Goal: Contribute content: Contribute content

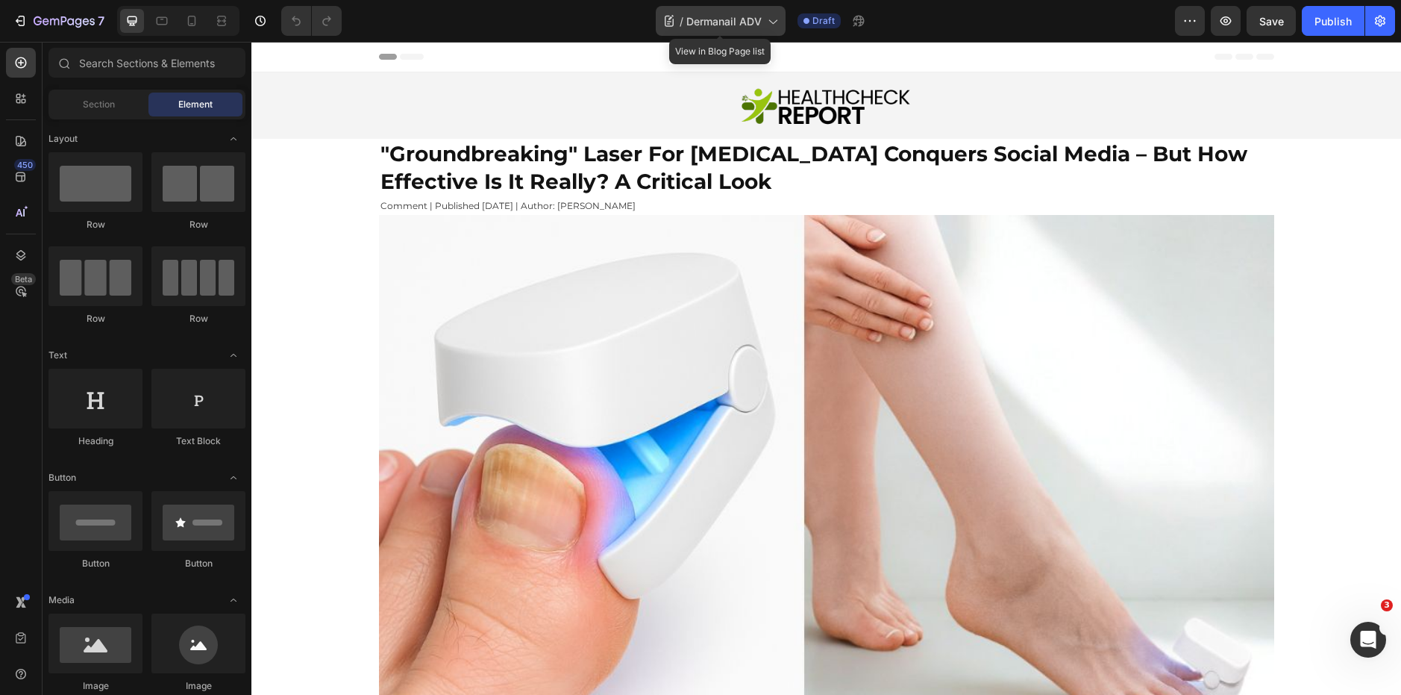
click at [778, 24] on icon at bounding box center [772, 20] width 15 height 15
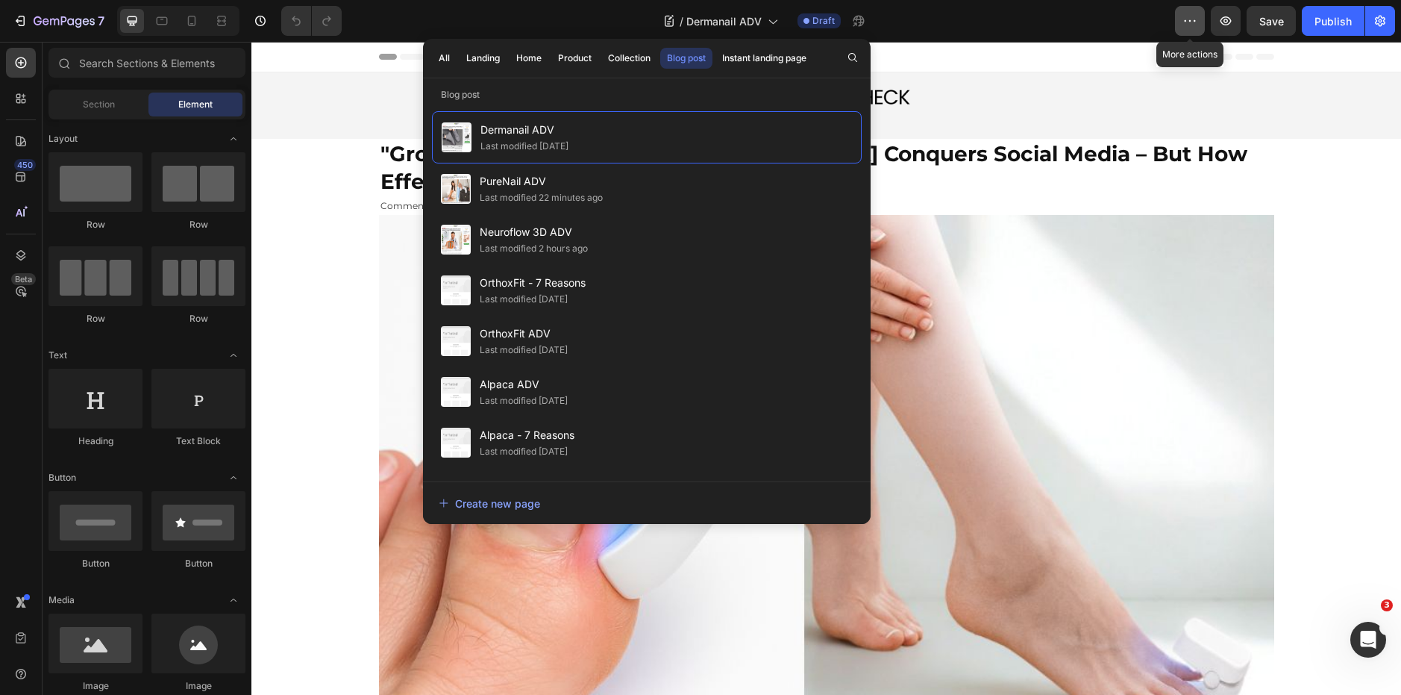
click at [1186, 22] on icon "button" at bounding box center [1186, 20] width 2 height 1
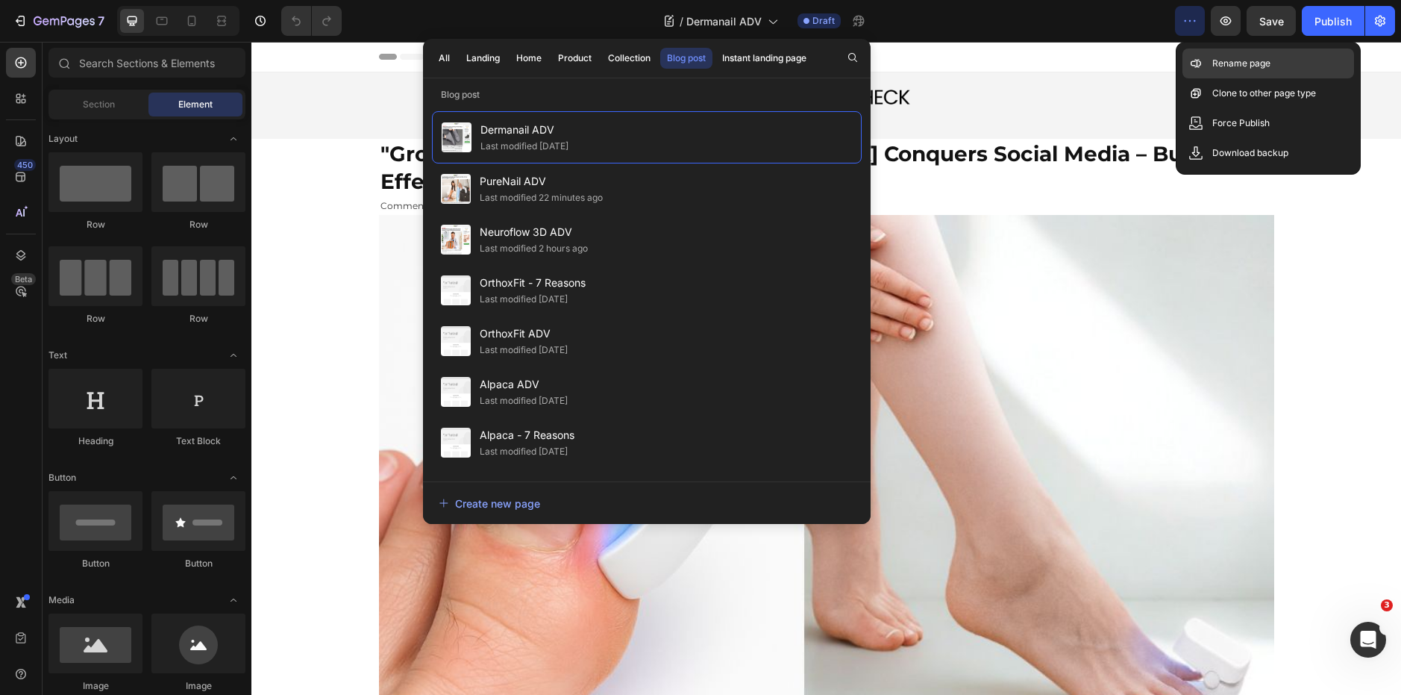
click at [1227, 77] on div "Rename page" at bounding box center [1269, 63] width 172 height 30
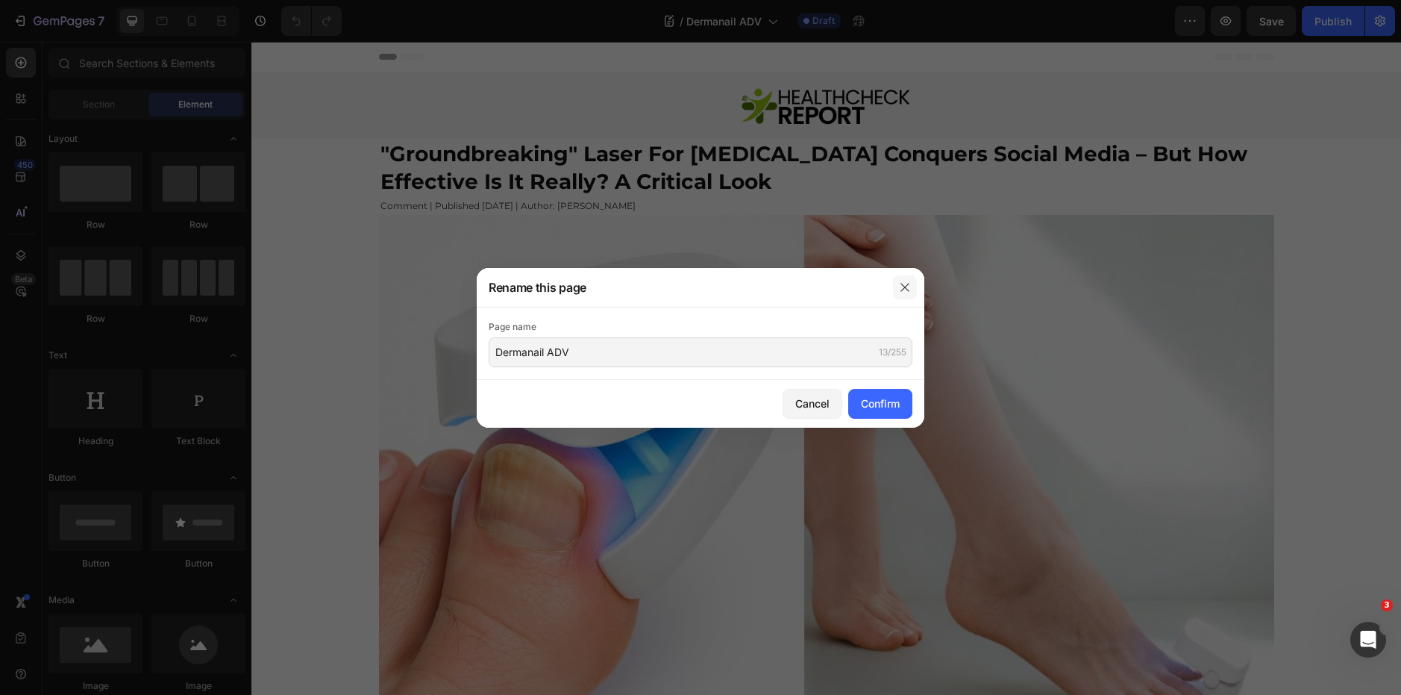
click at [907, 281] on icon "button" at bounding box center [905, 287] width 12 height 12
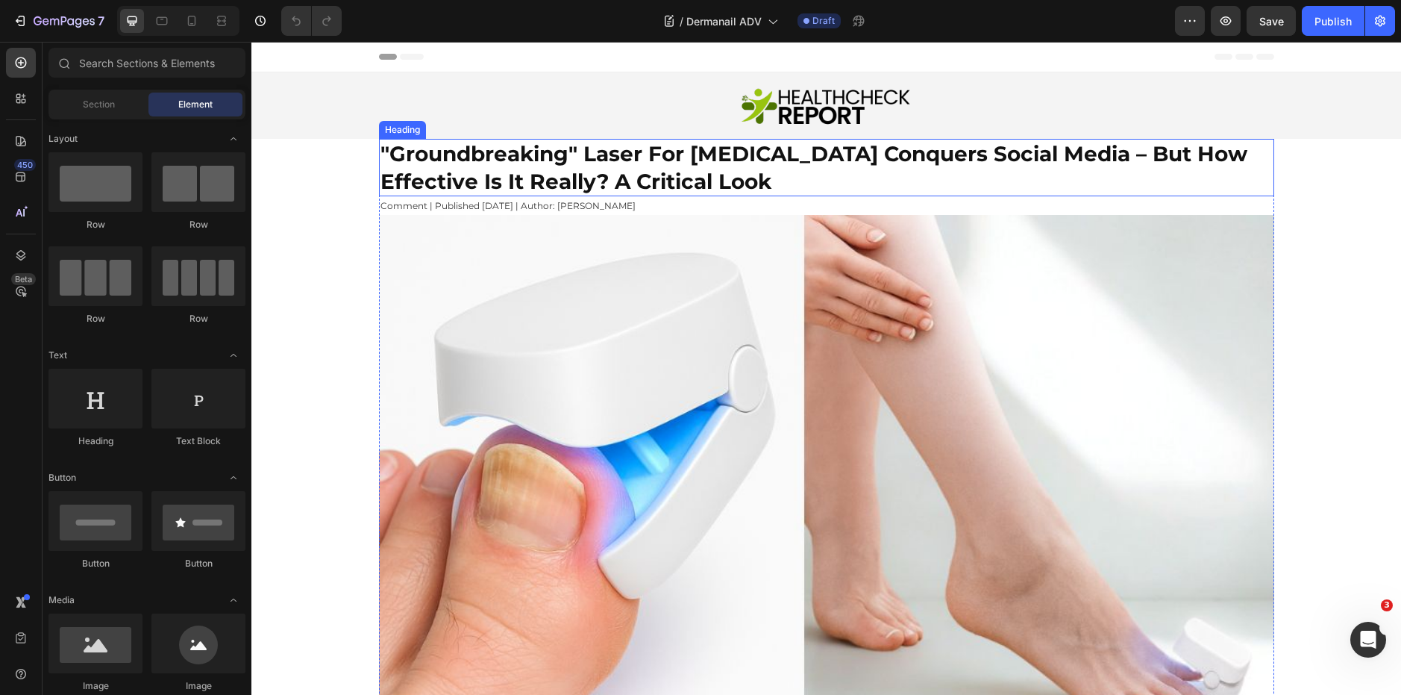
click at [770, 175] on h2 ""groundbreaking" laser for nail fungus conquers social media – but how effectiv…" at bounding box center [826, 167] width 895 height 57
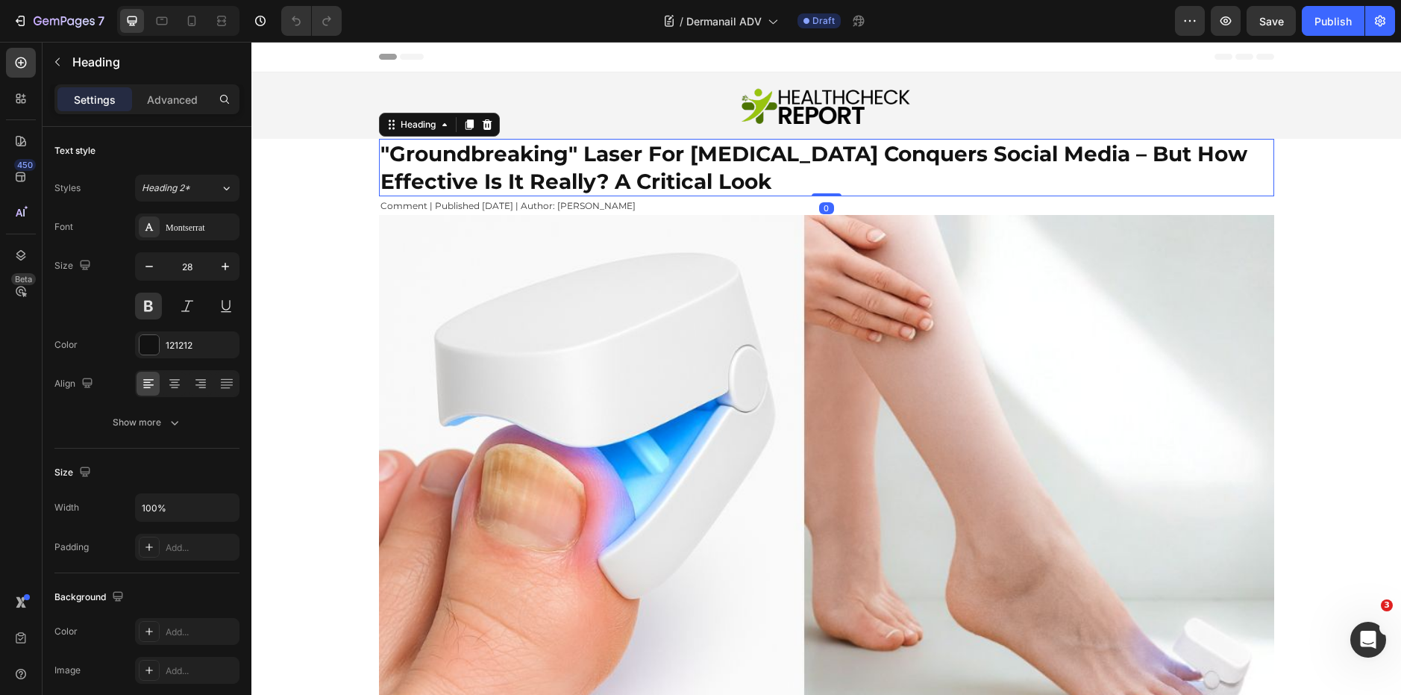
click at [770, 175] on h2 ""groundbreaking" laser for nail fungus conquers social media – but how effectiv…" at bounding box center [826, 167] width 895 height 57
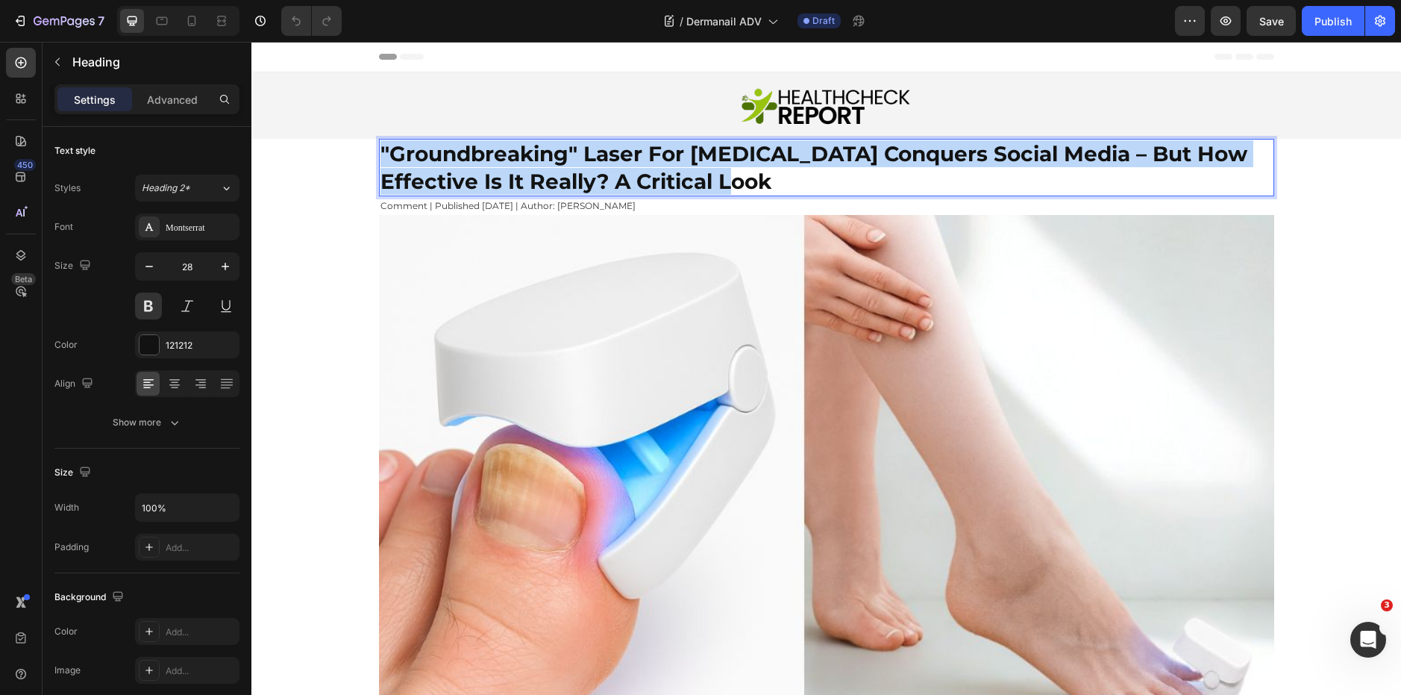
click at [770, 175] on p ""groundbreaking" laser for nail fungus conquers social media – but how effectiv…" at bounding box center [827, 167] width 892 height 54
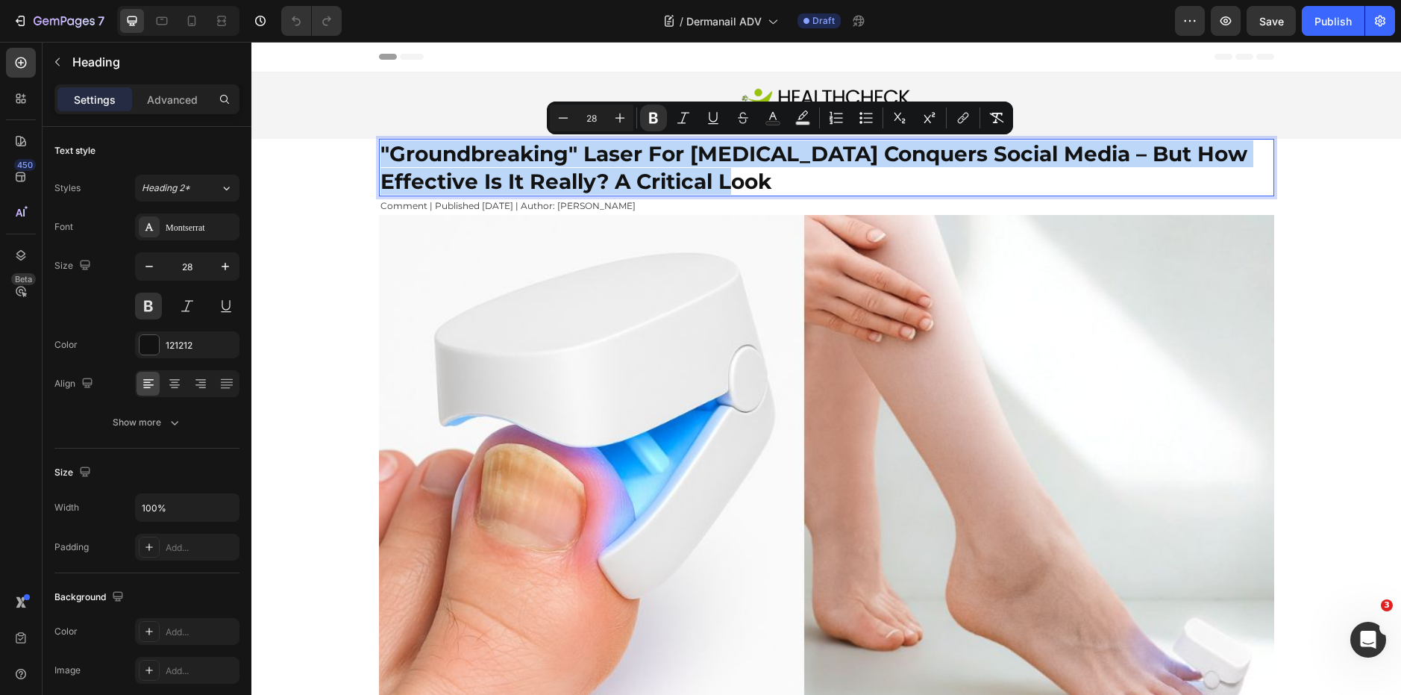
copy strong ""groundbreaking" laser for nail fungus conquers social media – but how effectiv…"
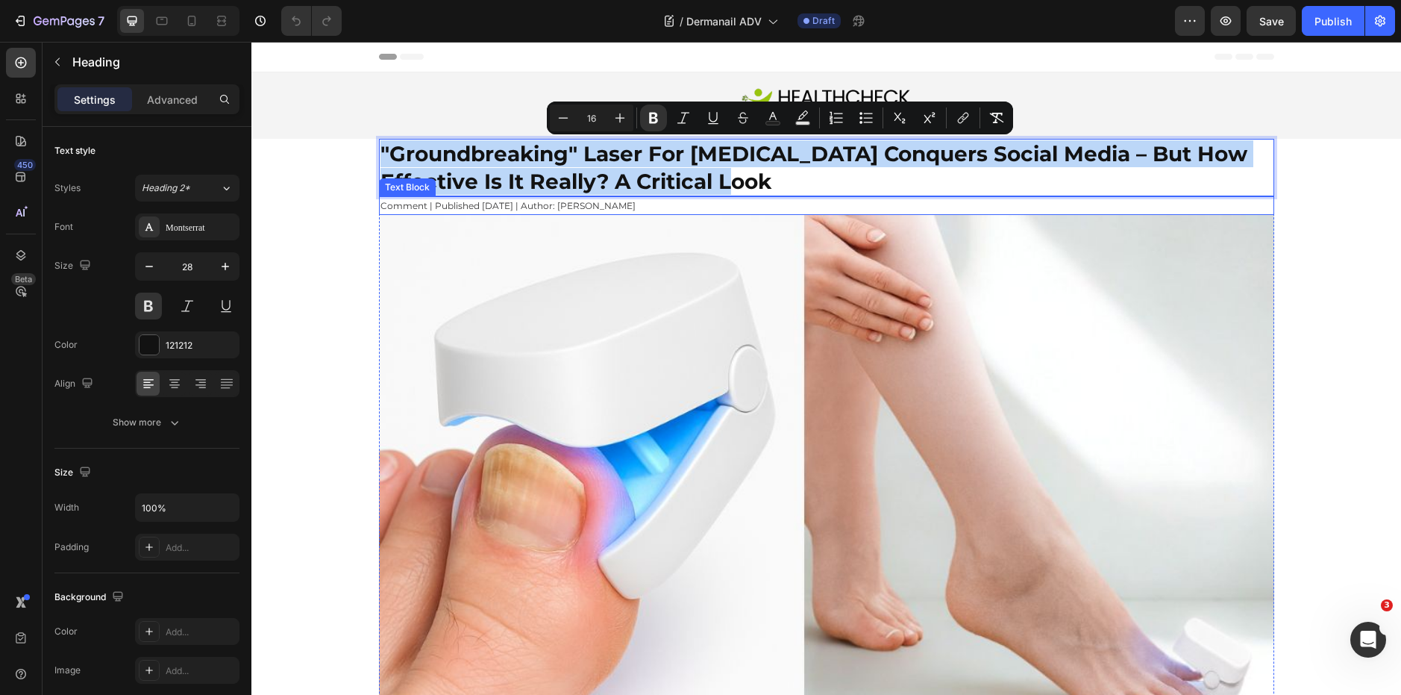
click at [628, 200] on span "Comment | Published 2 days ago | Author: Benedikt Thalheimer" at bounding box center [508, 205] width 255 height 11
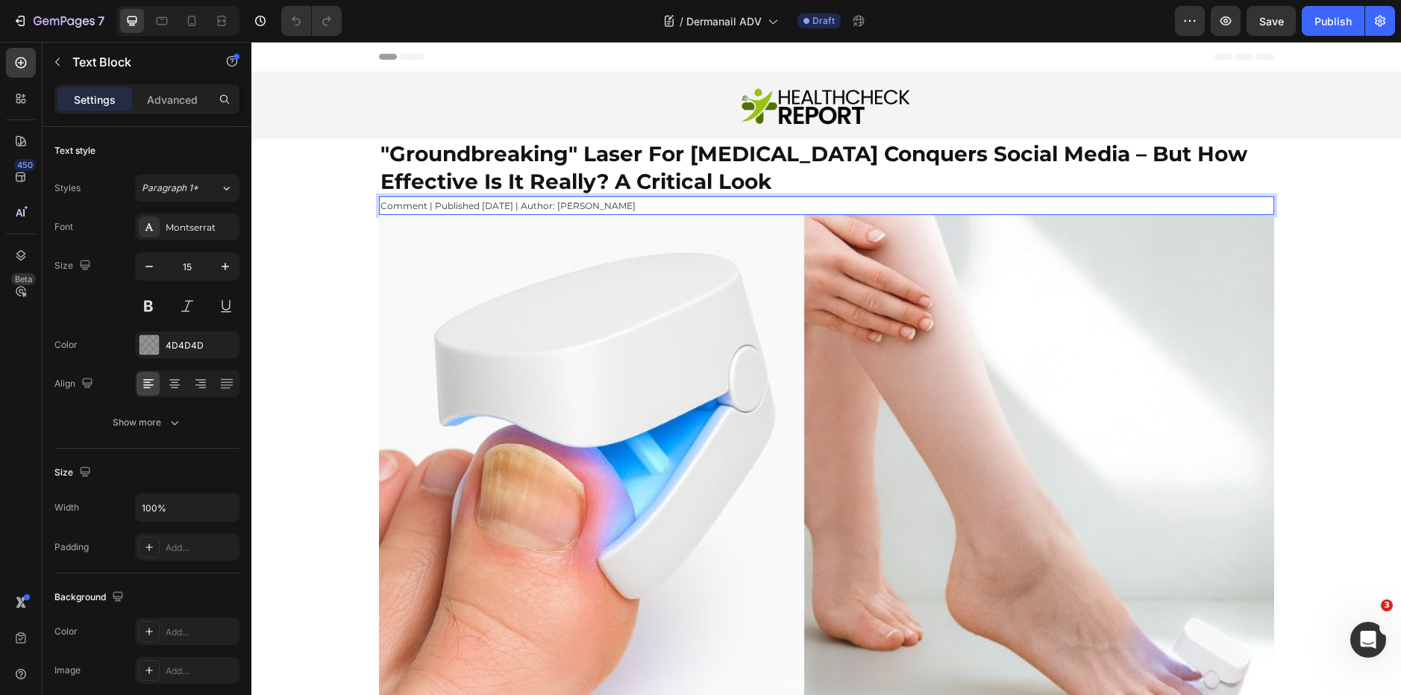
click at [628, 200] on span "Comment | Published 2 days ago | Author: Benedikt Thalheimer" at bounding box center [508, 205] width 255 height 11
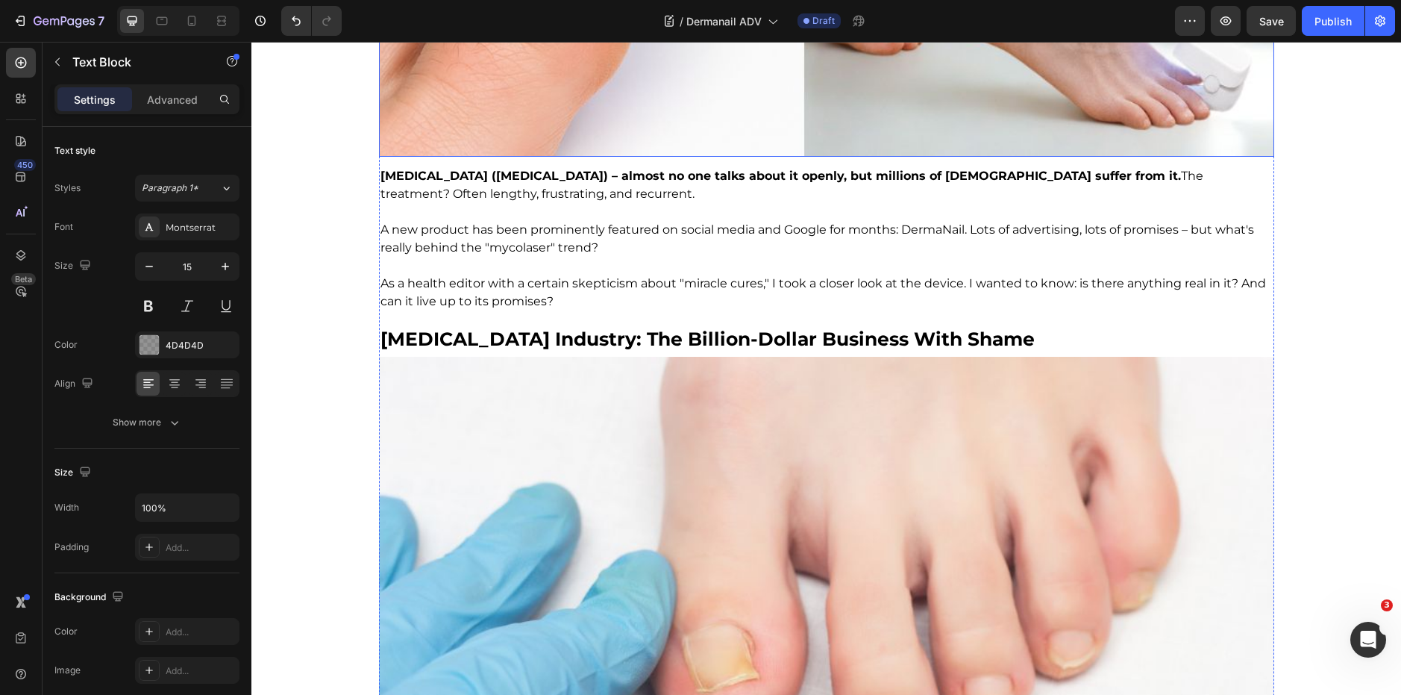
scroll to position [601, 0]
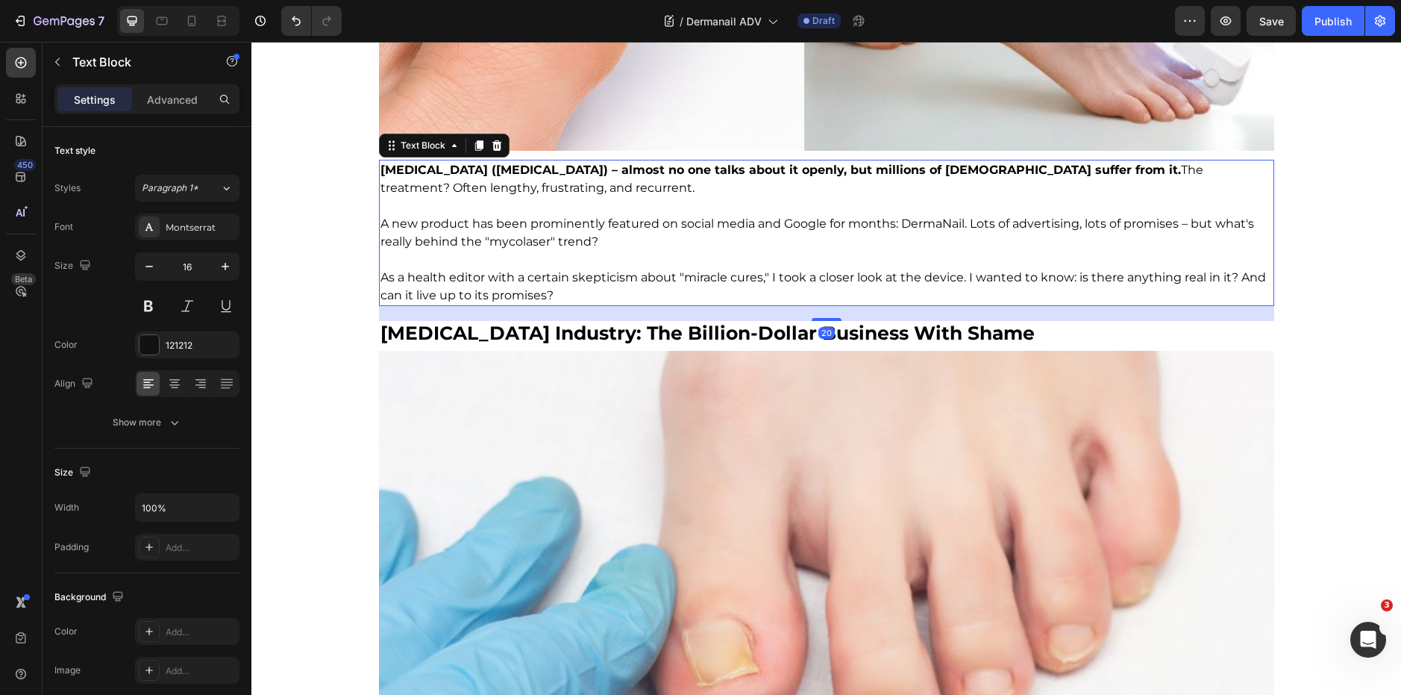
click at [669, 220] on span "A new product has been prominently featured on social media and Google for mont…" at bounding box center [818, 232] width 874 height 32
click at [625, 216] on span "A new product has been prominently featured on social media and Google for mont…" at bounding box center [818, 232] width 874 height 32
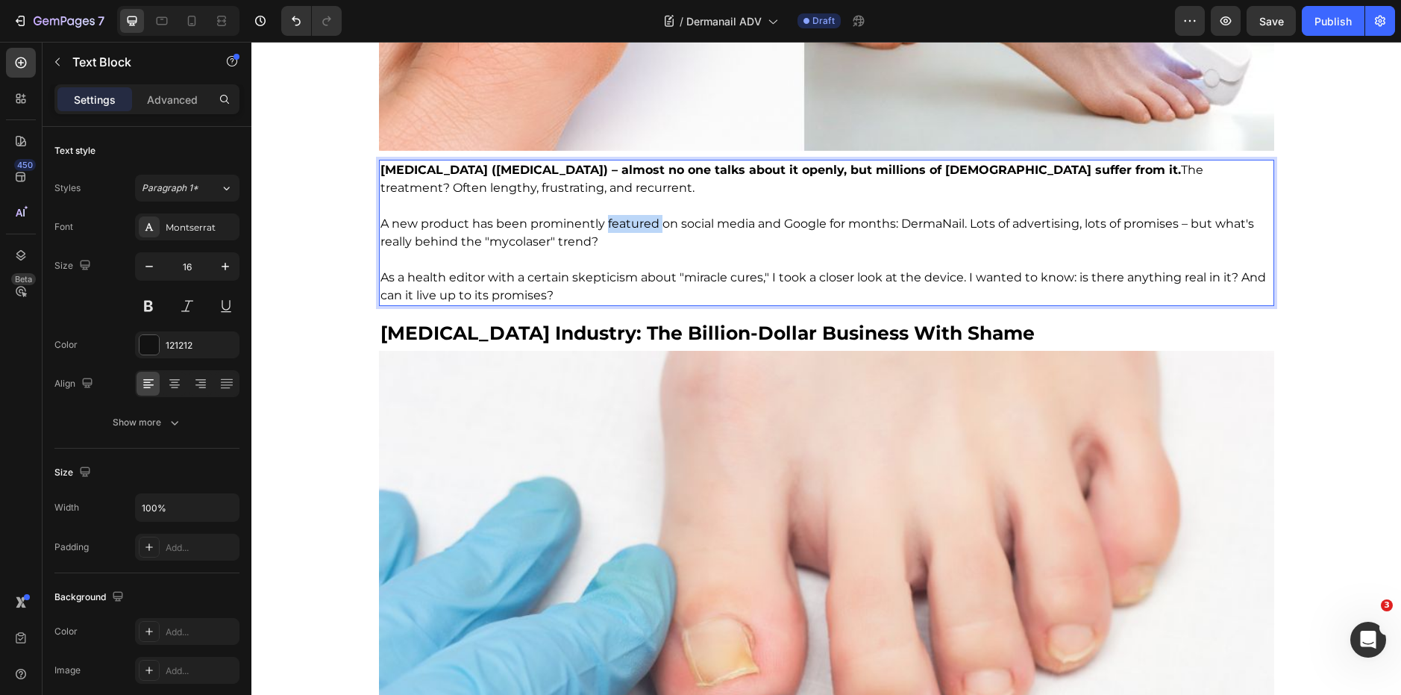
click at [625, 216] on span "A new product has been prominently featured on social media and Google for mont…" at bounding box center [818, 232] width 874 height 32
click at [704, 269] on p "As a health editor with a certain skepticism about "miracle cures," I took a cl…" at bounding box center [827, 287] width 892 height 36
click at [599, 197] on p "Rich Text Editor. Editing area: main" at bounding box center [827, 206] width 892 height 18
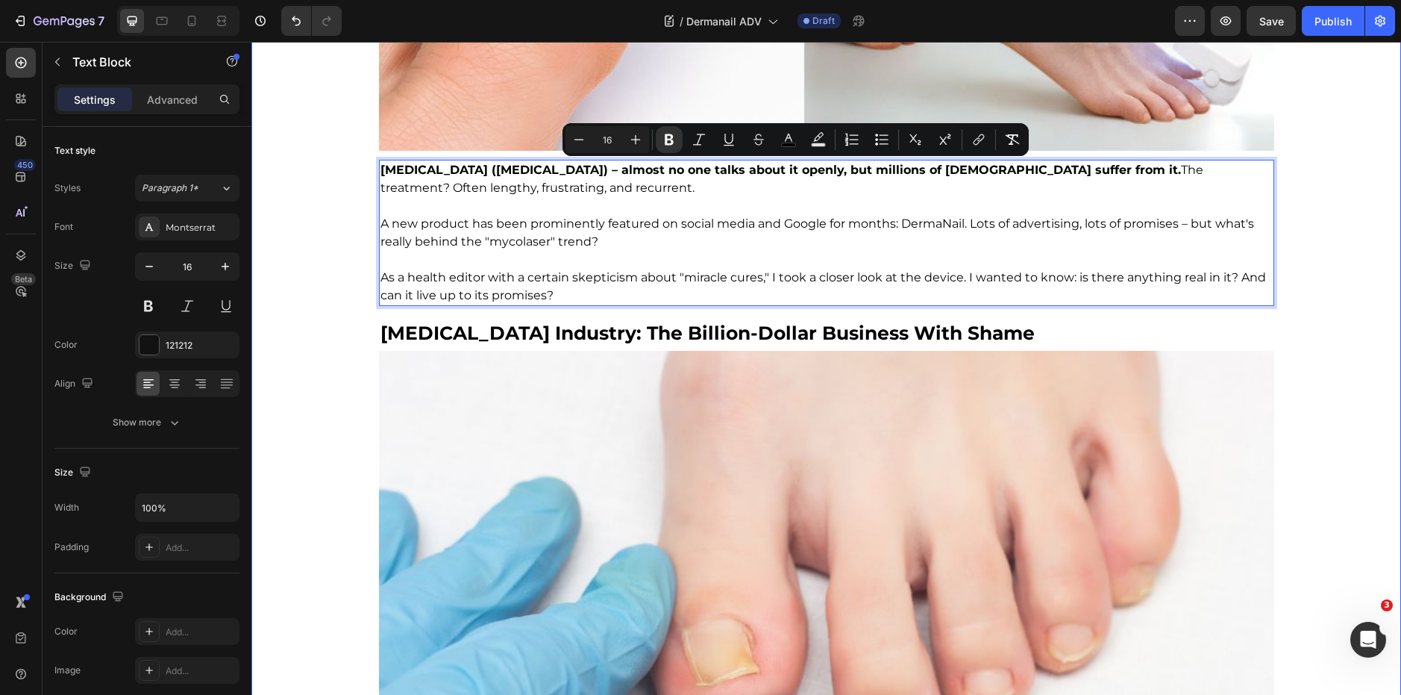
drag, startPoint x: 559, startPoint y: 187, endPoint x: 364, endPoint y: 163, distance: 196.1
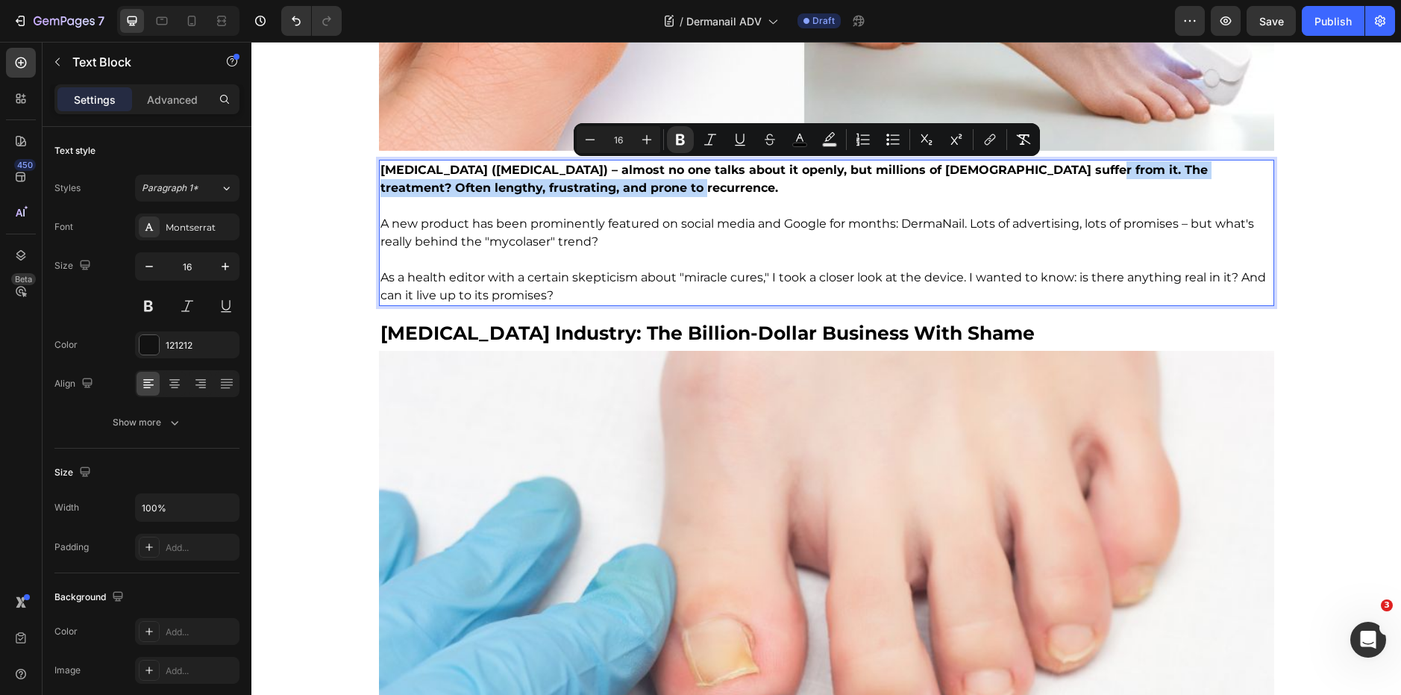
drag, startPoint x: 1040, startPoint y: 181, endPoint x: 1051, endPoint y: 164, distance: 19.9
click at [1051, 164] on p "Nail fungus (onychomycosis) – almost no one talks about it openly, but millions…" at bounding box center [827, 179] width 892 height 36
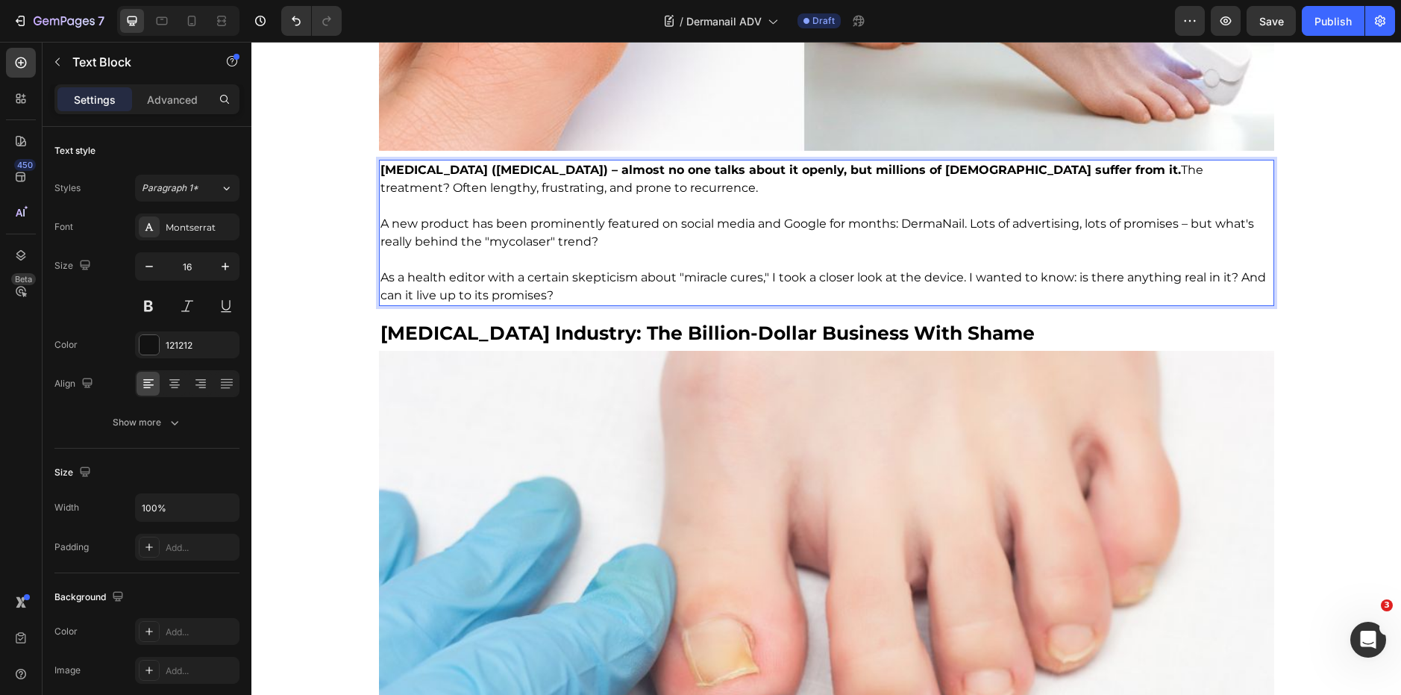
click at [866, 239] on p "A new product has been prominently featured on social media and Google for mont…" at bounding box center [827, 233] width 892 height 36
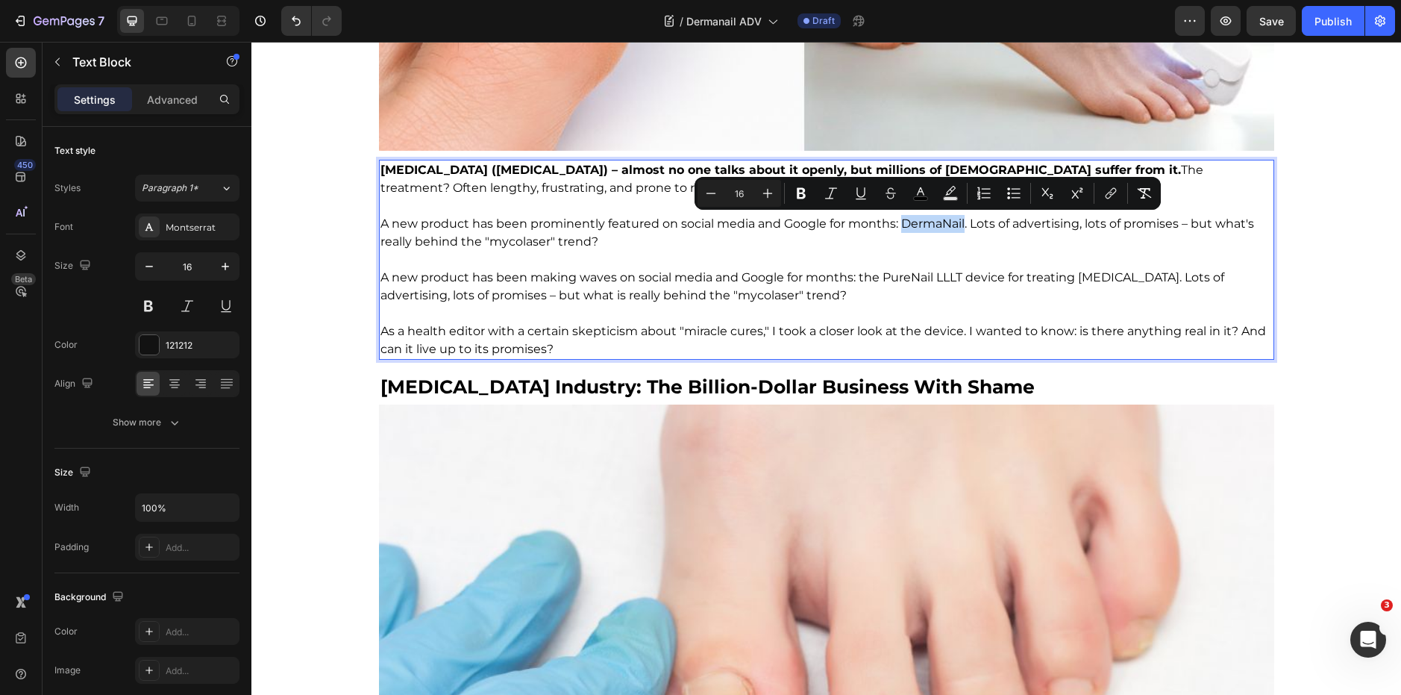
drag, startPoint x: 895, startPoint y: 228, endPoint x: 961, endPoint y: 231, distance: 66.5
click at [961, 231] on p "A new product has been prominently featured on social media and Google for mont…" at bounding box center [827, 260] width 892 height 90
copy span "DermaNail"
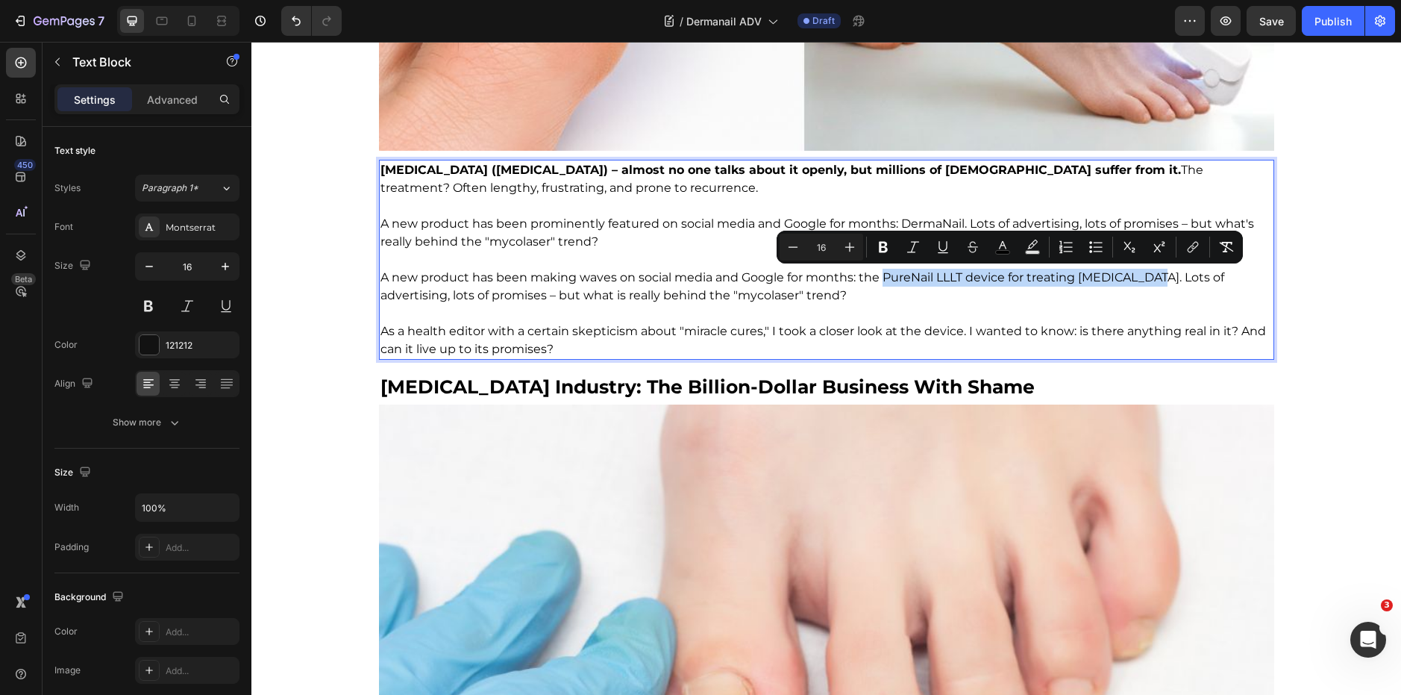
drag, startPoint x: 878, startPoint y: 285, endPoint x: 1144, endPoint y: 282, distance: 265.6
click at [1144, 282] on p "A new product has been prominently featured on social media and Google for mont…" at bounding box center [827, 260] width 892 height 90
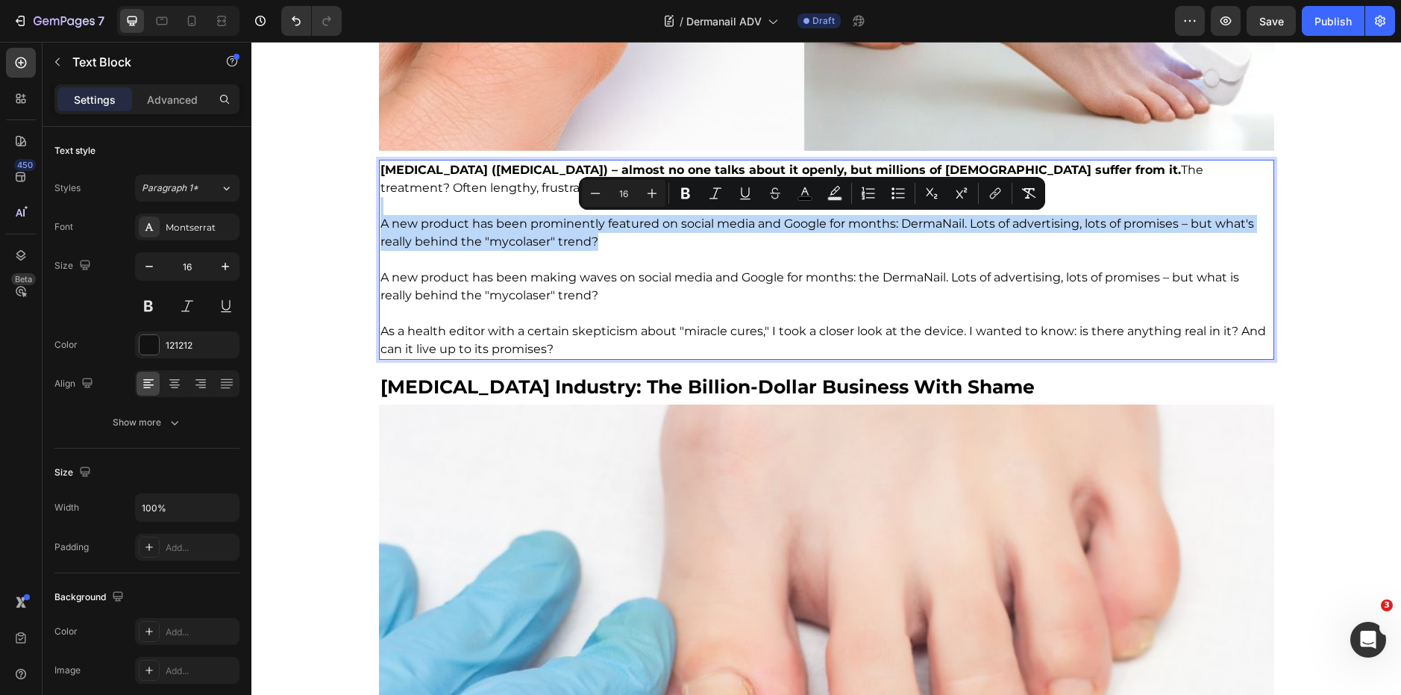
drag, startPoint x: 632, startPoint y: 247, endPoint x: 376, endPoint y: 204, distance: 259.4
click at [379, 204] on div "Nail fungus (onychomycosis) – almost no one talks about it openly, but millions…" at bounding box center [826, 260] width 895 height 200
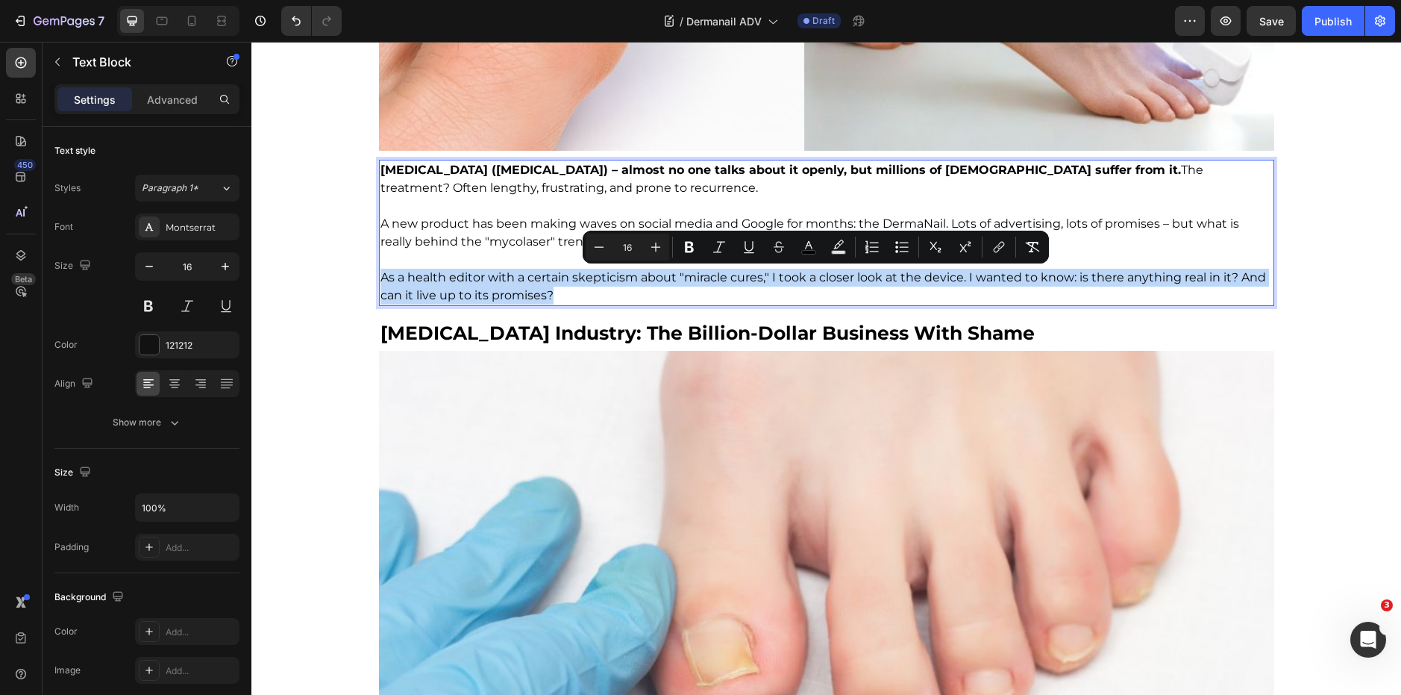
drag, startPoint x: 575, startPoint y: 294, endPoint x: 373, endPoint y: 281, distance: 202.6
click at [379, 281] on div "Nail fungus (onychomycosis) – almost no one talks about it openly, but millions…" at bounding box center [826, 233] width 895 height 146
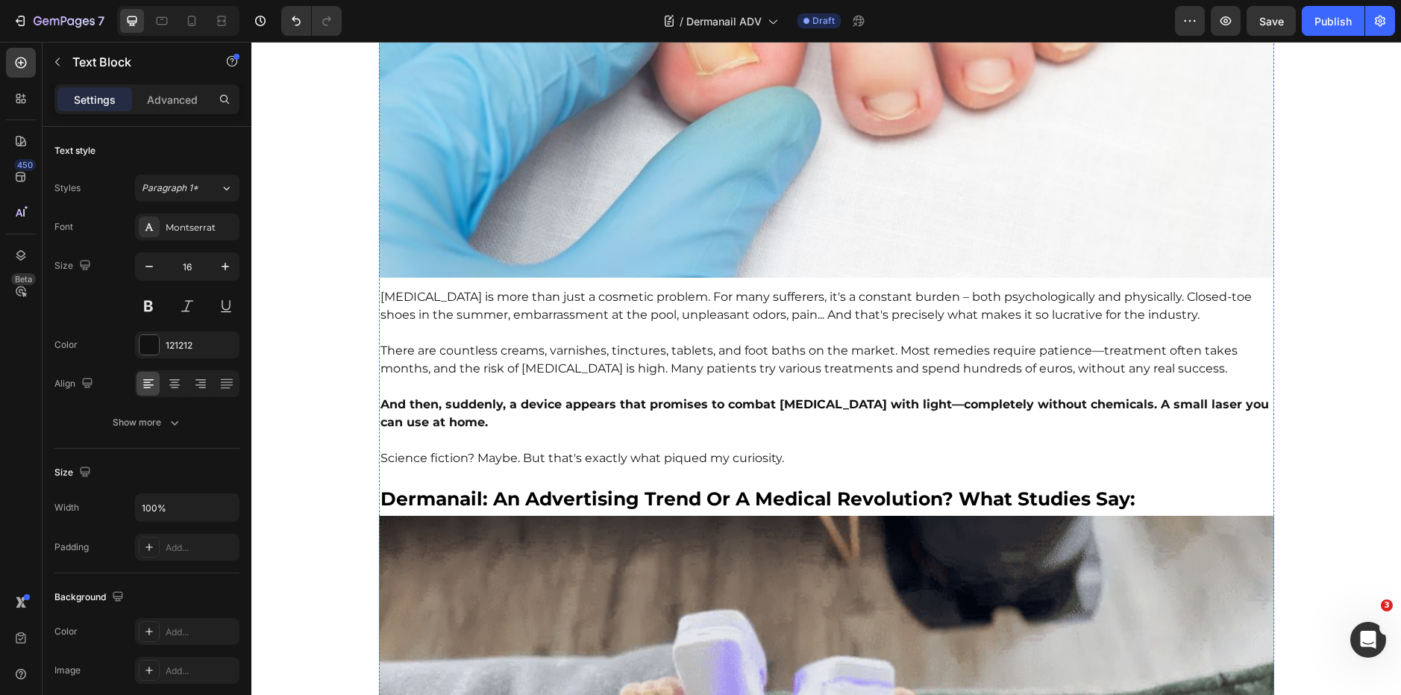
scroll to position [1221, 0]
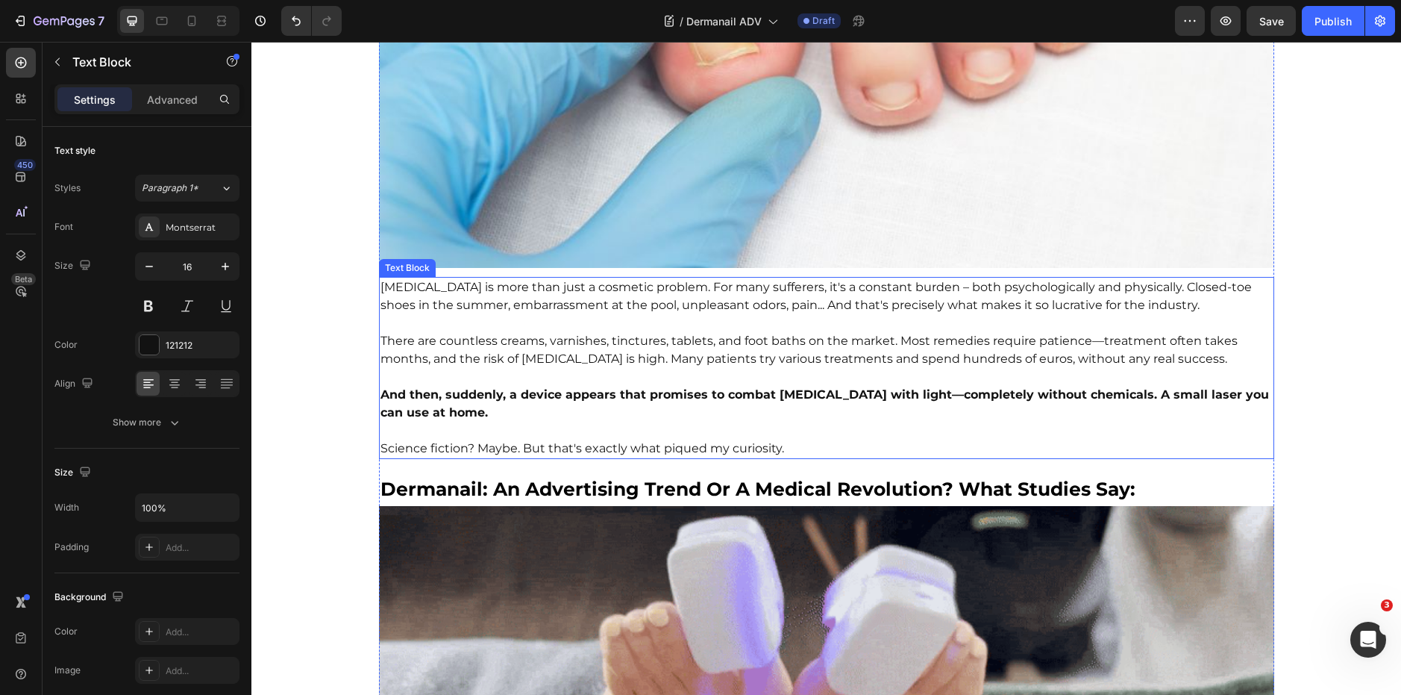
click at [742, 387] on strong "And then, suddenly, a device appears that promises to combat nail fungus with l…" at bounding box center [825, 403] width 889 height 32
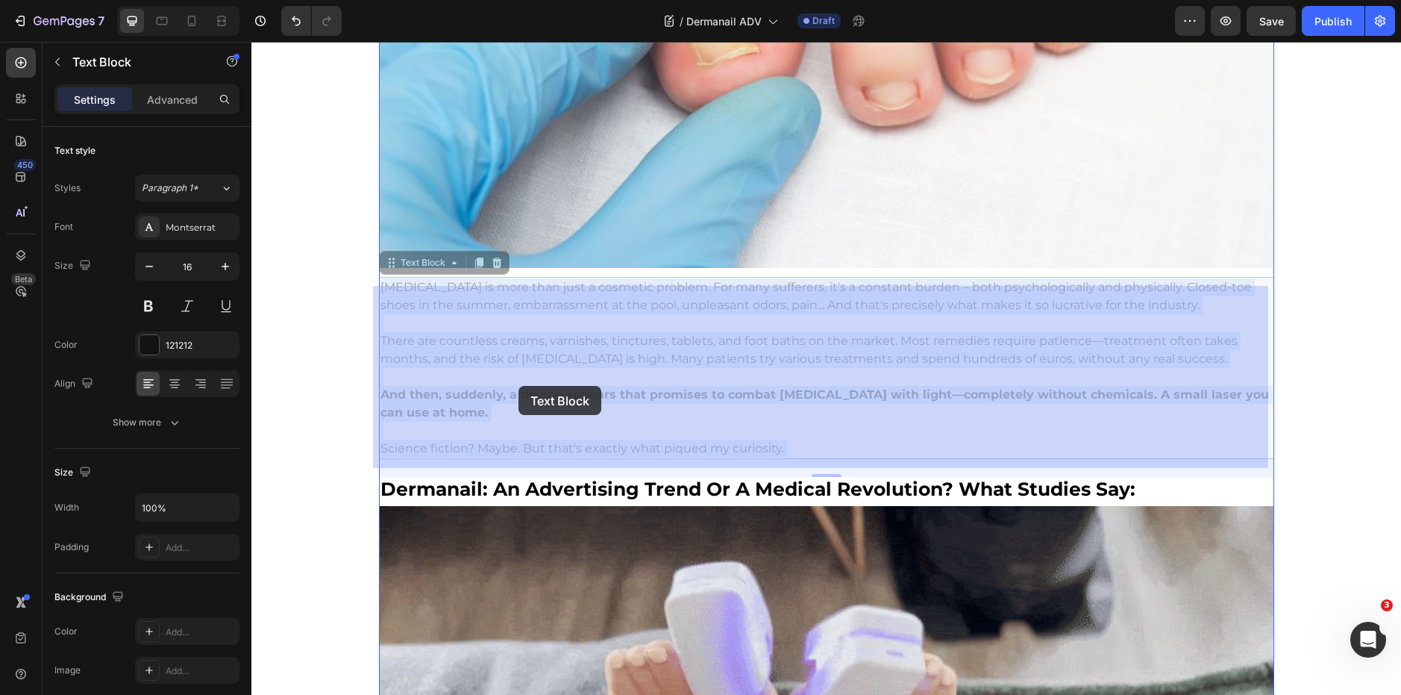
drag, startPoint x: 805, startPoint y: 442, endPoint x: 519, endPoint y: 387, distance: 290.9
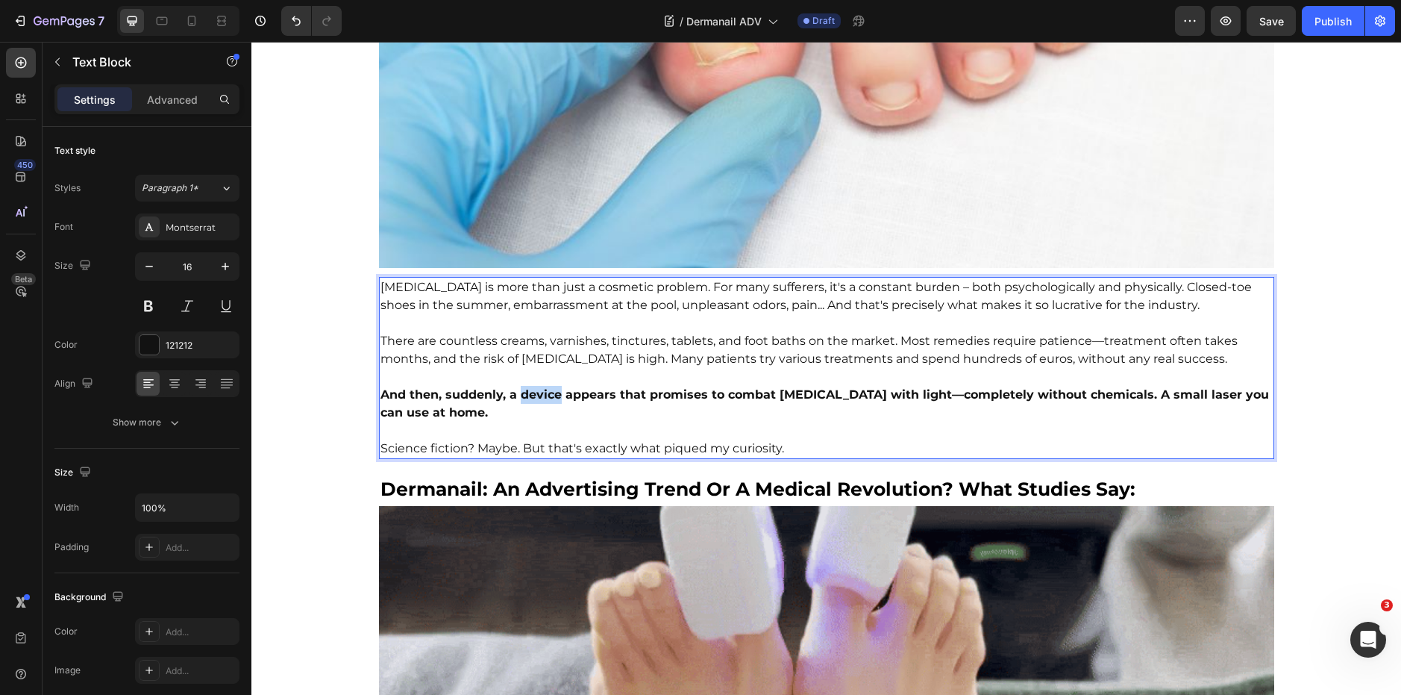
click at [519, 387] on strong "And then, suddenly, a device appears that promises to combat nail fungus with l…" at bounding box center [825, 403] width 889 height 32
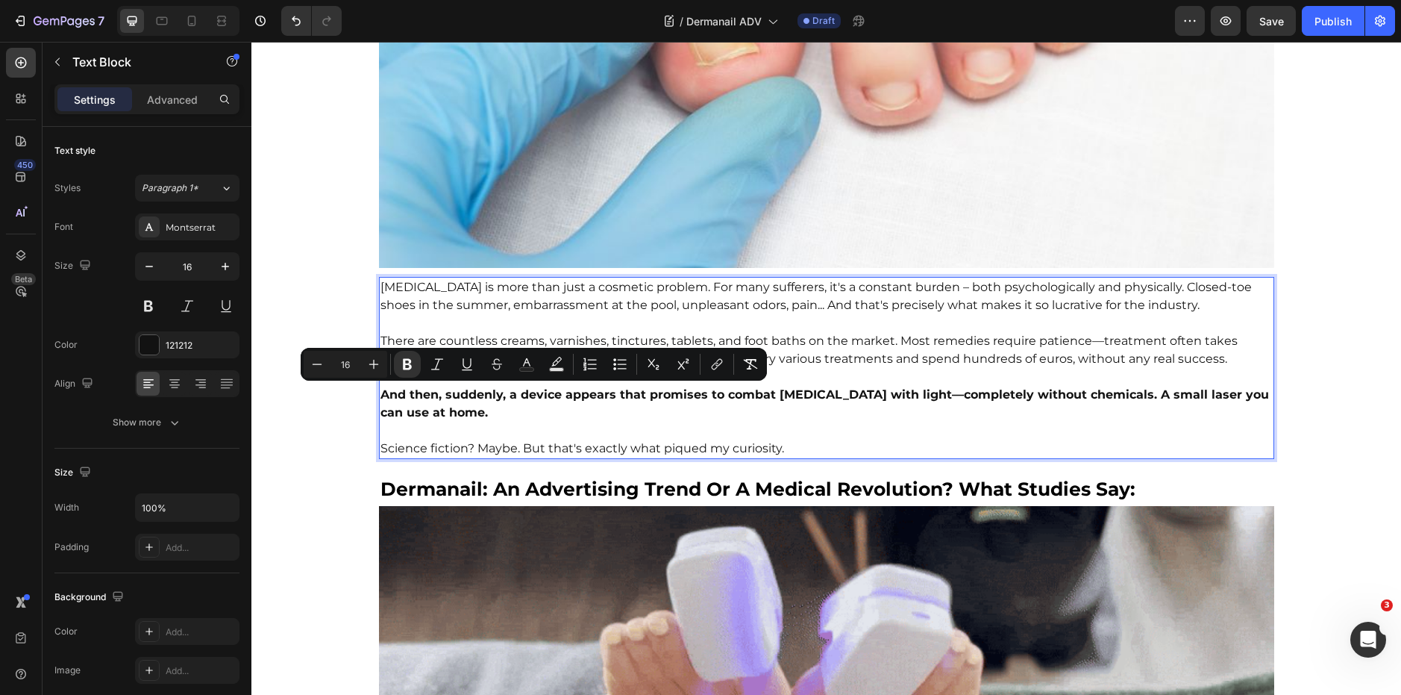
click at [782, 434] on p "Rich Text Editor. Editing area: main" at bounding box center [827, 431] width 892 height 18
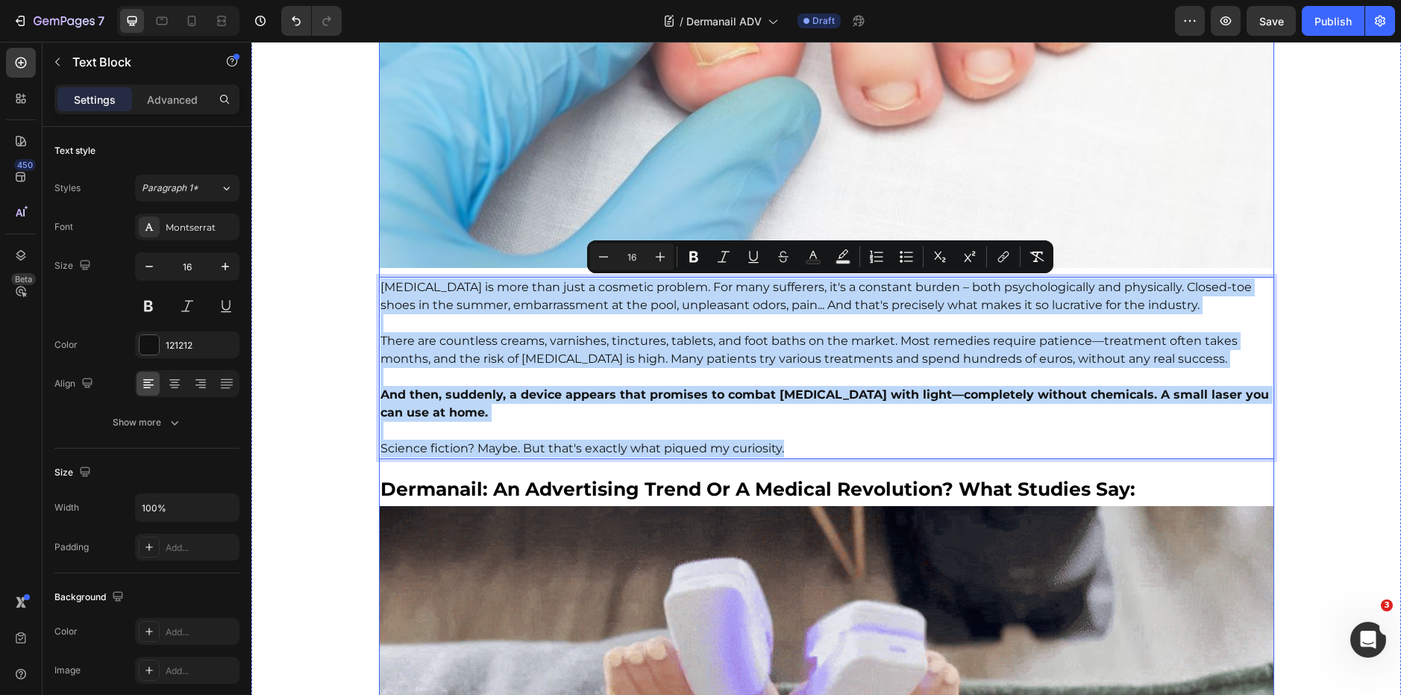
drag, startPoint x: 813, startPoint y: 450, endPoint x: 375, endPoint y: 274, distance: 472.8
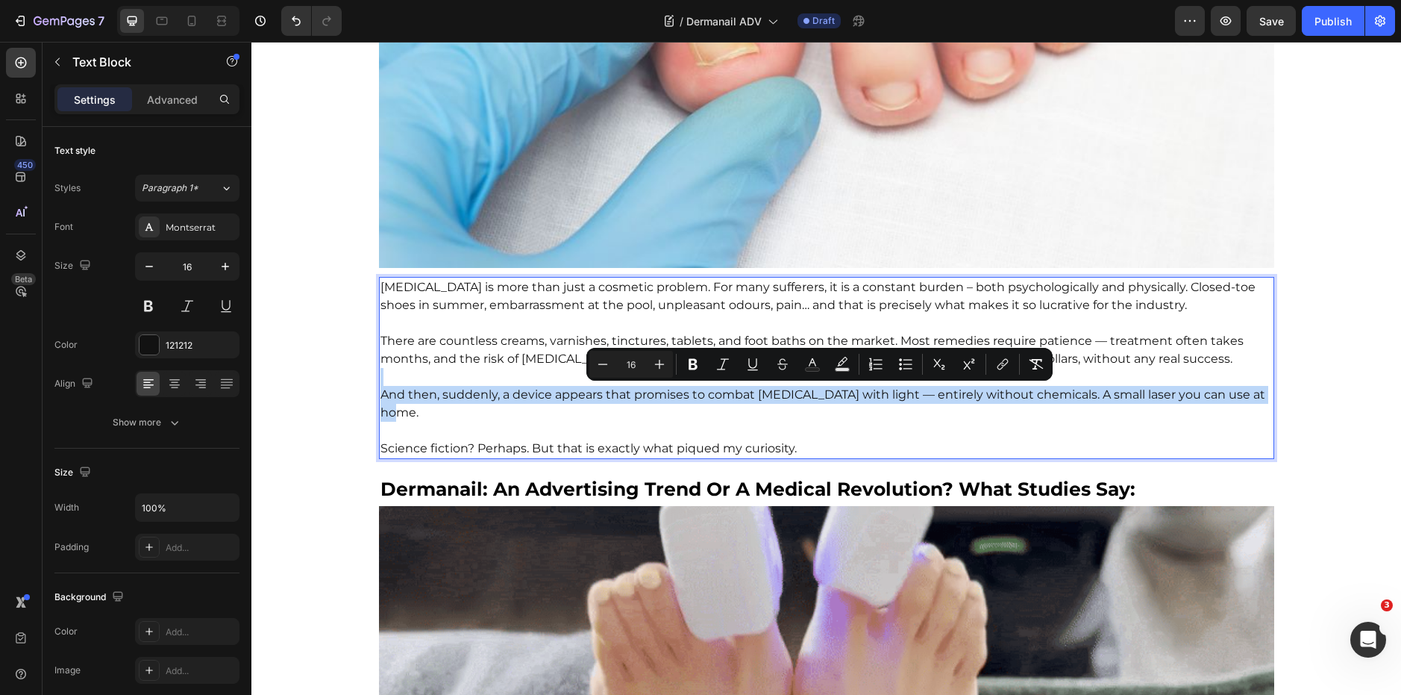
drag, startPoint x: 1265, startPoint y: 392, endPoint x: 374, endPoint y: 384, distance: 891.7
click at [379, 384] on div "Nail fungus is more than just a cosmetic problem. For many sufferers, it is a c…" at bounding box center [826, 368] width 895 height 182
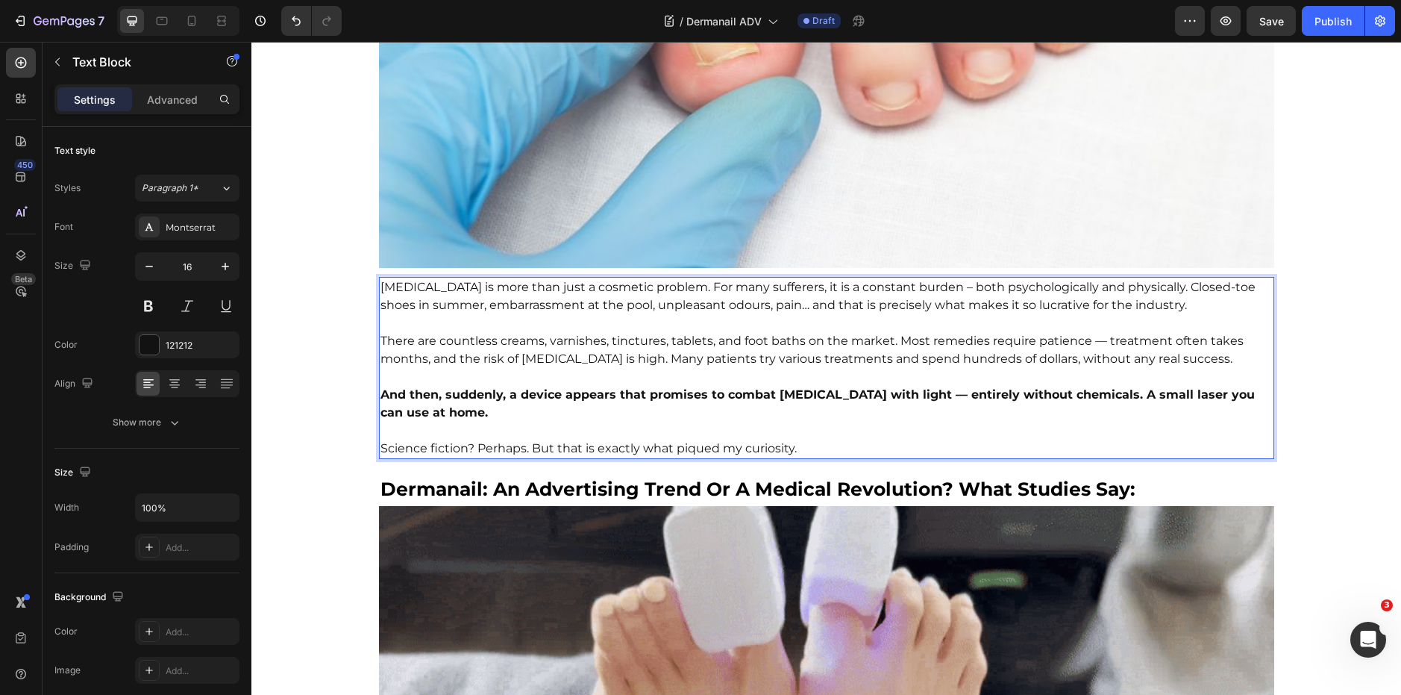
click at [457, 298] on span "Nail fungus is more than just a cosmetic problem. For many sufferers, it is a c…" at bounding box center [818, 296] width 875 height 32
click at [478, 345] on span "There are countless creams, varnishes, tinctures, tablets, and foot baths on th…" at bounding box center [812, 350] width 863 height 32
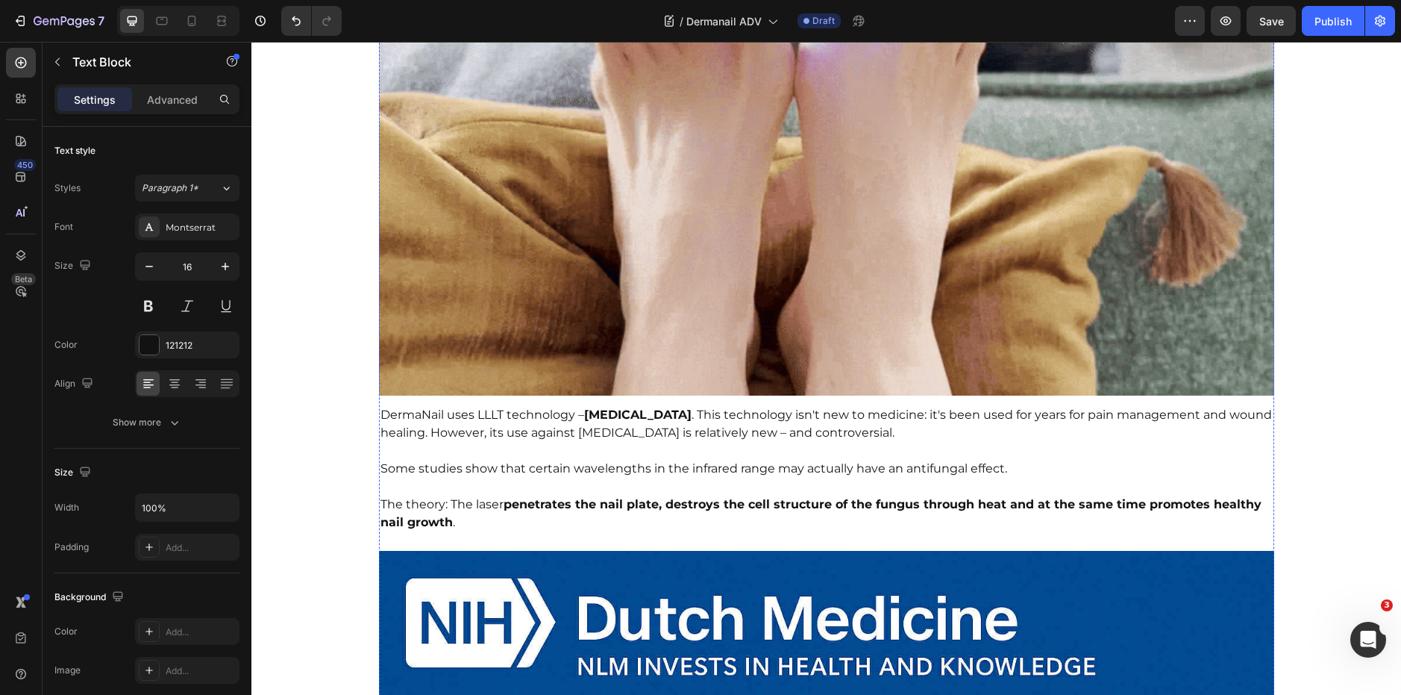
scroll to position [1836, 0]
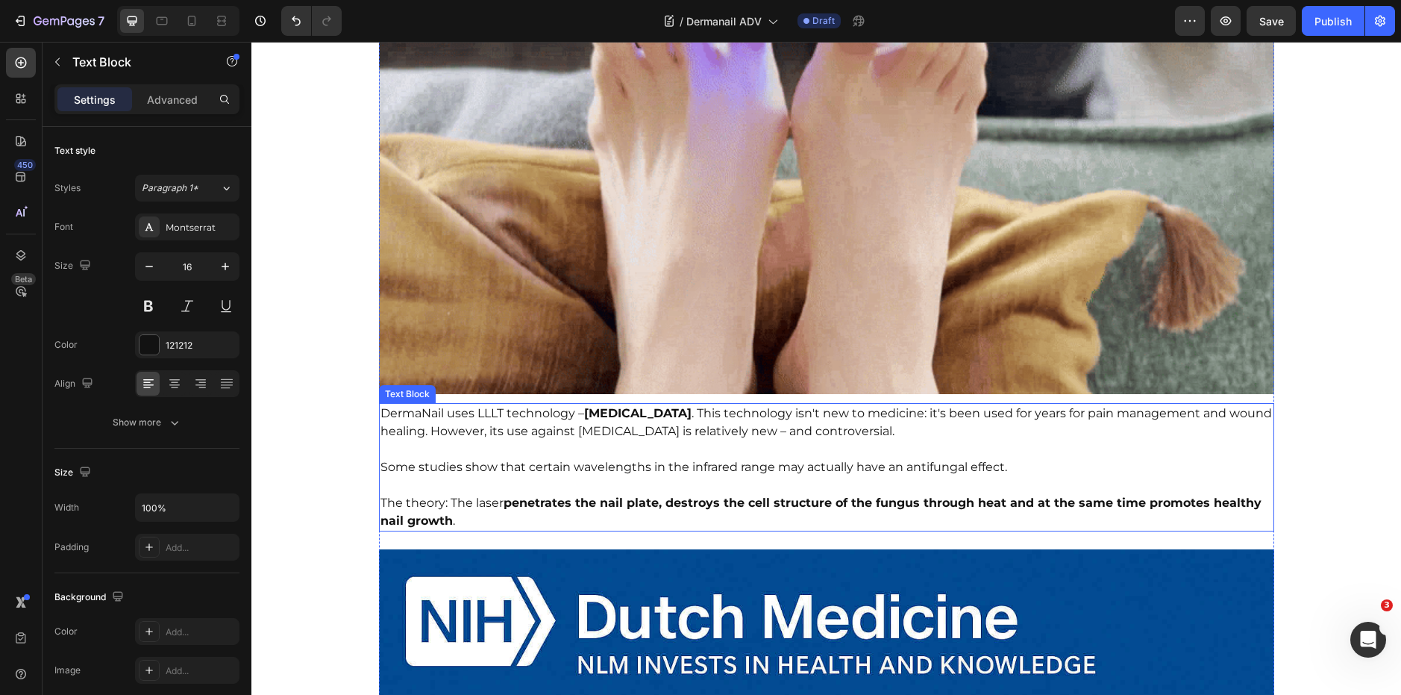
click at [680, 438] on span "DermaNail uses LLLT technology – Low Level Laser Therapy . This technology isn'…" at bounding box center [827, 422] width 892 height 32
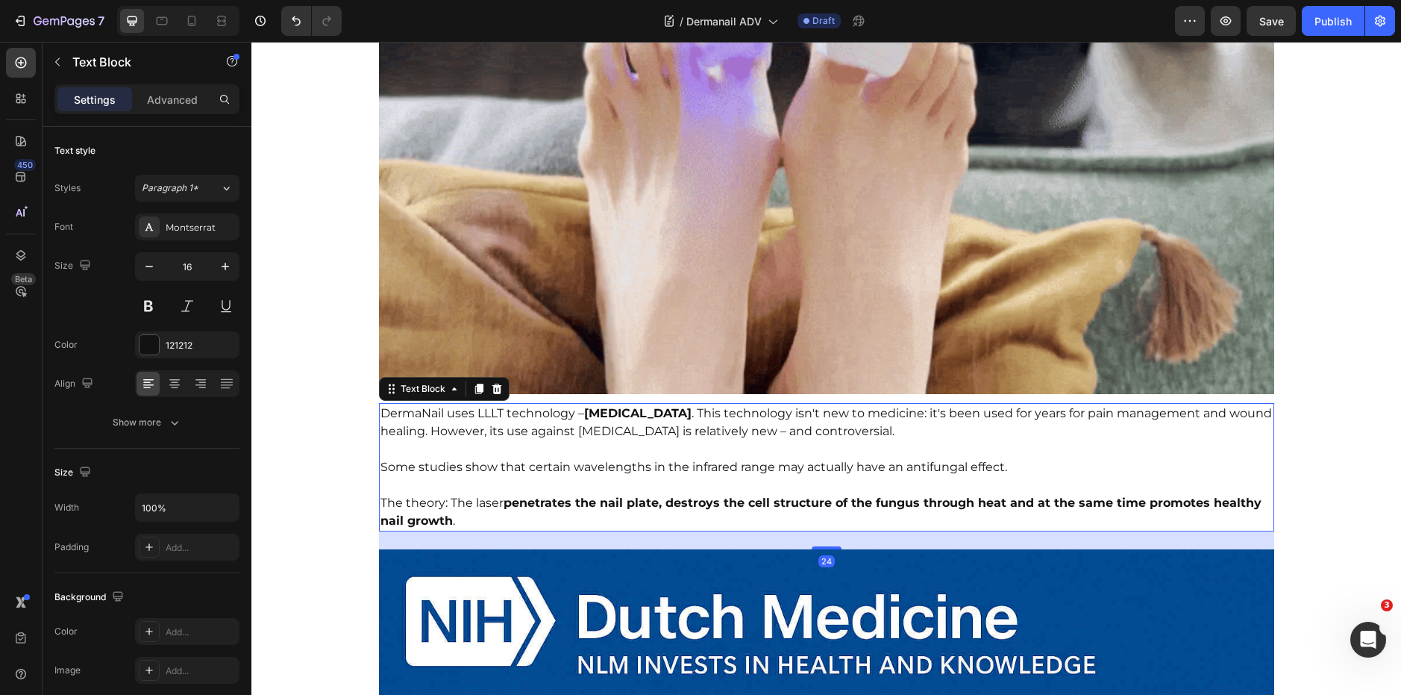
click at [680, 438] on span "DermaNail uses LLLT technology – Low Level Laser Therapy . This technology isn'…" at bounding box center [827, 422] width 892 height 32
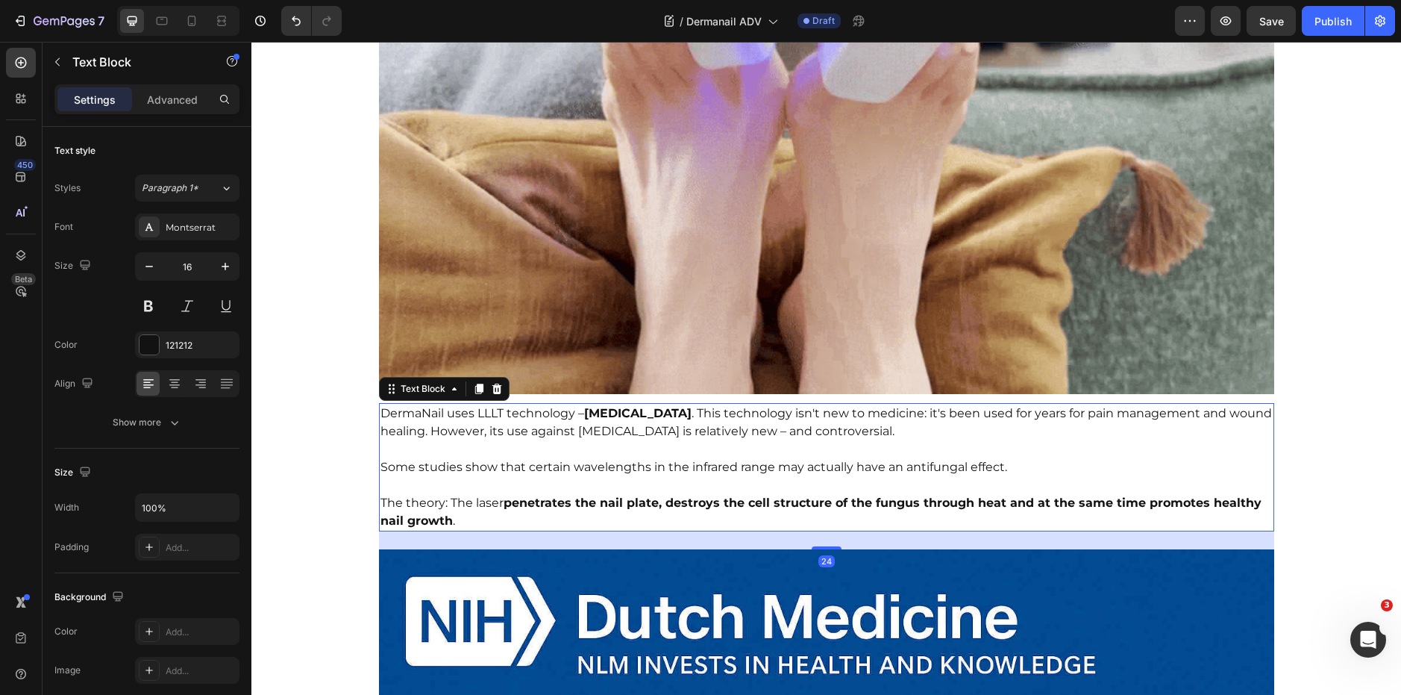
click at [680, 438] on span "DermaNail uses LLLT technology – Low Level Laser Therapy . This technology isn'…" at bounding box center [827, 422] width 892 height 32
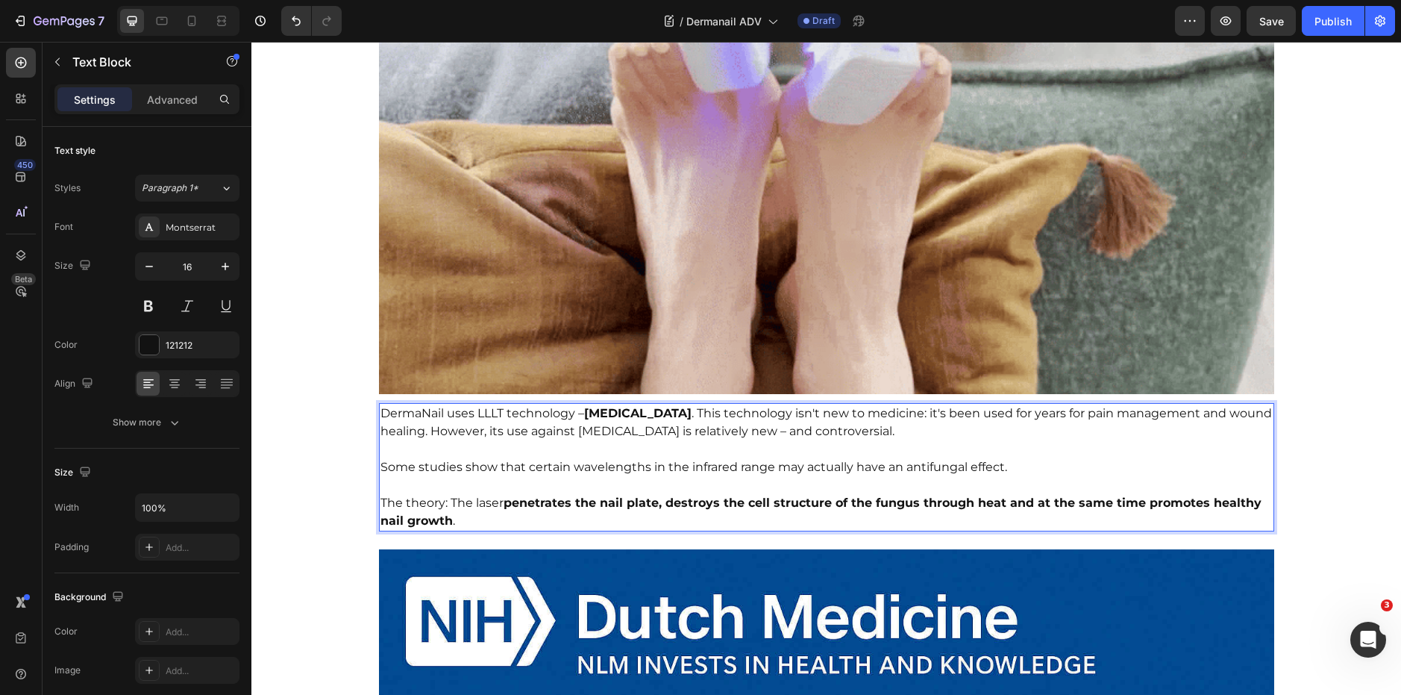
click at [705, 501] on strong "penetrates the nail plate, destroys the cell structure of the fungus through he…" at bounding box center [821, 511] width 881 height 32
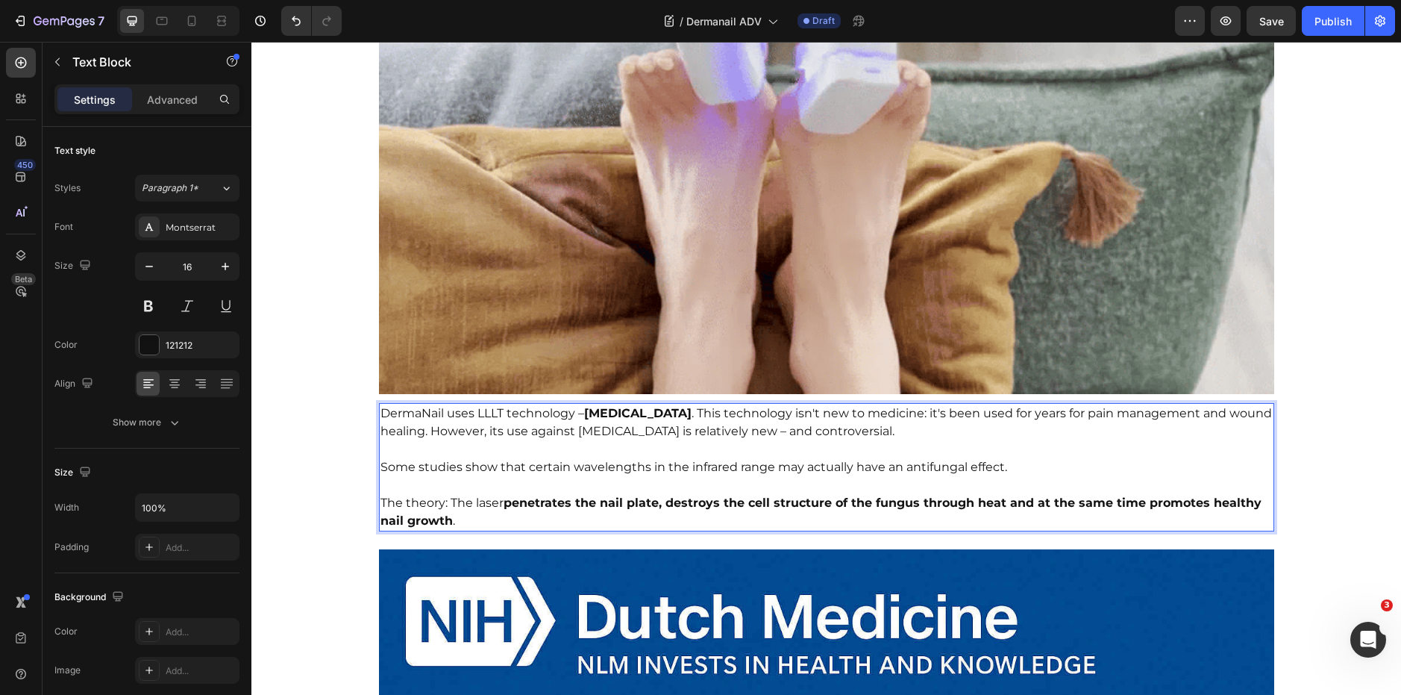
drag, startPoint x: 607, startPoint y: 517, endPoint x: 375, endPoint y: 408, distance: 256.3
click at [379, 408] on div "DermaNail uses LLLT technology – Low Level Laser Therapy . This technology isn'…" at bounding box center [826, 467] width 895 height 128
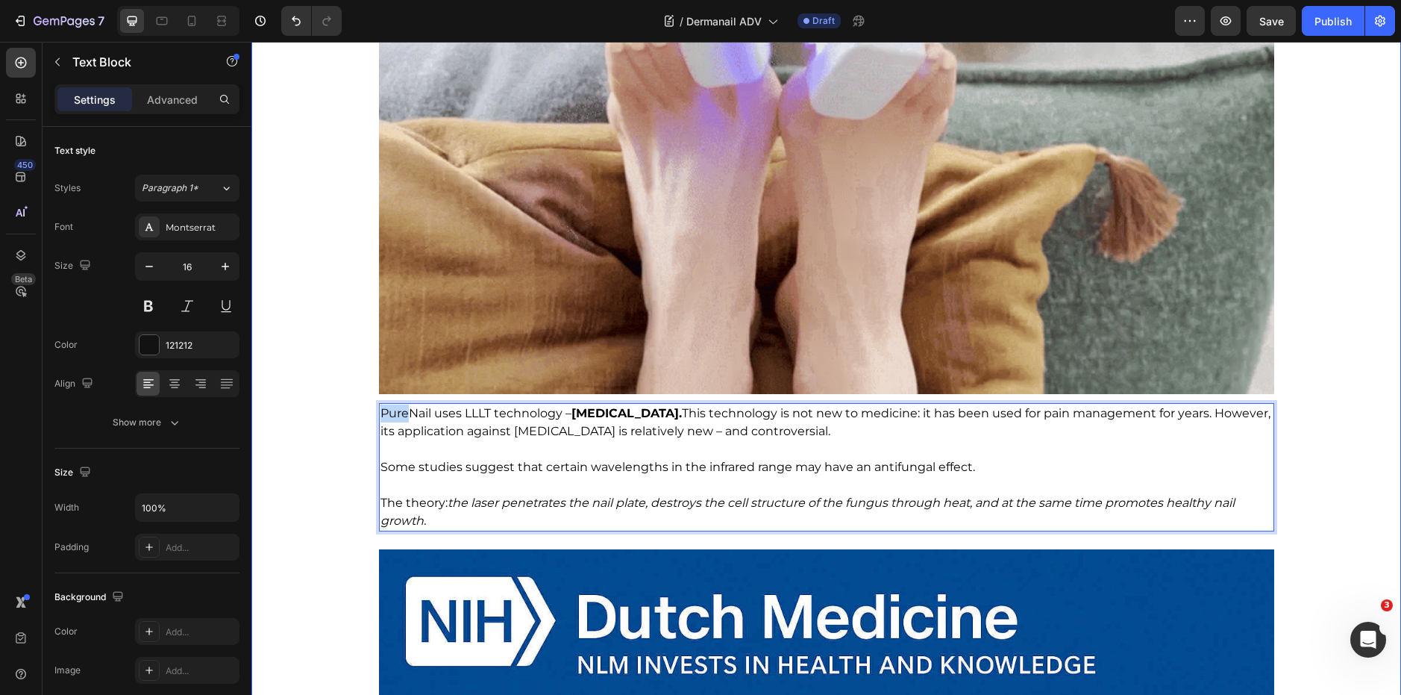
drag, startPoint x: 402, startPoint y: 415, endPoint x: 362, endPoint y: 416, distance: 40.3
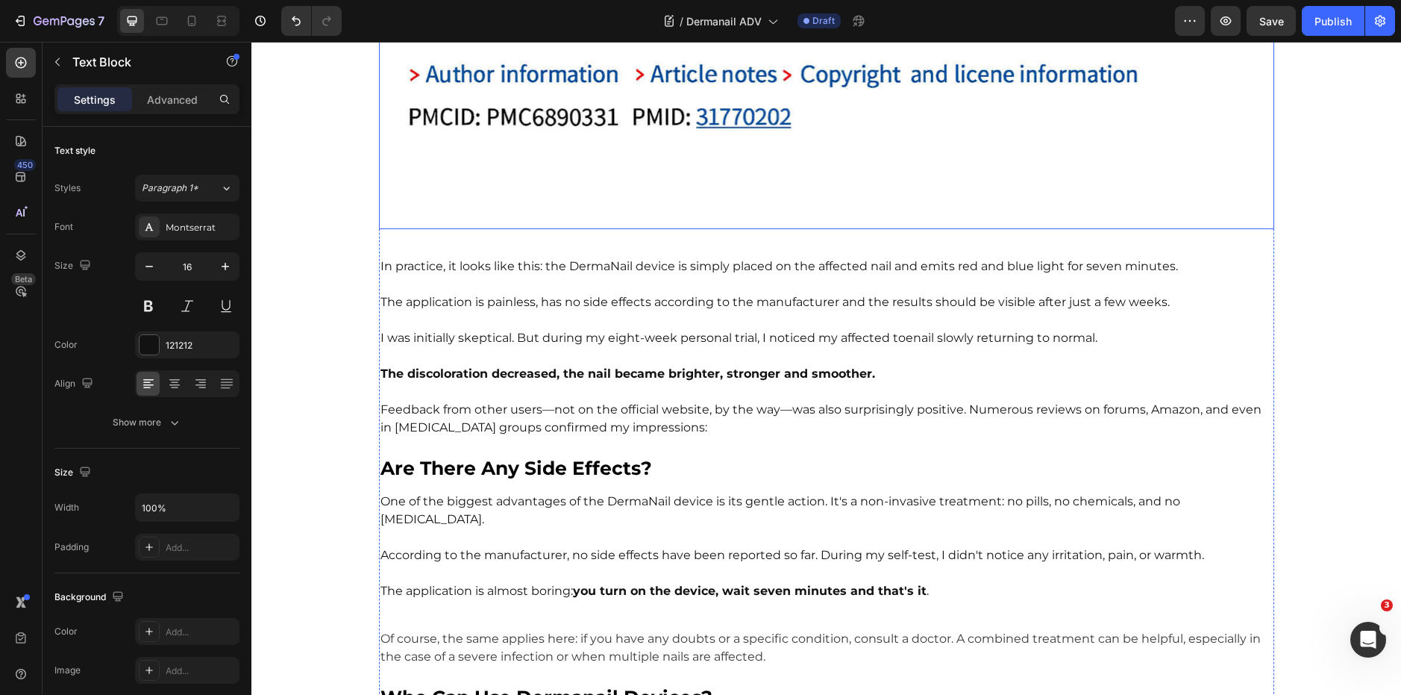
scroll to position [2754, 0]
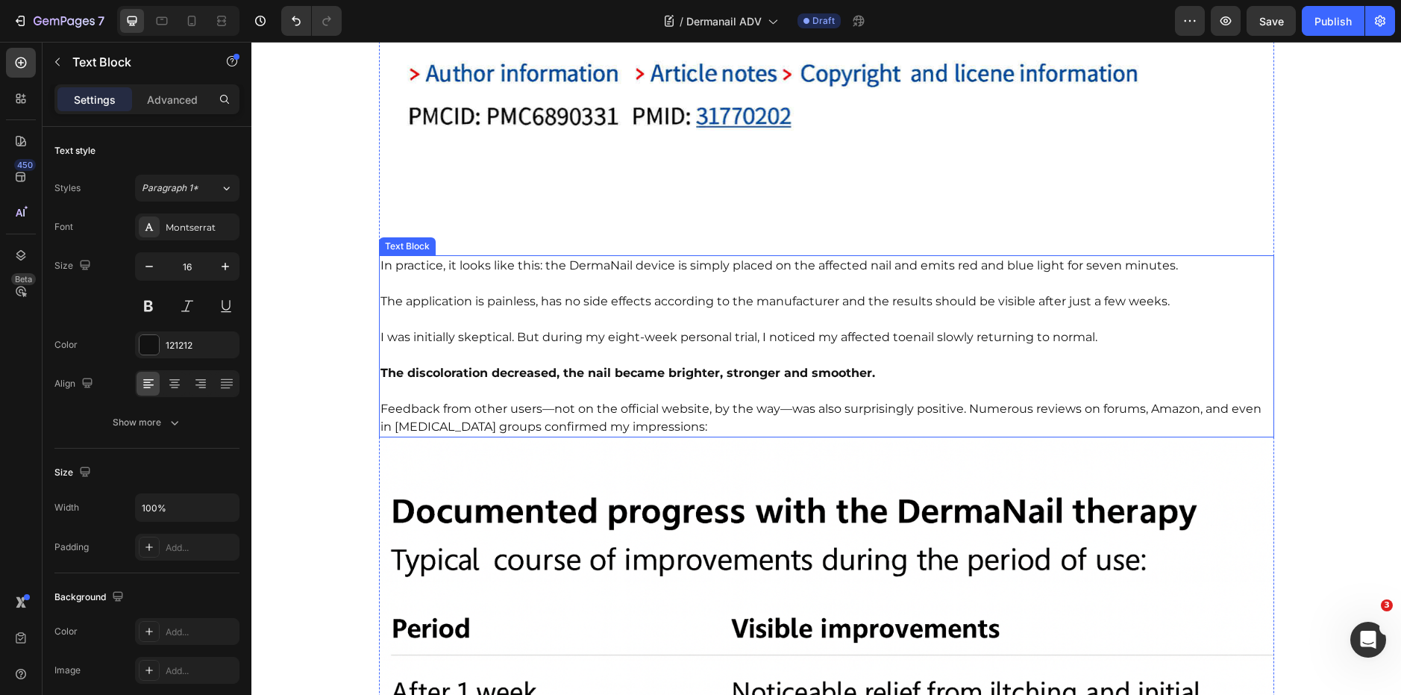
click at [653, 387] on p at bounding box center [827, 391] width 892 height 18
click at [653, 387] on p "Rich Text Editor. Editing area: main" at bounding box center [827, 391] width 892 height 18
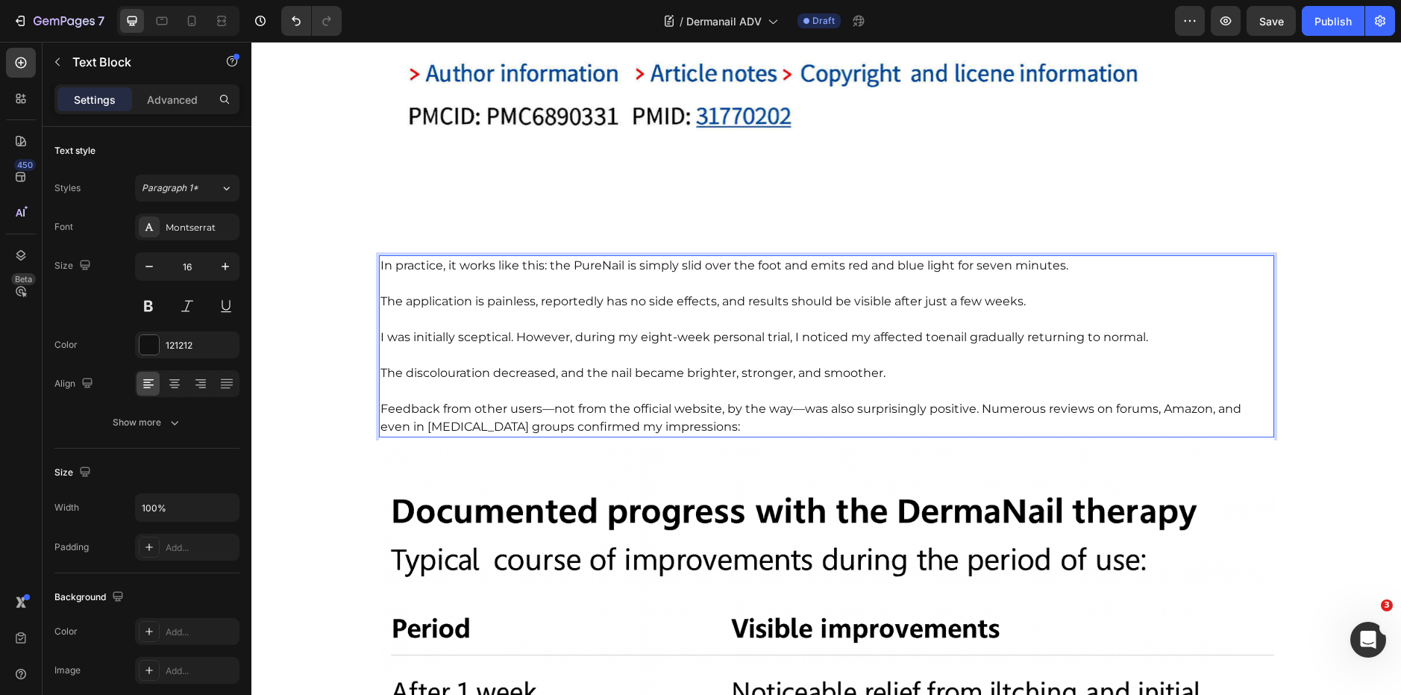
click at [591, 268] on span "In practice, it works like this: the PureNail is simply slid over the foot and …" at bounding box center [725, 265] width 688 height 14
click at [596, 269] on span "In practice, it works like this: the PureNail is simply slid over the foot and …" at bounding box center [725, 265] width 688 height 14
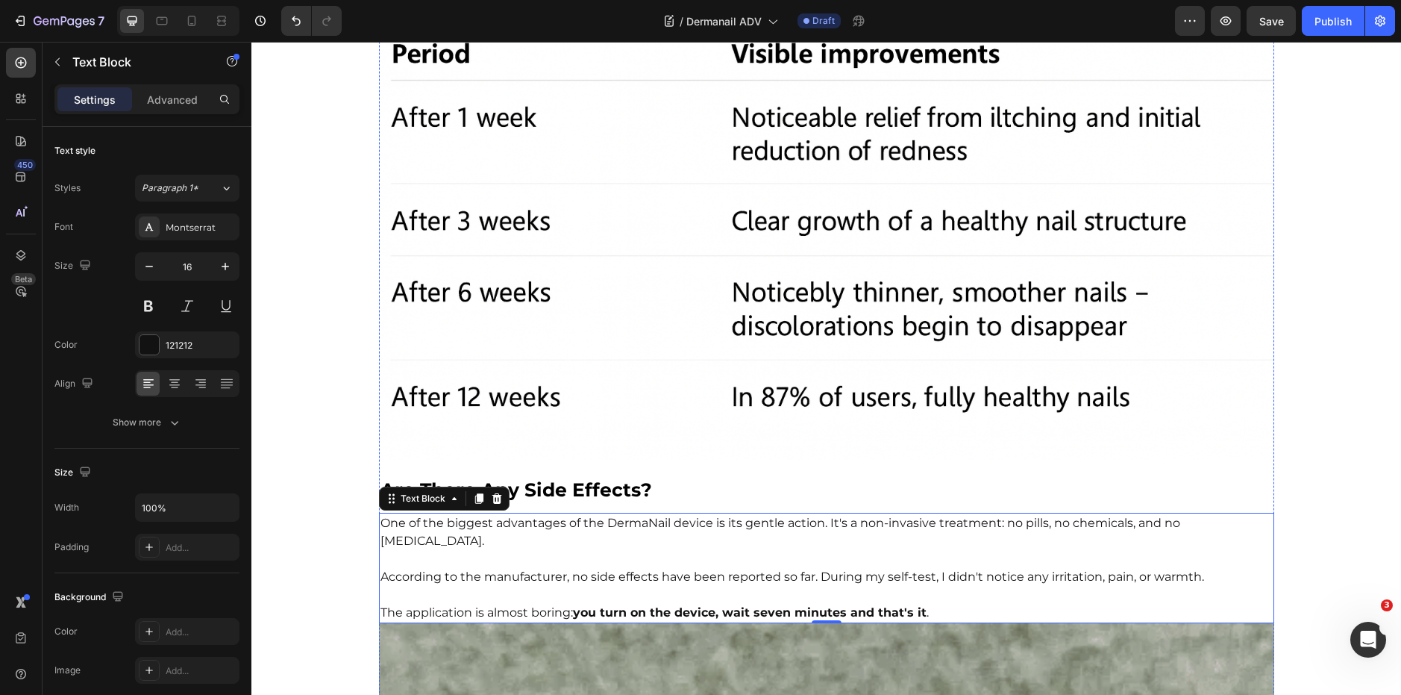
scroll to position [3399, 0]
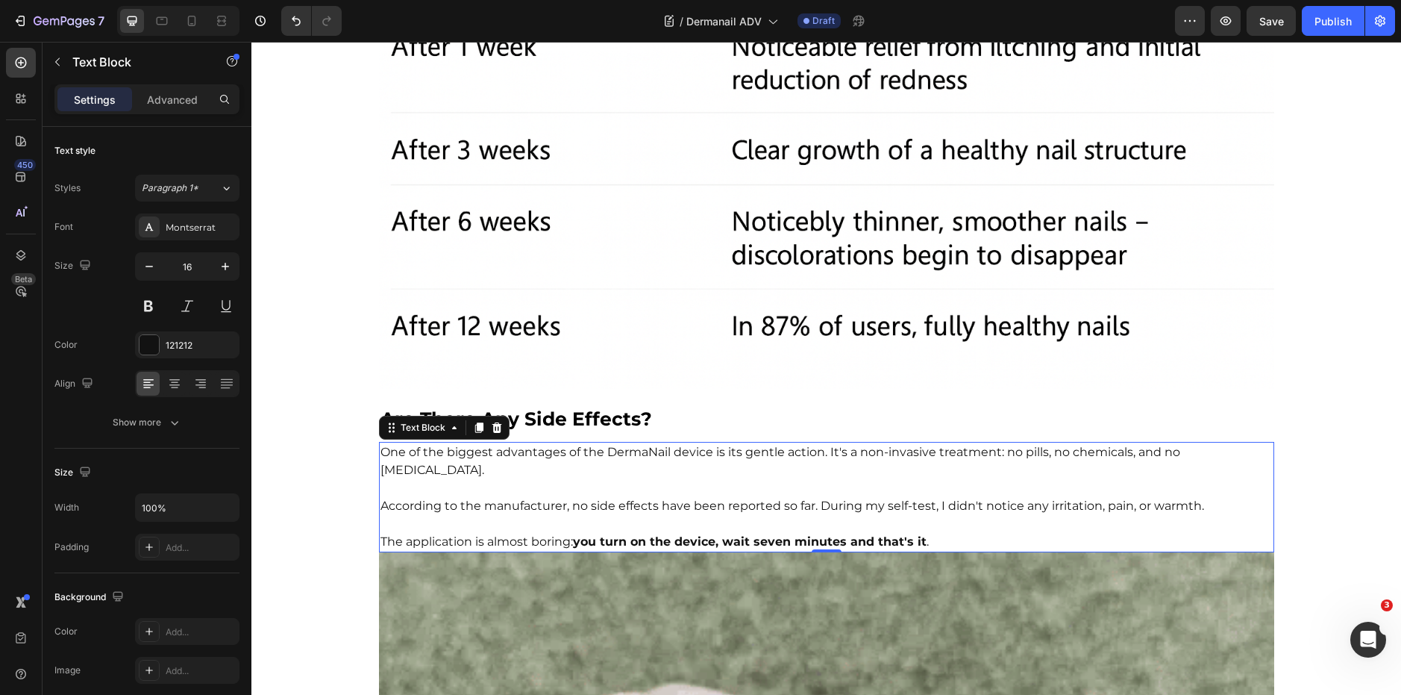
click at [613, 479] on p "Rich Text Editor. Editing area: main" at bounding box center [827, 488] width 892 height 18
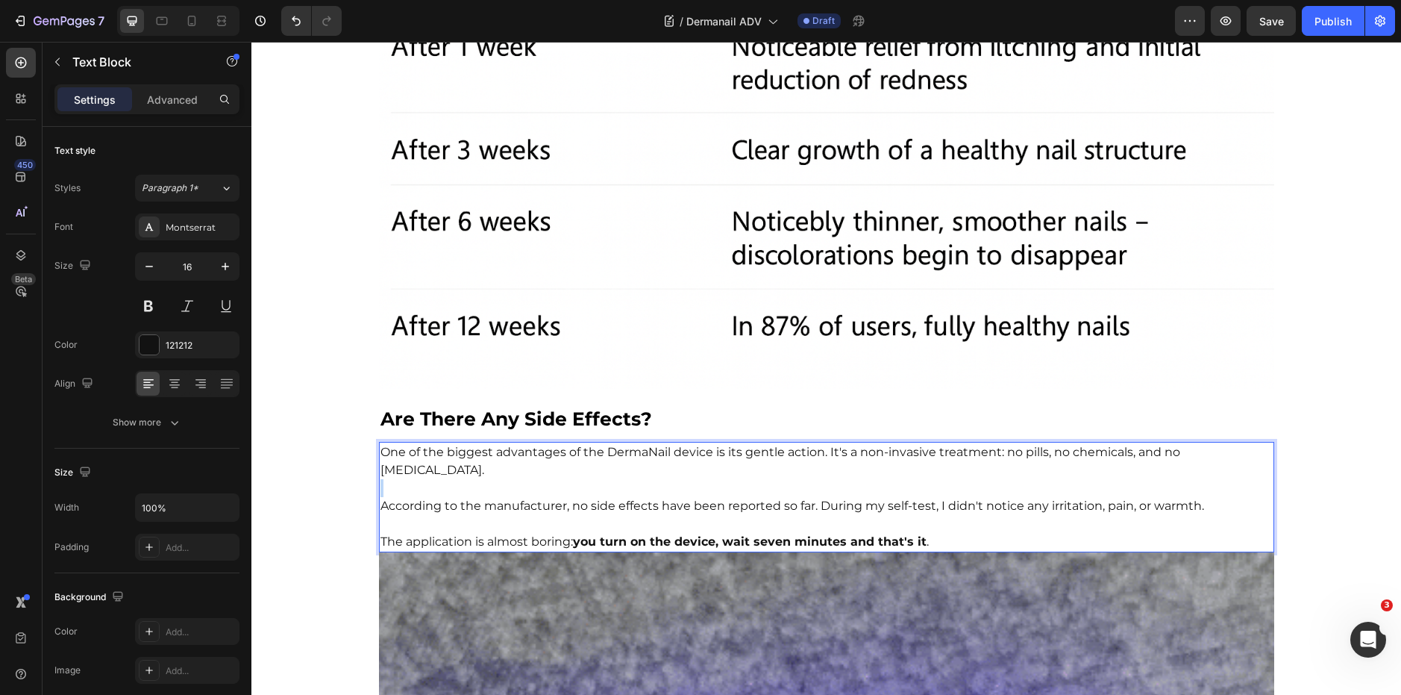
click at [613, 479] on p "Rich Text Editor. Editing area: main" at bounding box center [827, 488] width 892 height 18
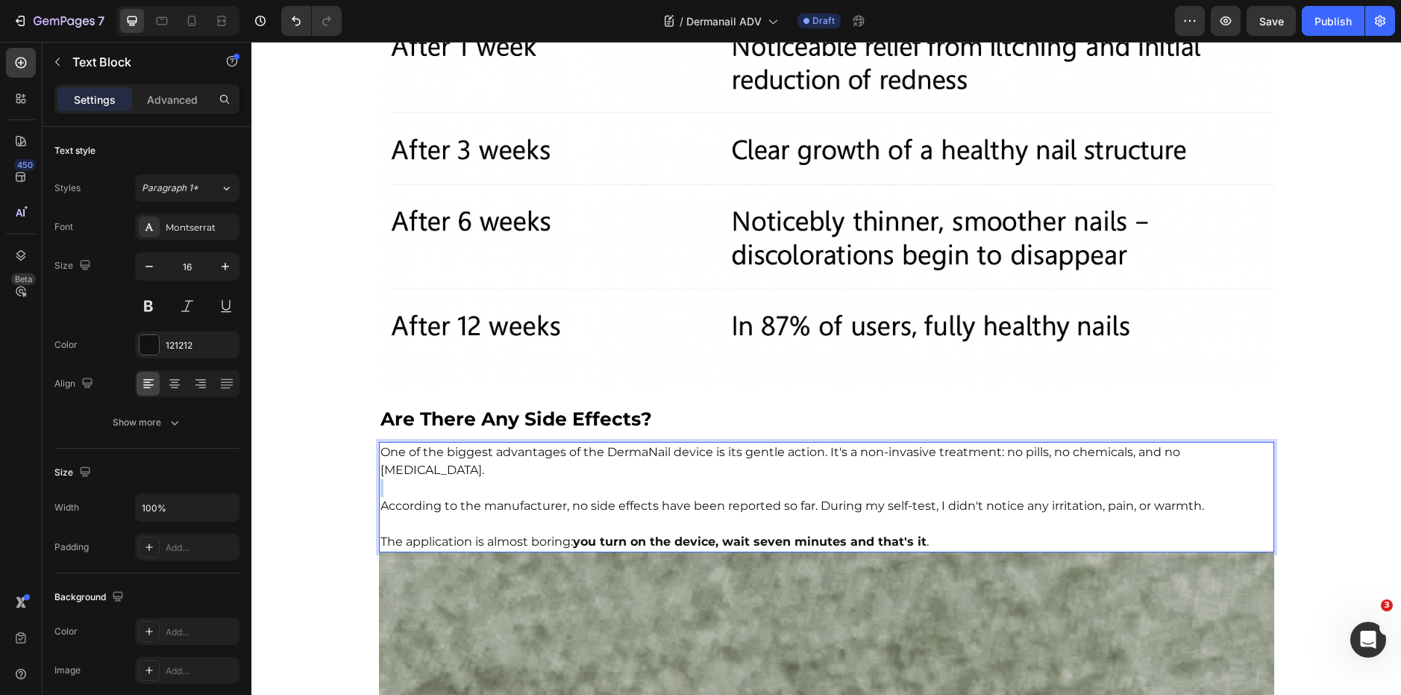
click at [613, 479] on p "Rich Text Editor. Editing area: main" at bounding box center [827, 488] width 892 height 18
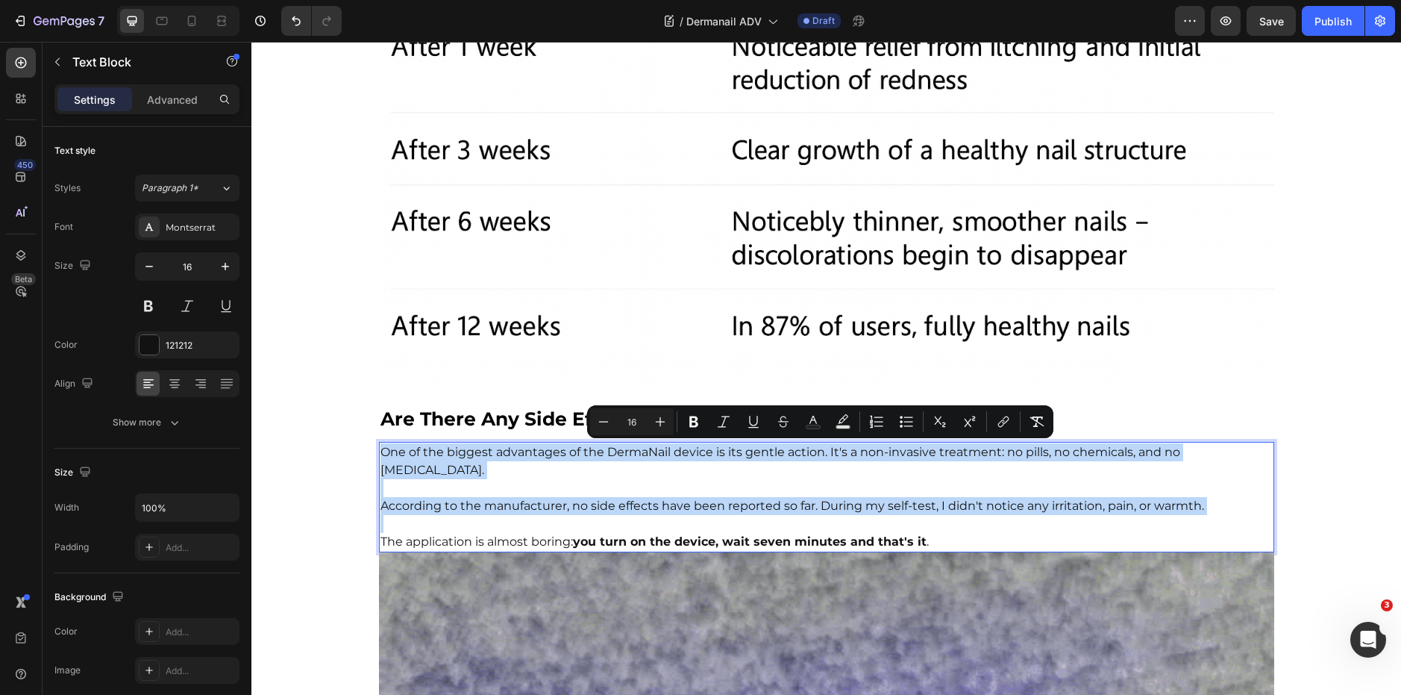
copy div "One of the biggest advantages of the DermaNail device is its gentle action. It'…"
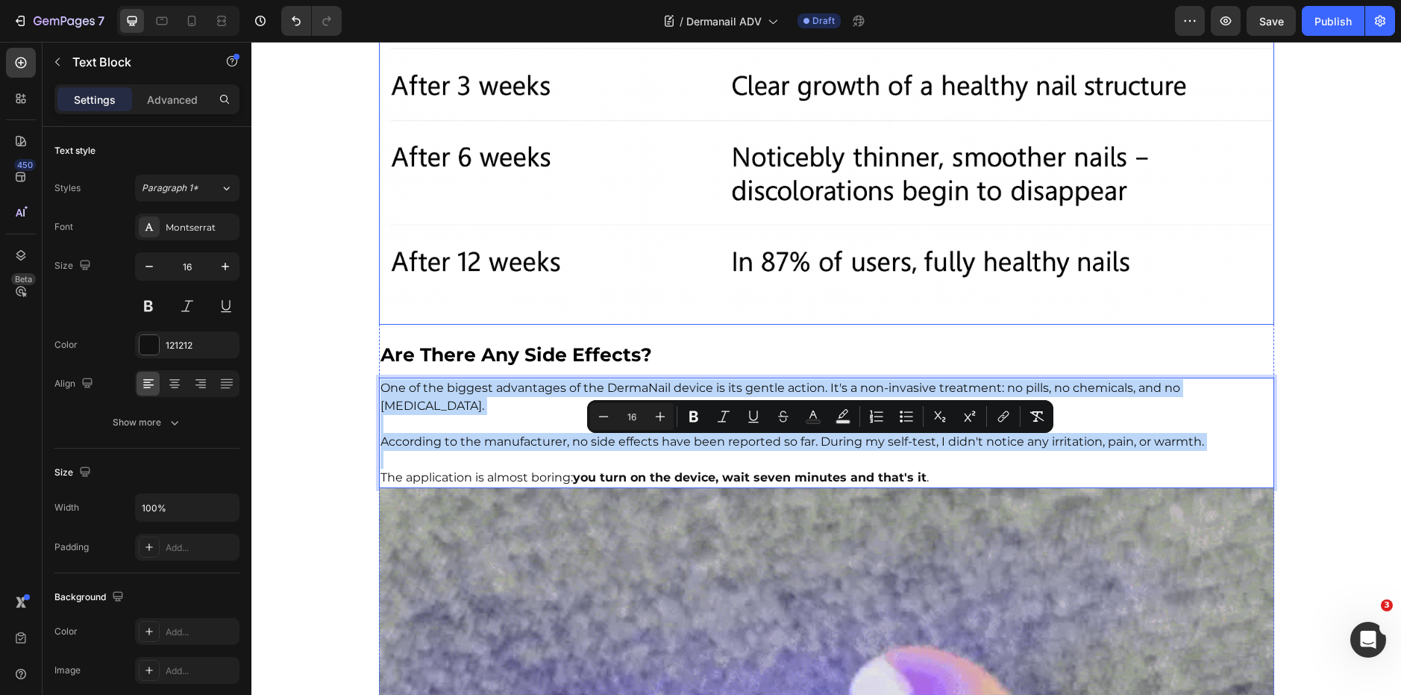
scroll to position [3491, 0]
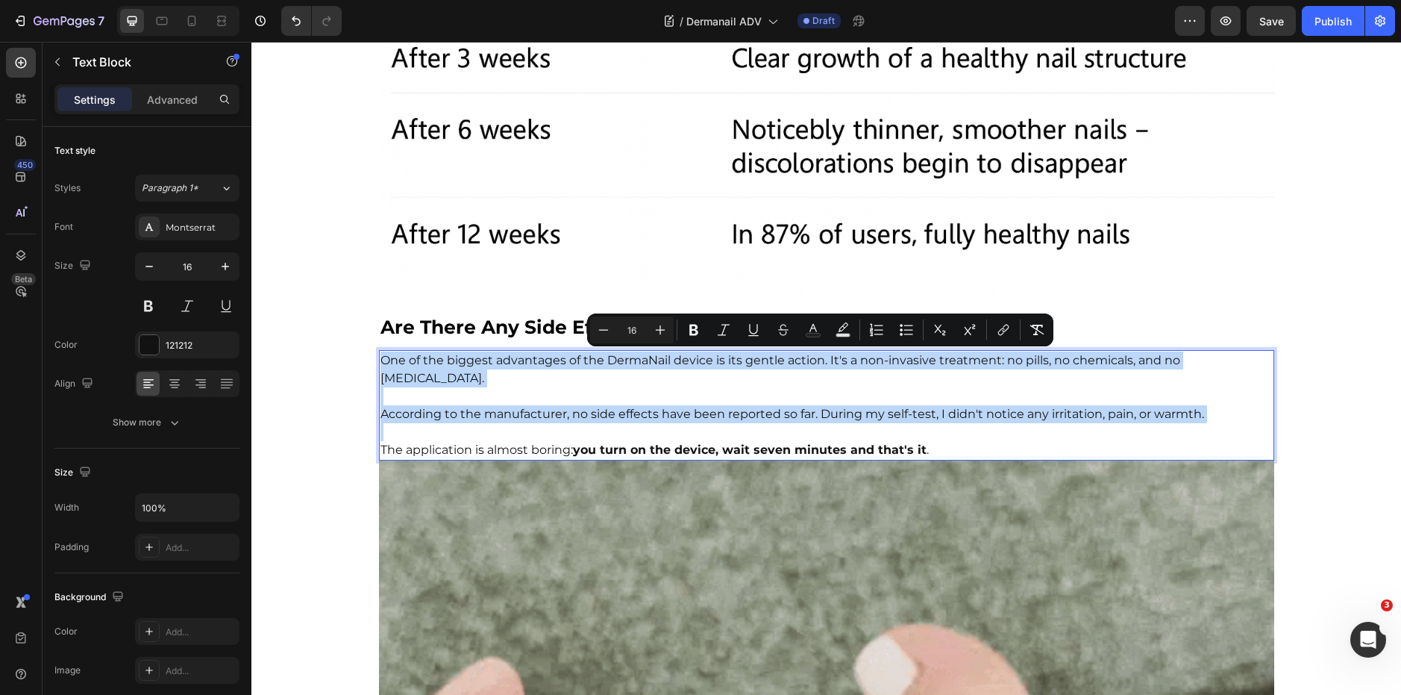
click at [711, 407] on span "According to the manufacturer, no side effects have been reported so far. Durin…" at bounding box center [793, 414] width 824 height 14
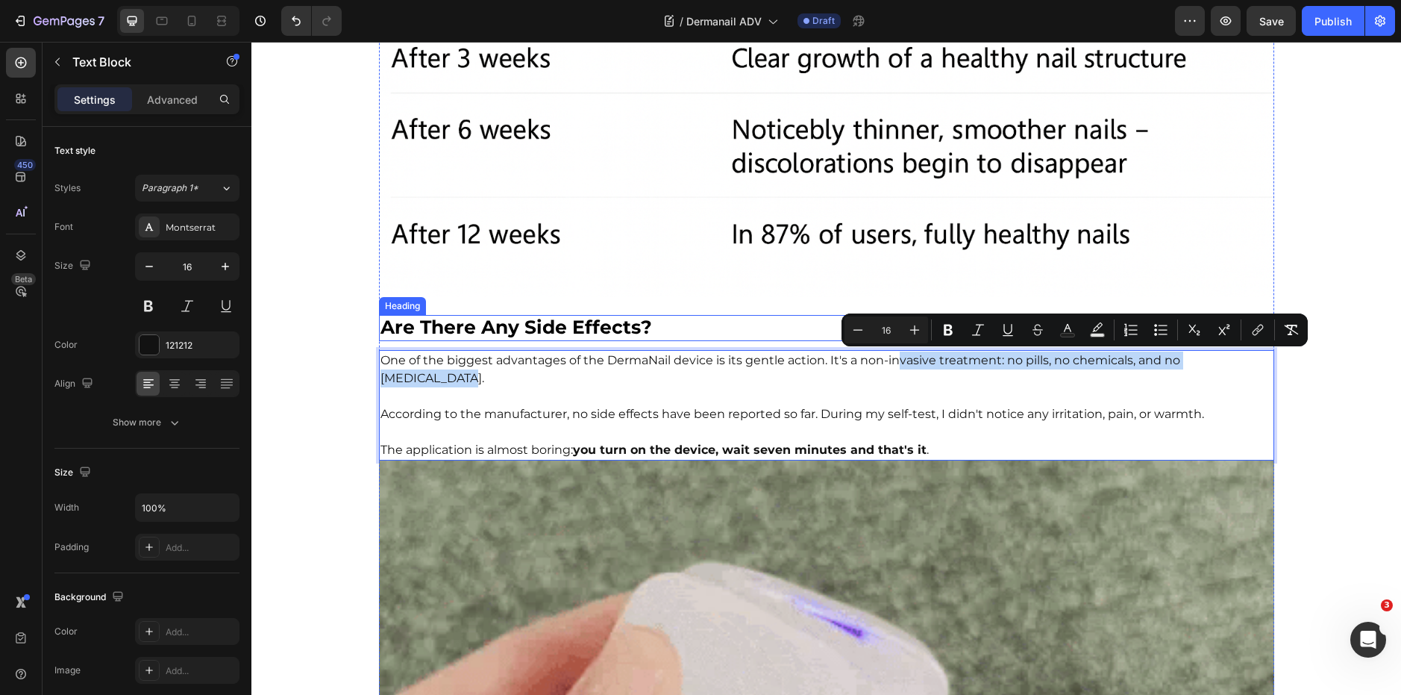
drag, startPoint x: 1259, startPoint y: 360, endPoint x: 1142, endPoint y: 374, distance: 117.2
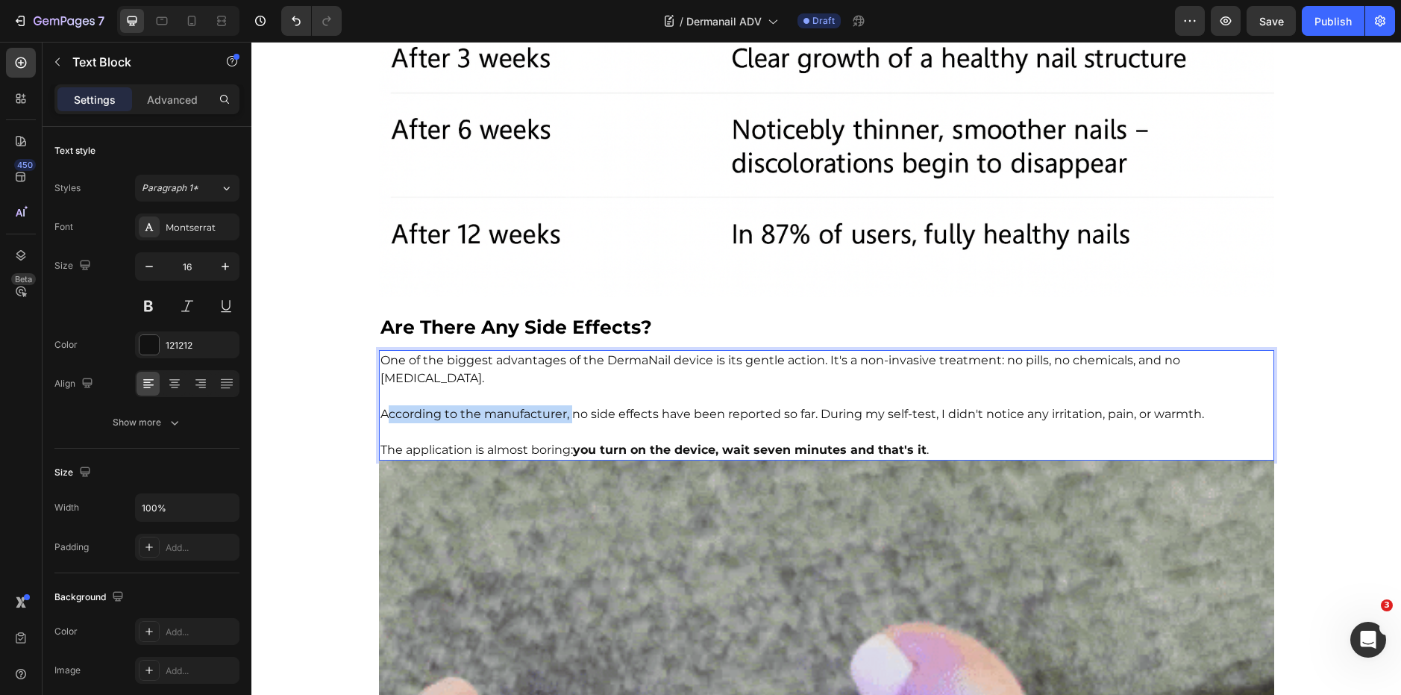
drag, startPoint x: 379, startPoint y: 396, endPoint x: 558, endPoint y: 396, distance: 179.1
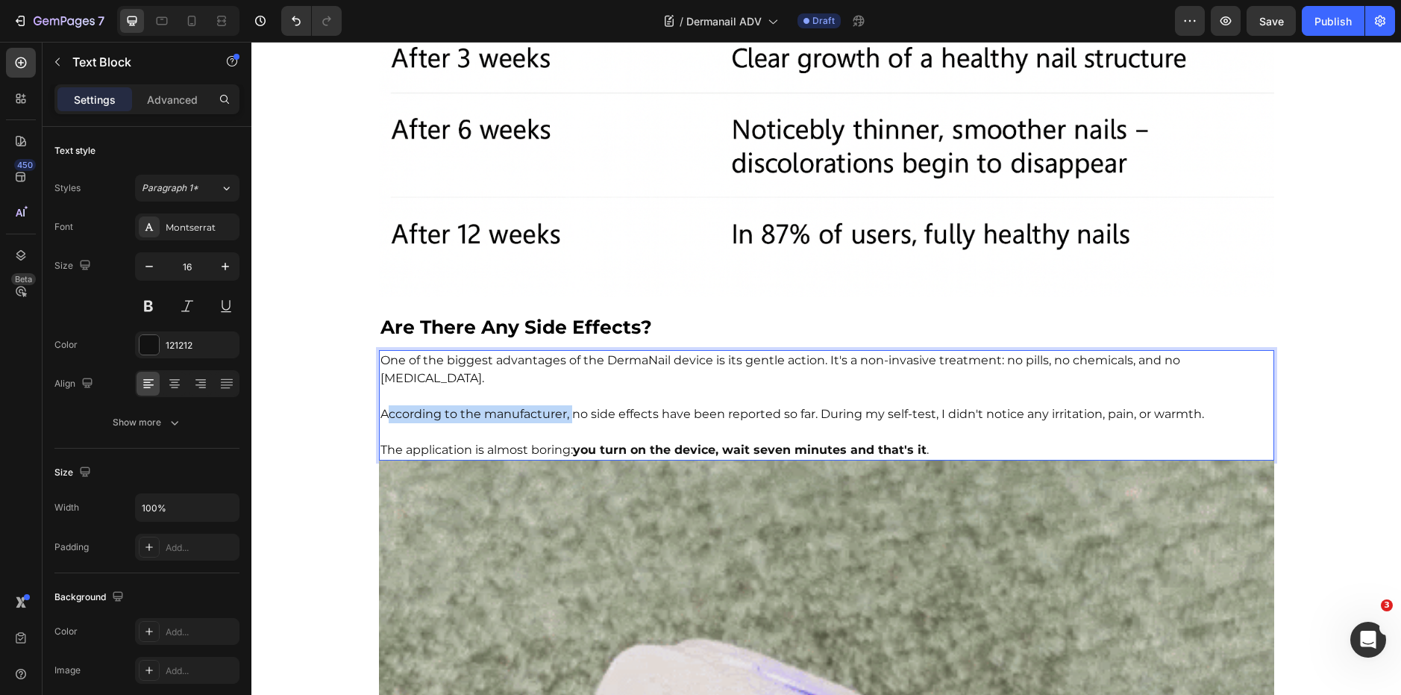
click at [565, 407] on span "According to the manufacturer, no side effects have been reported so far. Durin…" at bounding box center [793, 414] width 824 height 14
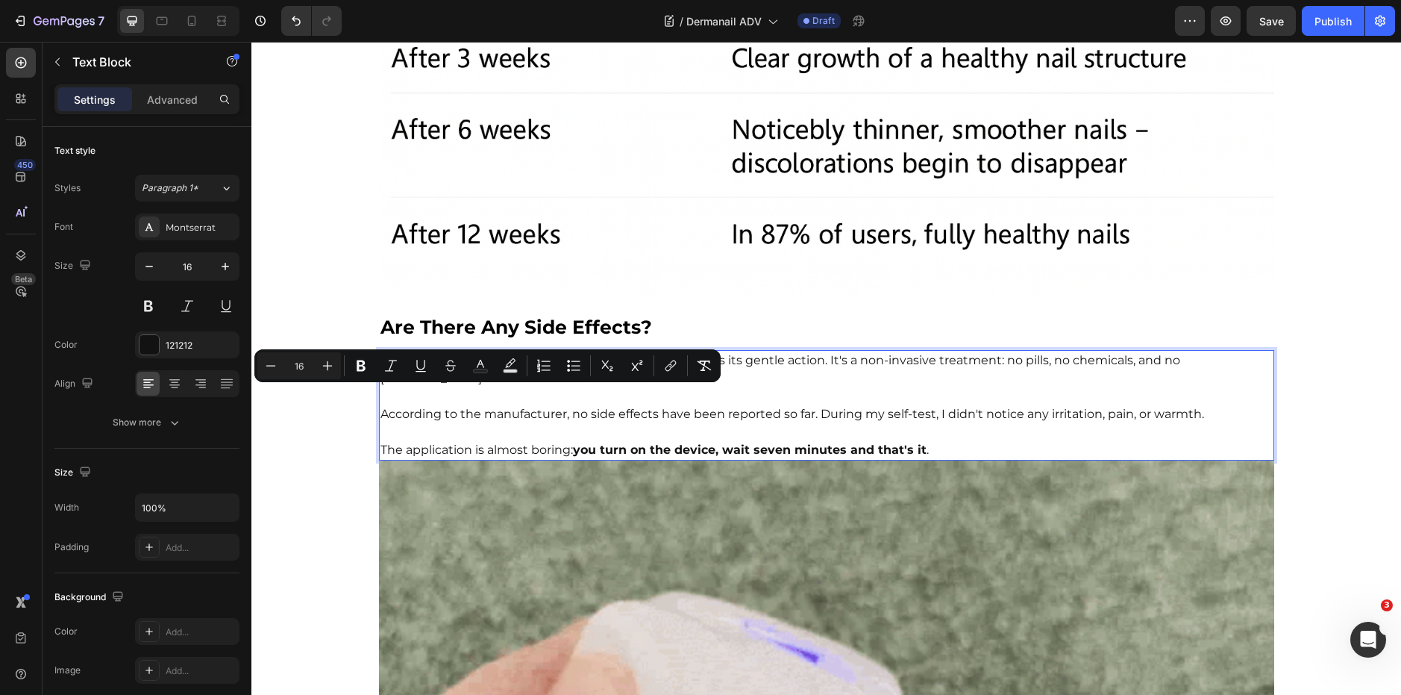
click at [381, 407] on span "According to the manufacturer, no side effects have been reported so far. Durin…" at bounding box center [793, 414] width 824 height 14
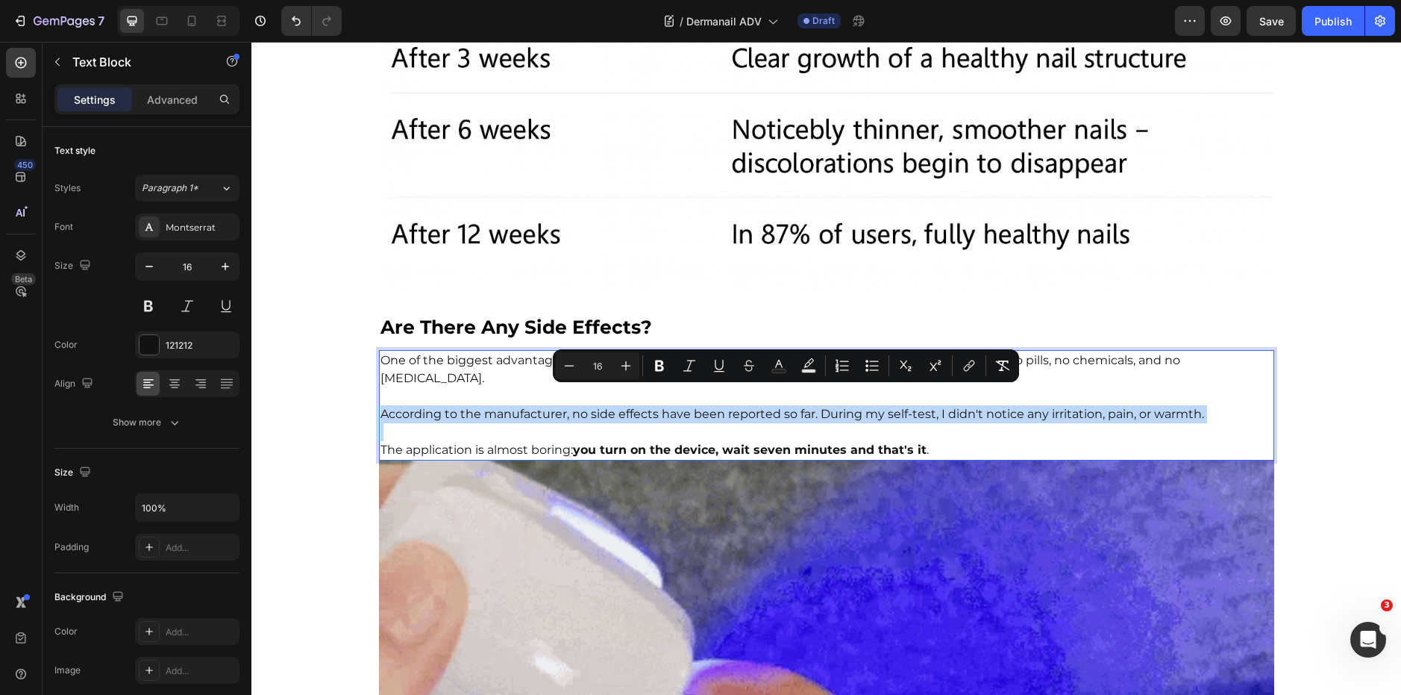
drag, startPoint x: 373, startPoint y: 396, endPoint x: 1394, endPoint y: 421, distance: 1021.0
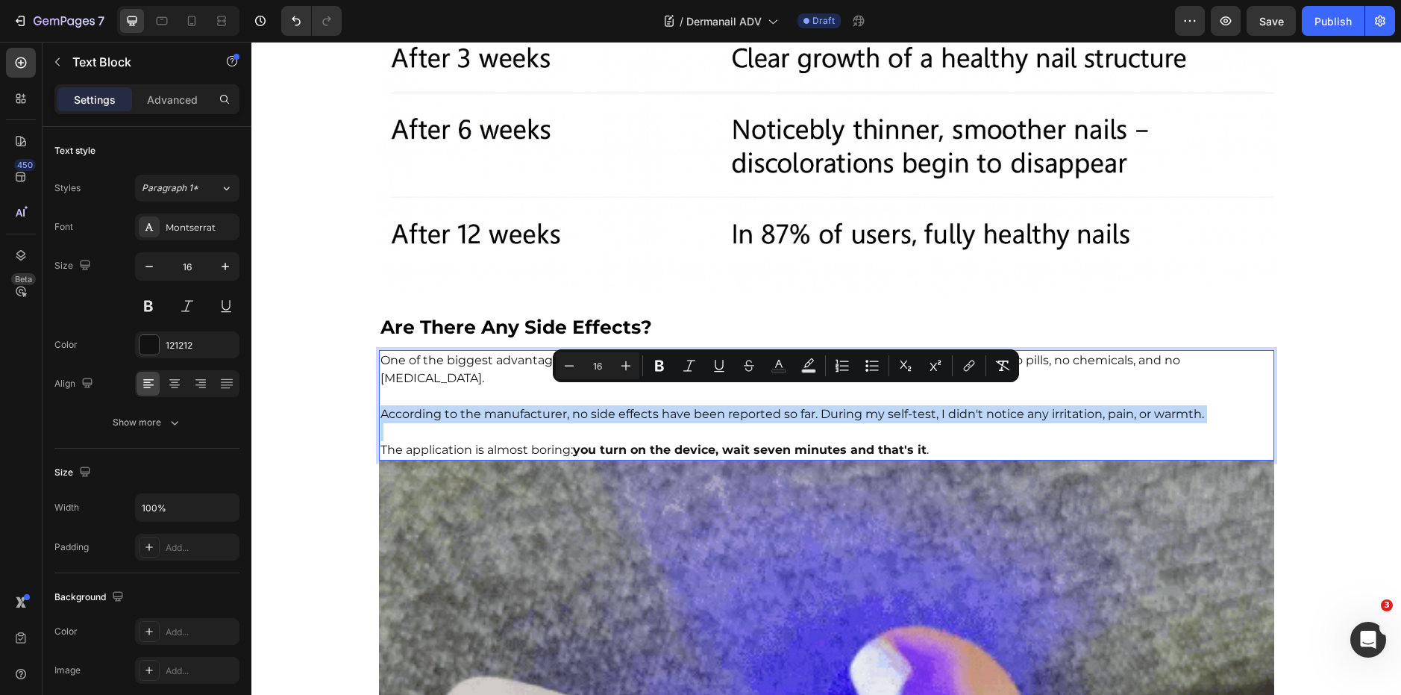
click at [1394, 421] on html "Header ⁠⁠⁠⁠⁠⁠⁠ "groundbreaking" laser for nail fungus conquers social media – b…" at bounding box center [826, 104] width 1150 height 7106
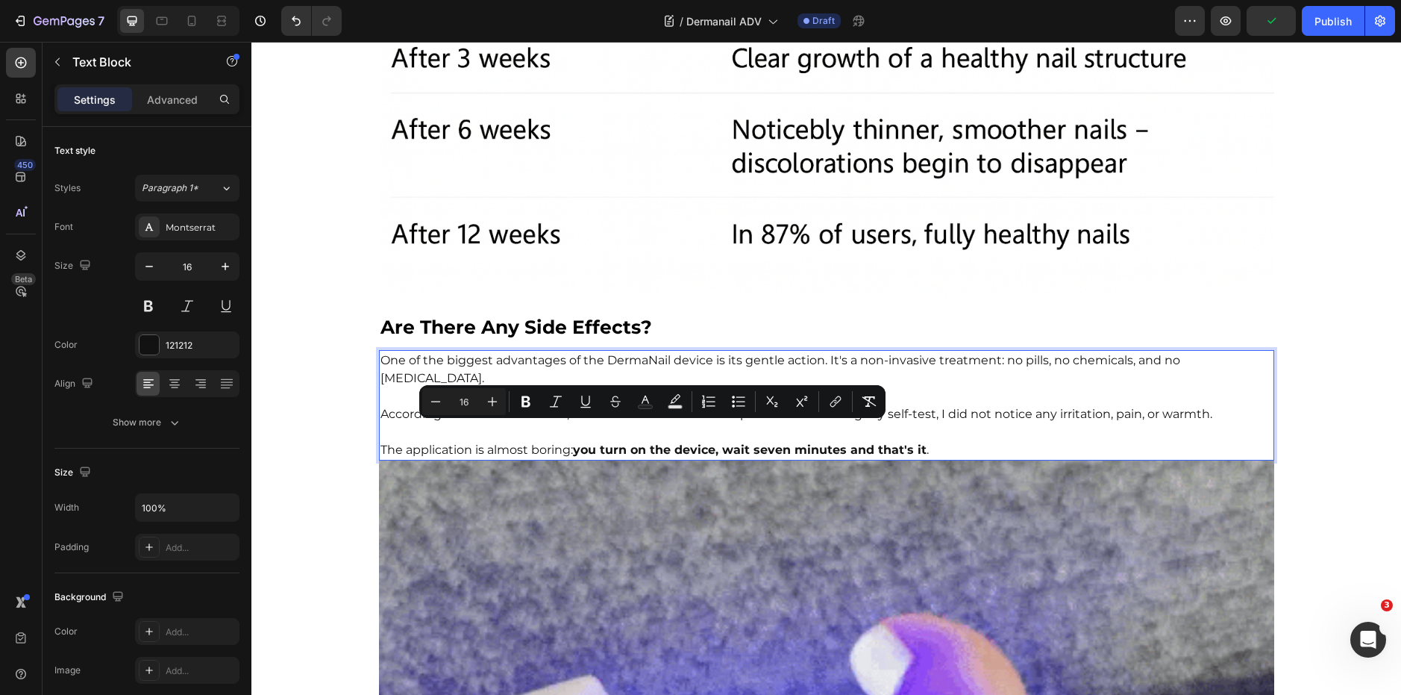
drag, startPoint x: 378, startPoint y: 433, endPoint x: 1092, endPoint y: 437, distance: 714.1
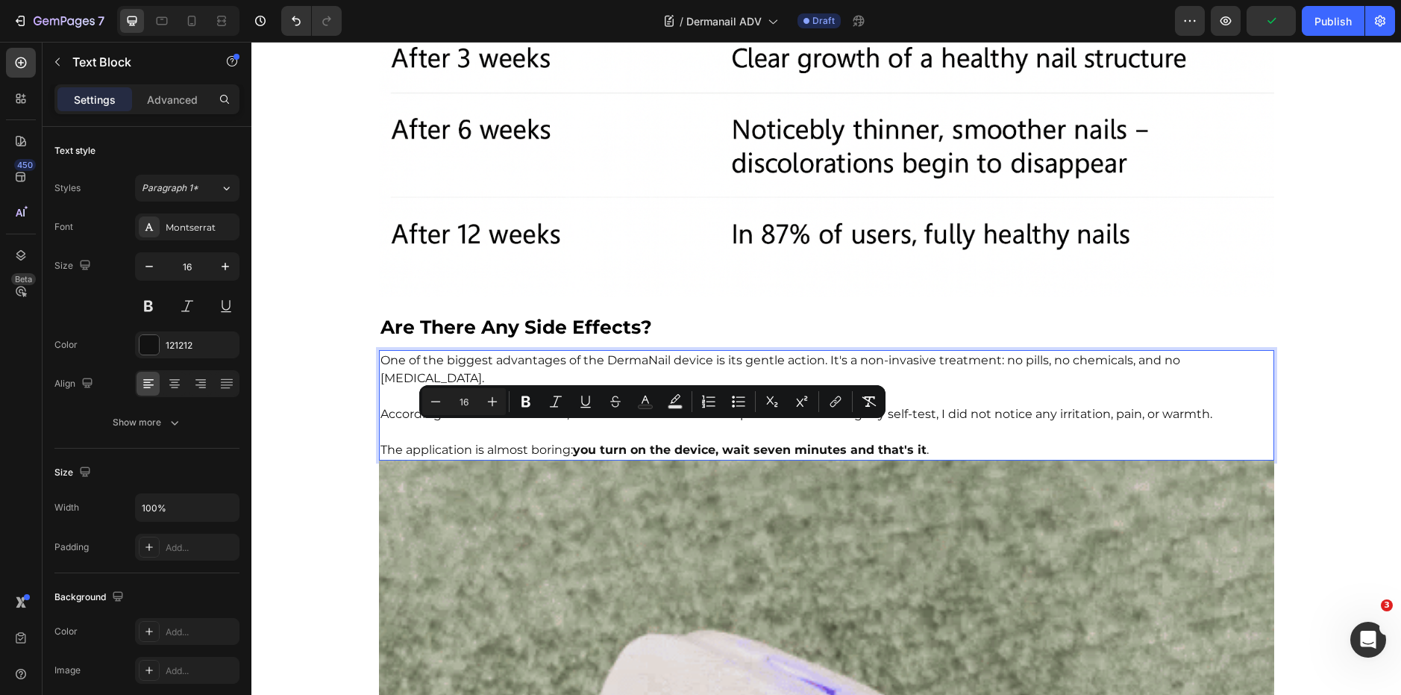
click at [1092, 441] on p "The application is almost boring: you turn on the device, wait seven minutes an…" at bounding box center [827, 450] width 892 height 18
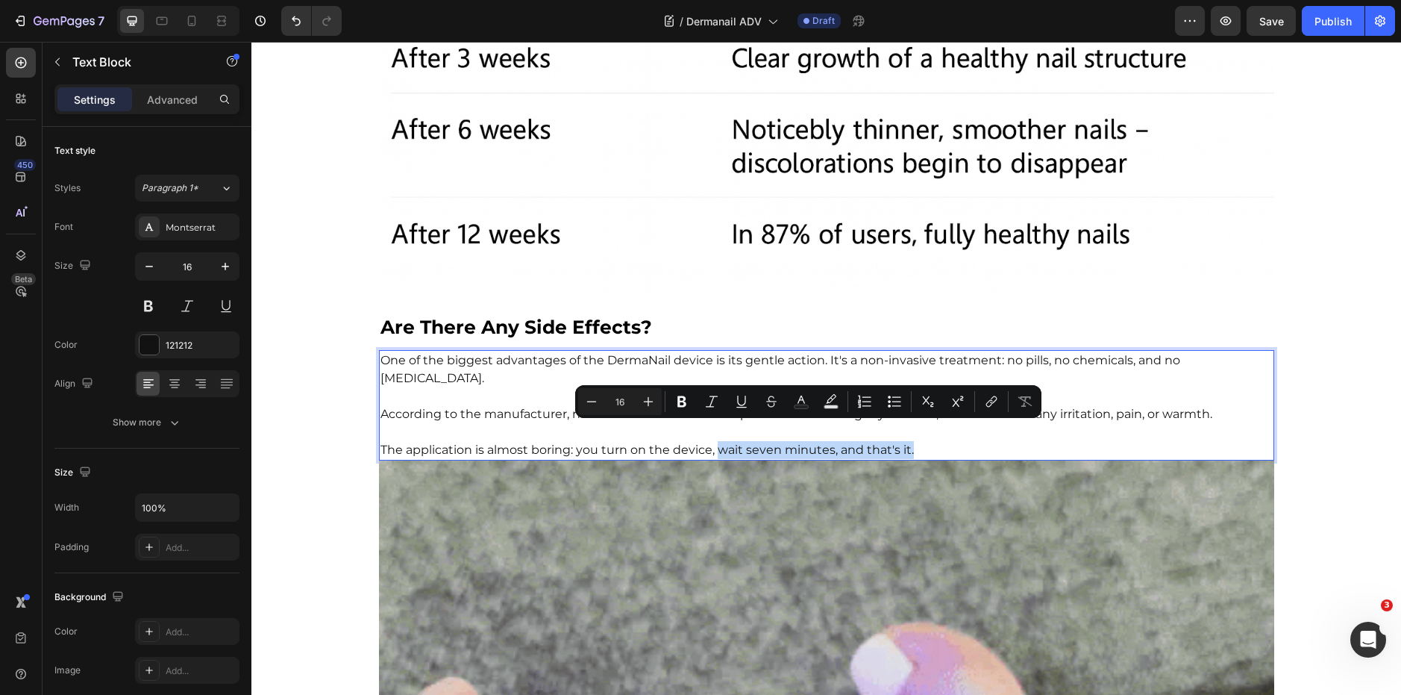
drag, startPoint x: 1024, startPoint y: 435, endPoint x: 941, endPoint y: 433, distance: 83.6
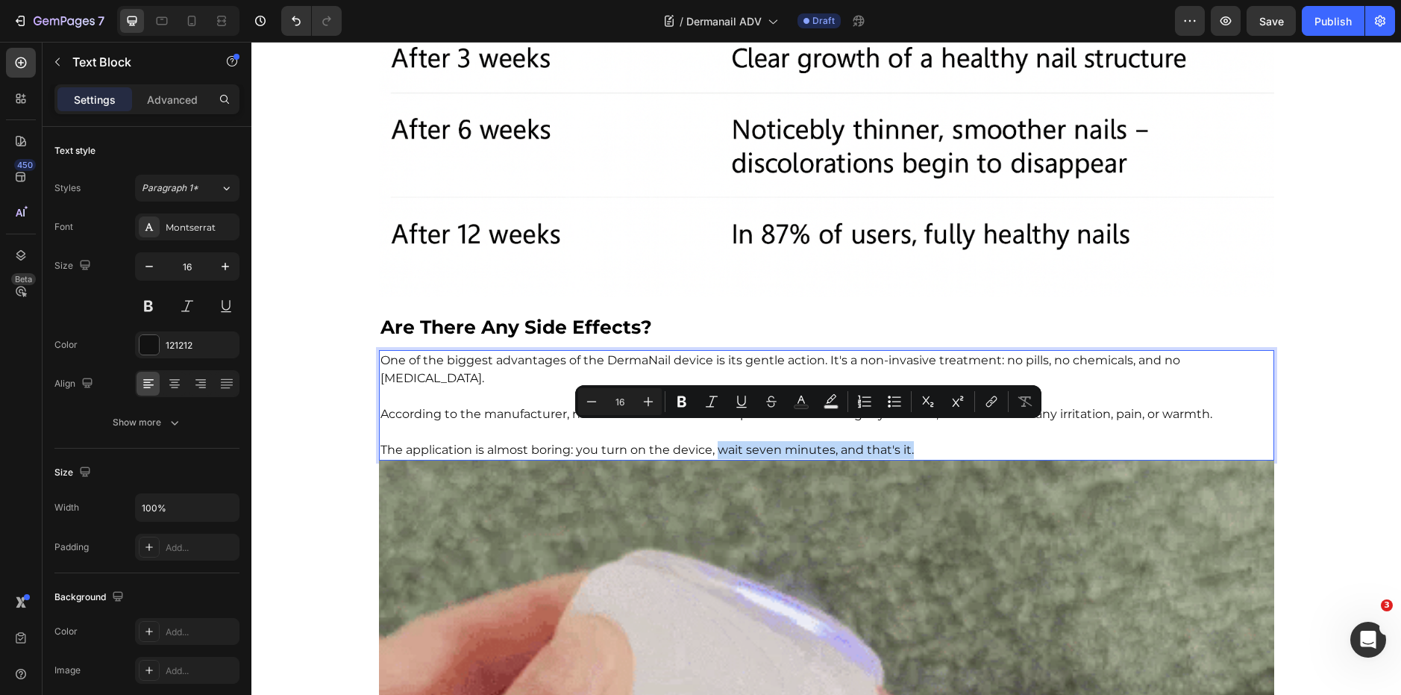
click at [941, 441] on p "The application is almost boring: you turn on the device, wait seven minutes, a…" at bounding box center [827, 450] width 892 height 18
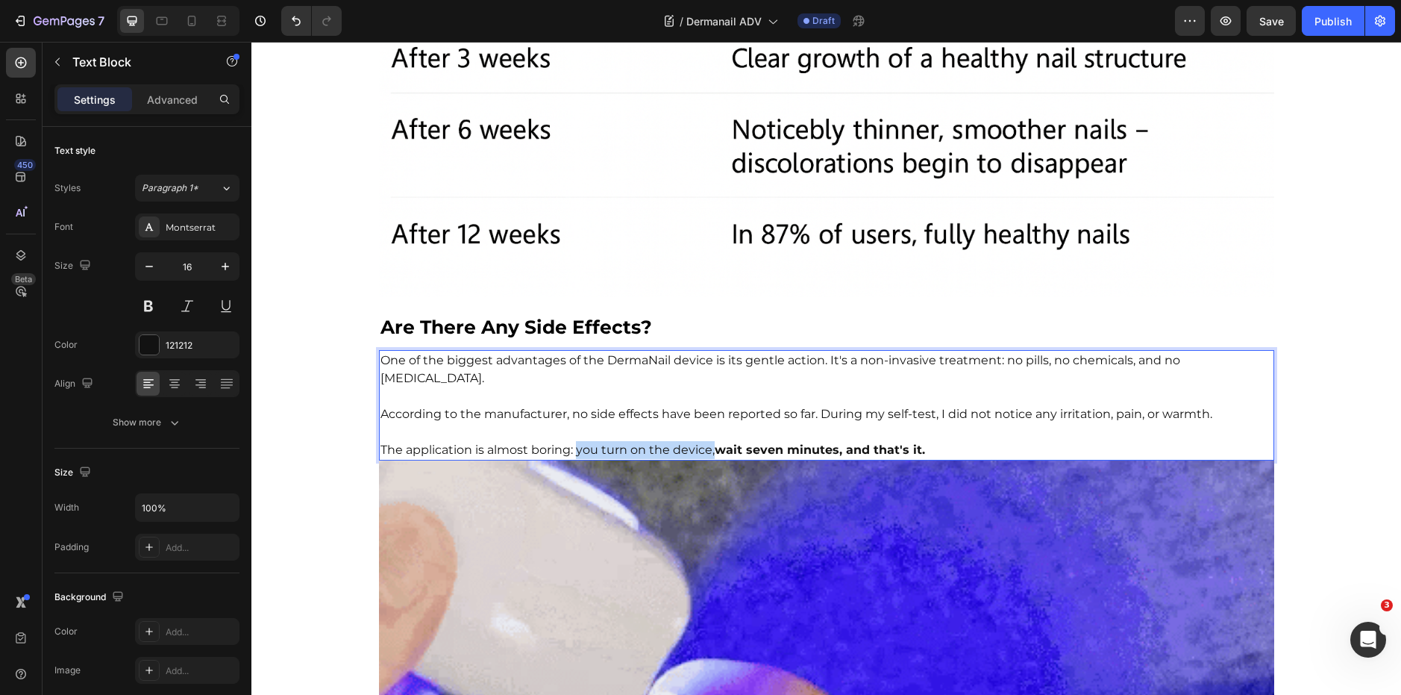
drag, startPoint x: 572, startPoint y: 431, endPoint x: 710, endPoint y: 433, distance: 137.3
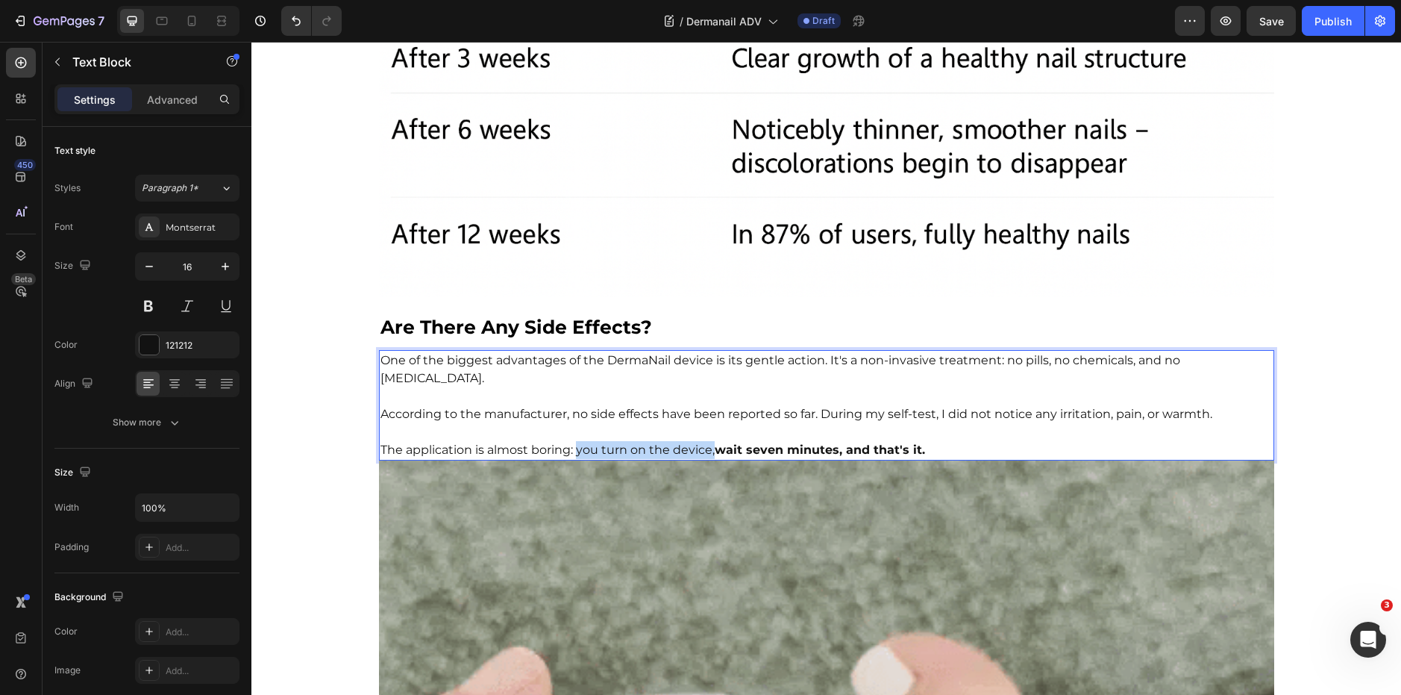
click at [710, 441] on p "The application is almost boring: you turn on the device, wait seven minutes, a…" at bounding box center [827, 450] width 892 height 18
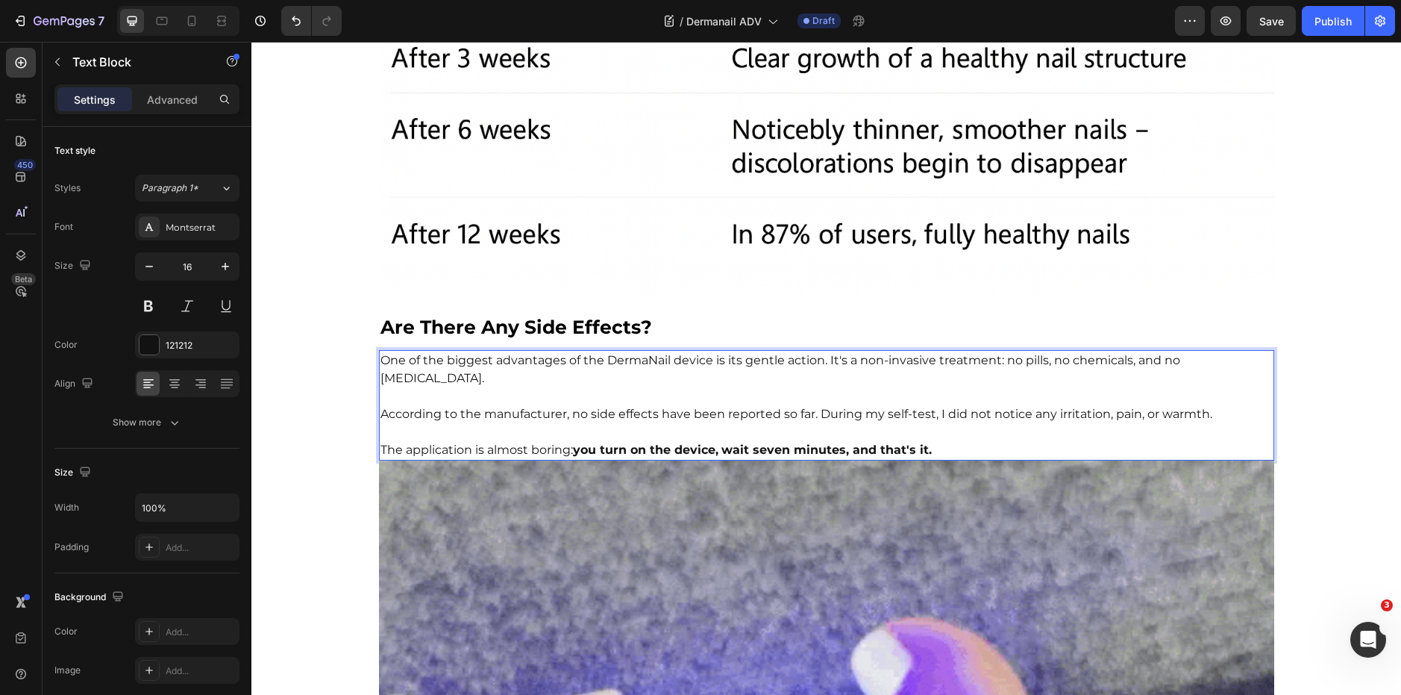
click at [981, 405] on p "According to the manufacturer, no side effects have been reported so far. Durin…" at bounding box center [827, 414] width 892 height 18
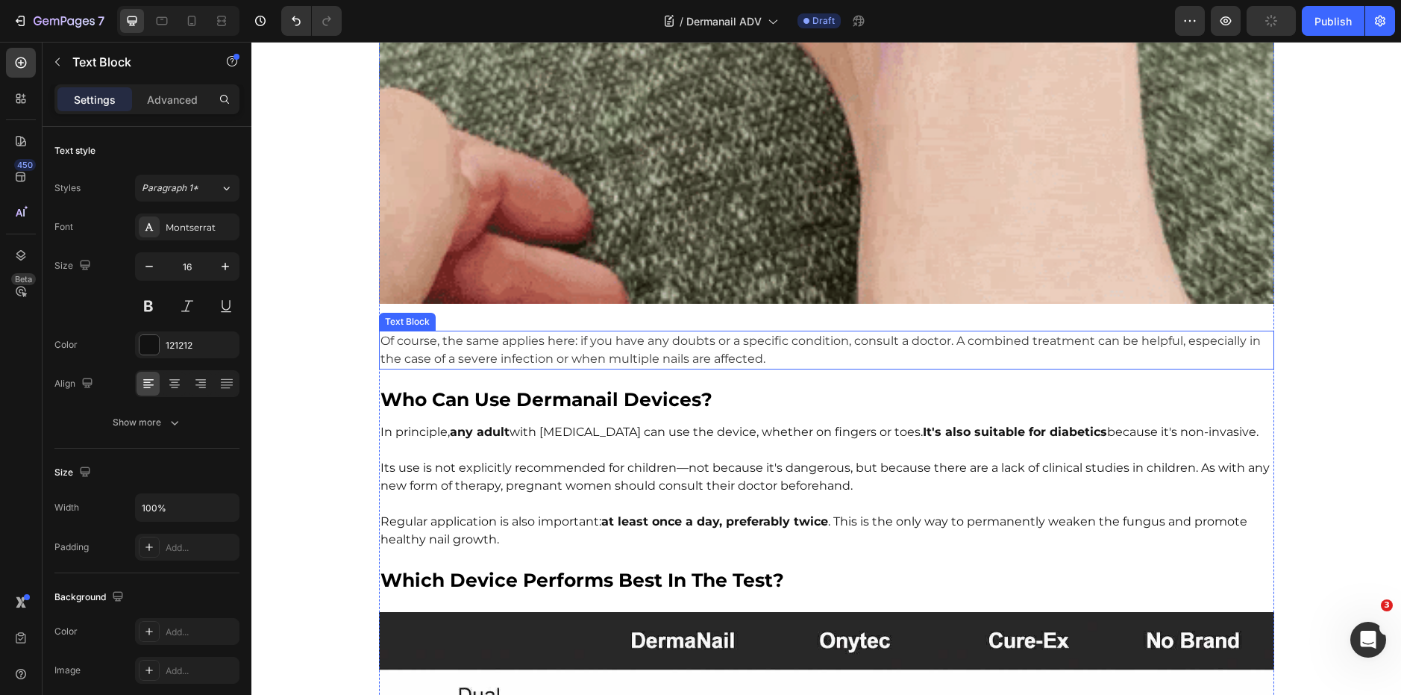
scroll to position [4544, 0]
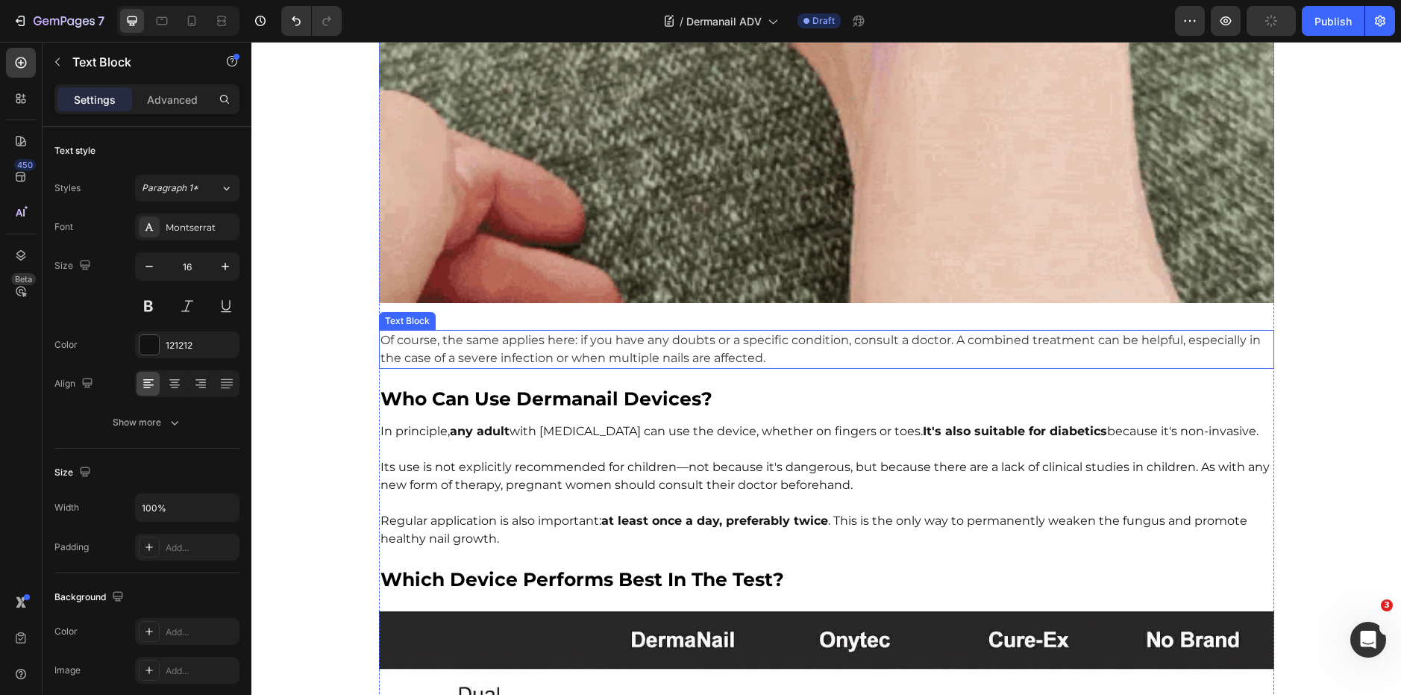
click at [699, 333] on span "Of course, the same applies here: if you have any doubts or a specific conditio…" at bounding box center [821, 349] width 880 height 32
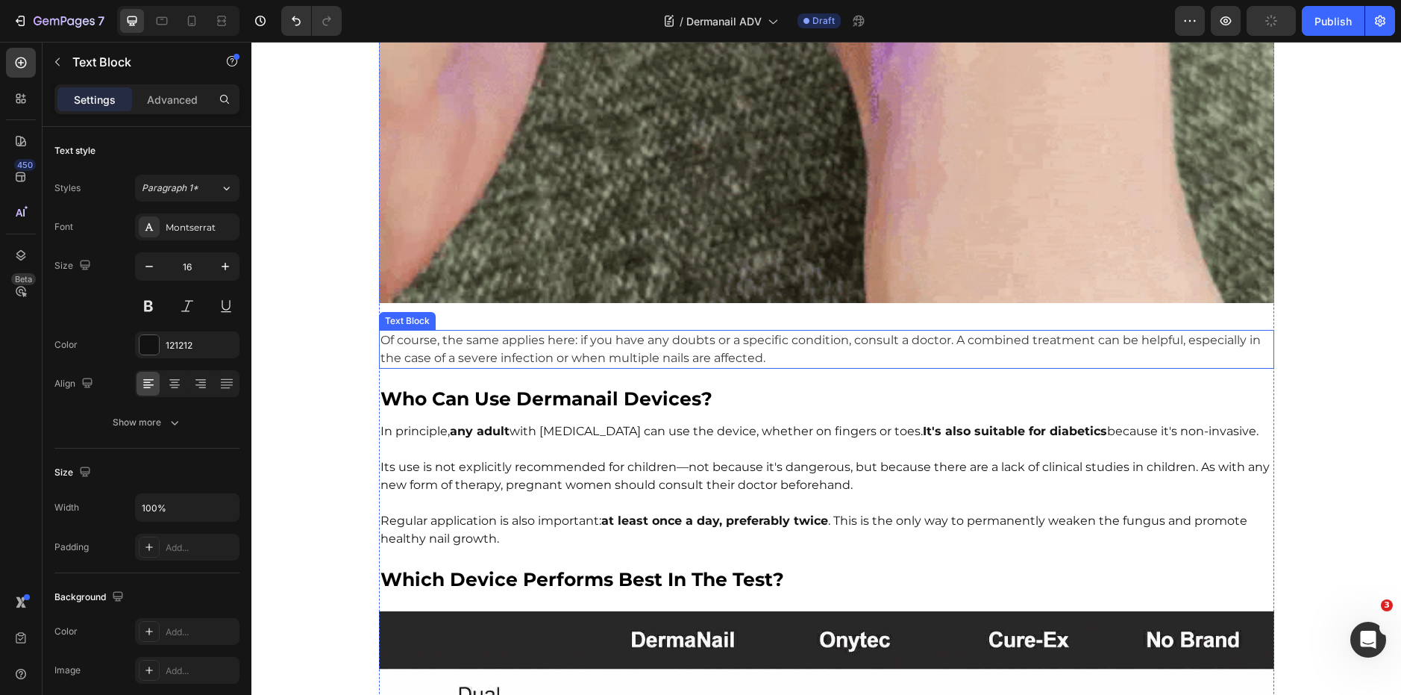
click at [699, 333] on span "Of course, the same applies here: if you have any doubts or a specific conditio…" at bounding box center [821, 349] width 880 height 32
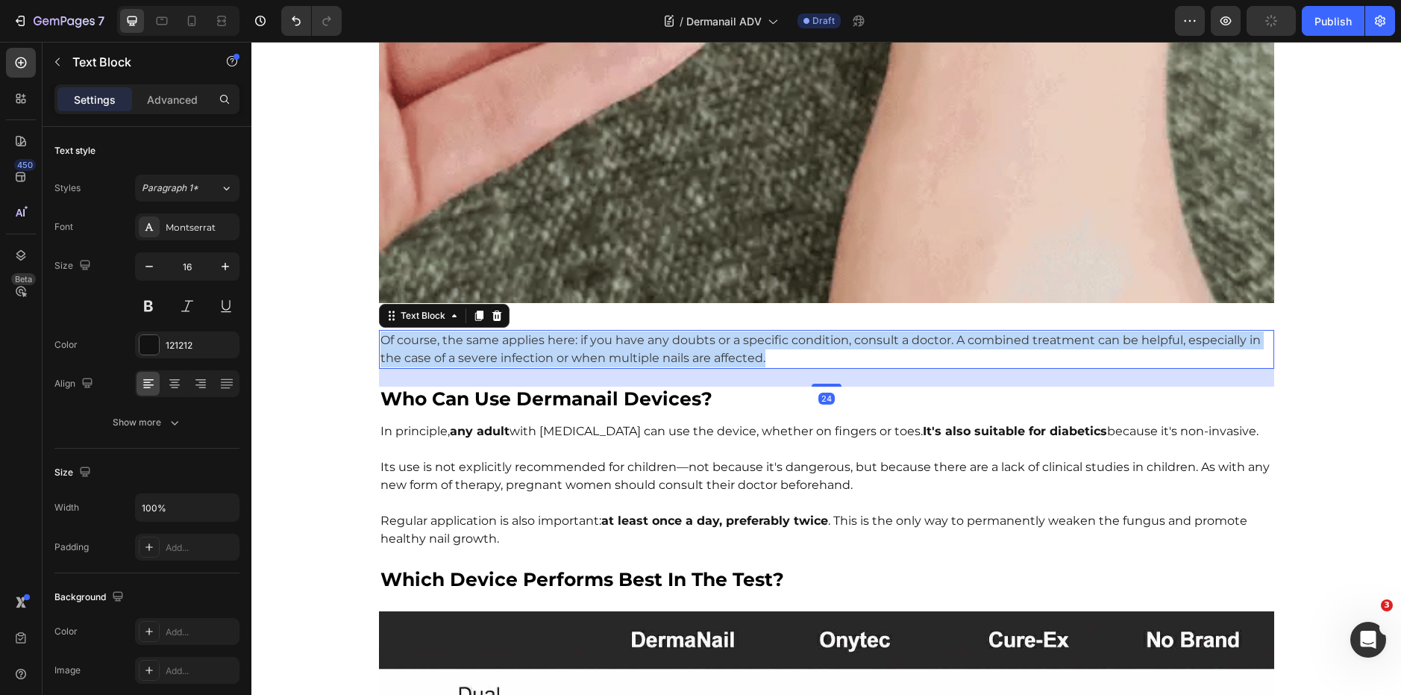
click at [700, 333] on span "Of course, the same applies here: if you have any doubts or a specific conditio…" at bounding box center [821, 349] width 880 height 32
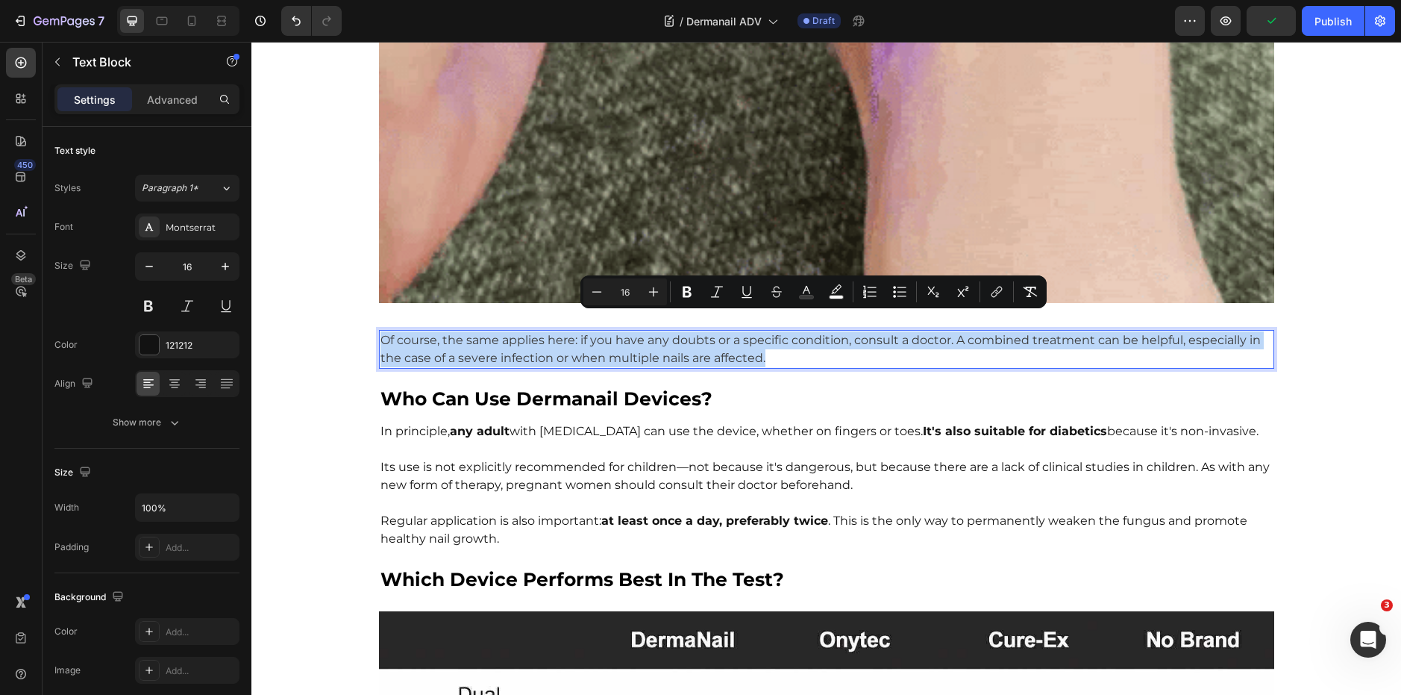
copy span "Of course, the same applies here: if you have any doubts or a specific conditio…"
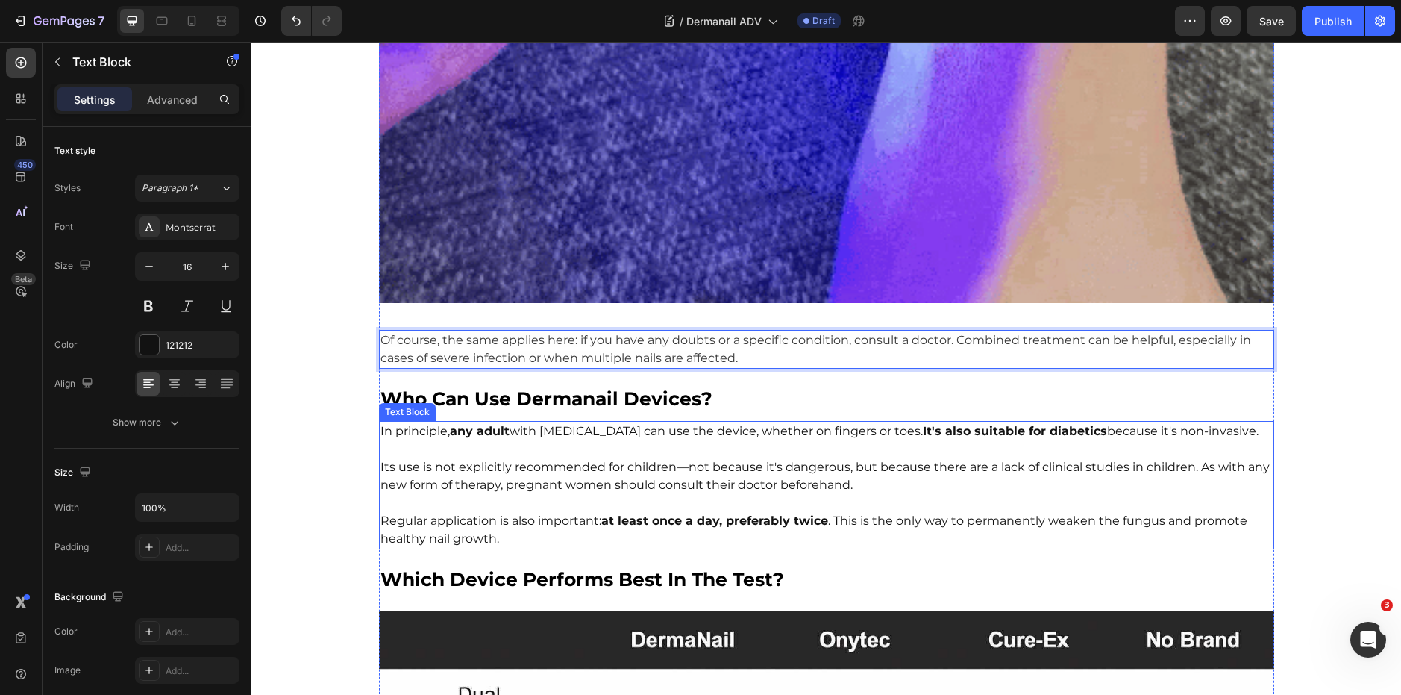
click at [582, 494] on p at bounding box center [827, 503] width 892 height 18
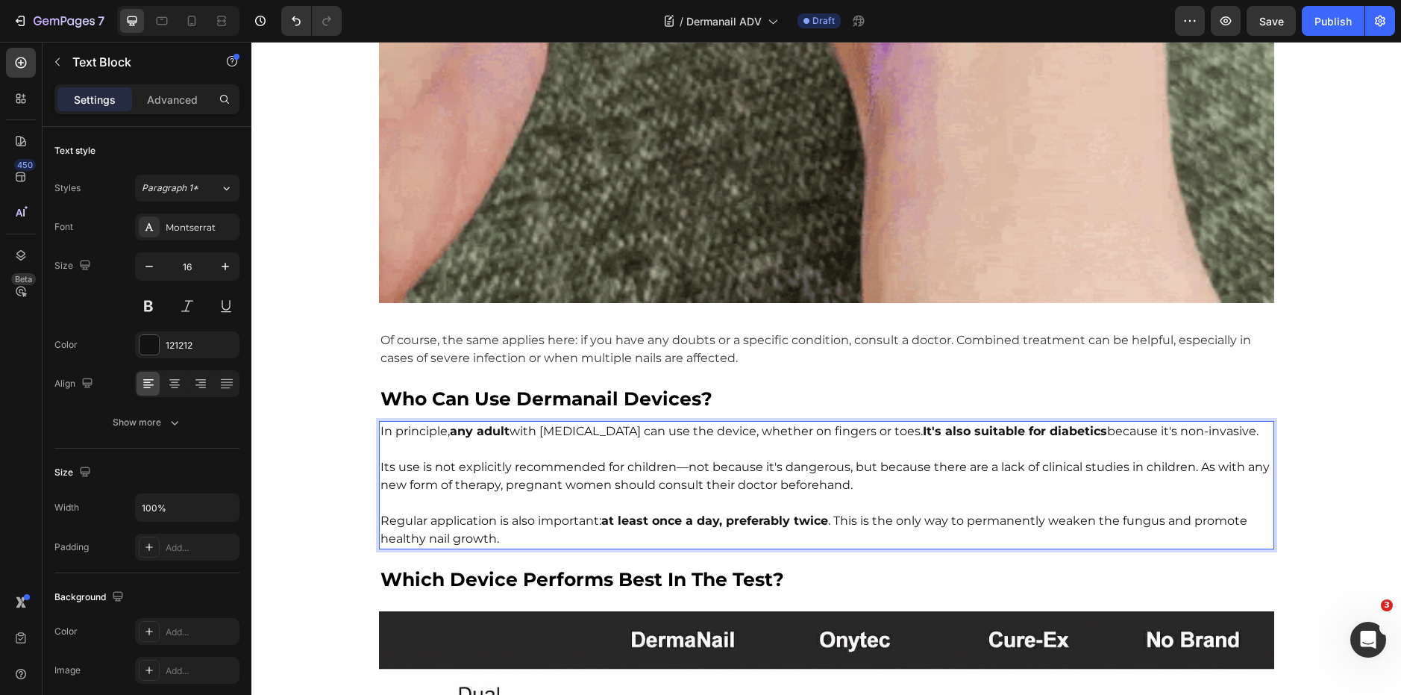
click at [703, 513] on strong "at least once a day, preferably twice" at bounding box center [714, 520] width 227 height 14
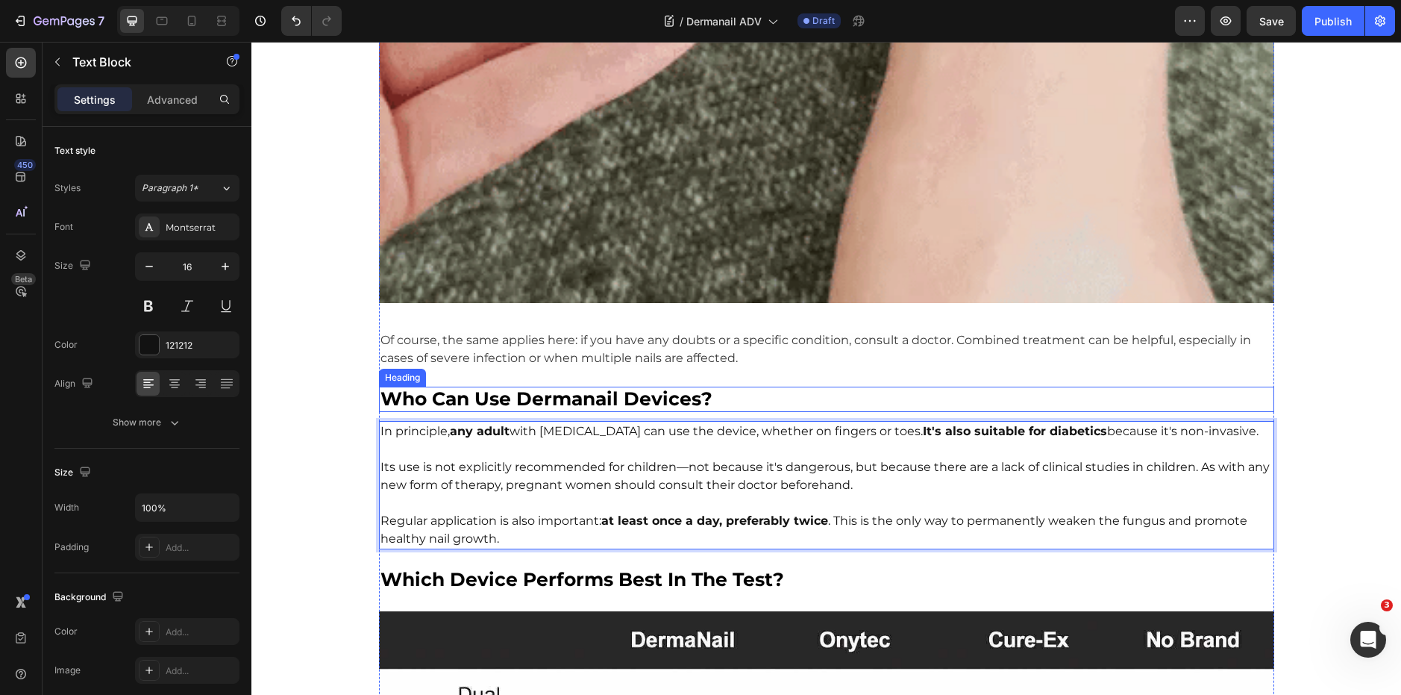
drag, startPoint x: 574, startPoint y: 525, endPoint x: 373, endPoint y: 393, distance: 239.9
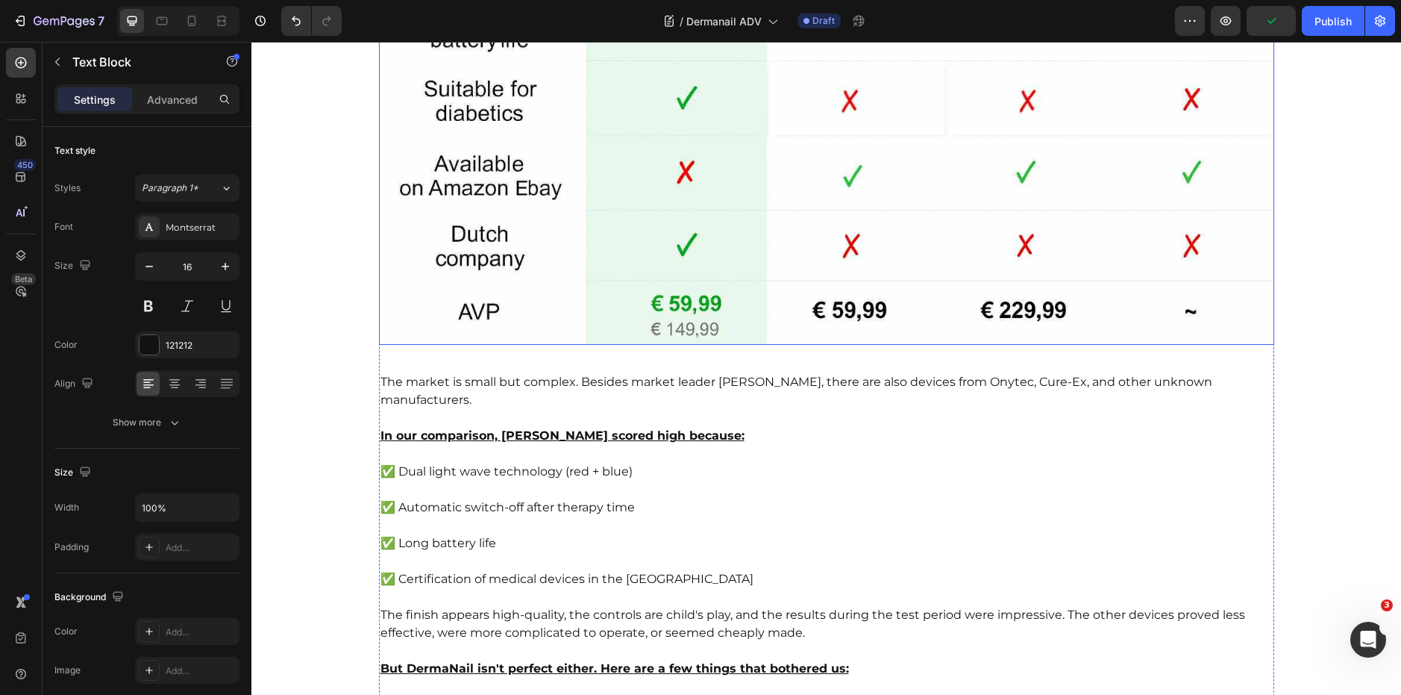
scroll to position [5396, 0]
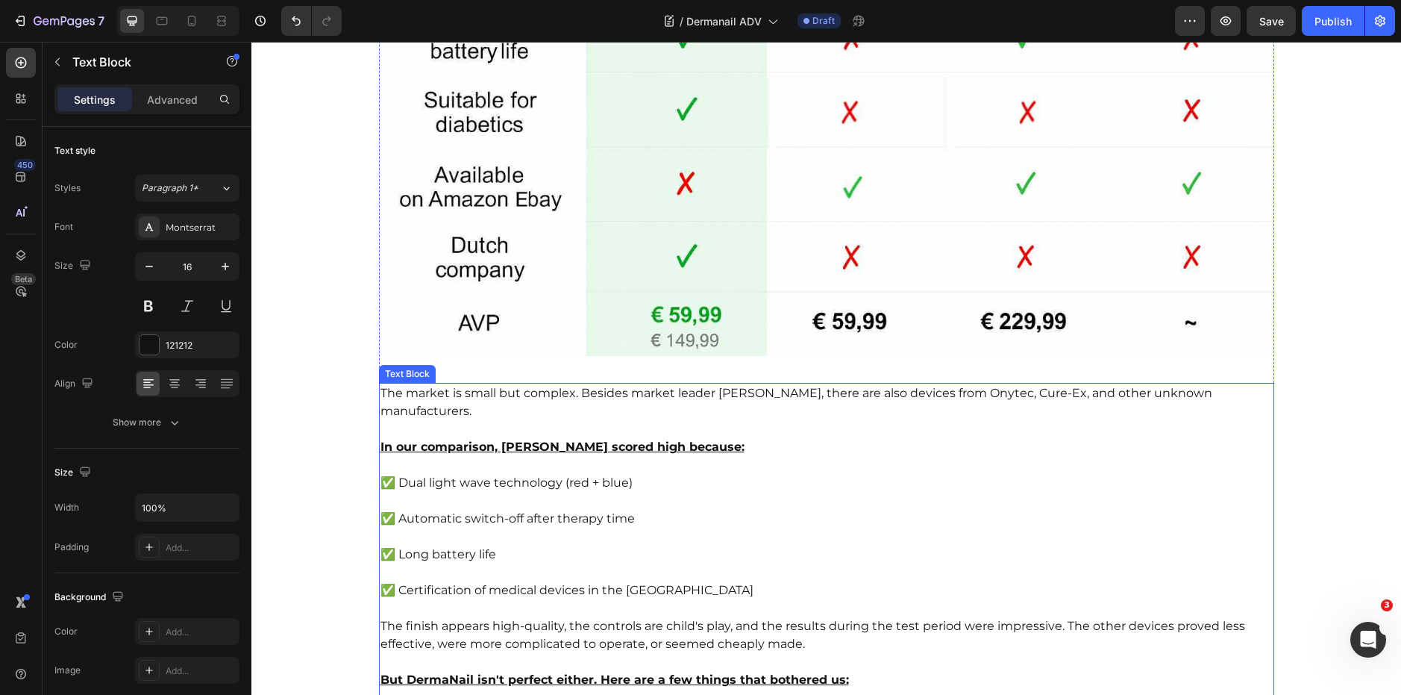
click at [658, 439] on u "In our comparison, DermaNail scored high because:" at bounding box center [563, 446] width 364 height 14
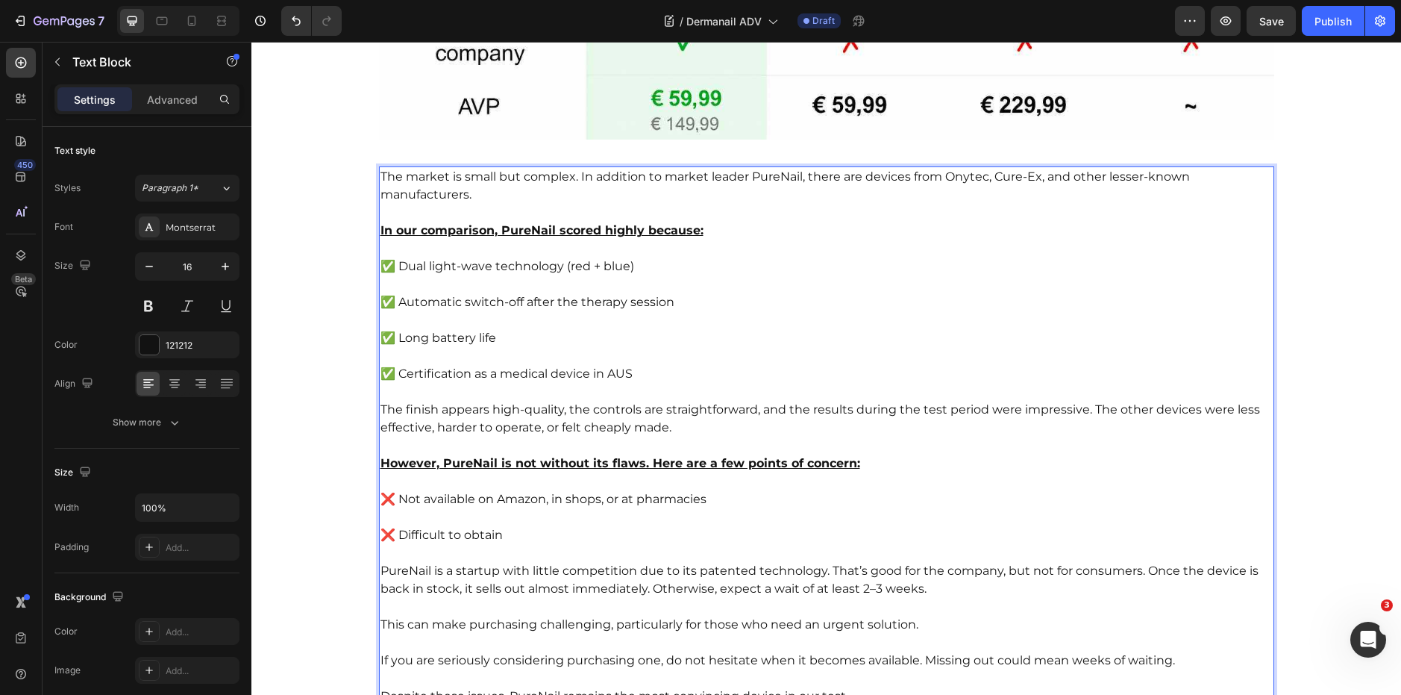
scroll to position [5618, 0]
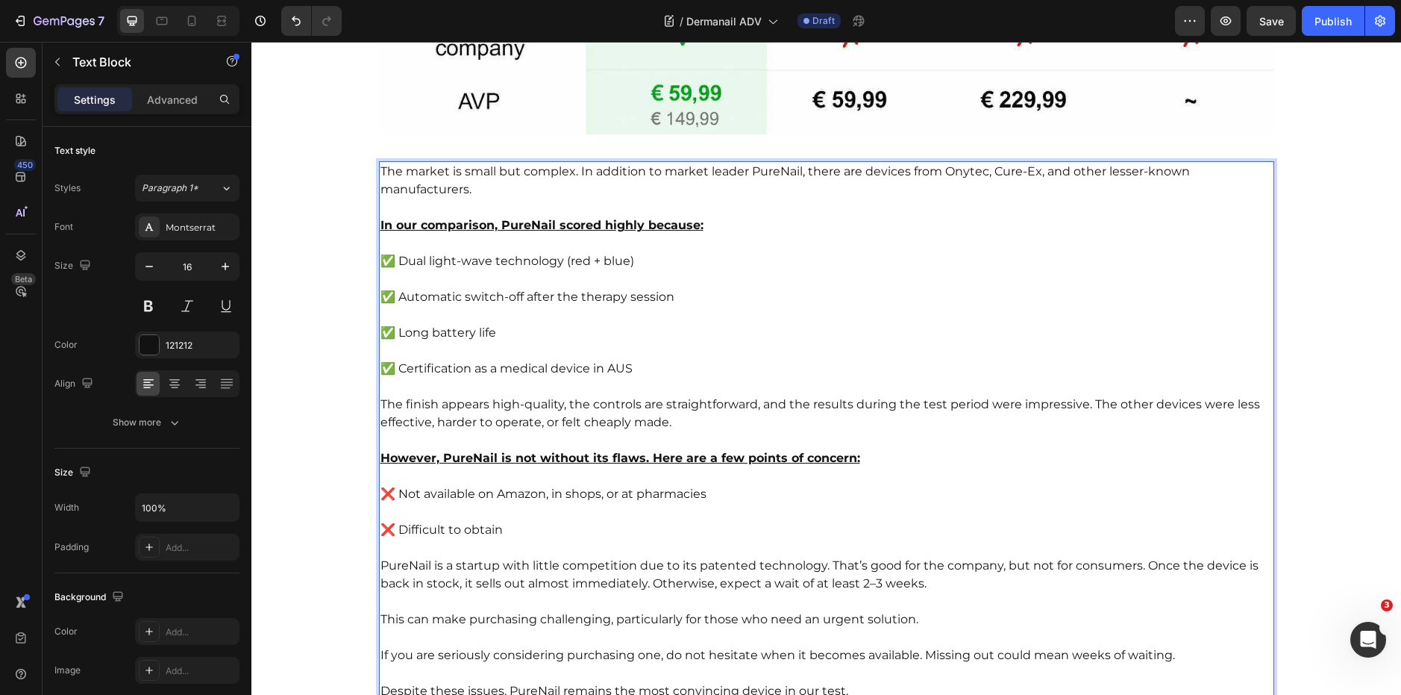
click at [772, 164] on span "The market is small but complex. In addition to market leader PureNail, there a…" at bounding box center [786, 180] width 810 height 32
click at [522, 218] on u "In our comparison, PureNail scored highly because:" at bounding box center [542, 225] width 323 height 14
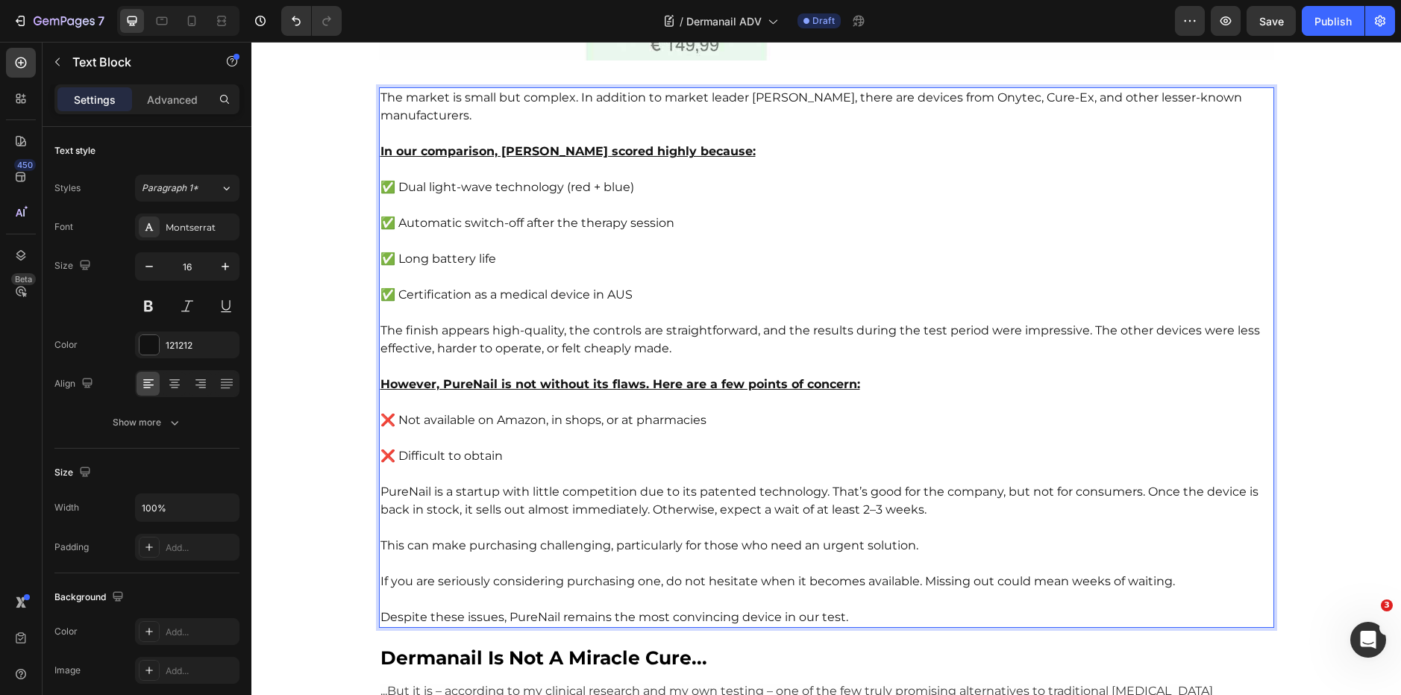
scroll to position [5693, 0]
click at [466, 375] on u "However, PureNail is not without its flaws. Here are a few points of concern:" at bounding box center [621, 382] width 480 height 14
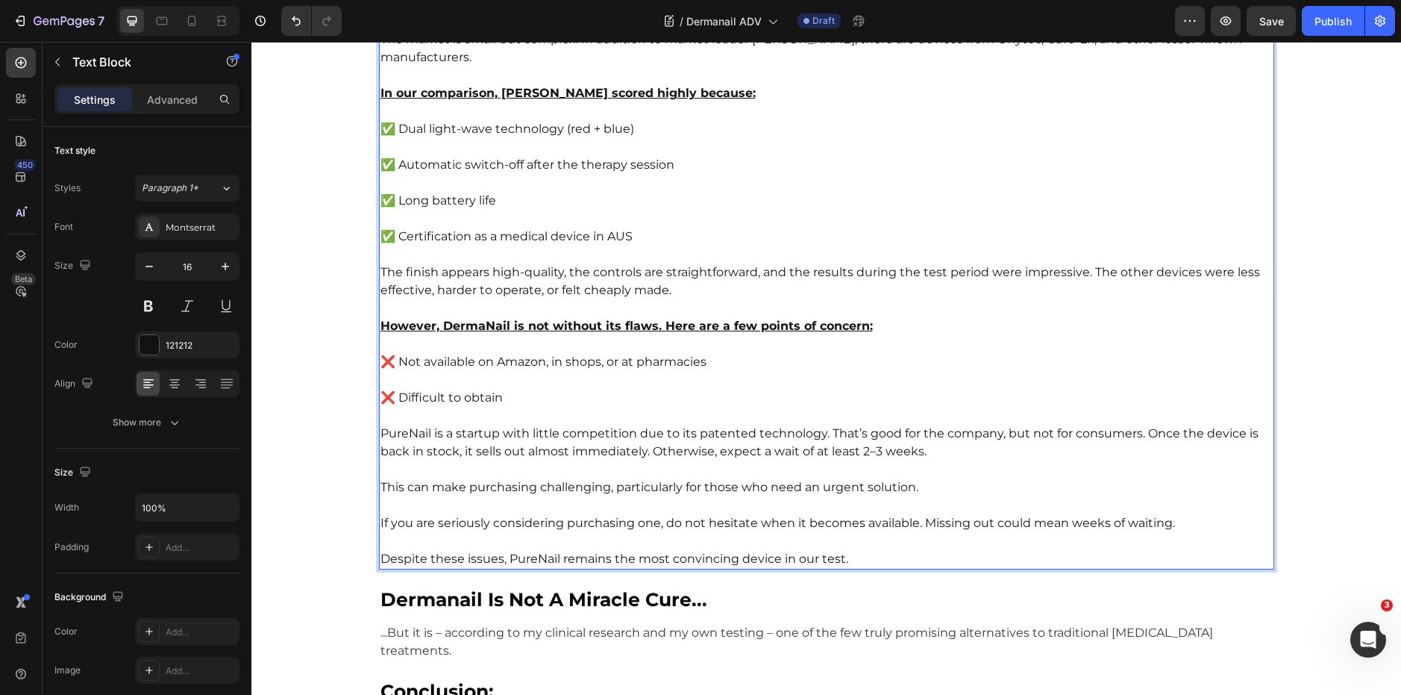
scroll to position [5753, 0]
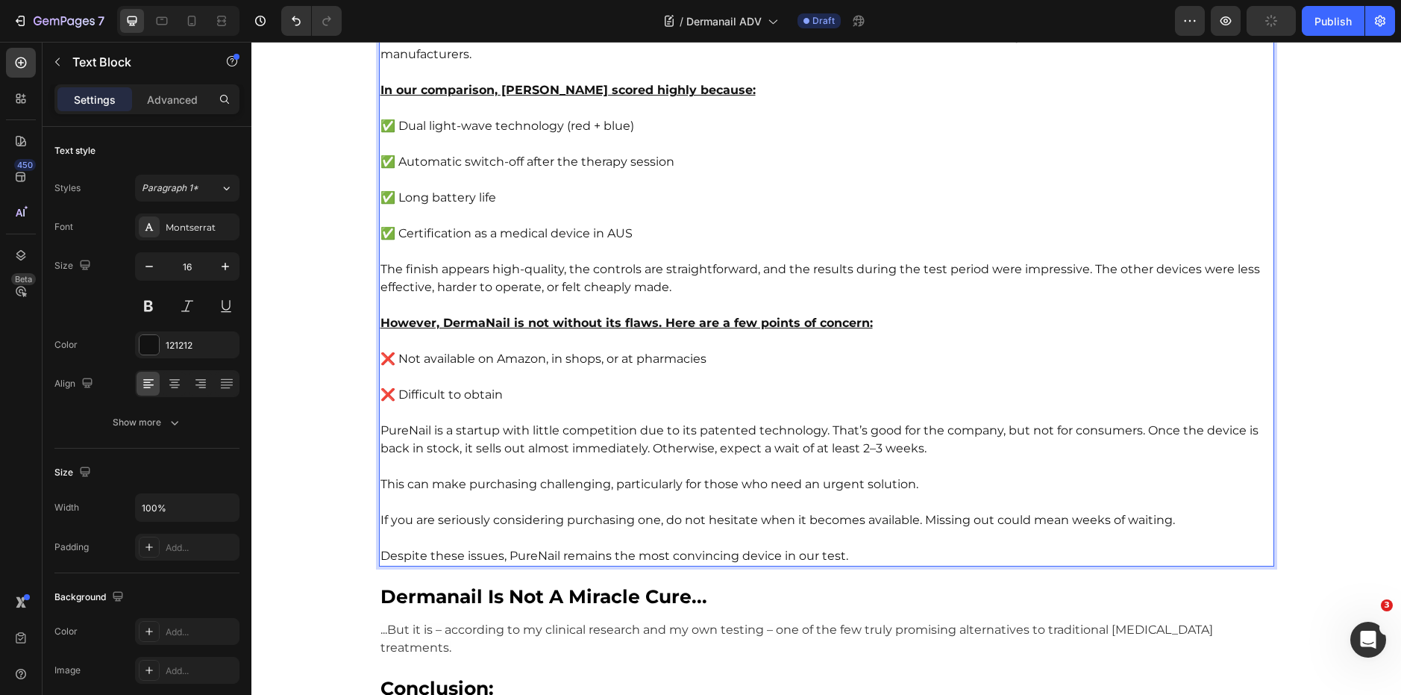
click at [403, 423] on span "PureNail is a startup with little competition due to its patented technology. T…" at bounding box center [820, 439] width 878 height 32
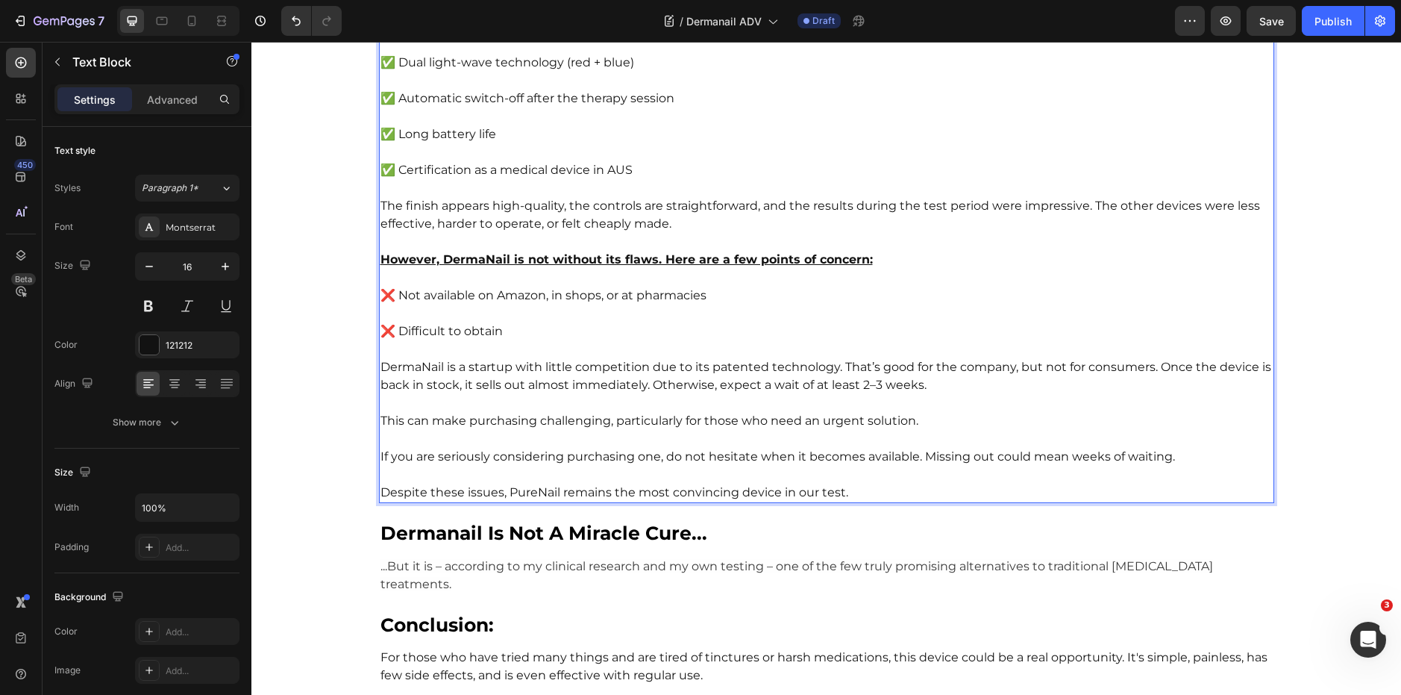
scroll to position [5817, 0]
click at [534, 484] on span "Despite these issues, PureNail remains the most convincing device in our test." at bounding box center [615, 491] width 468 height 14
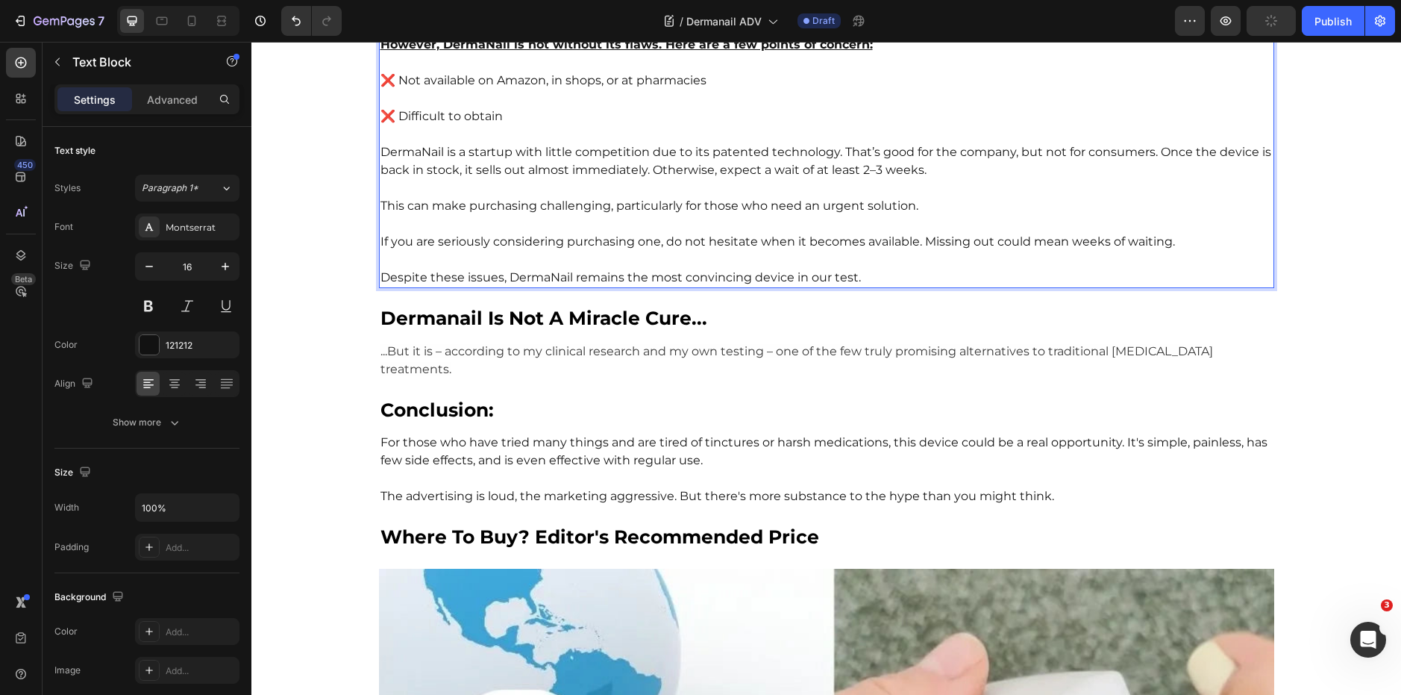
scroll to position [6032, 0]
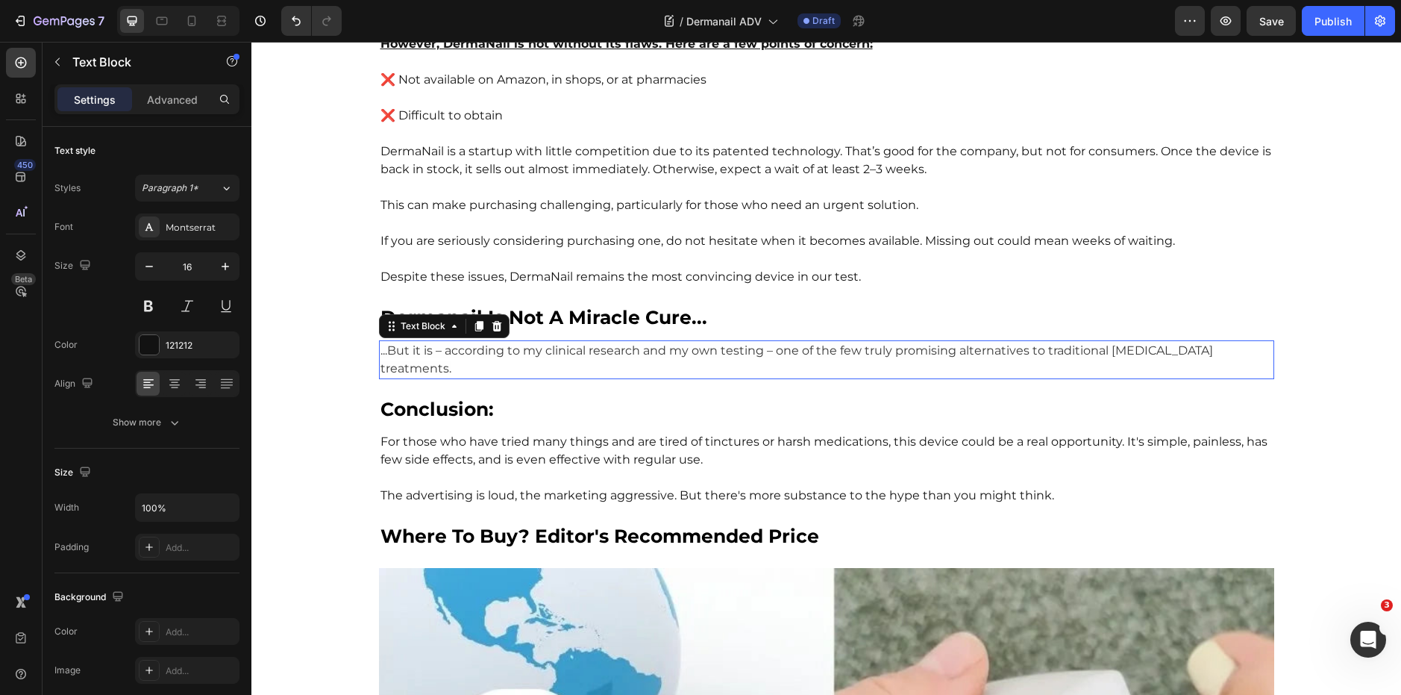
click at [579, 343] on span "...But it is – according to my clinical research and my own testing – one of th…" at bounding box center [797, 359] width 833 height 32
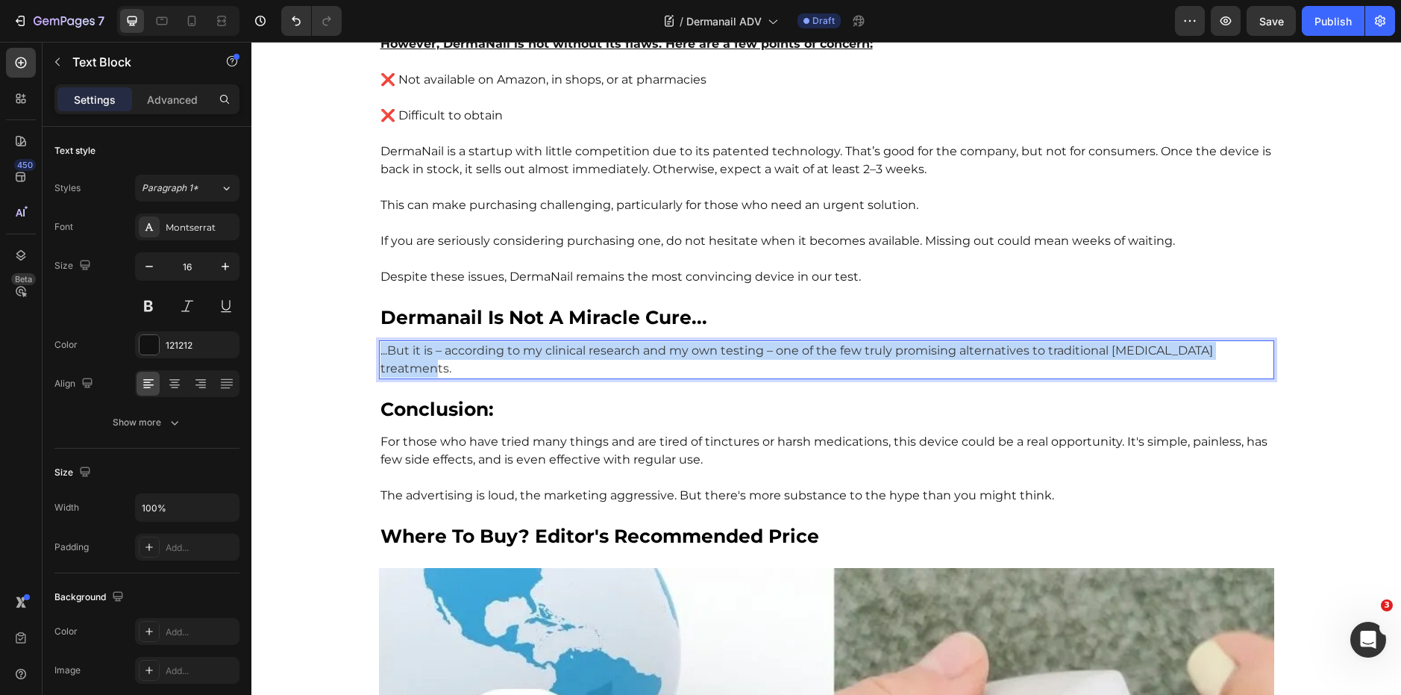
click at [579, 343] on span "...But it is – according to my clinical research and my own testing – one of th…" at bounding box center [797, 359] width 833 height 32
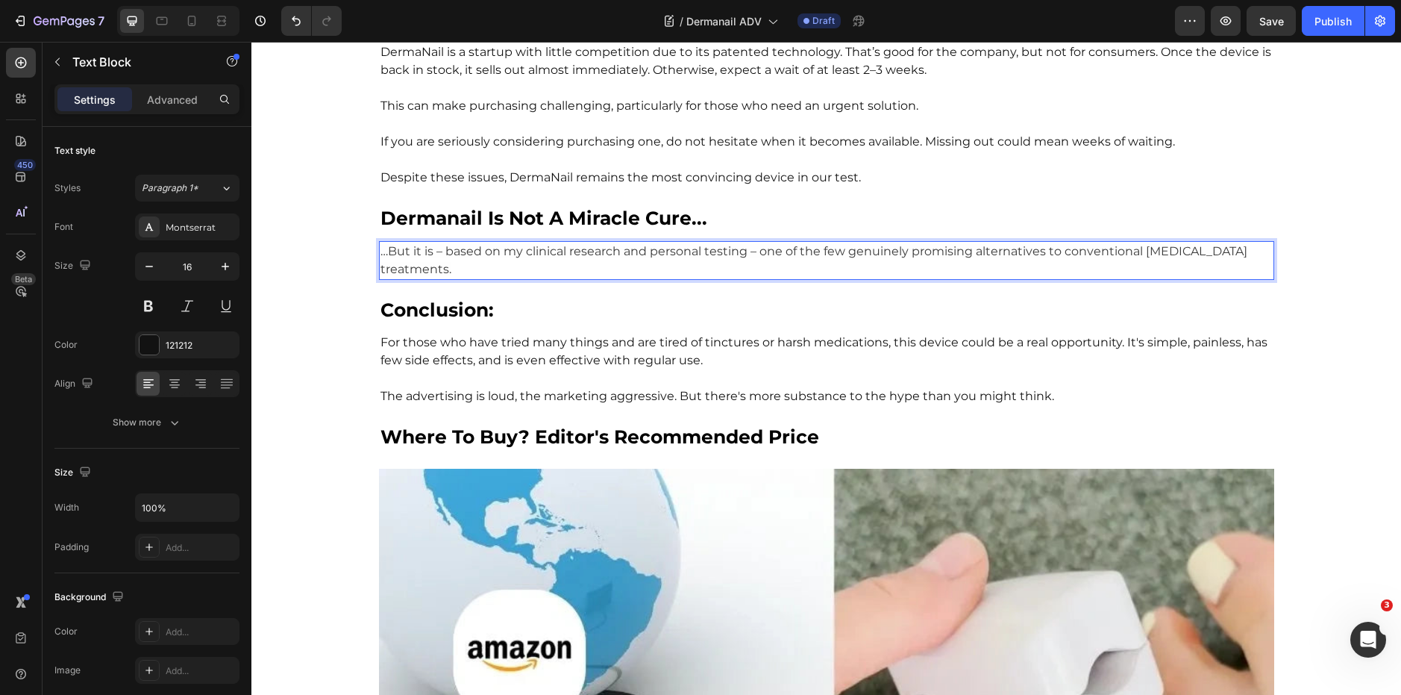
scroll to position [6141, 0]
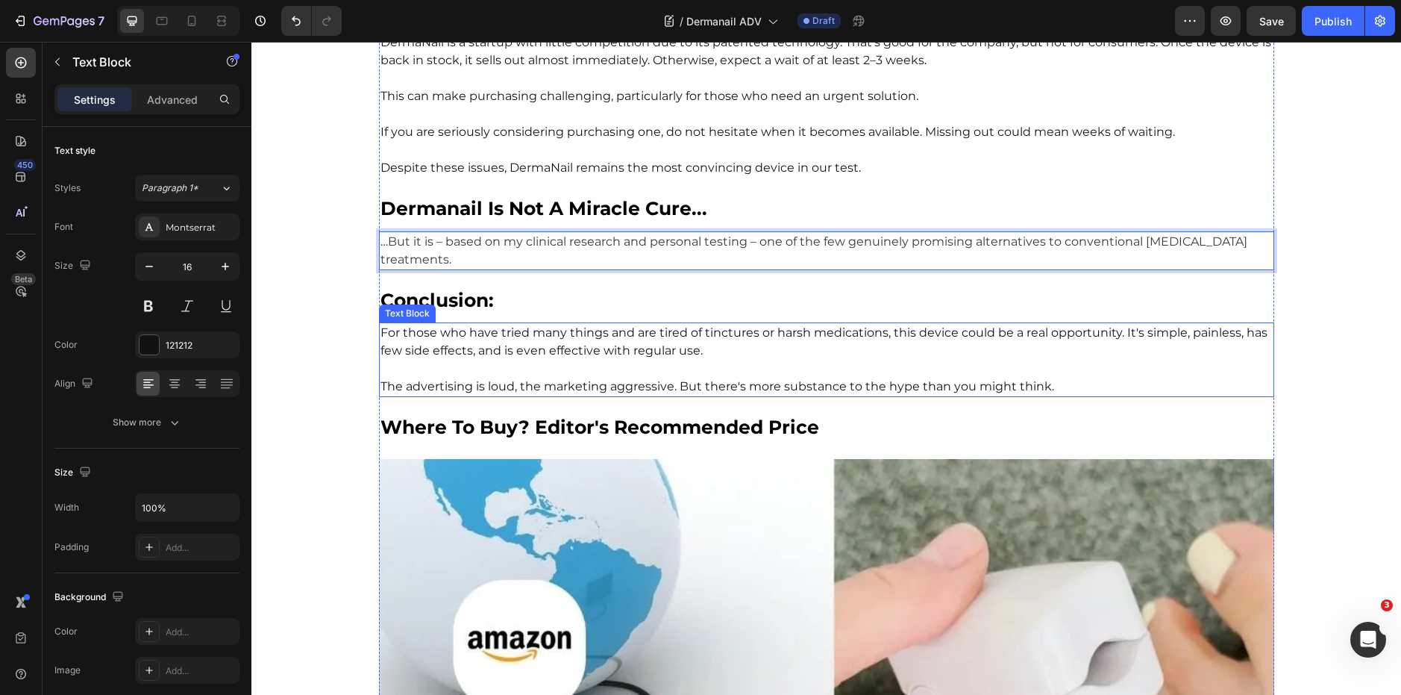
click at [566, 360] on p at bounding box center [827, 369] width 892 height 18
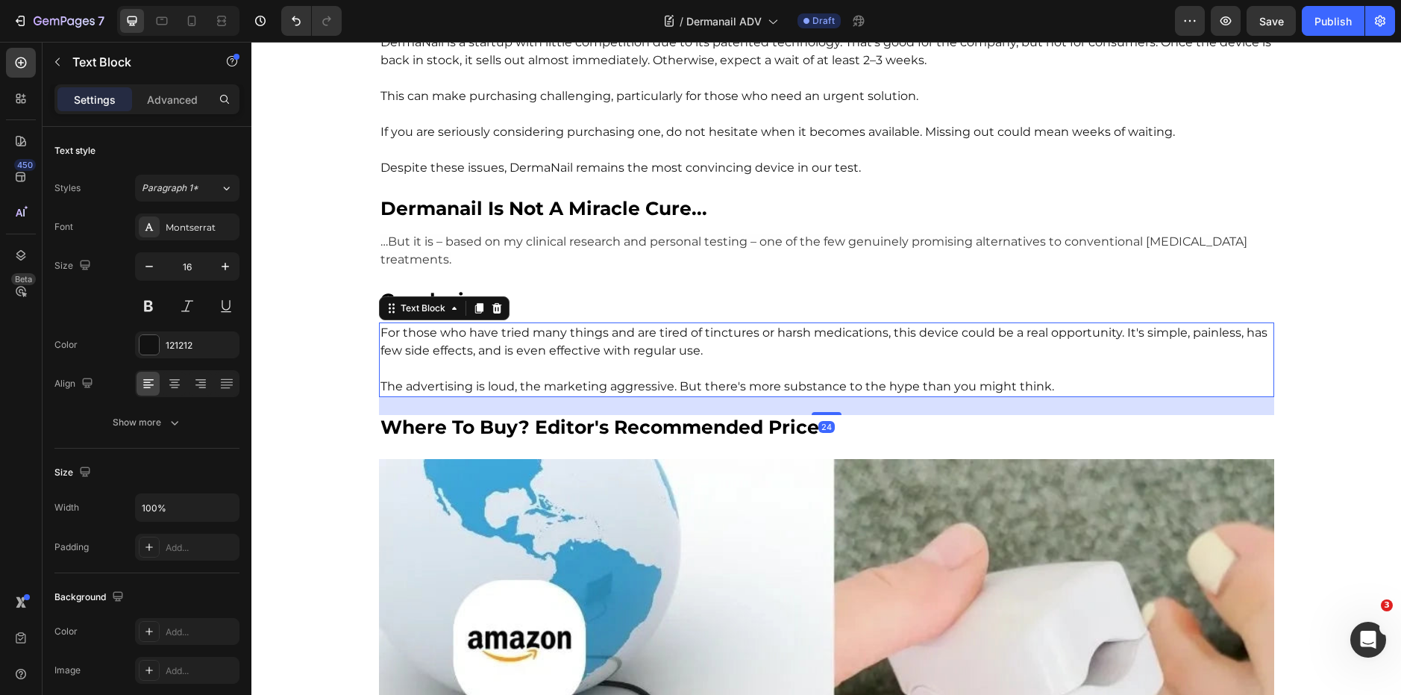
click at [566, 360] on p at bounding box center [827, 369] width 892 height 18
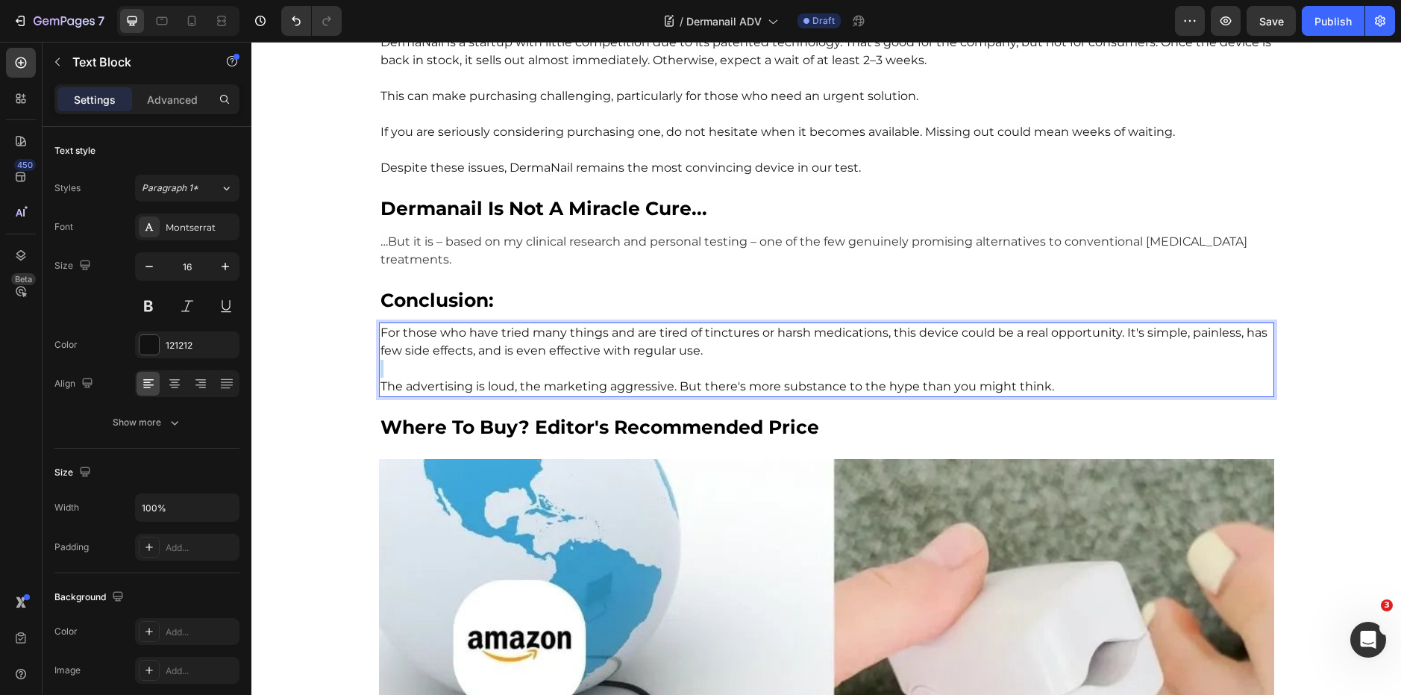
click at [566, 360] on p "Rich Text Editor. Editing area: main" at bounding box center [827, 369] width 892 height 18
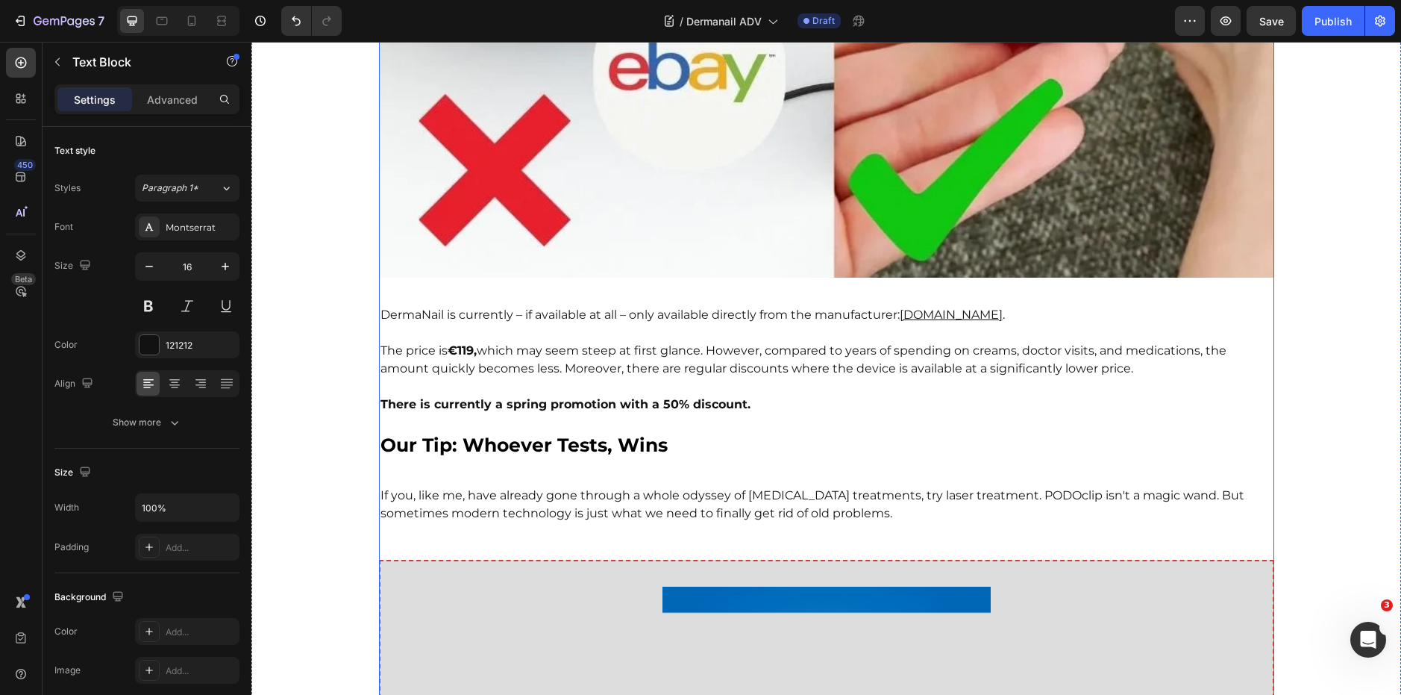
scroll to position [6860, 0]
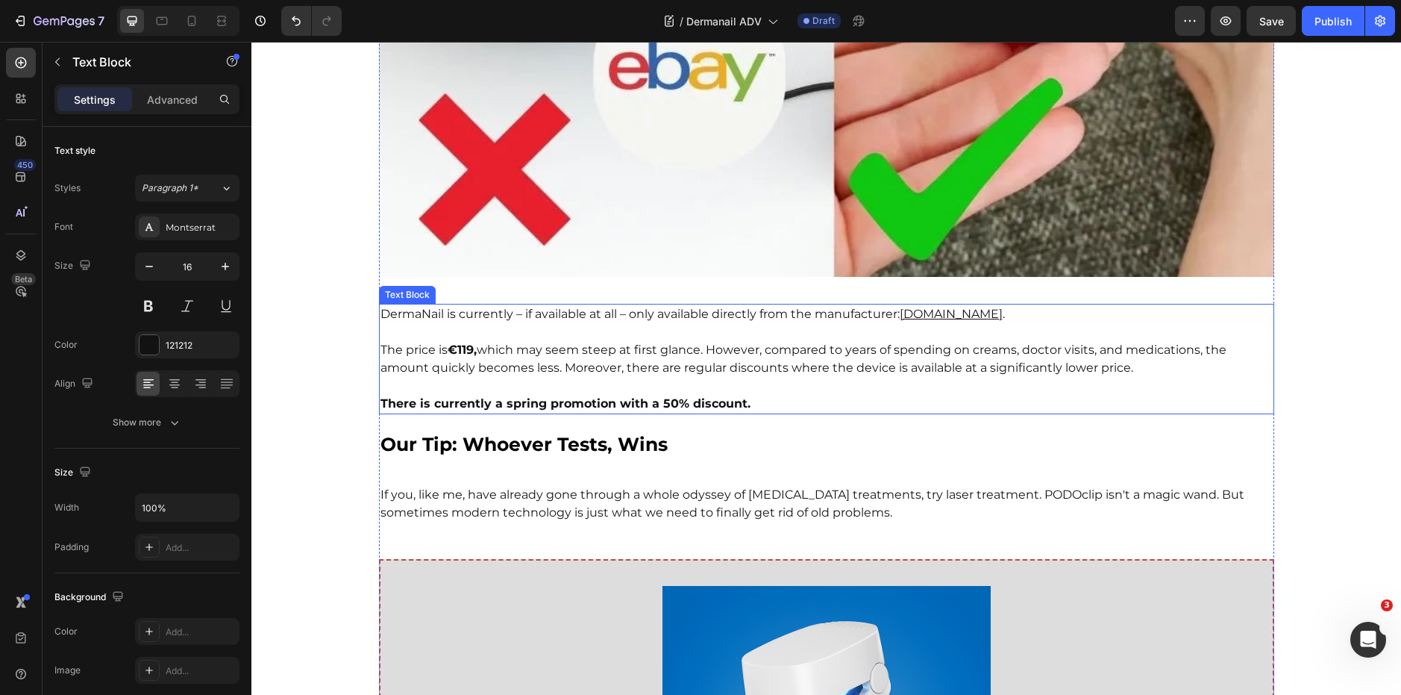
click at [589, 377] on p at bounding box center [827, 386] width 892 height 18
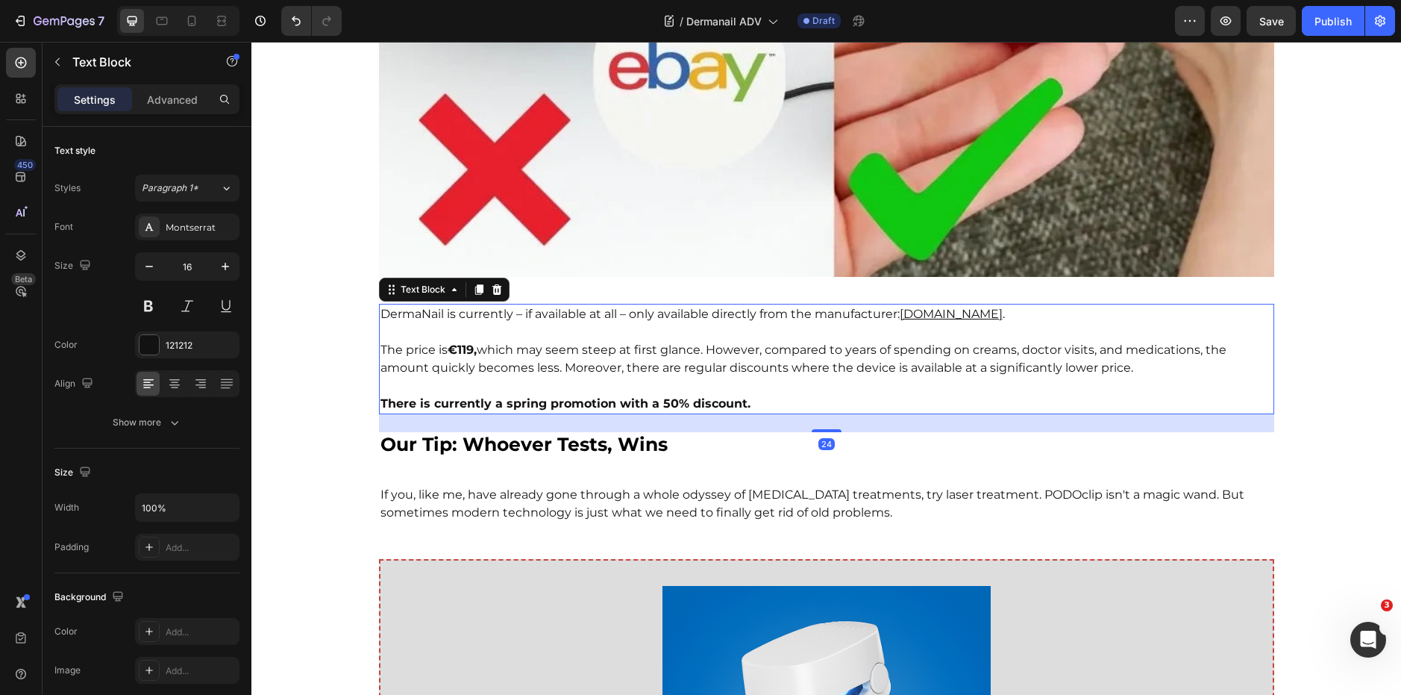
click at [589, 395] on p "There is currently a spring promotion with a 50% discount." at bounding box center [827, 404] width 892 height 18
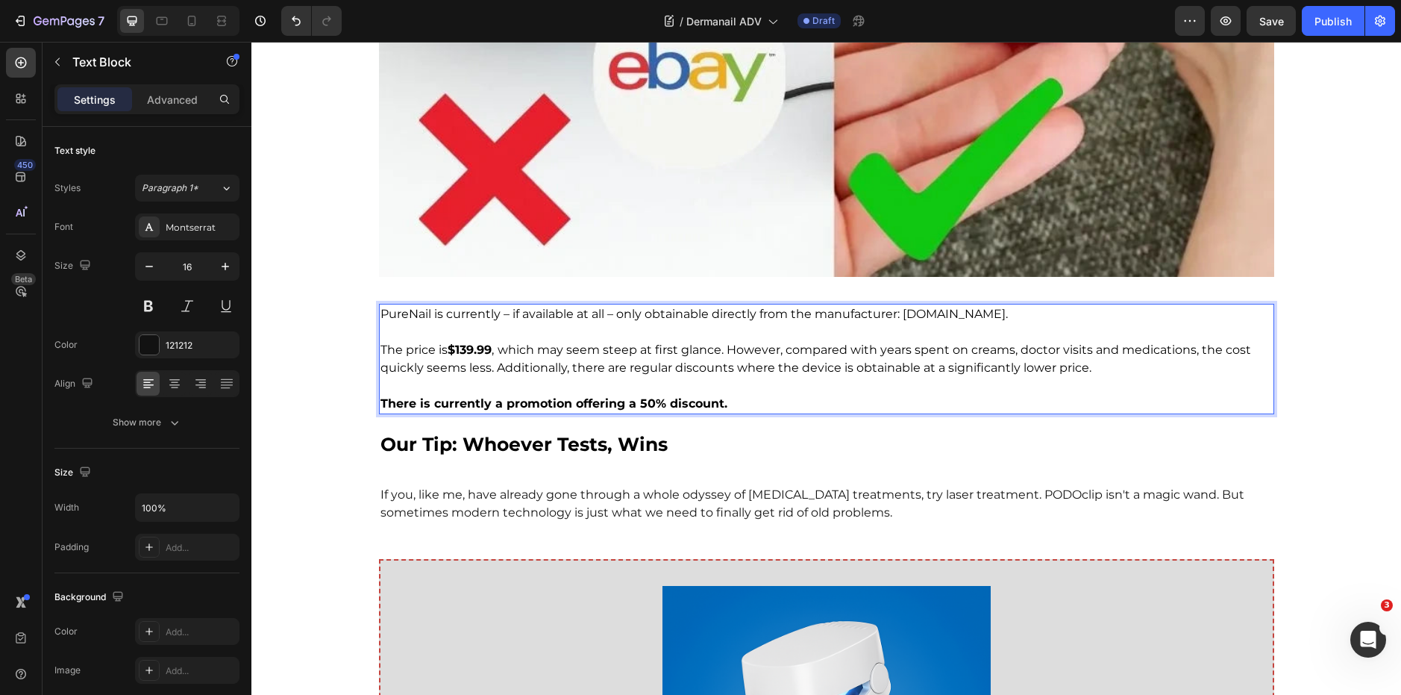
click at [404, 307] on span "PureNail is currently – if available at all – only obtainable directly from the…" at bounding box center [695, 314] width 628 height 14
click at [459, 342] on strong "$139.99" at bounding box center [470, 349] width 44 height 14
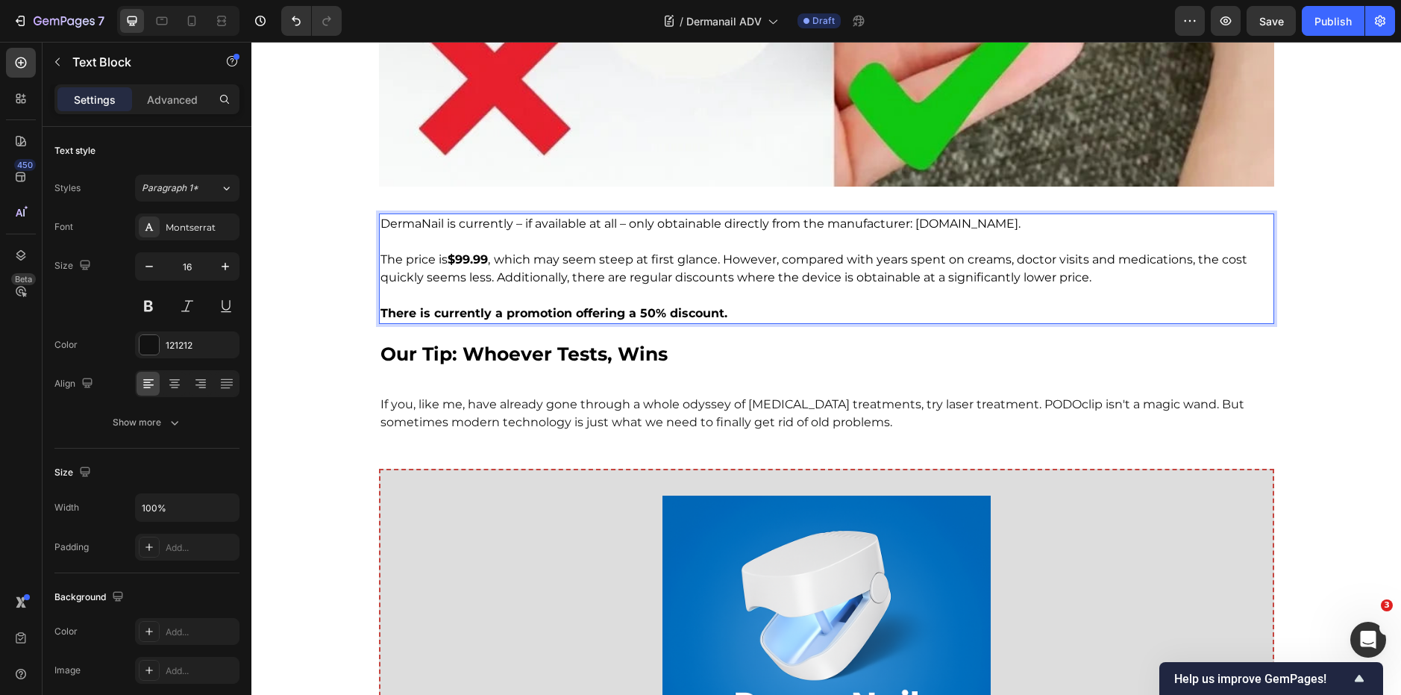
scroll to position [6953, 0]
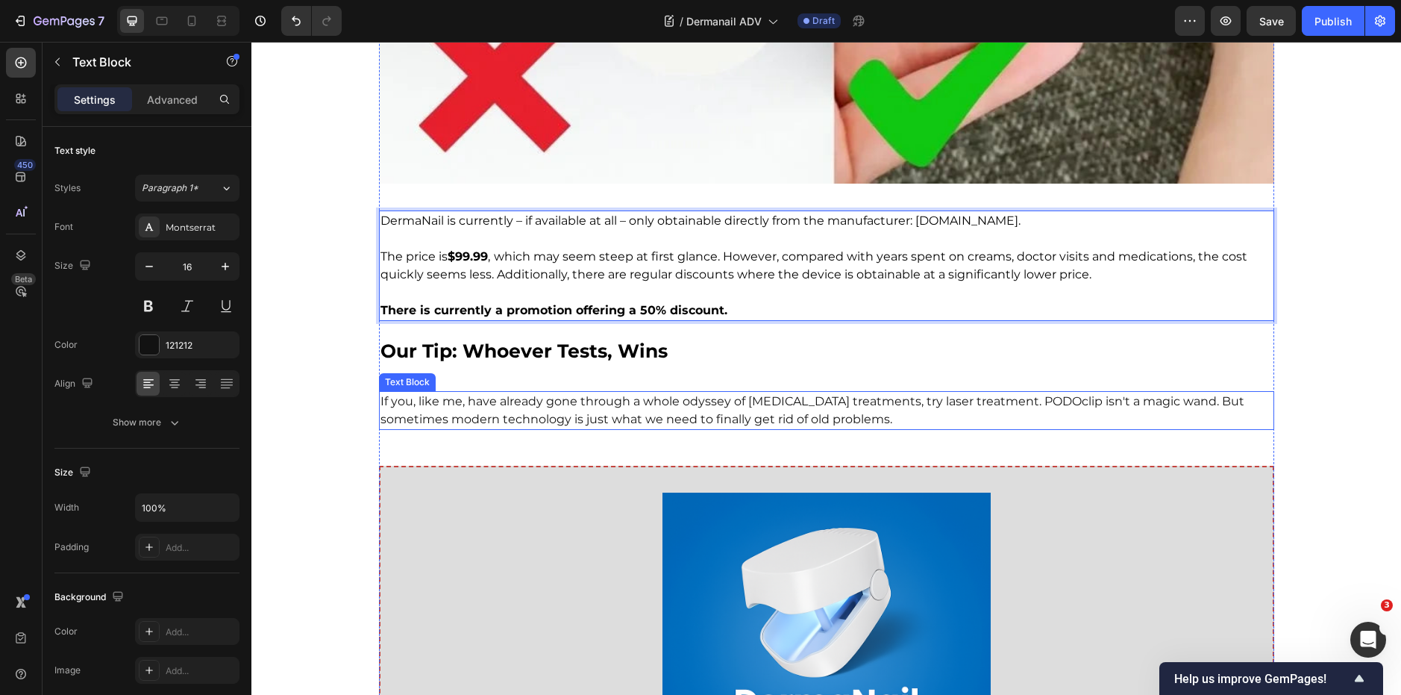
click at [588, 394] on span "If you, like me, have already gone through a whole odyssey of nail fungus treat…" at bounding box center [813, 410] width 864 height 32
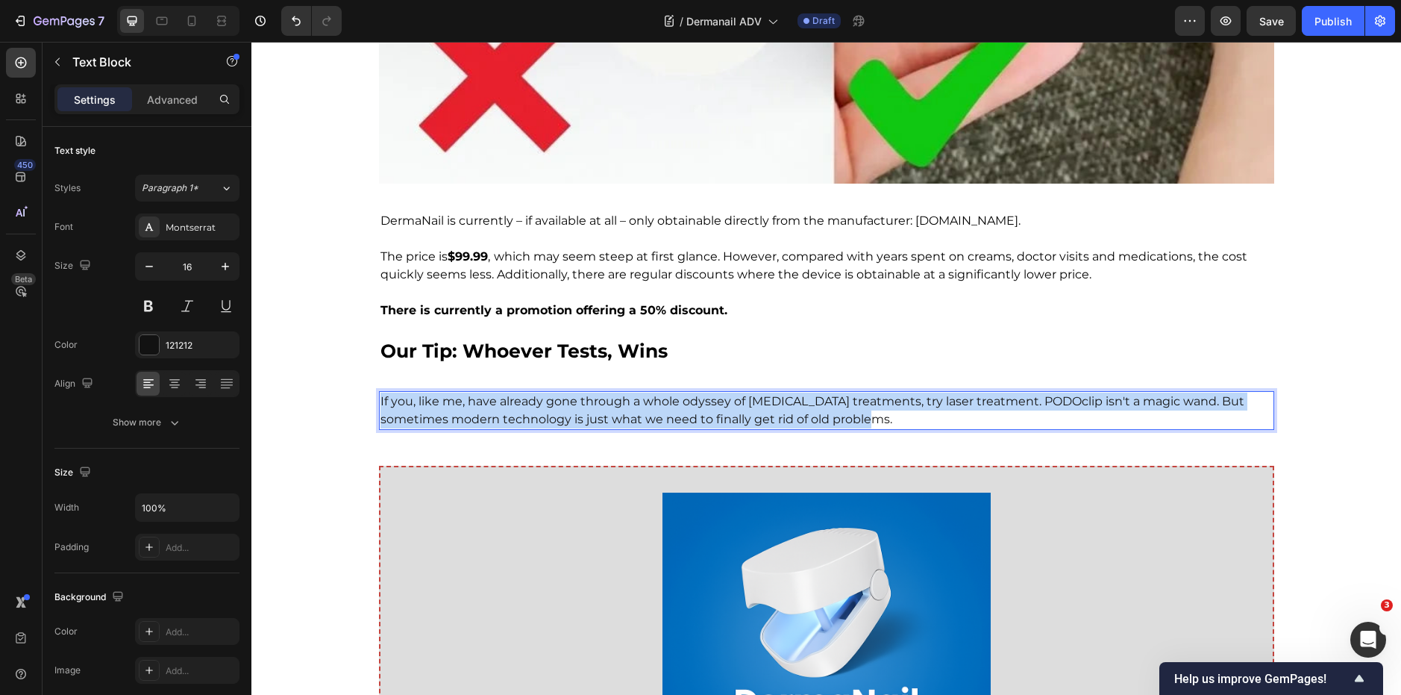
click at [588, 394] on span "If you, like me, have already gone through a whole odyssey of nail fungus treat…" at bounding box center [813, 410] width 864 height 32
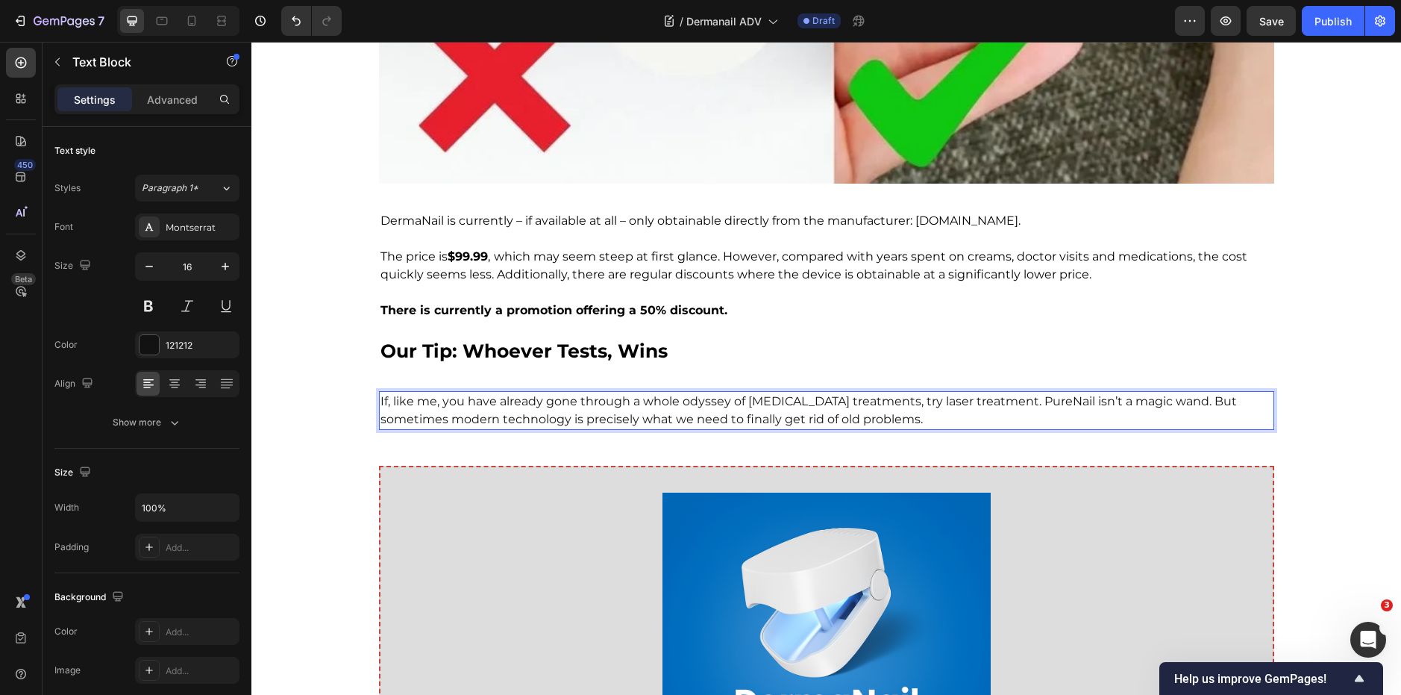
click at [1035, 394] on span "If, like me, you have already gone through a whole odyssey of nail fungus treat…" at bounding box center [809, 410] width 857 height 32
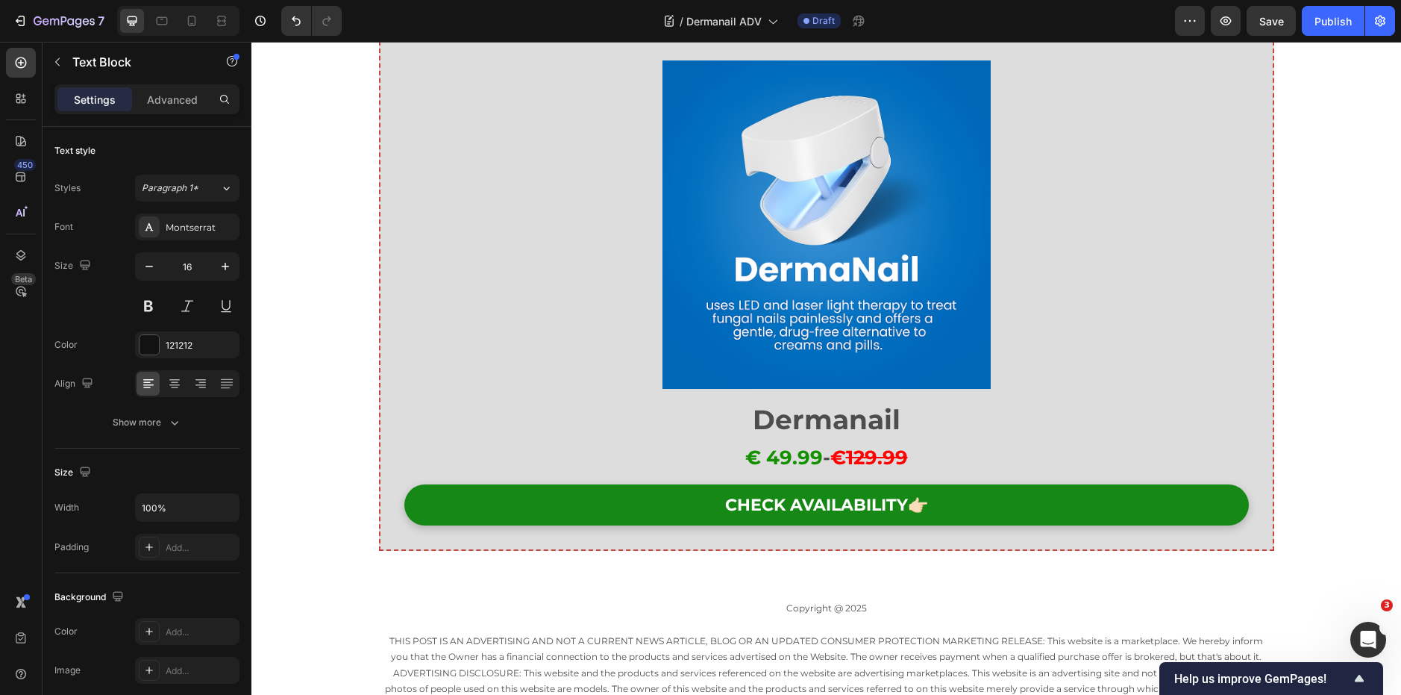
scroll to position [7386, 0]
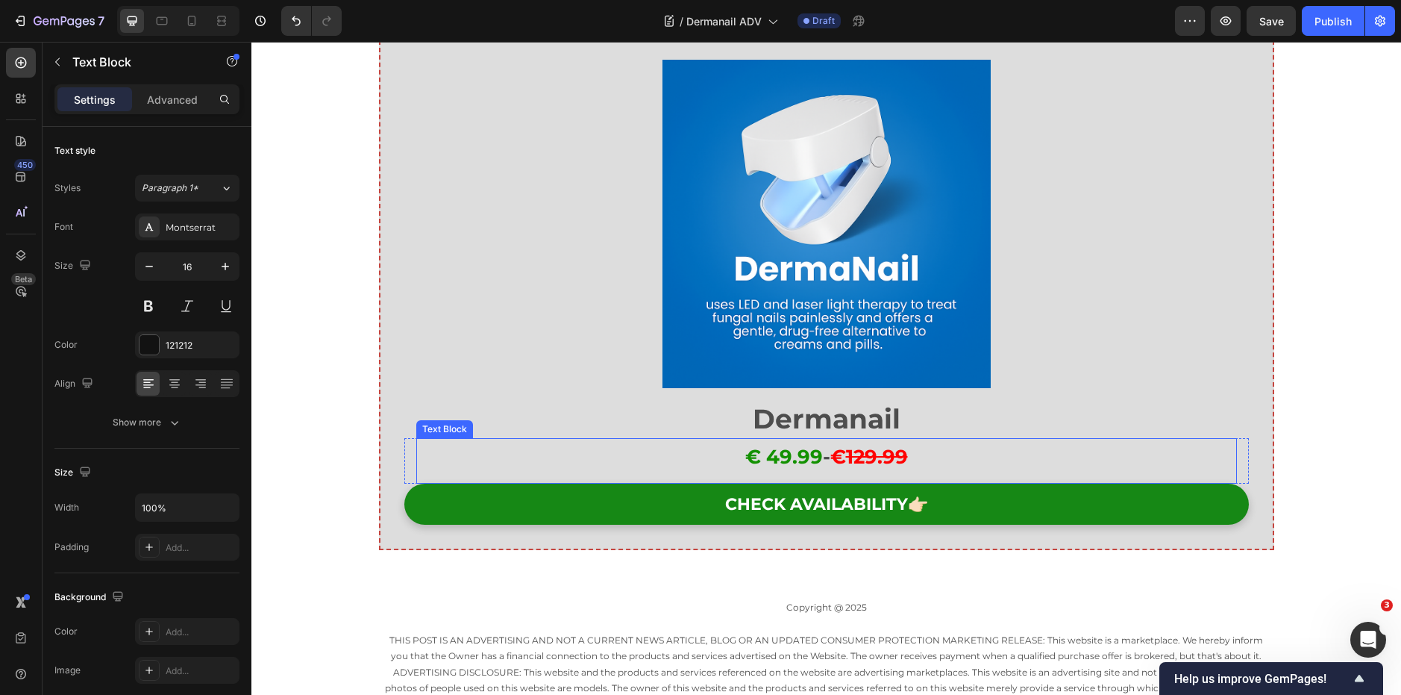
click at [874, 445] on strong "129.99" at bounding box center [877, 457] width 62 height 24
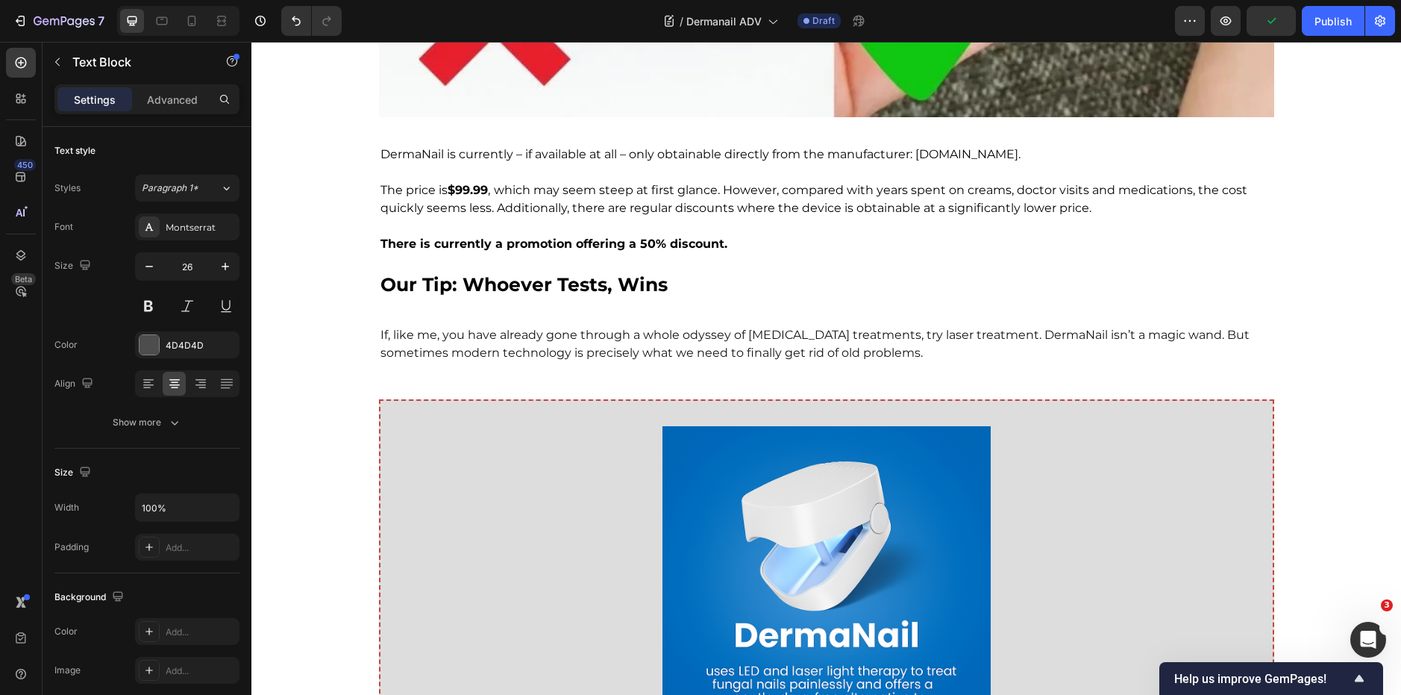
scroll to position [7019, 0]
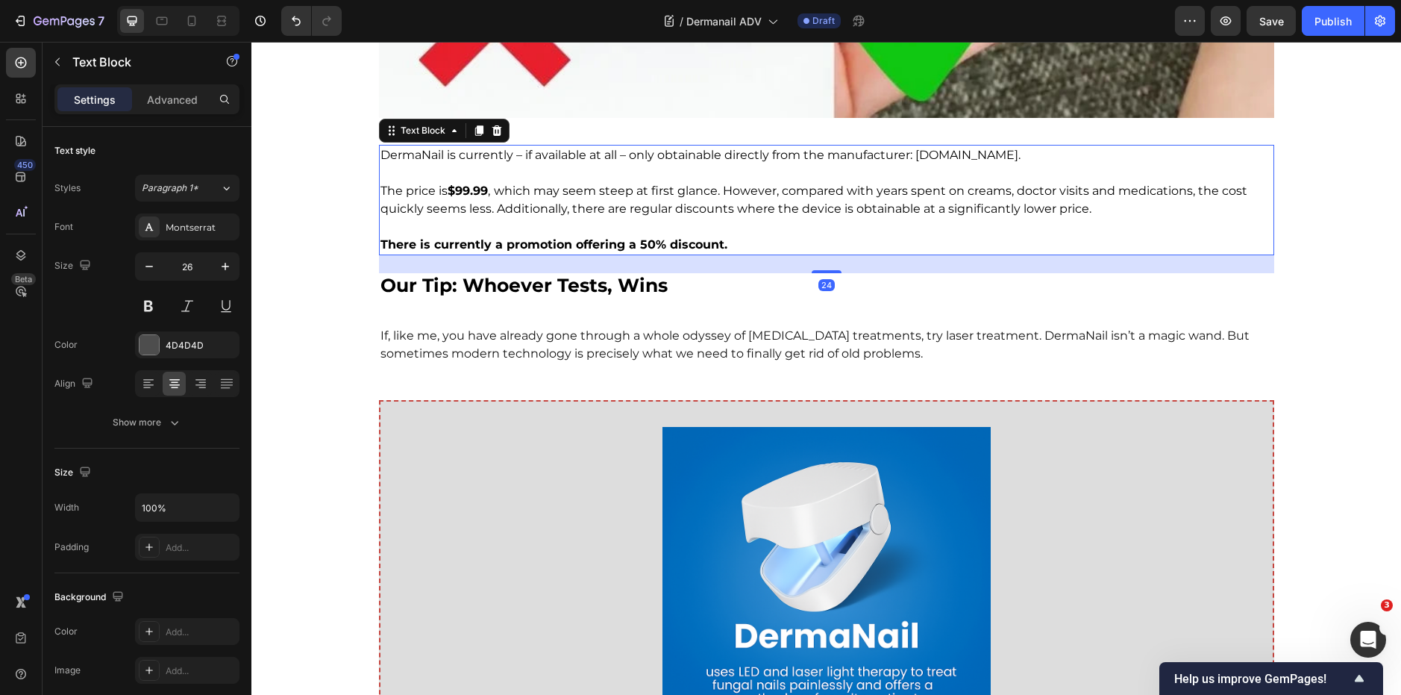
click at [448, 184] on strong "$99.99" at bounding box center [468, 191] width 40 height 14
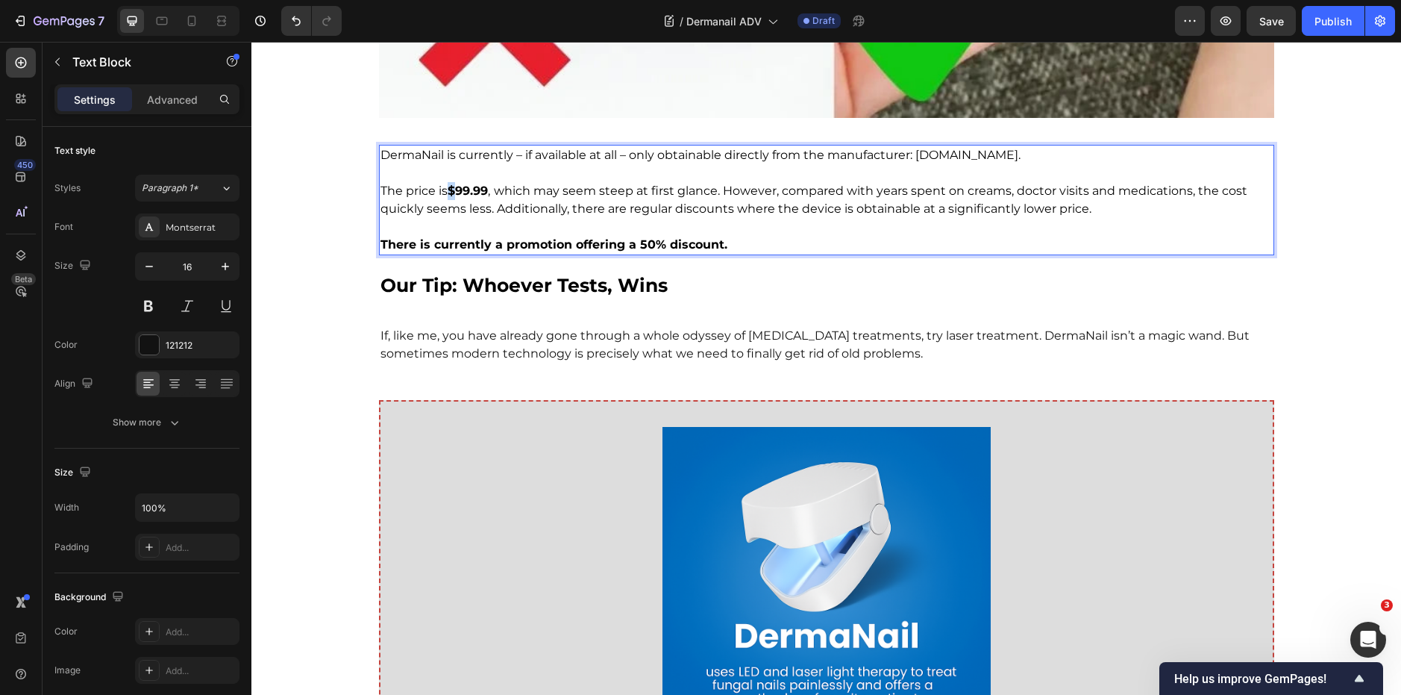
click at [448, 184] on strong "$99.99" at bounding box center [468, 191] width 40 height 14
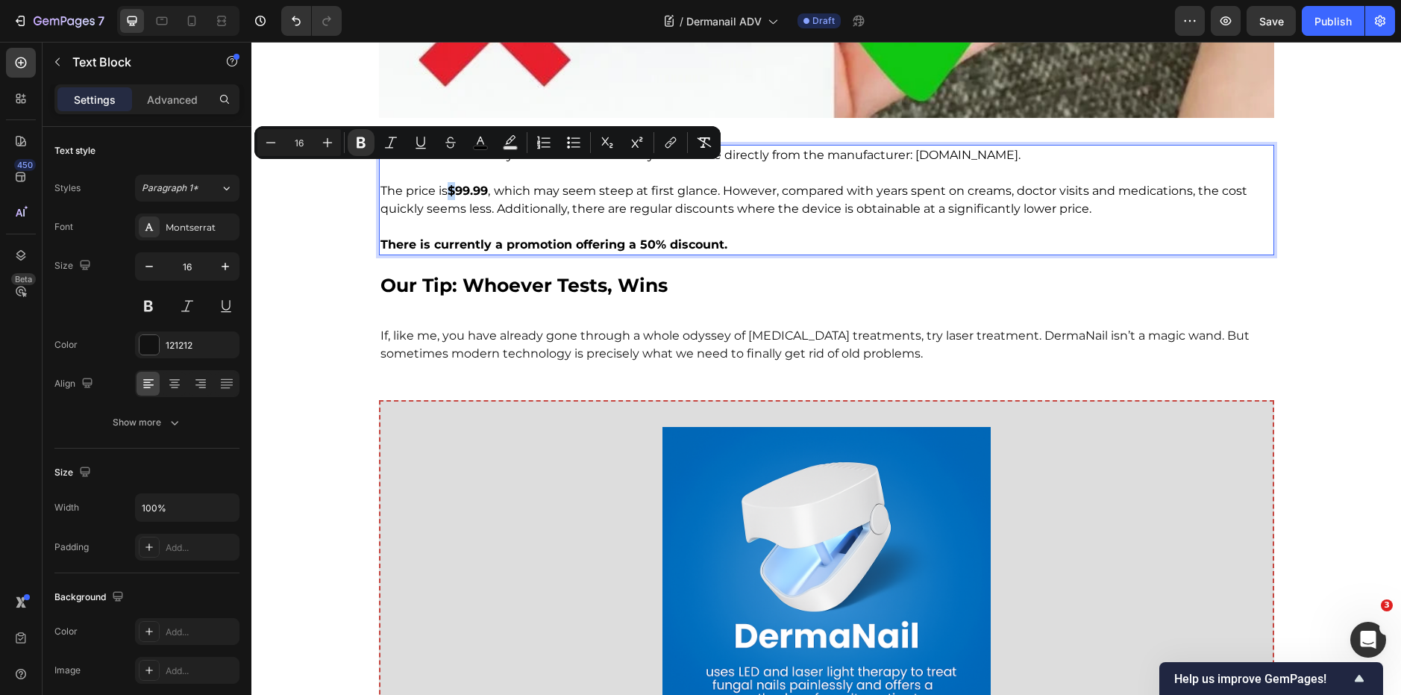
copy strong "$"
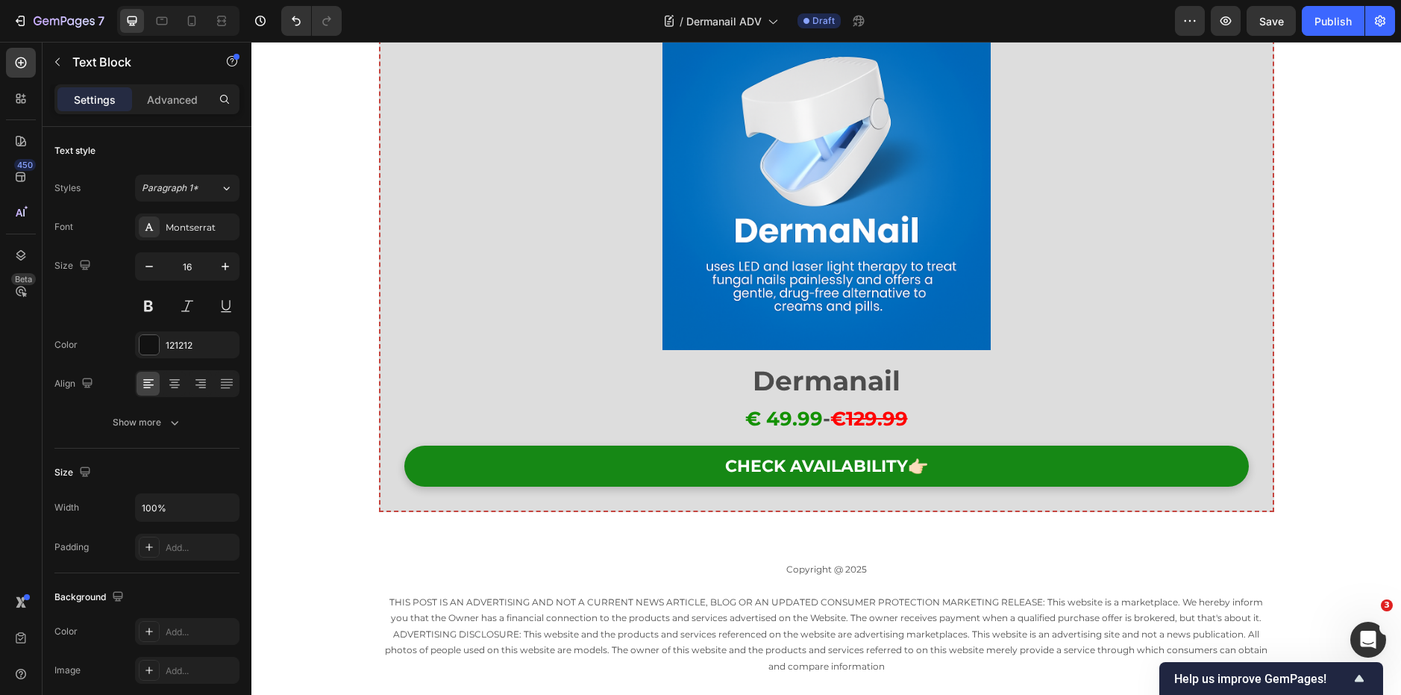
scroll to position [7429, 0]
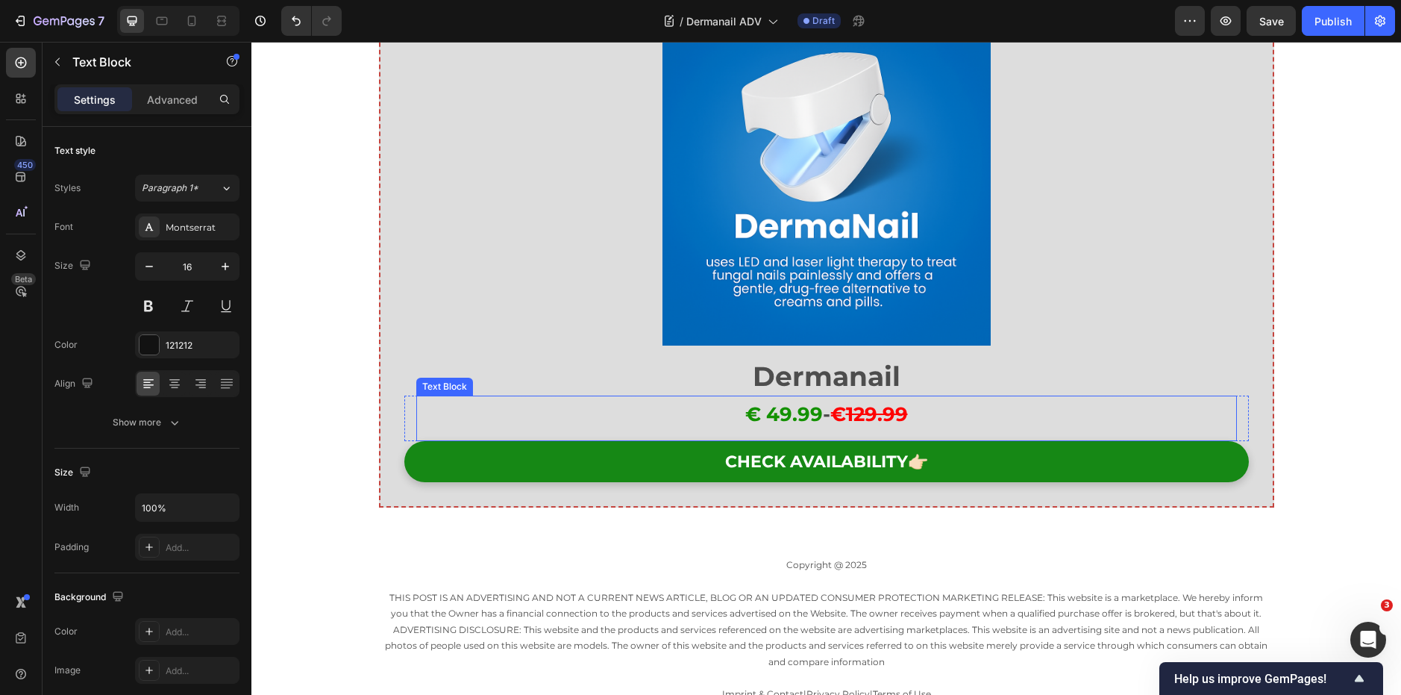
click at [745, 402] on strong "€ 49.99" at bounding box center [784, 414] width 78 height 24
click at [863, 402] on strong "129.99" at bounding box center [873, 414] width 62 height 24
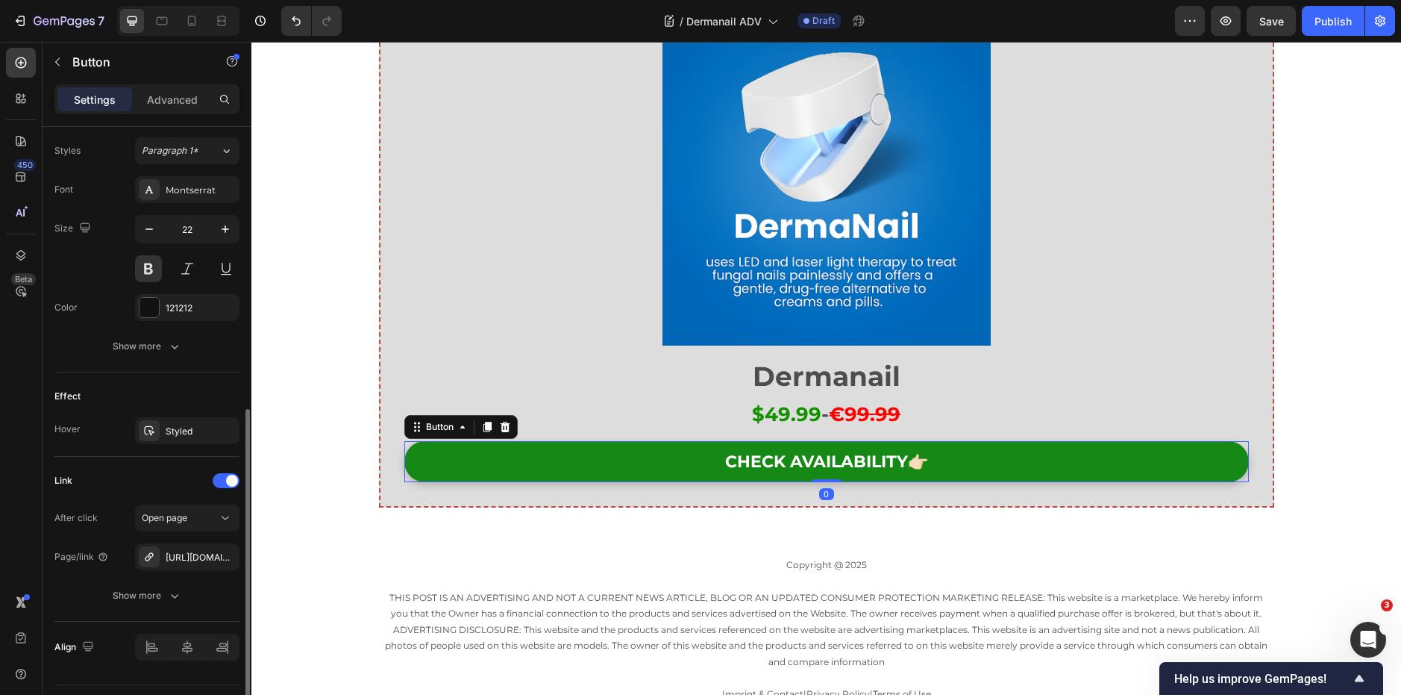
scroll to position [576, 0]
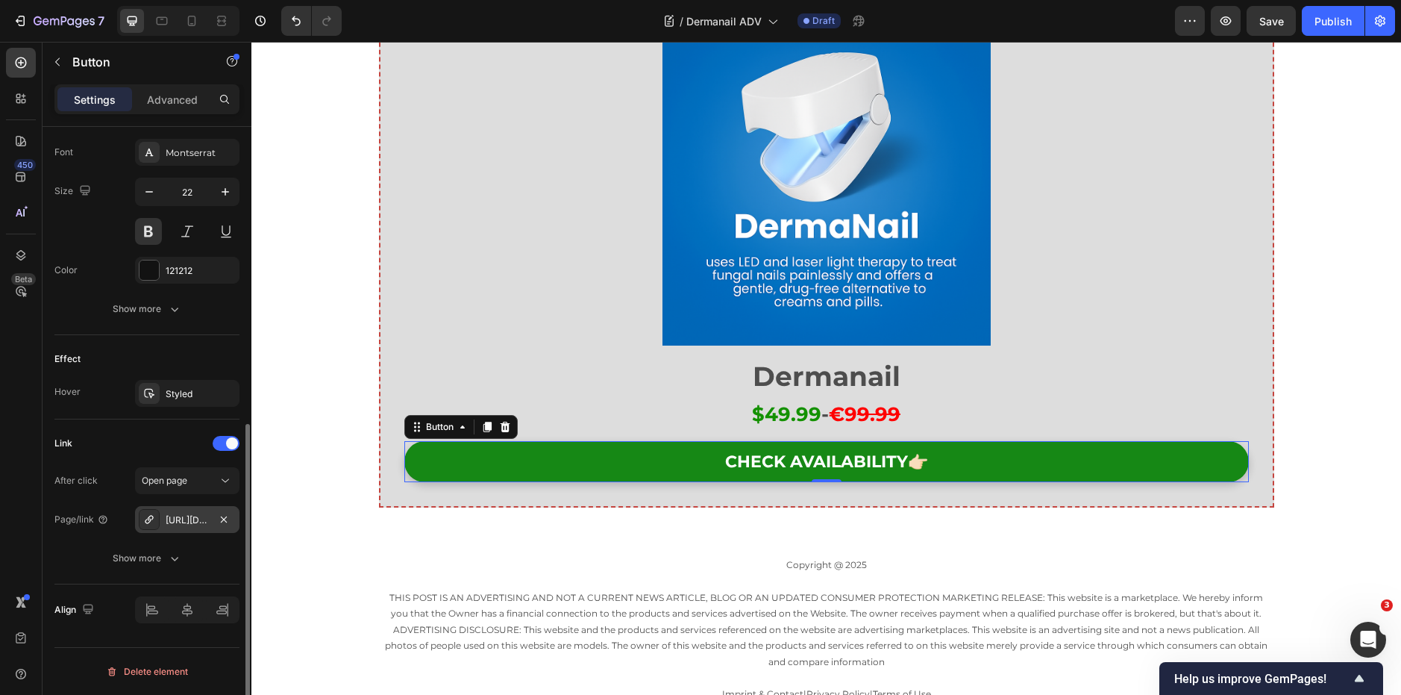
click at [194, 510] on div "https://cw3xdaxqtg36r71a-73140699430.shopifypreview.com/products_preview?previe…" at bounding box center [187, 519] width 104 height 27
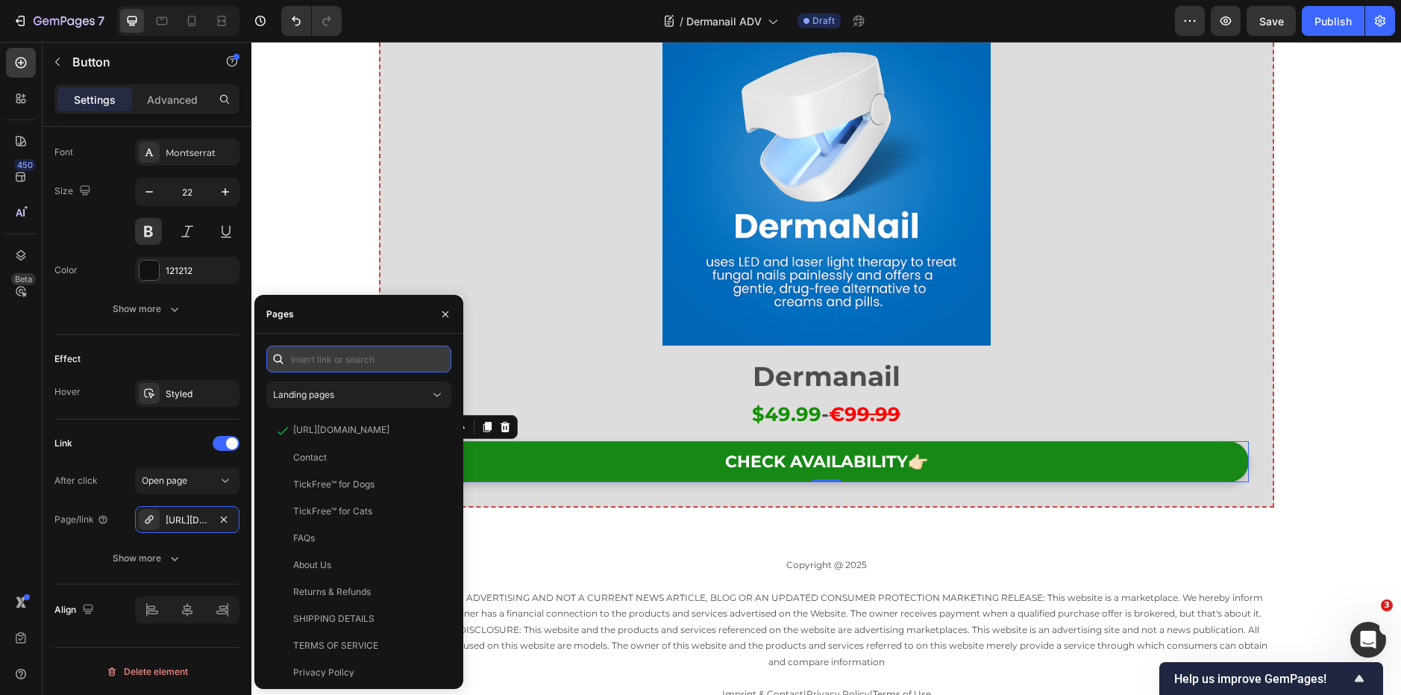
click at [387, 346] on input "text" at bounding box center [358, 358] width 185 height 27
paste input "https://rtrk.newsdigestau.com/click"
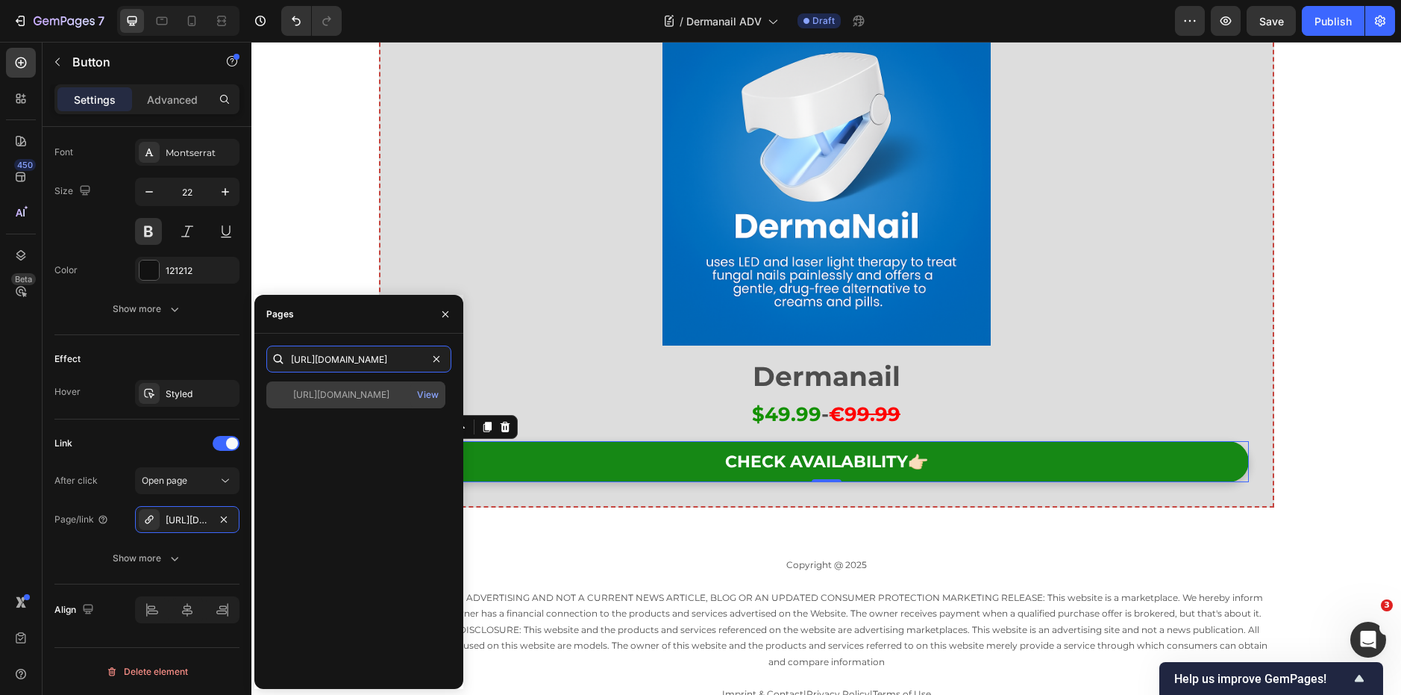
type input "https://rtrk.newsdigestau.com/click"
click at [375, 395] on div "https://rtrk.newsdigestau.com/click" at bounding box center [341, 394] width 96 height 13
click at [448, 313] on icon "button" at bounding box center [445, 314] width 12 height 12
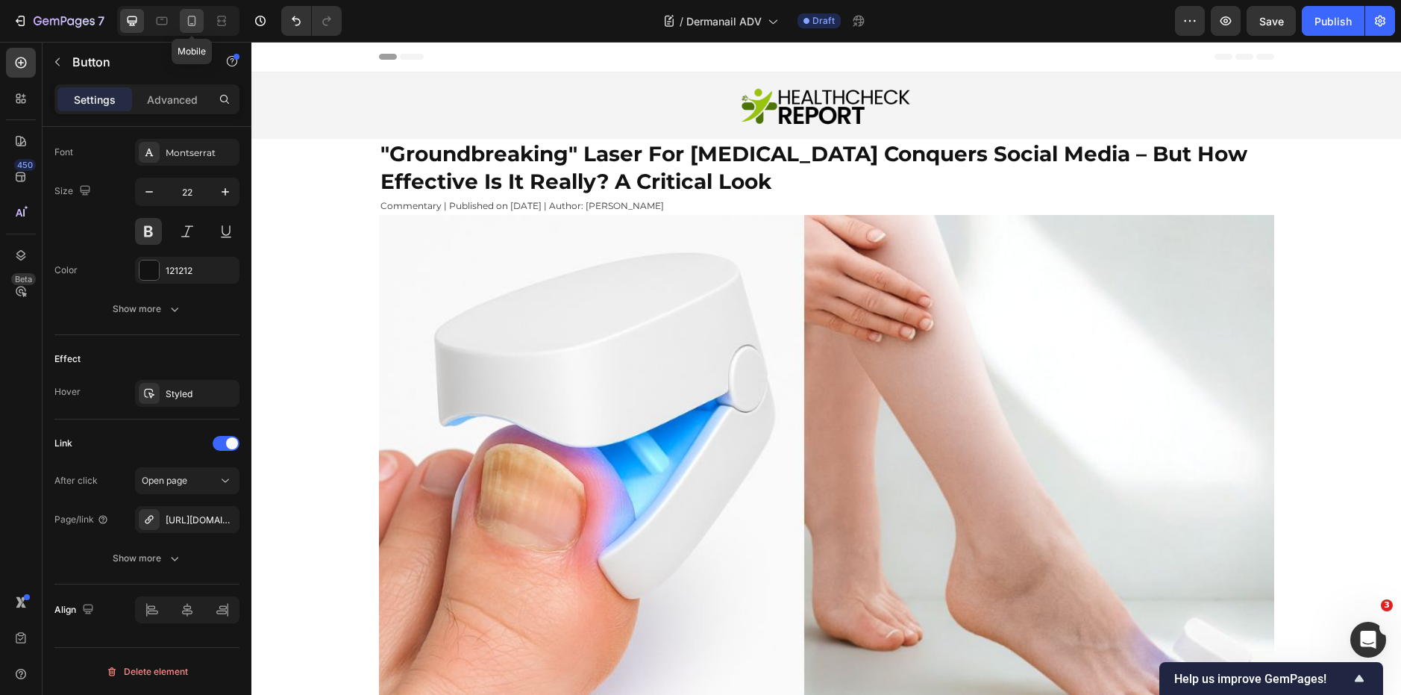
click at [193, 19] on icon at bounding box center [191, 20] width 15 height 15
type input "16"
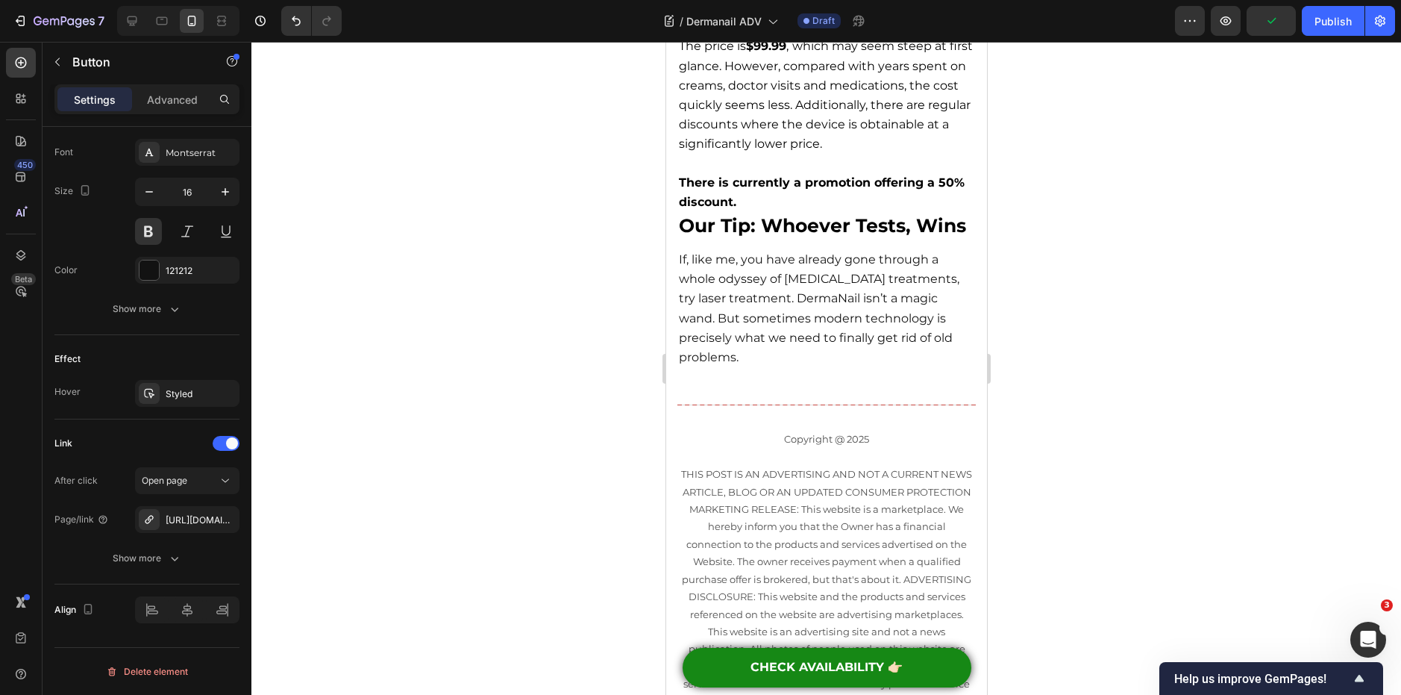
scroll to position [5746, 0]
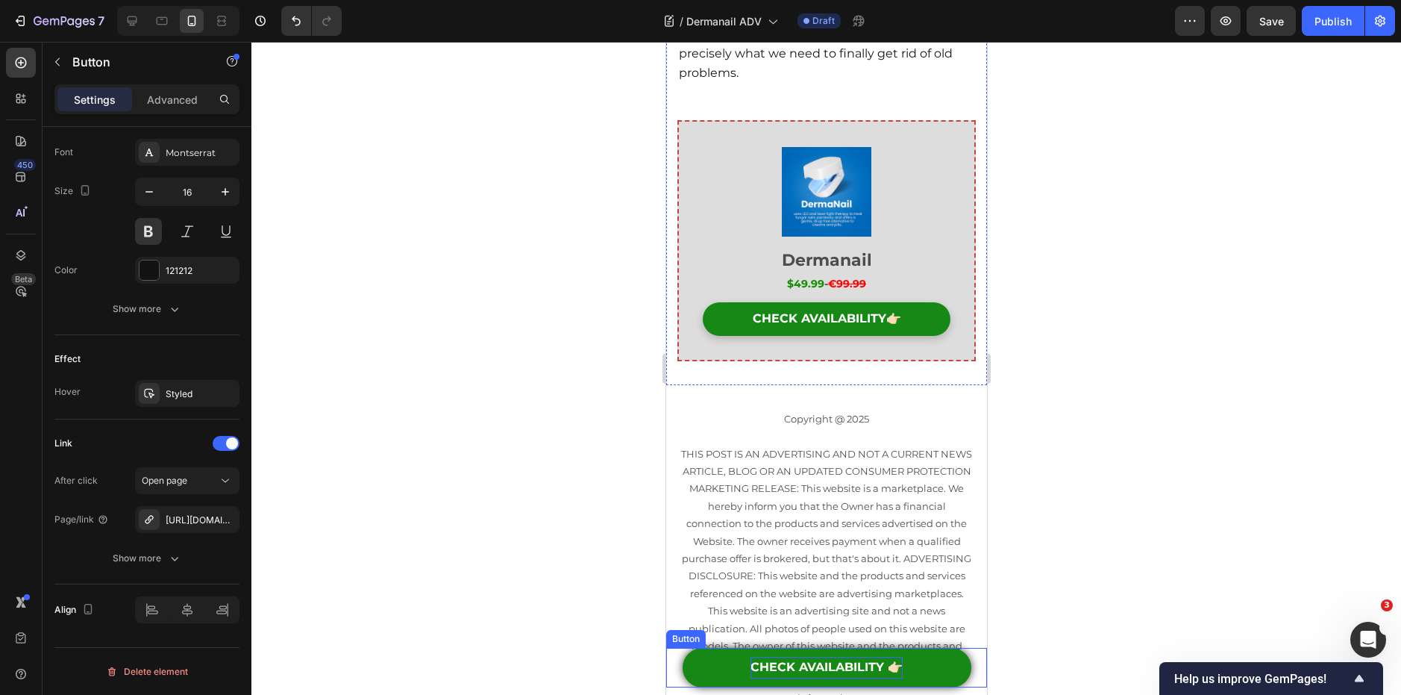
click at [829, 662] on span "CHECK AVAILABILITY 👉🏻" at bounding box center [826, 667] width 152 height 14
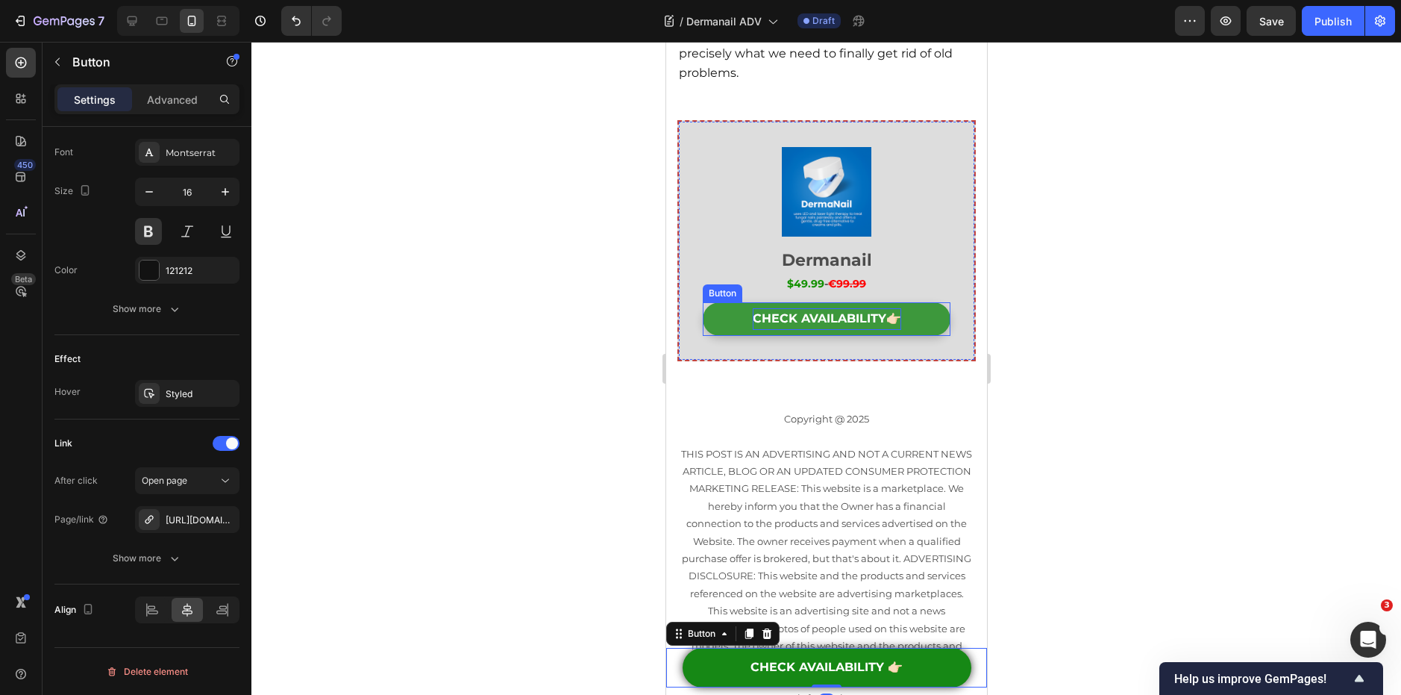
click at [830, 325] on span "CHECK AVAILABILITY👉🏻" at bounding box center [826, 318] width 148 height 14
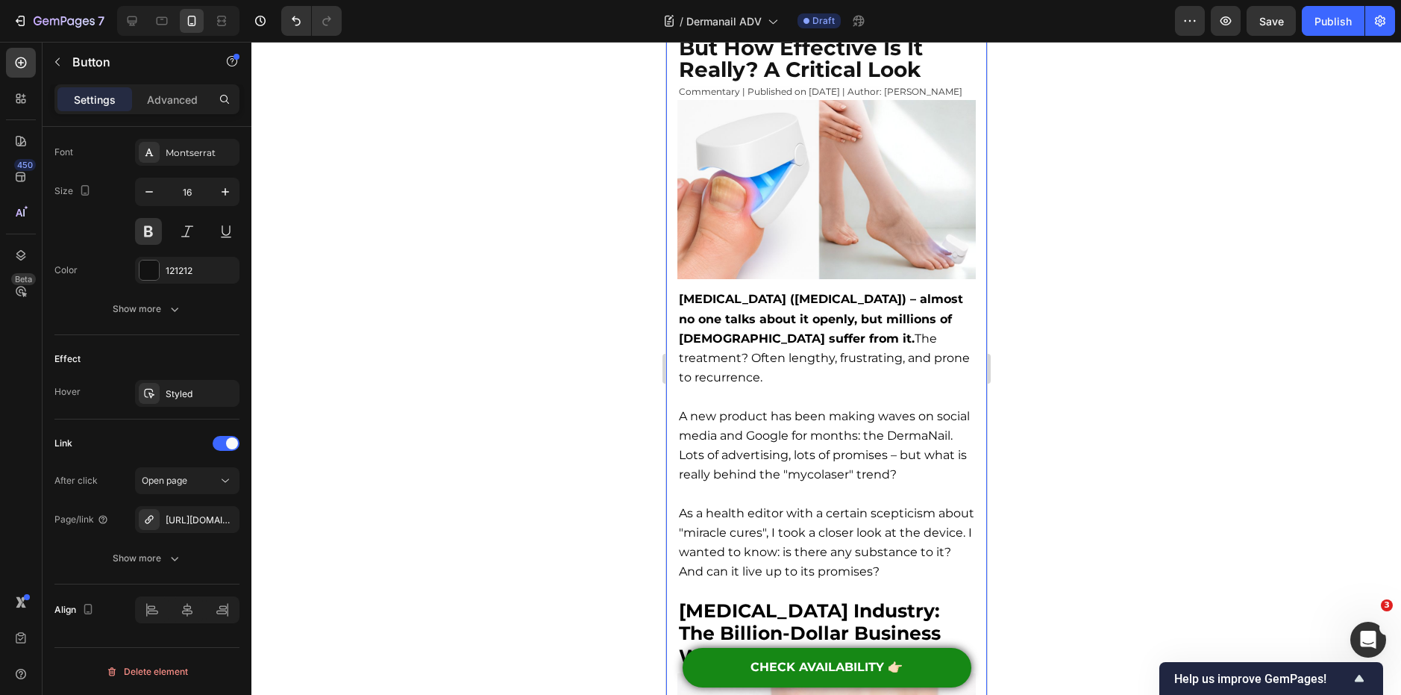
scroll to position [0, 0]
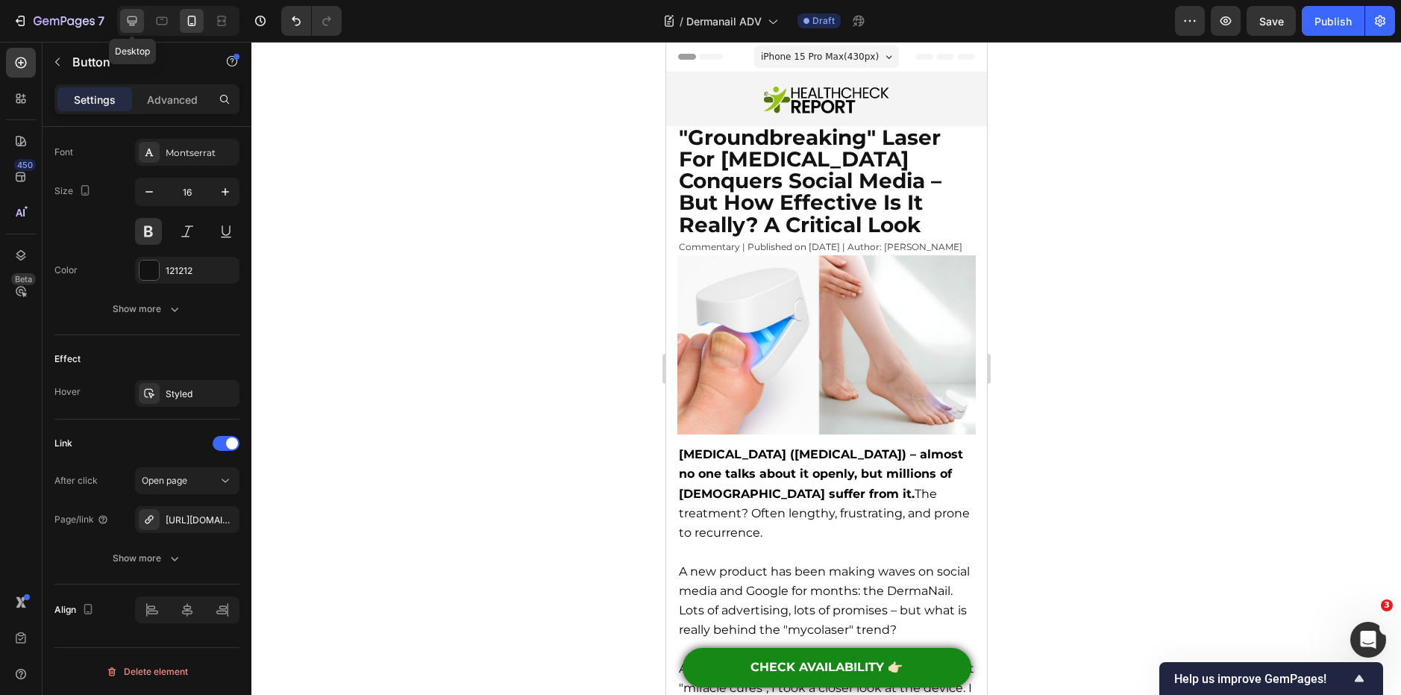
click at [140, 25] on div at bounding box center [132, 21] width 24 height 24
type input "22"
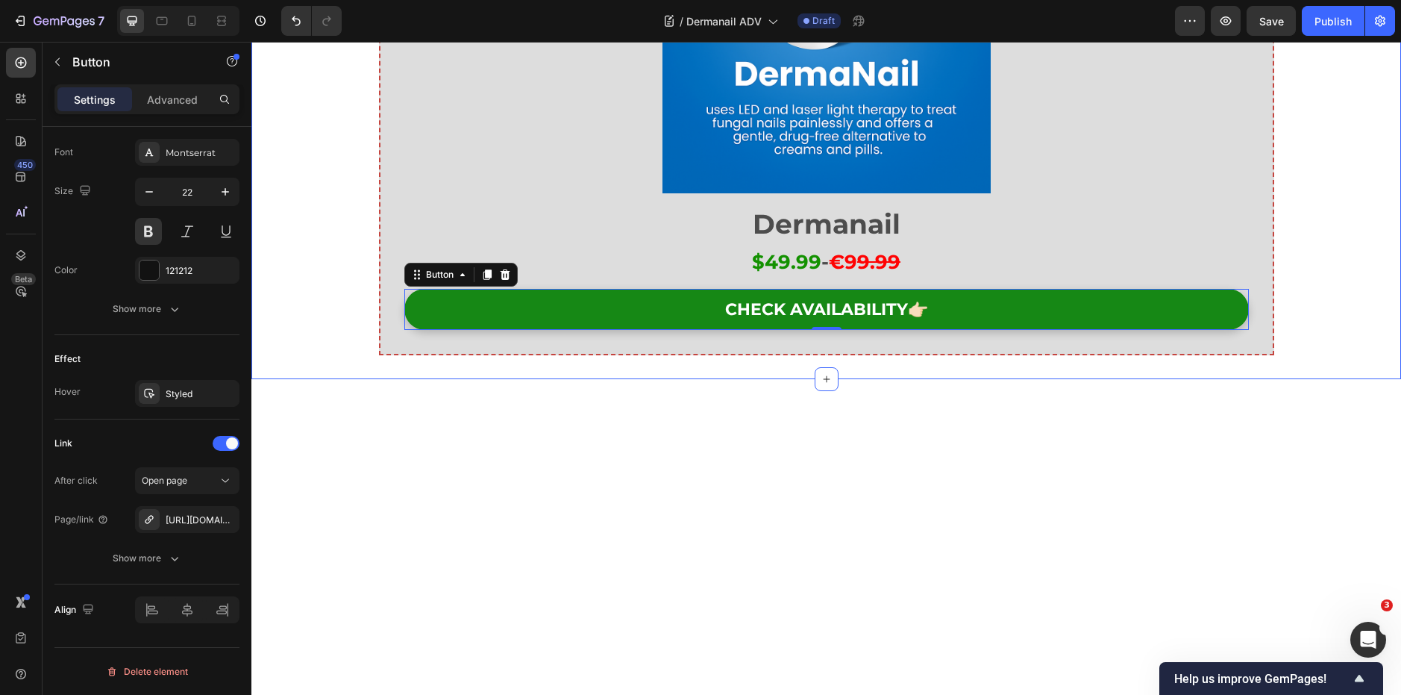
scroll to position [7758, 0]
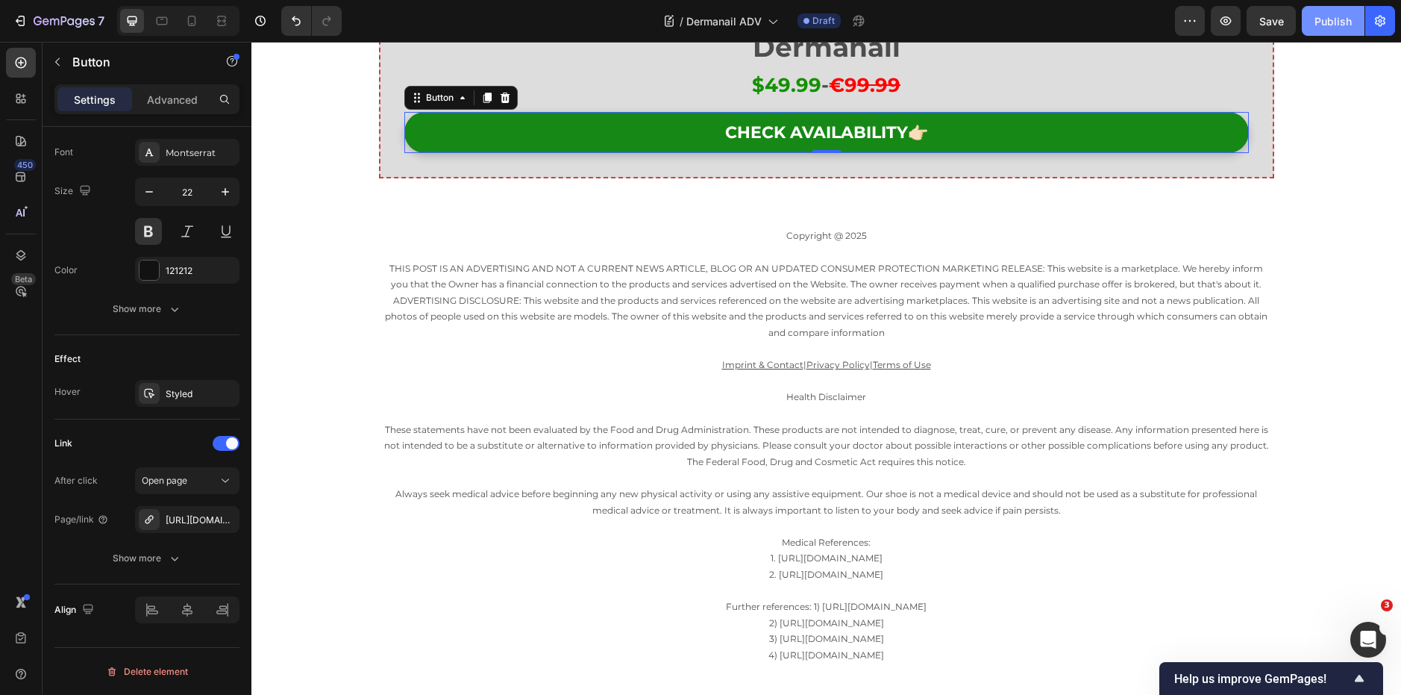
click at [1335, 26] on div "Publish" at bounding box center [1333, 21] width 37 height 16
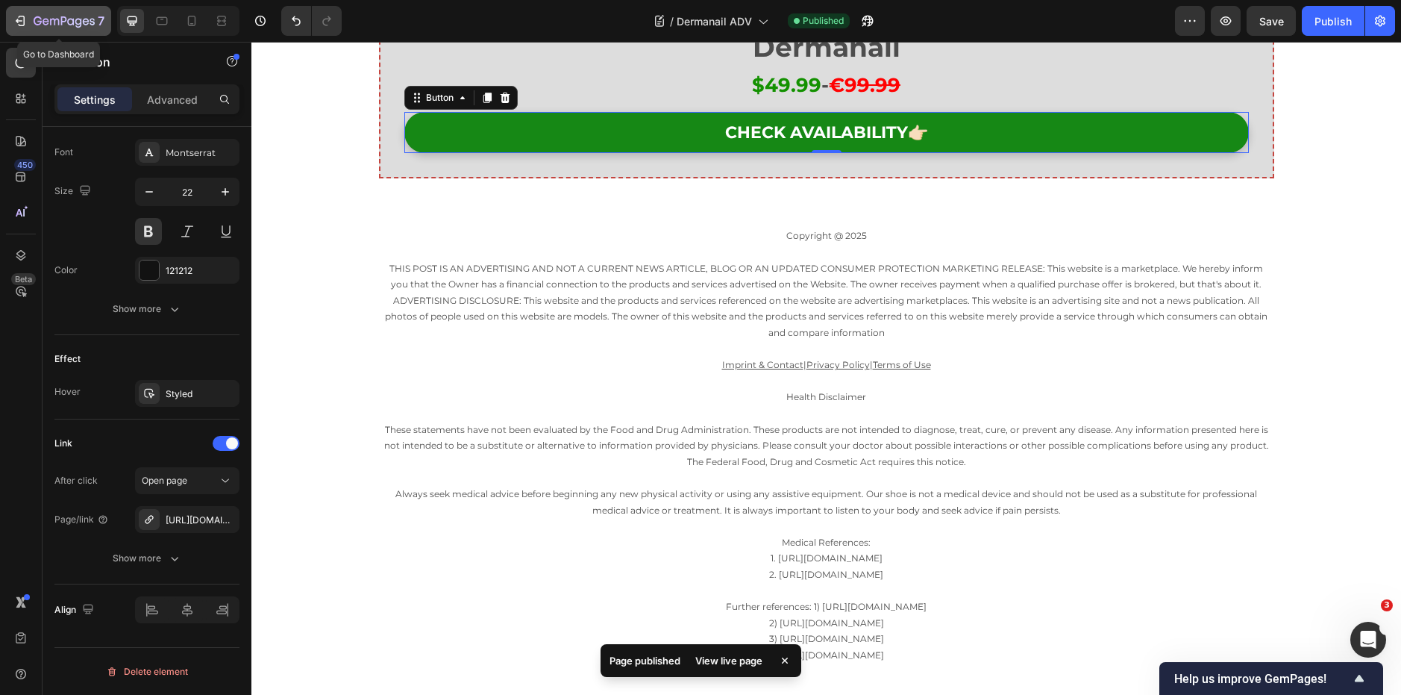
click at [32, 29] on button "7" at bounding box center [58, 21] width 105 height 30
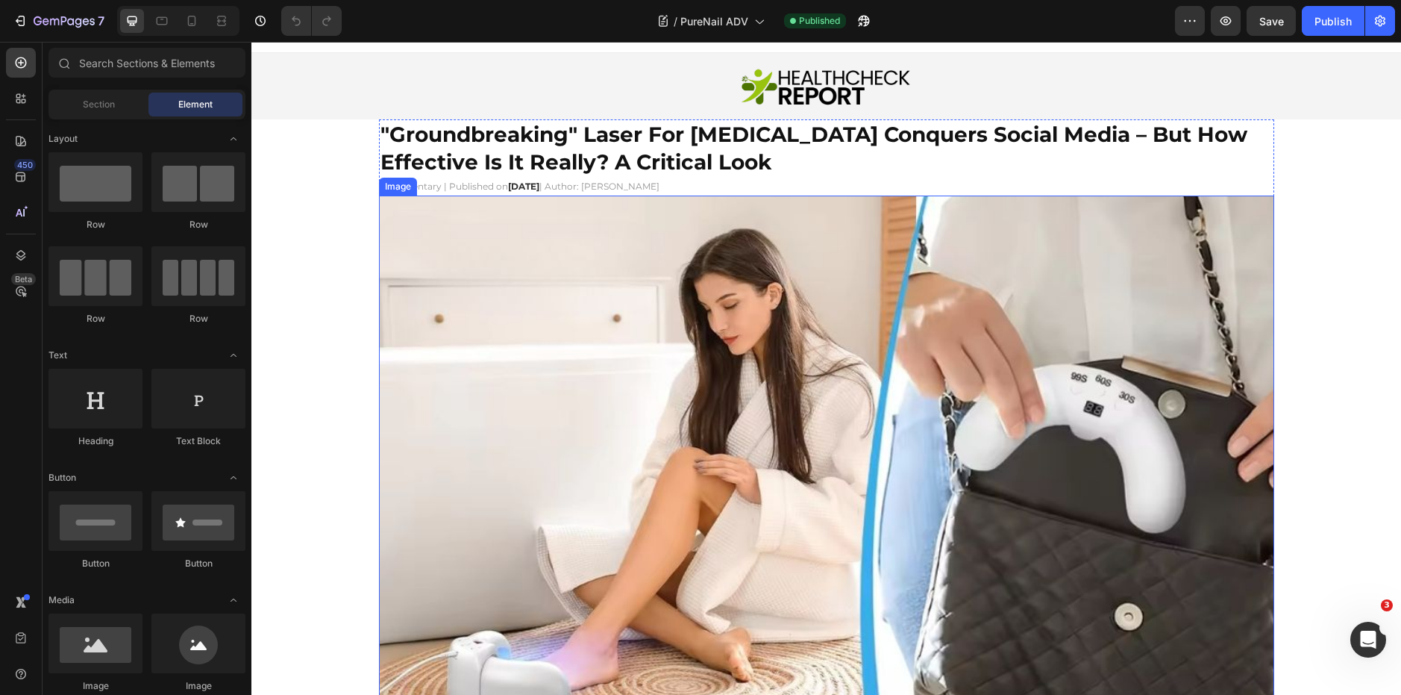
scroll to position [22, 0]
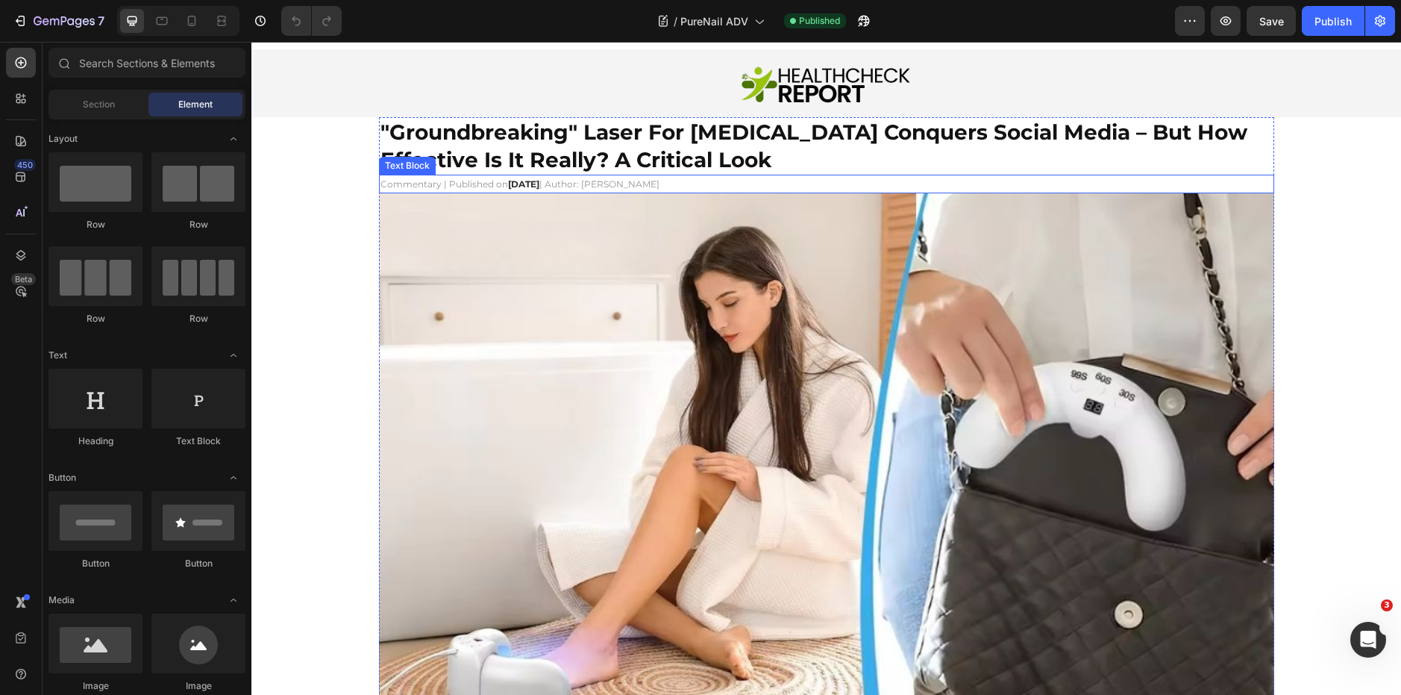
click at [639, 187] on span "| Author: Connor Davis" at bounding box center [599, 183] width 120 height 11
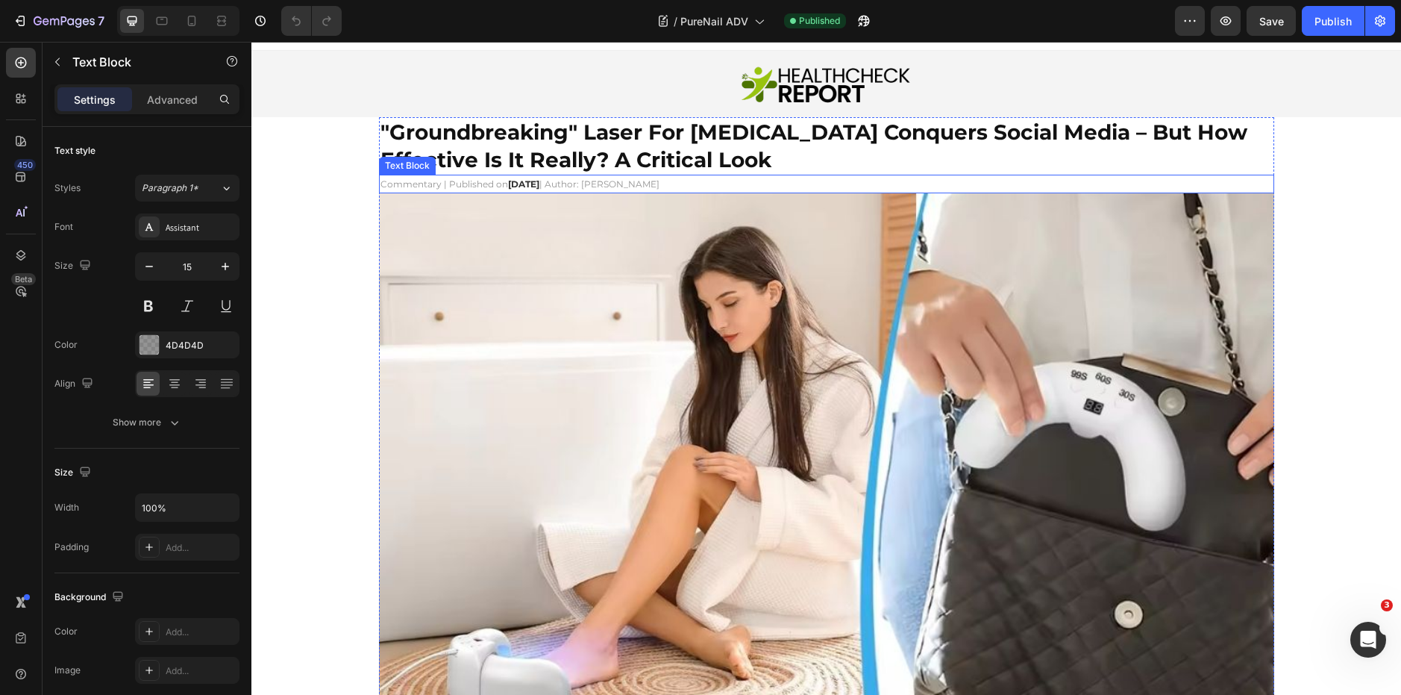
click at [639, 187] on span "| Author: Connor Davis" at bounding box center [599, 183] width 120 height 11
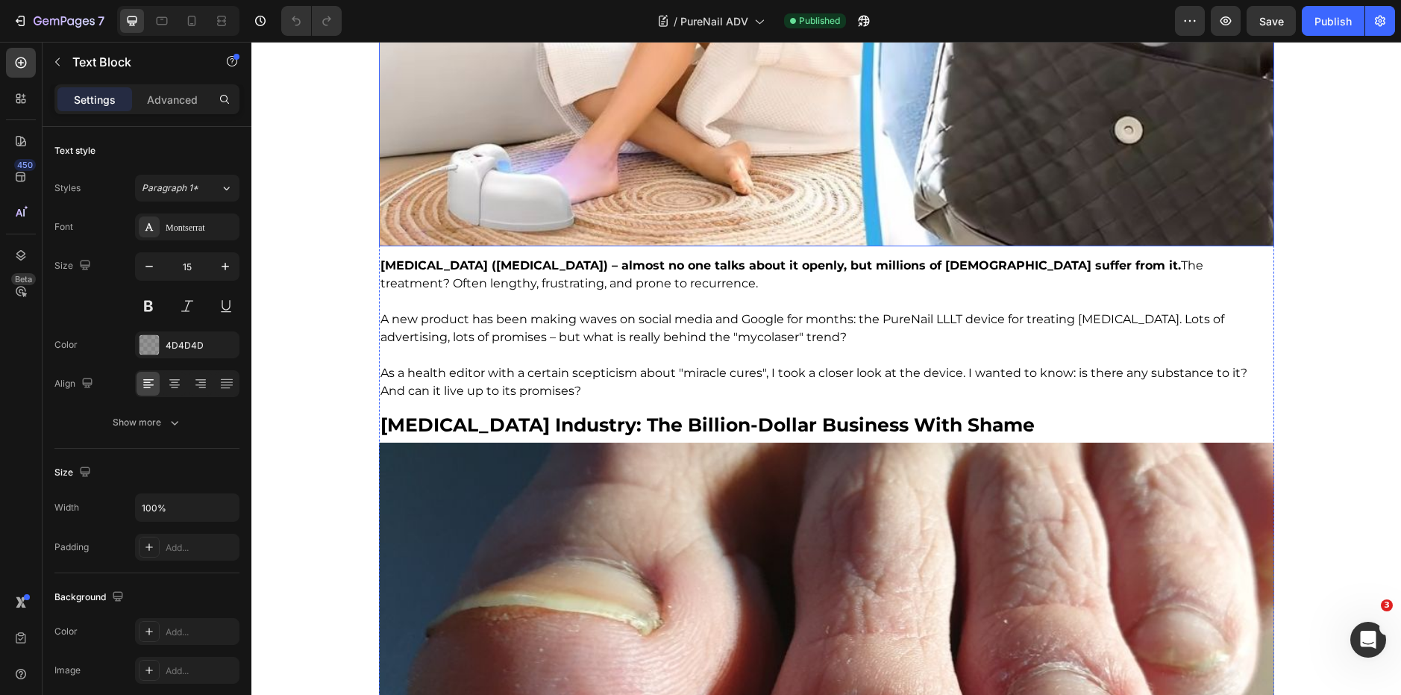
scroll to position [508, 0]
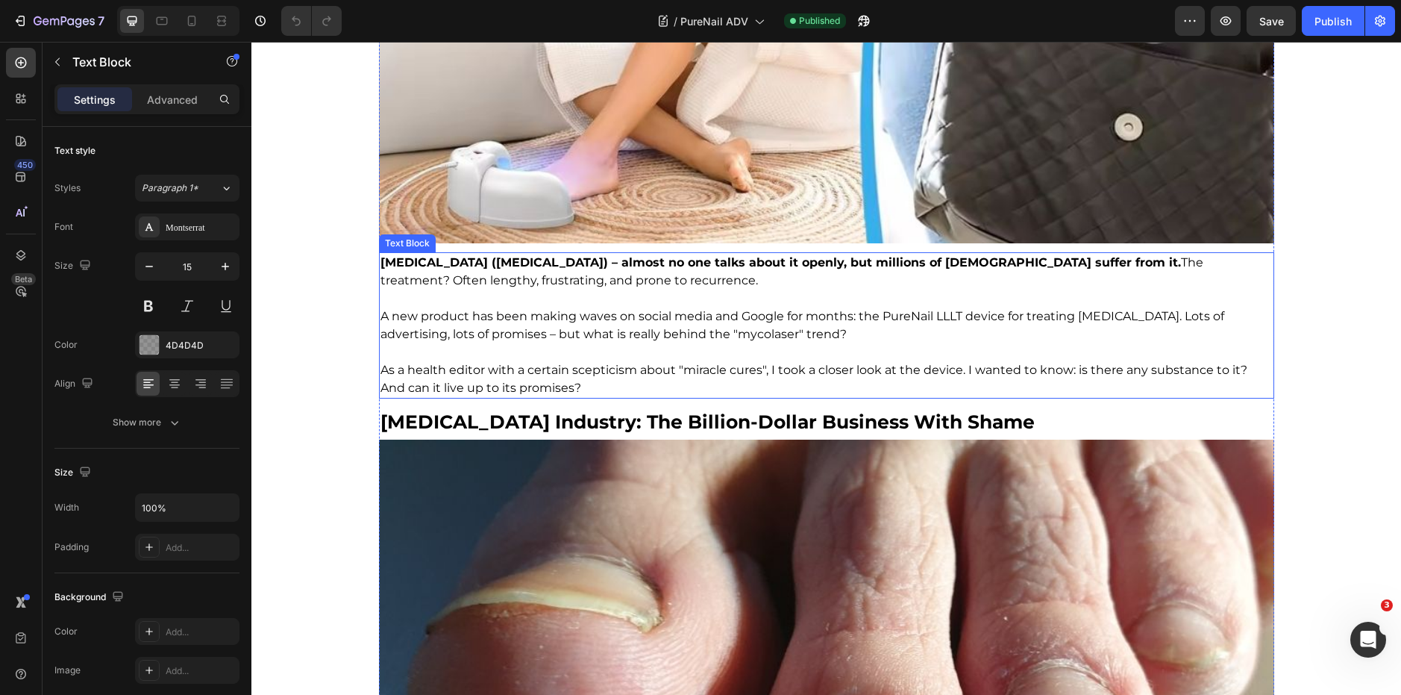
click at [611, 256] on strong "Nail fungus (onychomycosis) – almost no one talks about it openly, but millions…" at bounding box center [781, 262] width 801 height 14
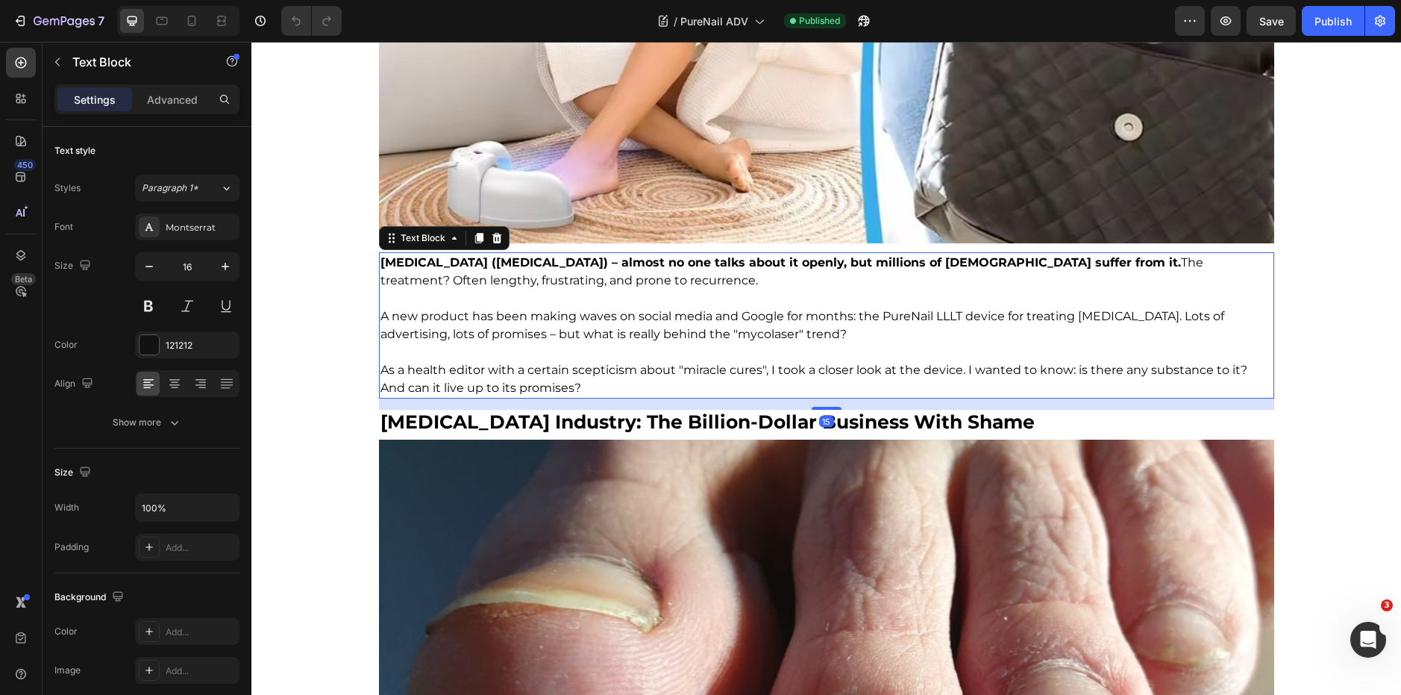
click at [601, 295] on p at bounding box center [827, 299] width 892 height 18
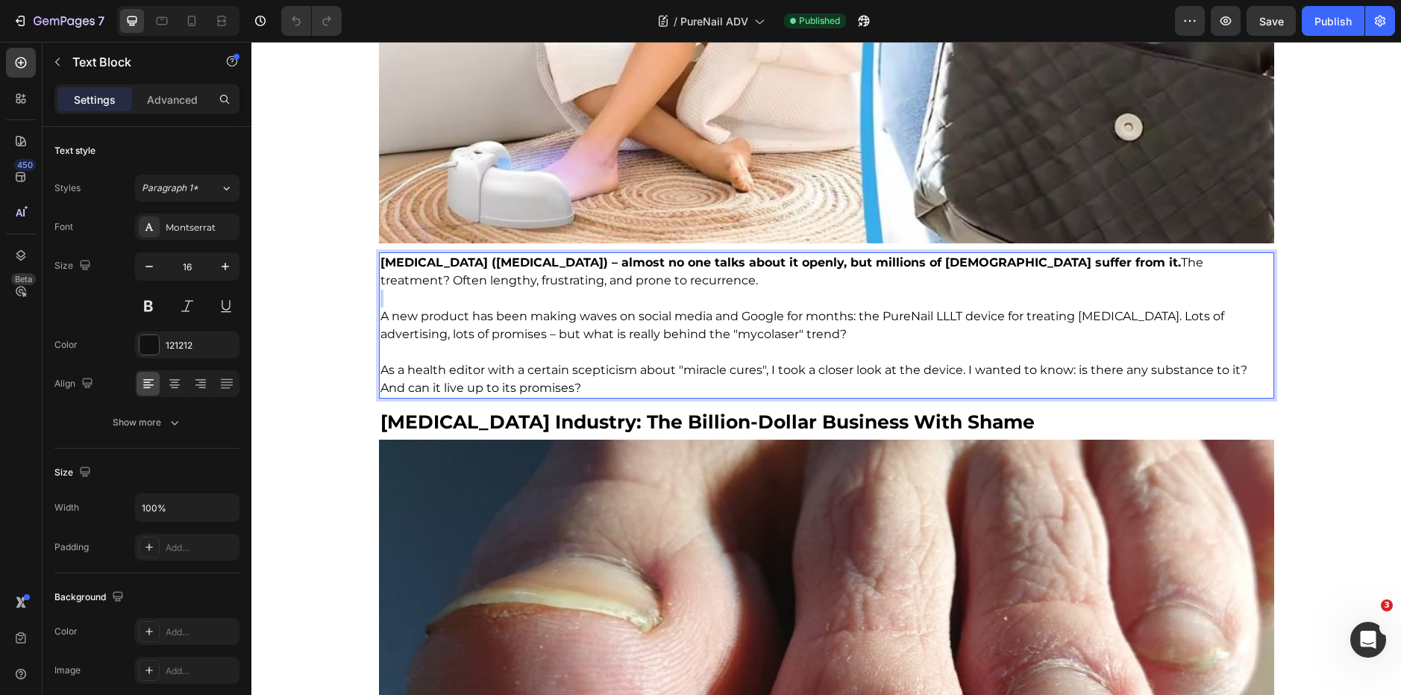
click at [601, 295] on p "Rich Text Editor. Editing area: main" at bounding box center [827, 299] width 892 height 18
click at [620, 307] on p "A new product has been making waves on social media and Google for months: the …" at bounding box center [827, 325] width 892 height 36
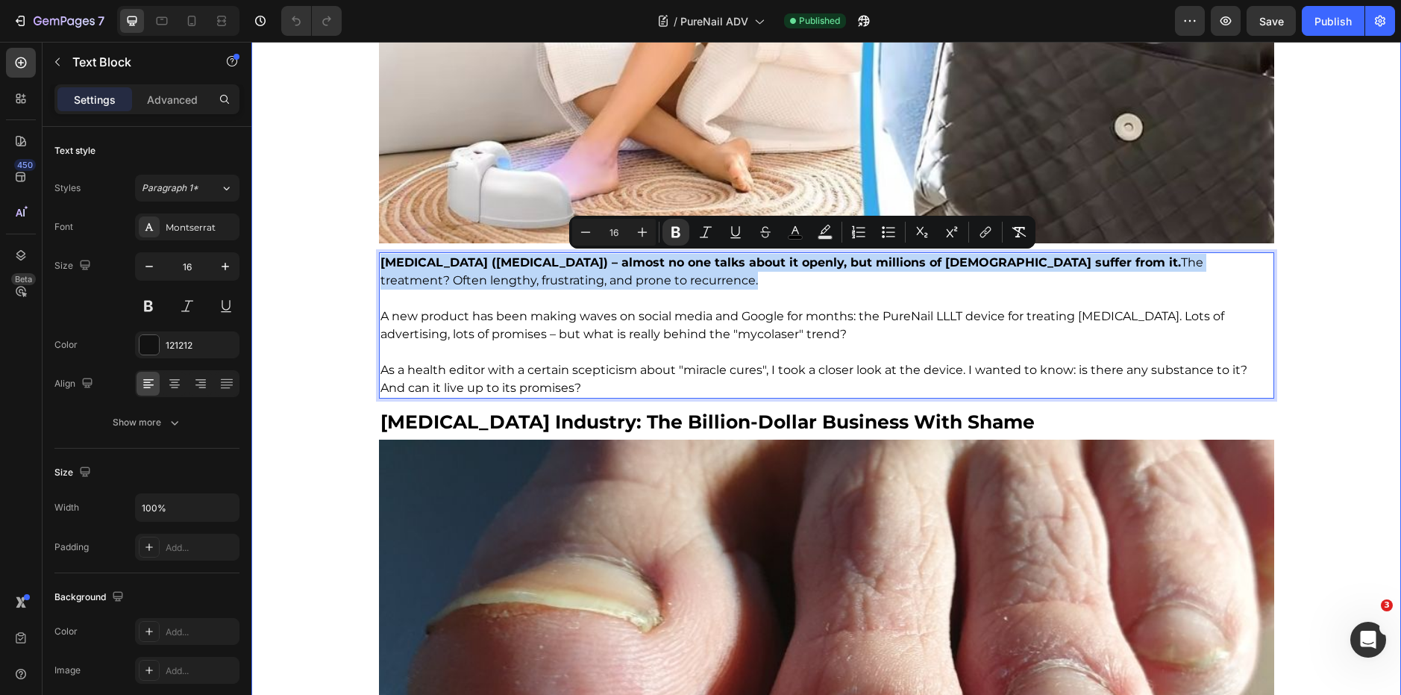
drag, startPoint x: 604, startPoint y: 283, endPoint x: 371, endPoint y: 260, distance: 233.9
copy span "Nail fungus (onychomycosis) – almost no one talks about it openly, but millions…"
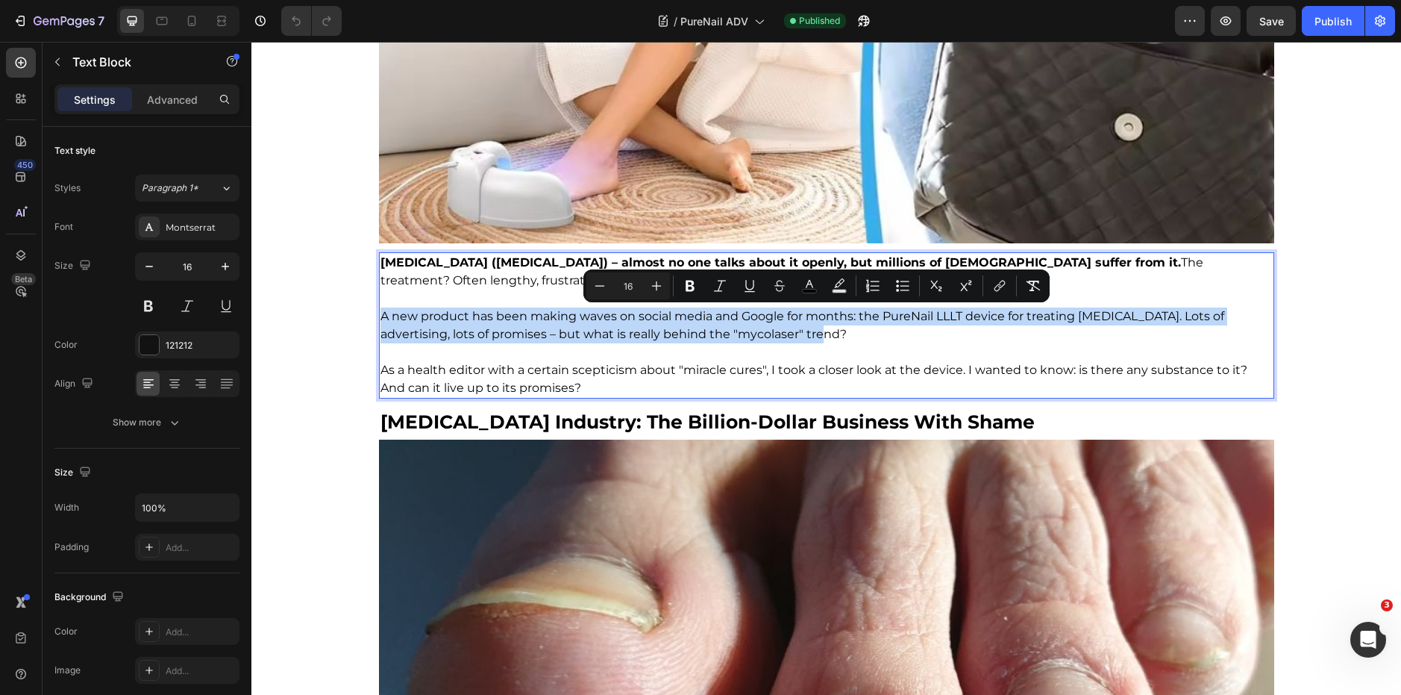
drag, startPoint x: 775, startPoint y: 335, endPoint x: 377, endPoint y: 318, distance: 398.8
click at [381, 318] on p "A new product has been making waves on social media and Google for months: the …" at bounding box center [827, 325] width 892 height 36
copy span "A new product has been making waves on social media and Google for months: the …"
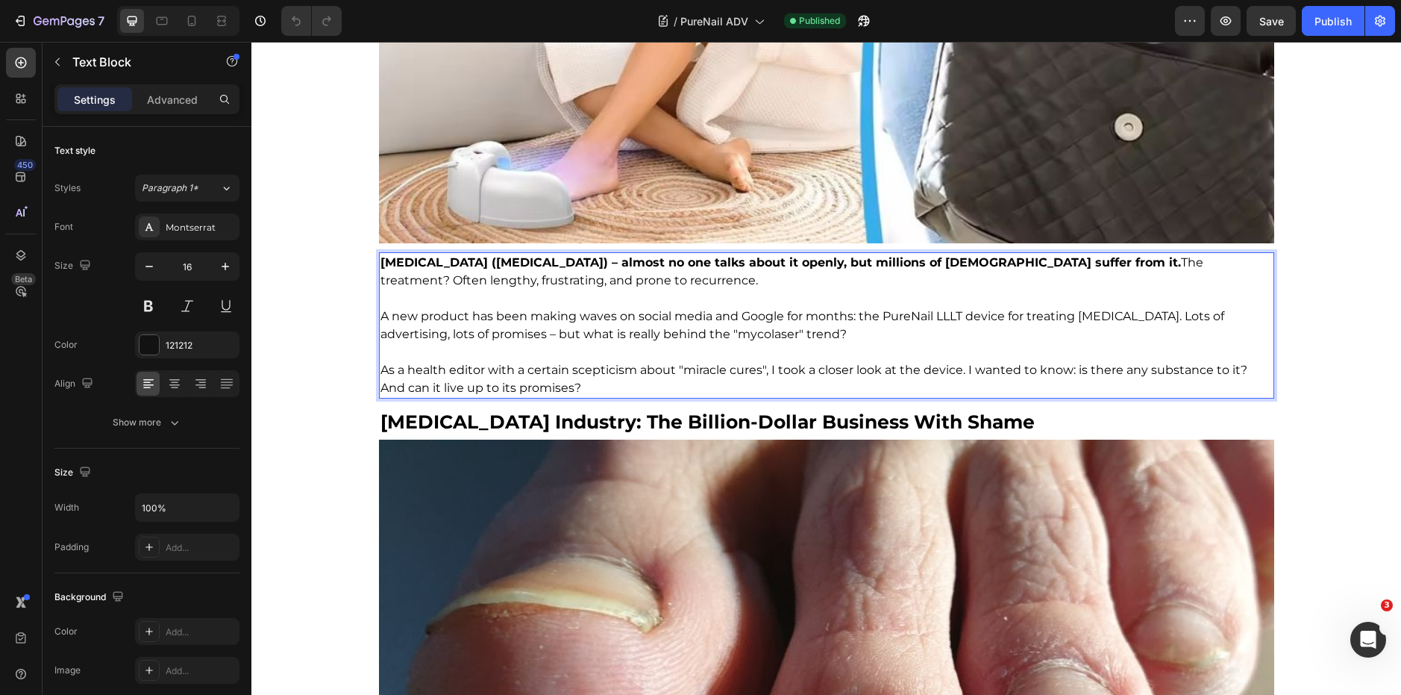
click at [529, 380] on span "As a health editor with a certain scepticism about "miracle cures", I took a cl…" at bounding box center [814, 379] width 867 height 32
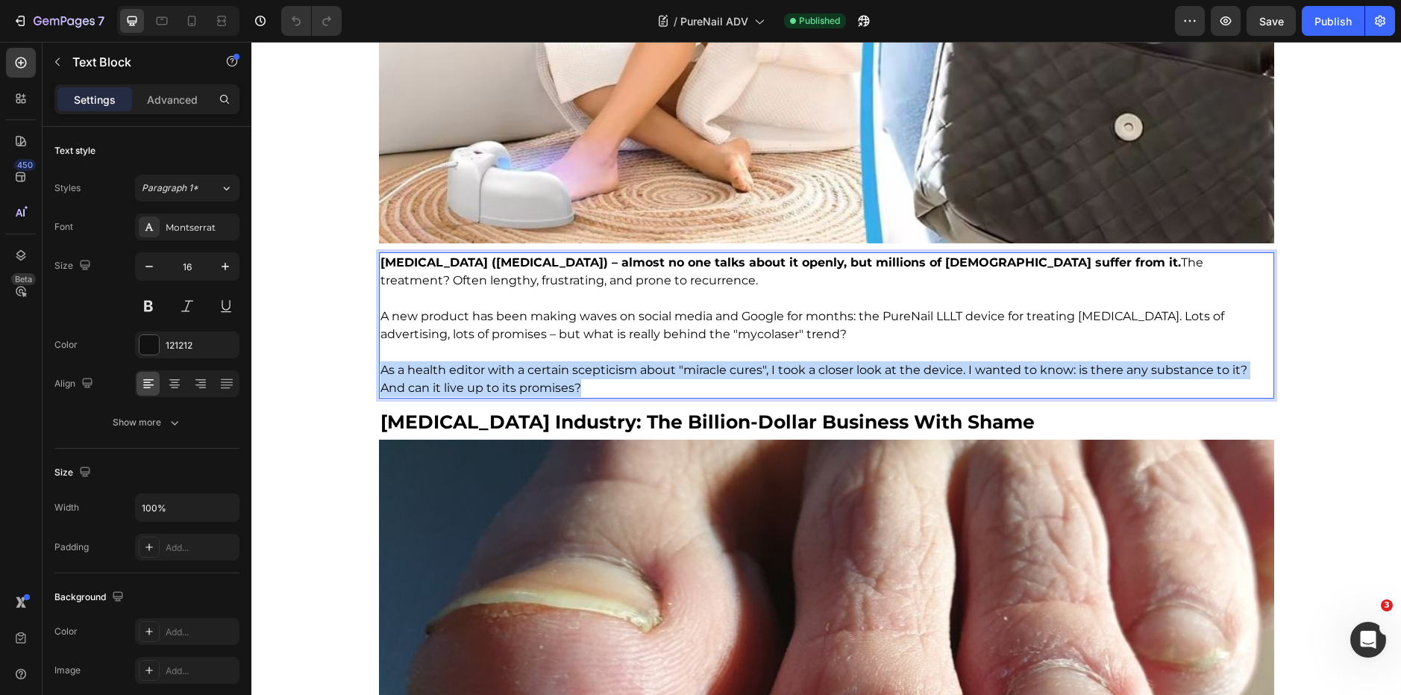
drag, startPoint x: 563, startPoint y: 389, endPoint x: 375, endPoint y: 374, distance: 188.6
click at [381, 374] on p "As a health editor with a certain scepticism about "miracle cures", I took a cl…" at bounding box center [827, 379] width 892 height 36
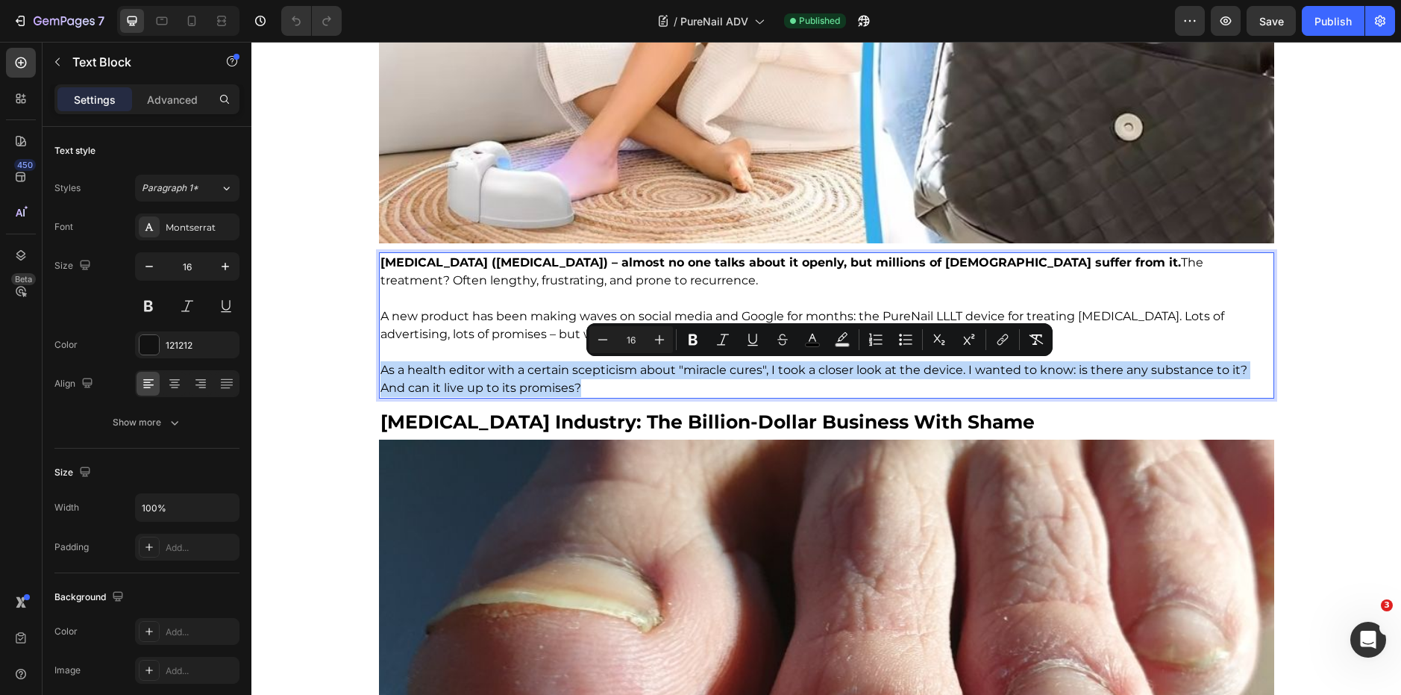
copy span "As a health editor with a certain scepticism about "miracle cures", I took a cl…"
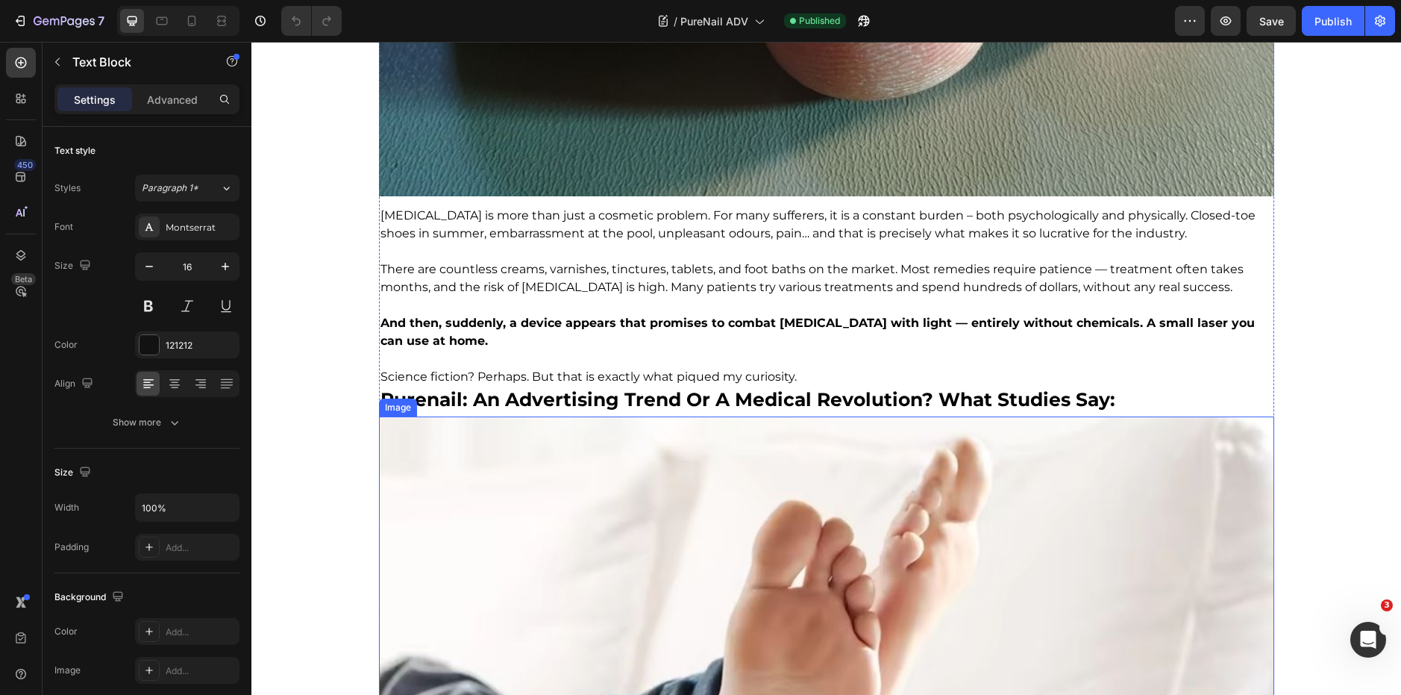
scroll to position [1281, 0]
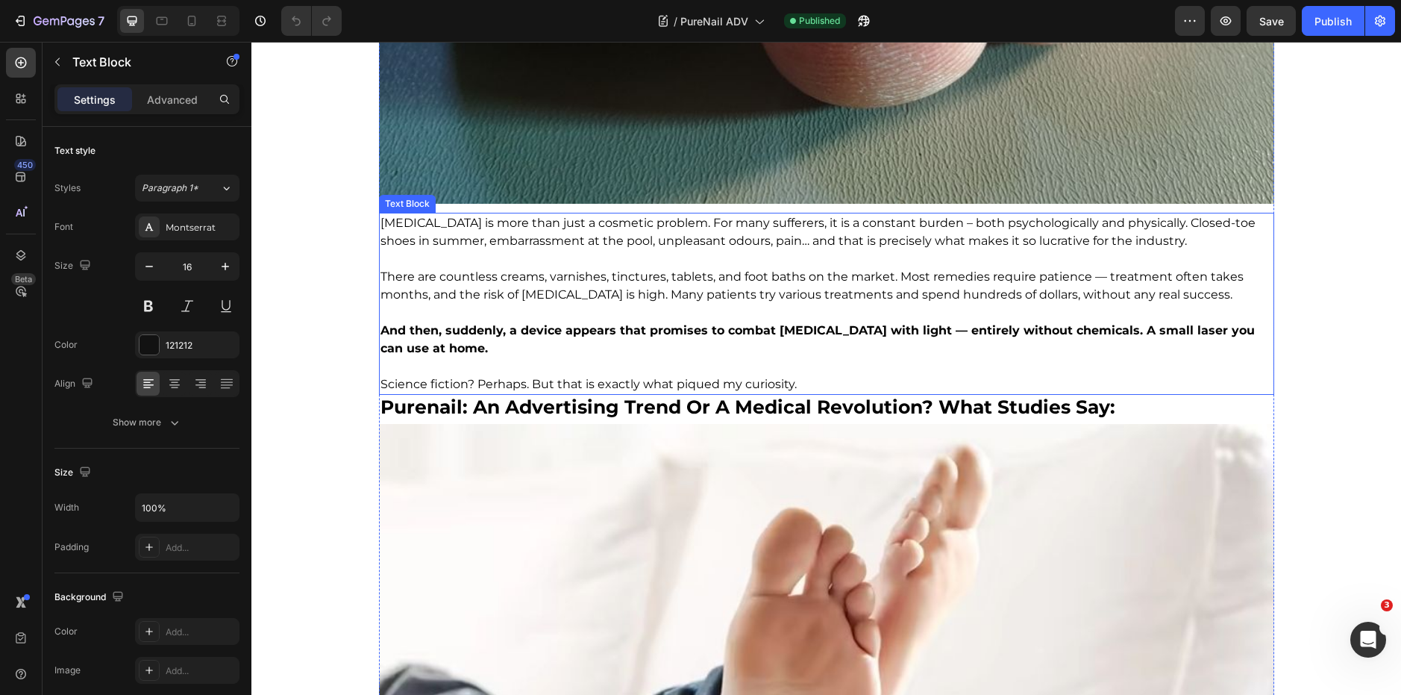
click at [618, 385] on span "Science fiction? Perhaps. But that is exactly what piqued my curiosity." at bounding box center [589, 384] width 416 height 14
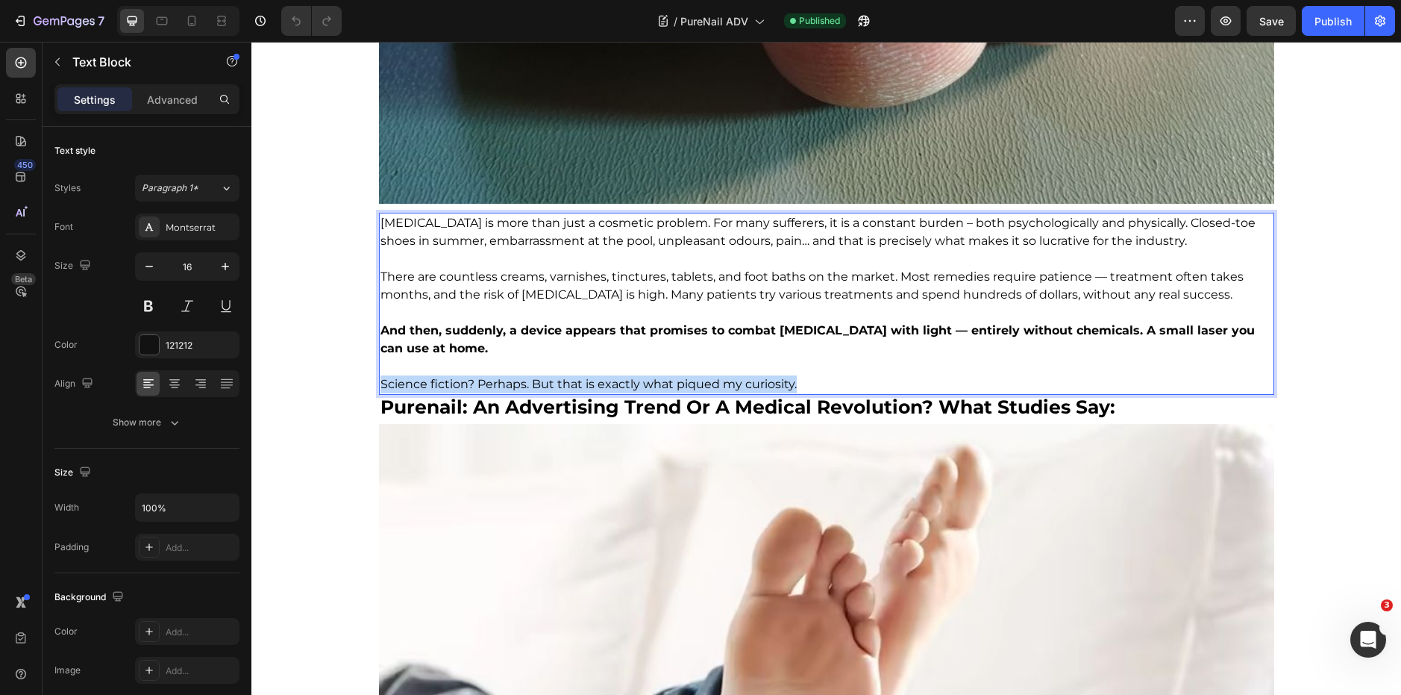
click at [618, 385] on span "Science fiction? Perhaps. But that is exactly what piqued my curiosity." at bounding box center [589, 384] width 416 height 14
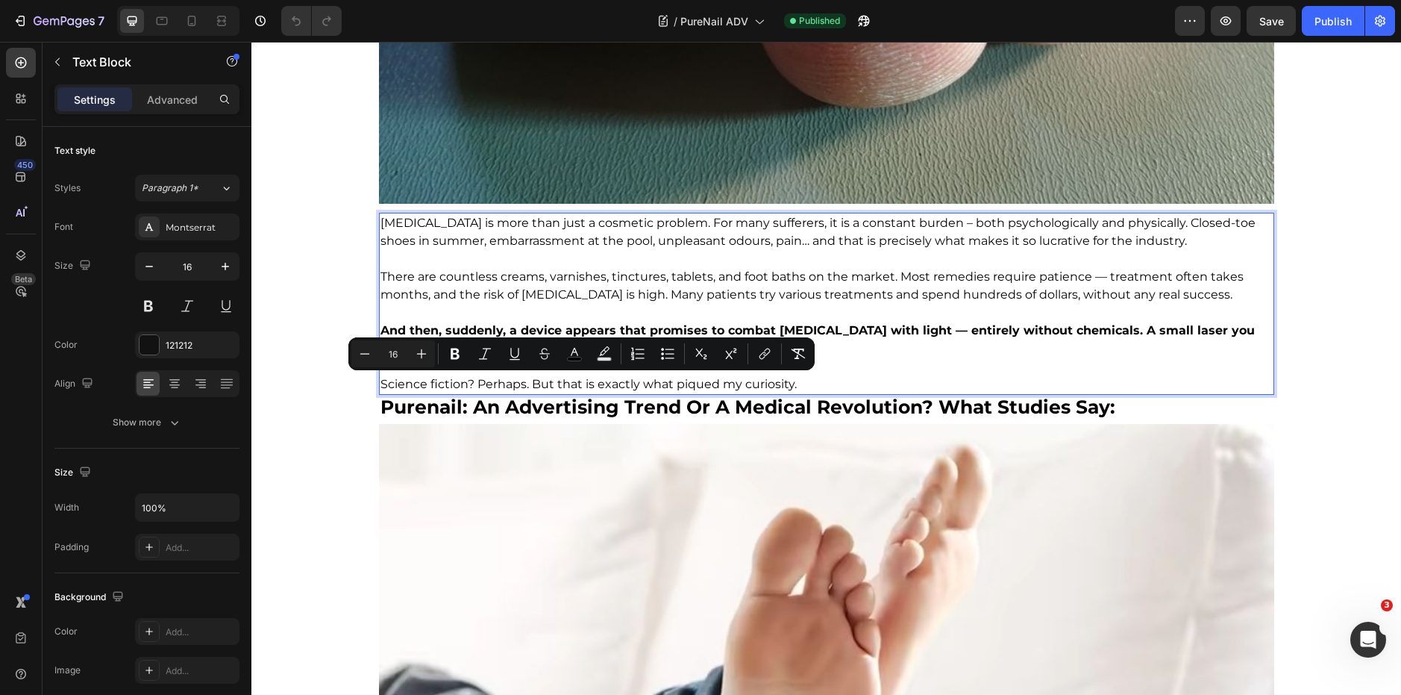
click at [898, 371] on p "Rich Text Editor. Editing area: main" at bounding box center [827, 366] width 892 height 18
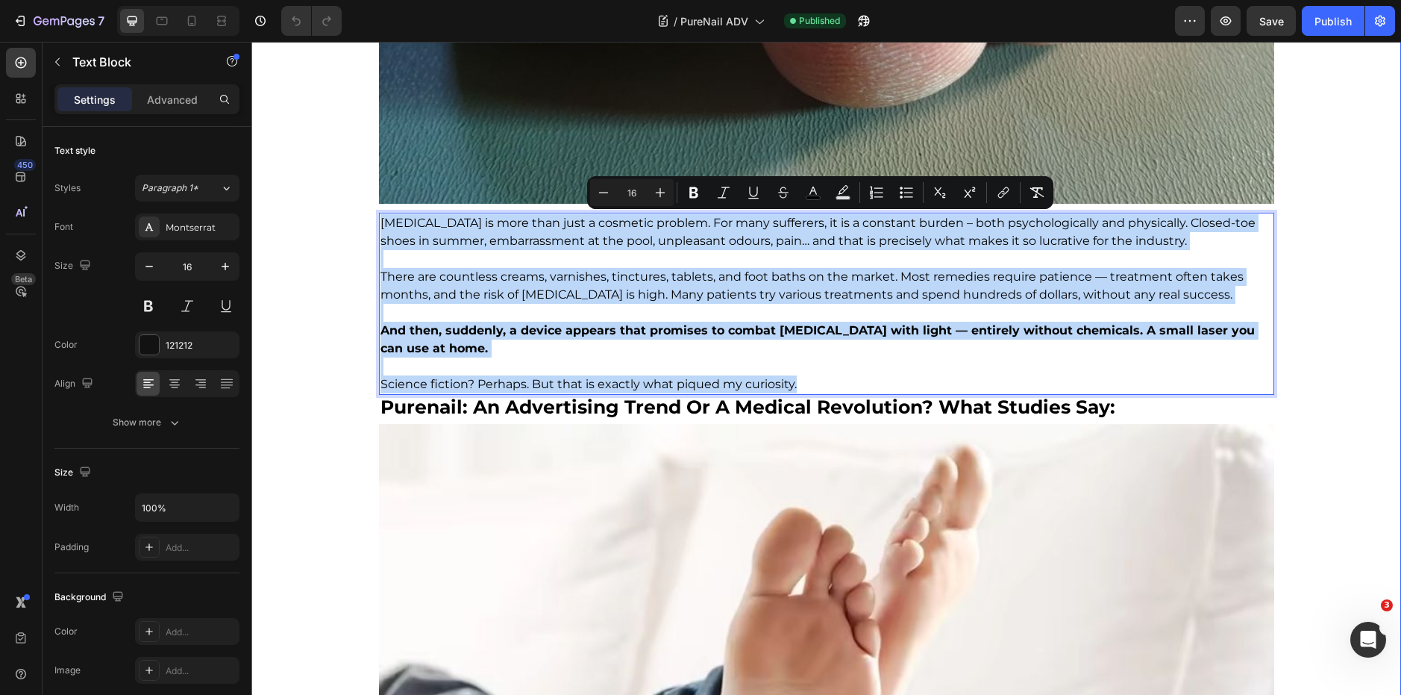
drag, startPoint x: 877, startPoint y: 381, endPoint x: 369, endPoint y: 220, distance: 533.8
copy div "Nail fungus is more than just a cosmetic problem. For many sufferers, it is a c…"
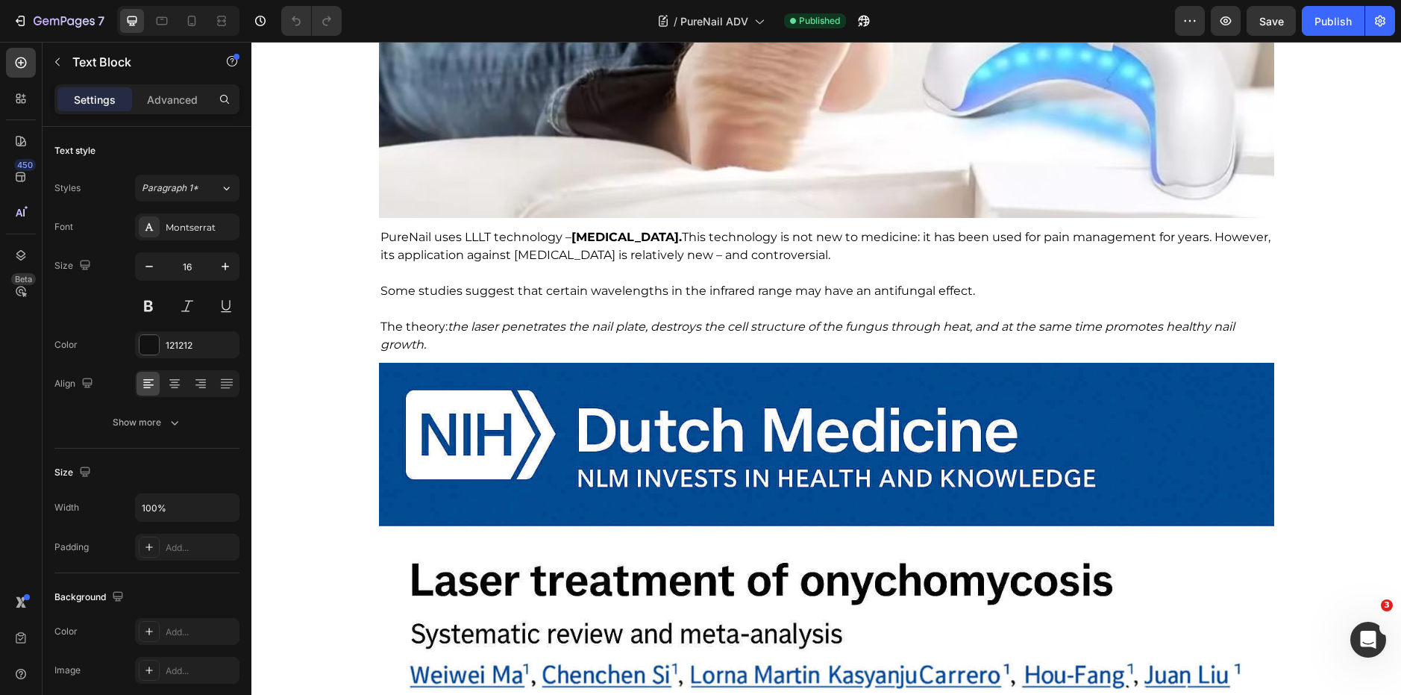
scroll to position [2017, 0]
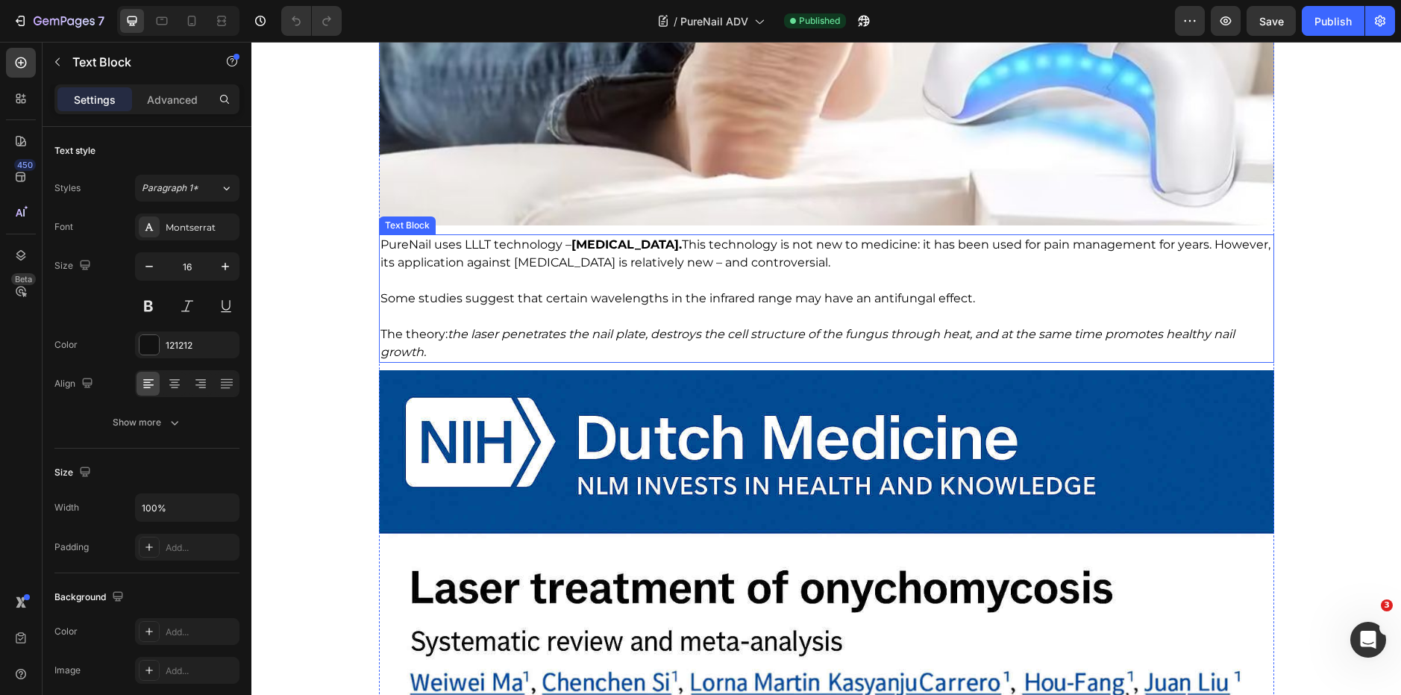
click at [660, 294] on span "Some studies suggest that certain wavelengths in the infrared range may have an…" at bounding box center [678, 298] width 595 height 14
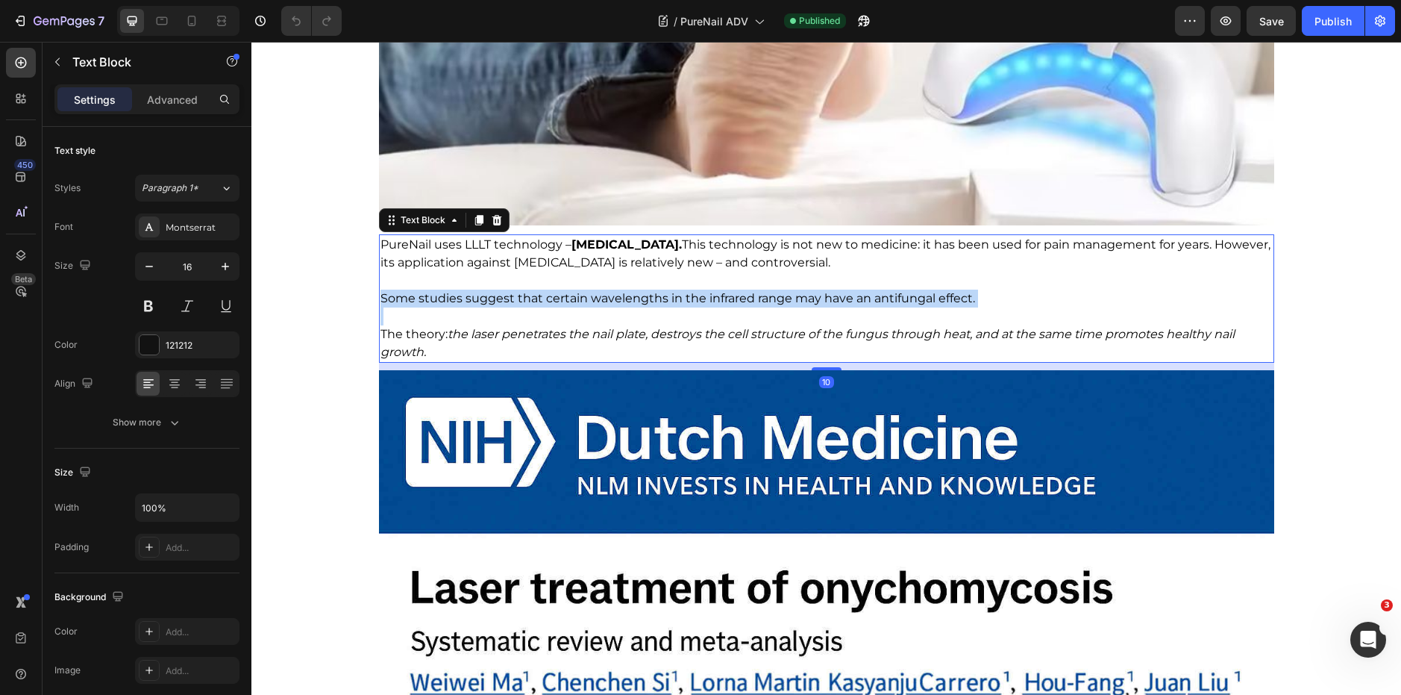
click at [660, 294] on span "Some studies suggest that certain wavelengths in the infrared range may have an…" at bounding box center [678, 298] width 595 height 14
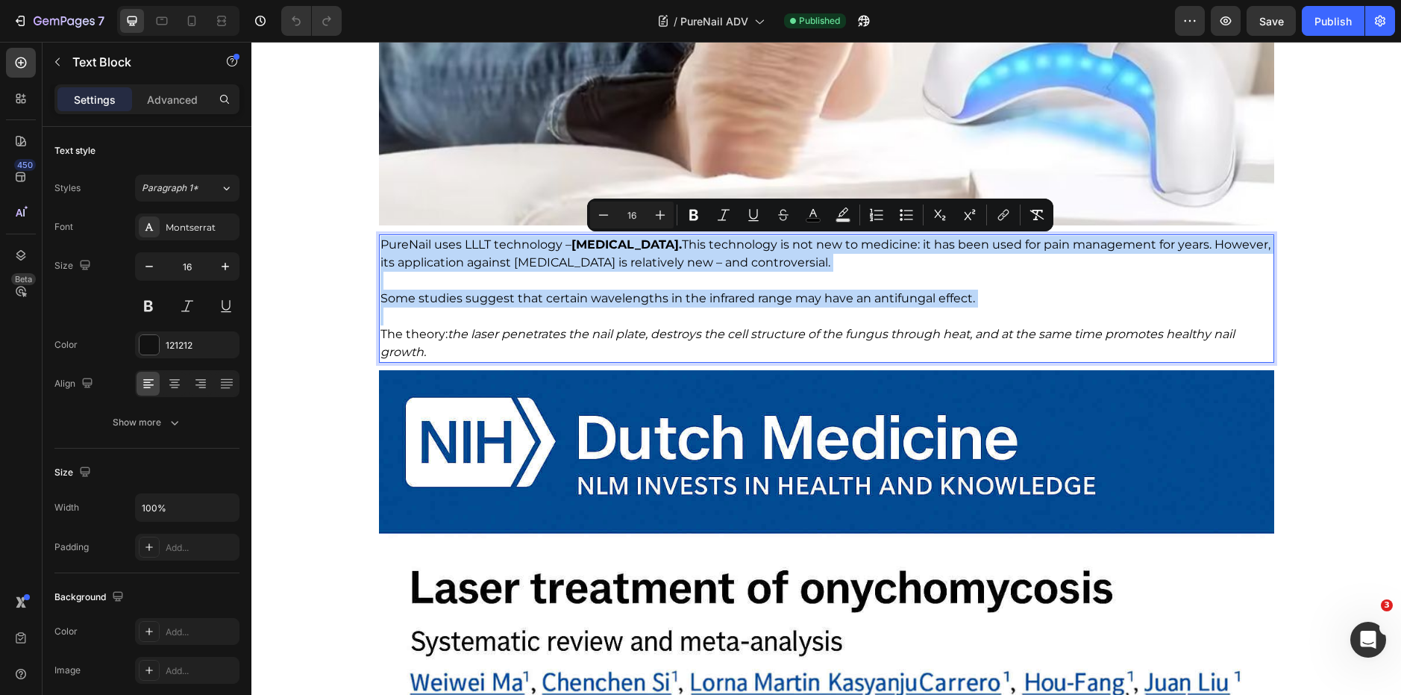
copy div "PureNail uses LLLT technology – Low-Level Laser Therapy. This technology is not…"
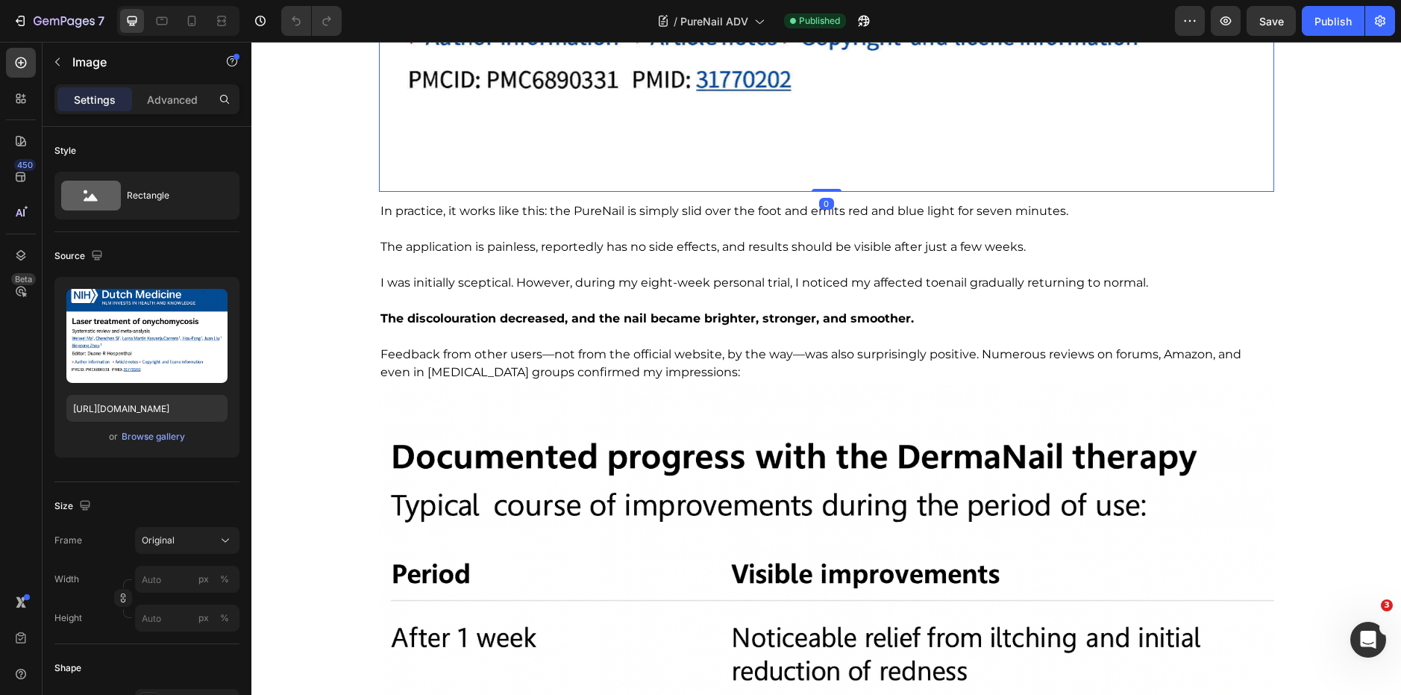
scroll to position [2793, 0]
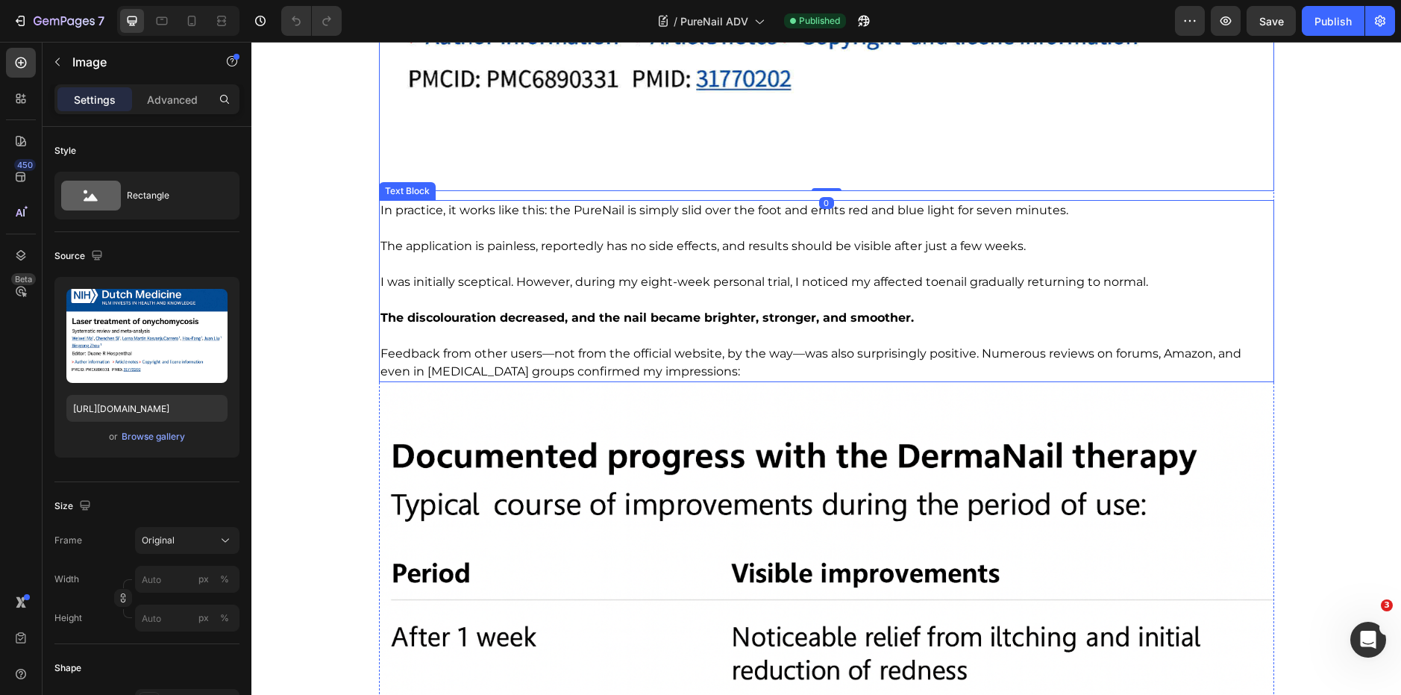
click at [633, 278] on span "I was initially sceptical. However, during my eight-week personal trial, I noti…" at bounding box center [765, 282] width 768 height 14
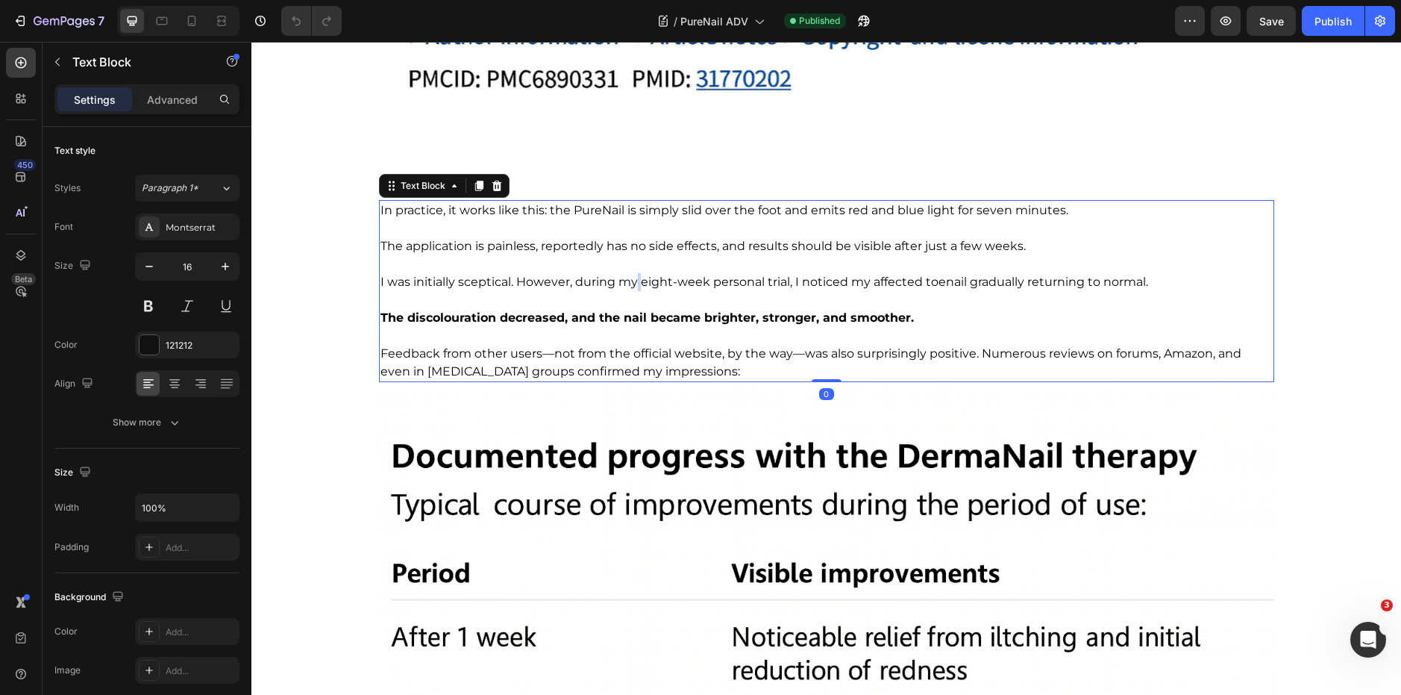
click at [633, 278] on span "I was initially sceptical. However, during my eight-week personal trial, I noti…" at bounding box center [765, 282] width 768 height 14
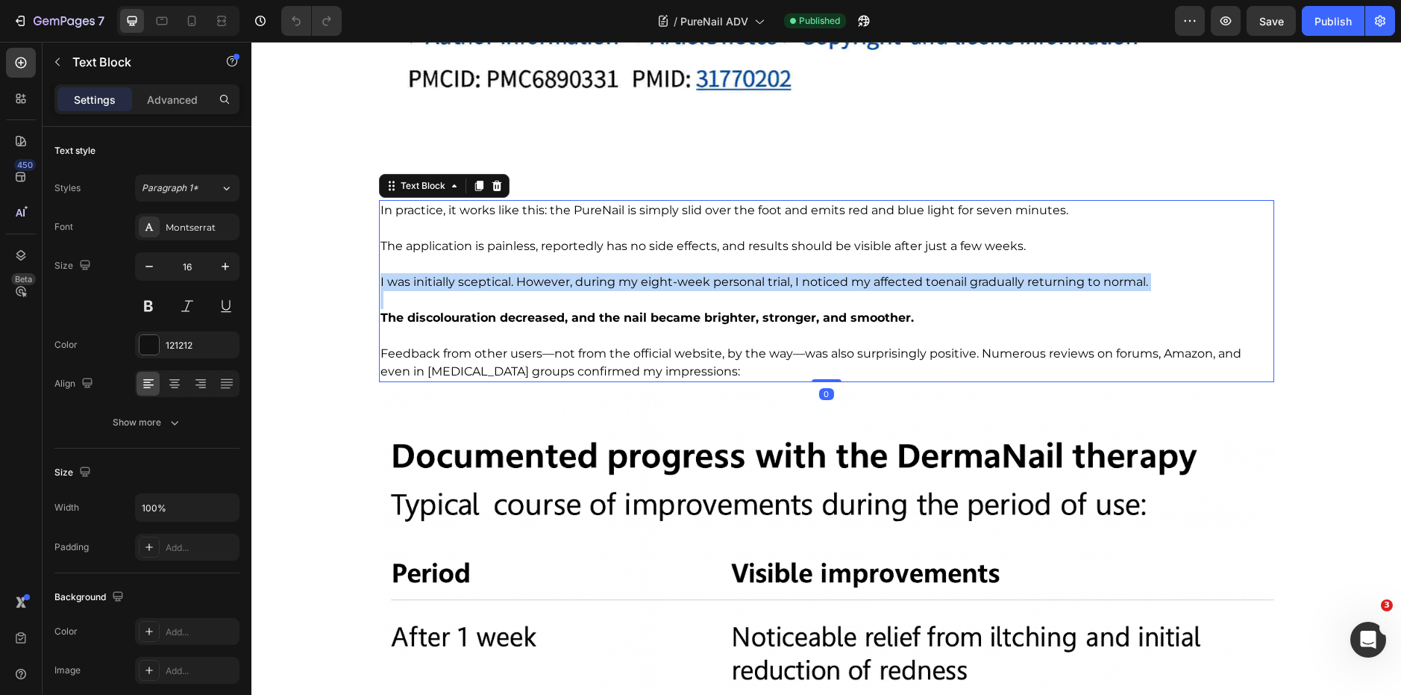
click at [633, 278] on span "I was initially sceptical. However, during my eight-week personal trial, I noti…" at bounding box center [765, 282] width 768 height 14
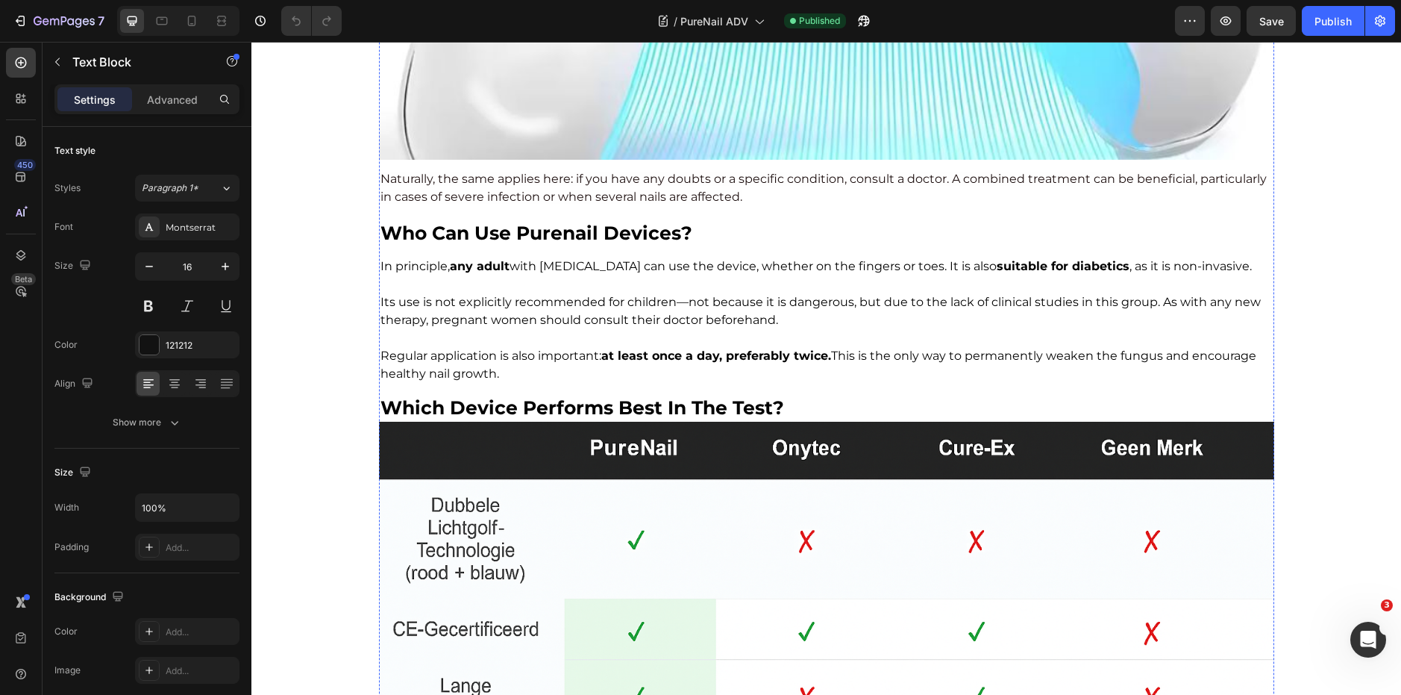
scroll to position [6030, 0]
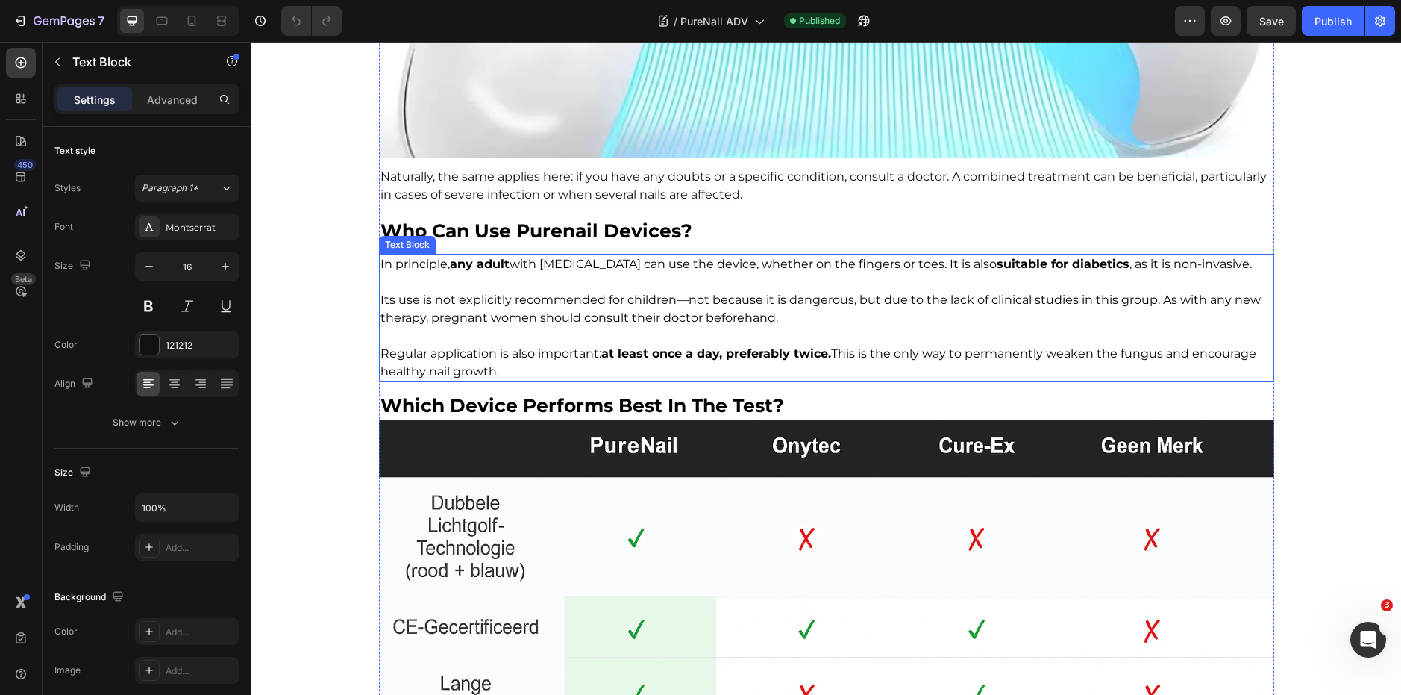
click at [563, 287] on p at bounding box center [827, 282] width 892 height 18
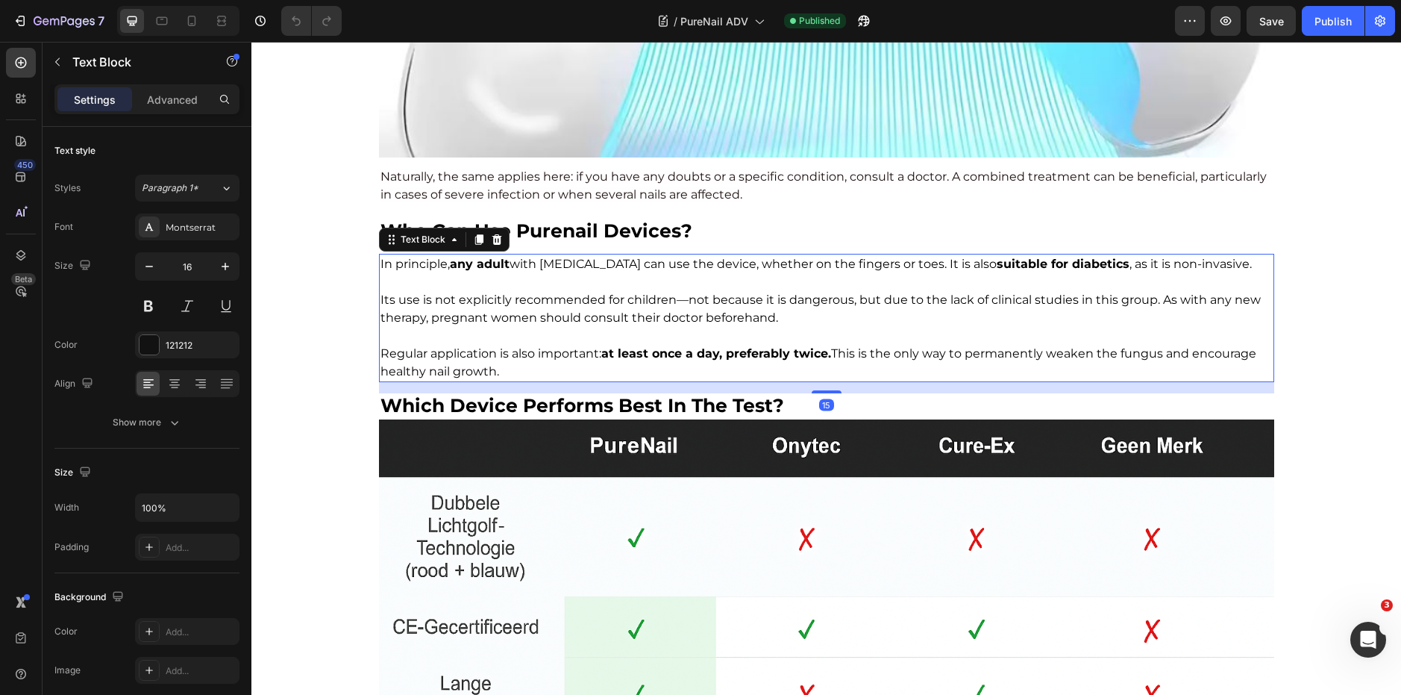
click at [563, 287] on p at bounding box center [827, 282] width 892 height 18
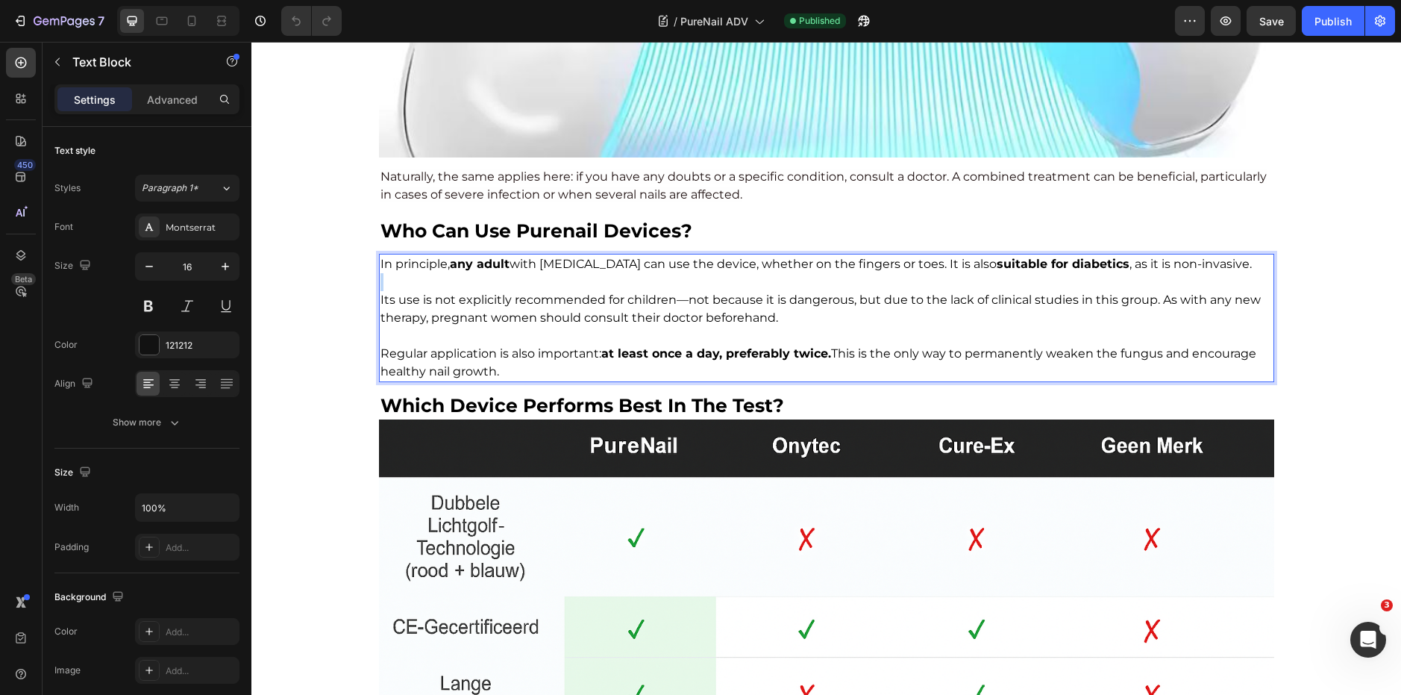
click at [563, 287] on p "Rich Text Editor. Editing area: main" at bounding box center [827, 282] width 892 height 18
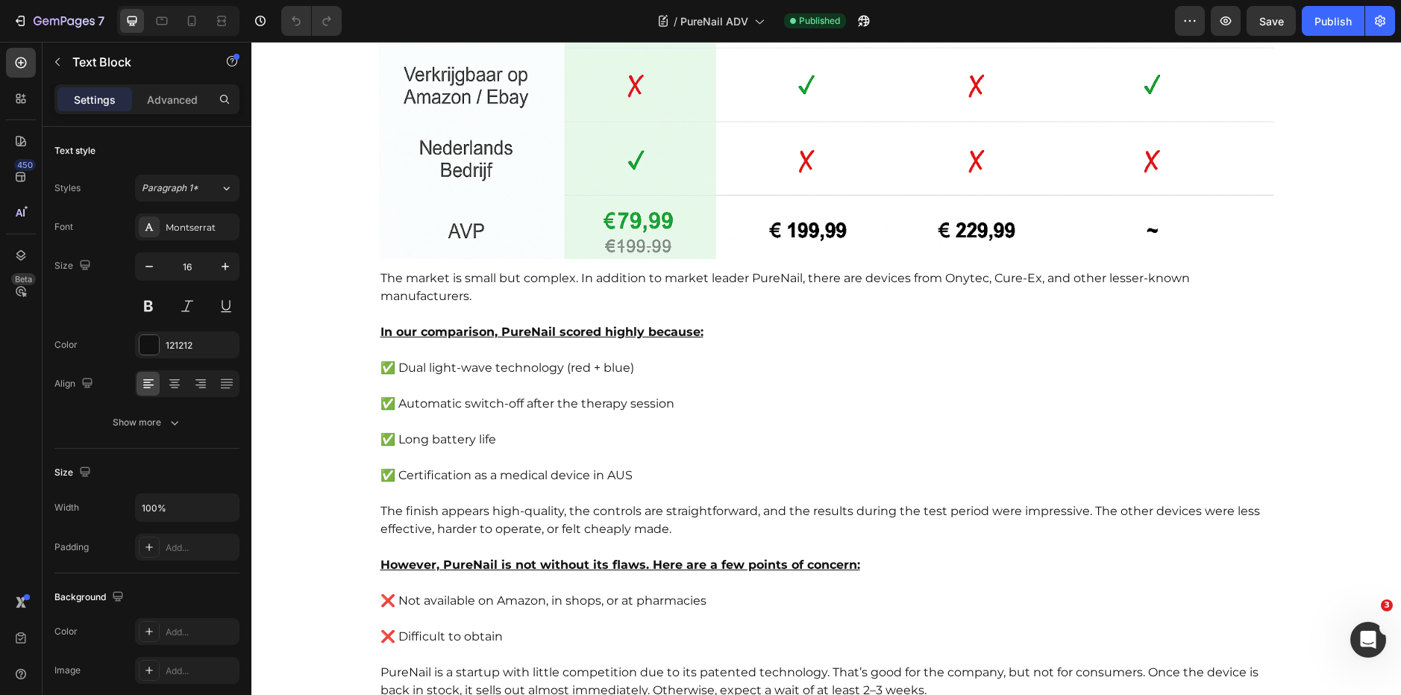
scroll to position [6813, 0]
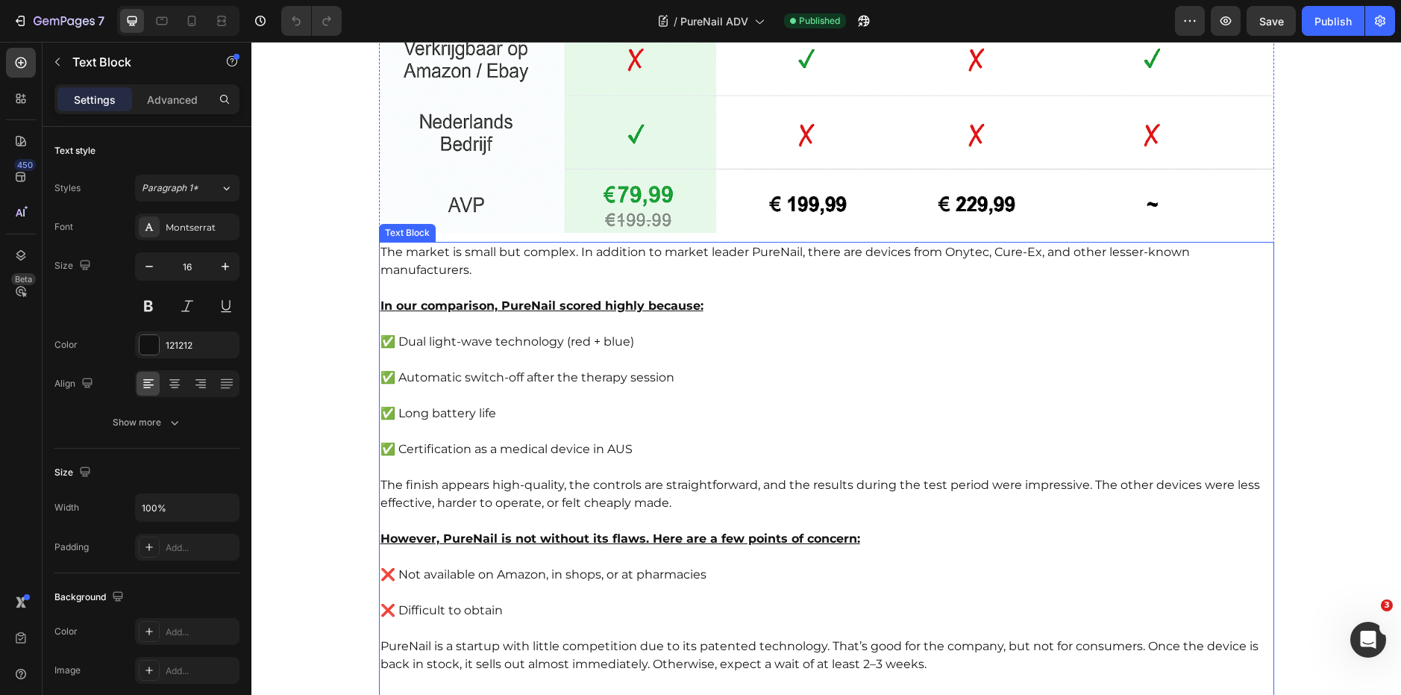
click at [536, 259] on p "The market is small but complex. In addition to market leader PureNail, there a…" at bounding box center [827, 261] width 892 height 36
click at [401, 274] on span "The market is small but complex. In addition to market leader PureNail, there a…" at bounding box center [786, 261] width 810 height 32
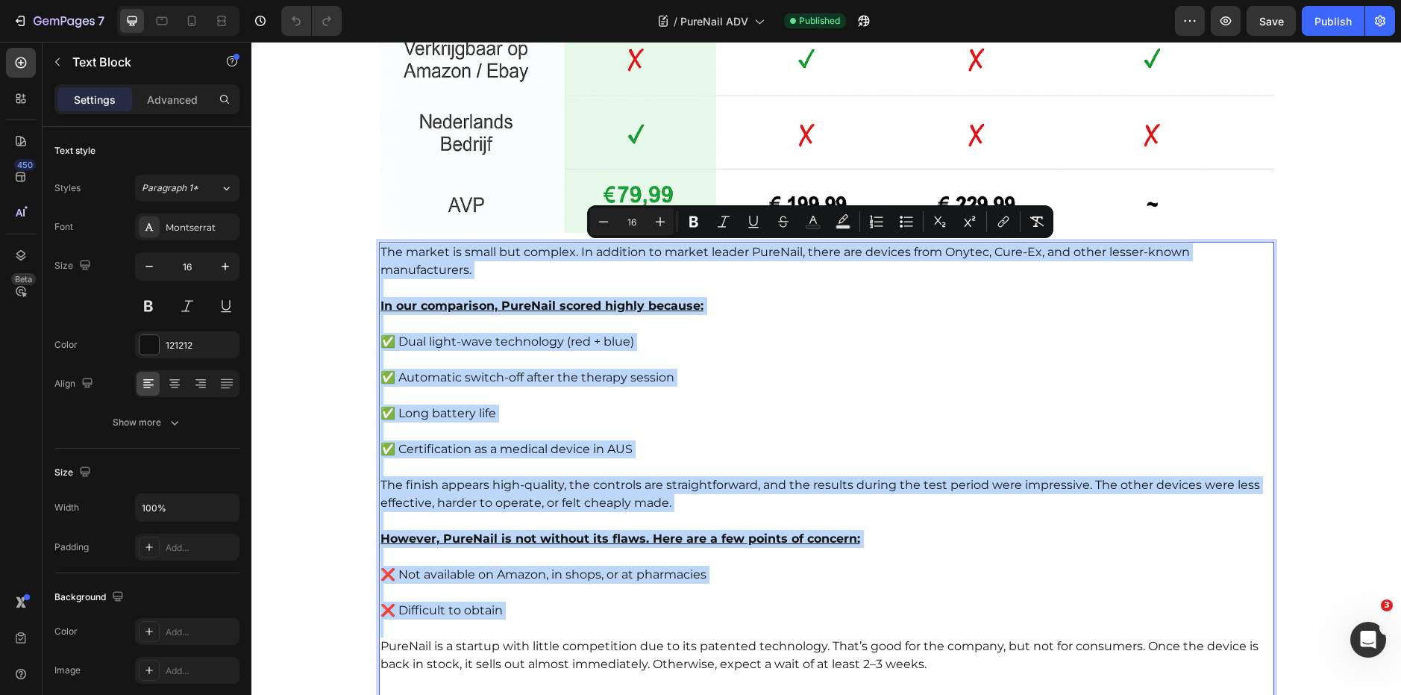
drag, startPoint x: 375, startPoint y: 245, endPoint x: 672, endPoint y: 630, distance: 485.6
click at [672, 630] on div "The market is small but complex. In addition to market leader PureNail, there a…" at bounding box center [826, 512] width 895 height 540
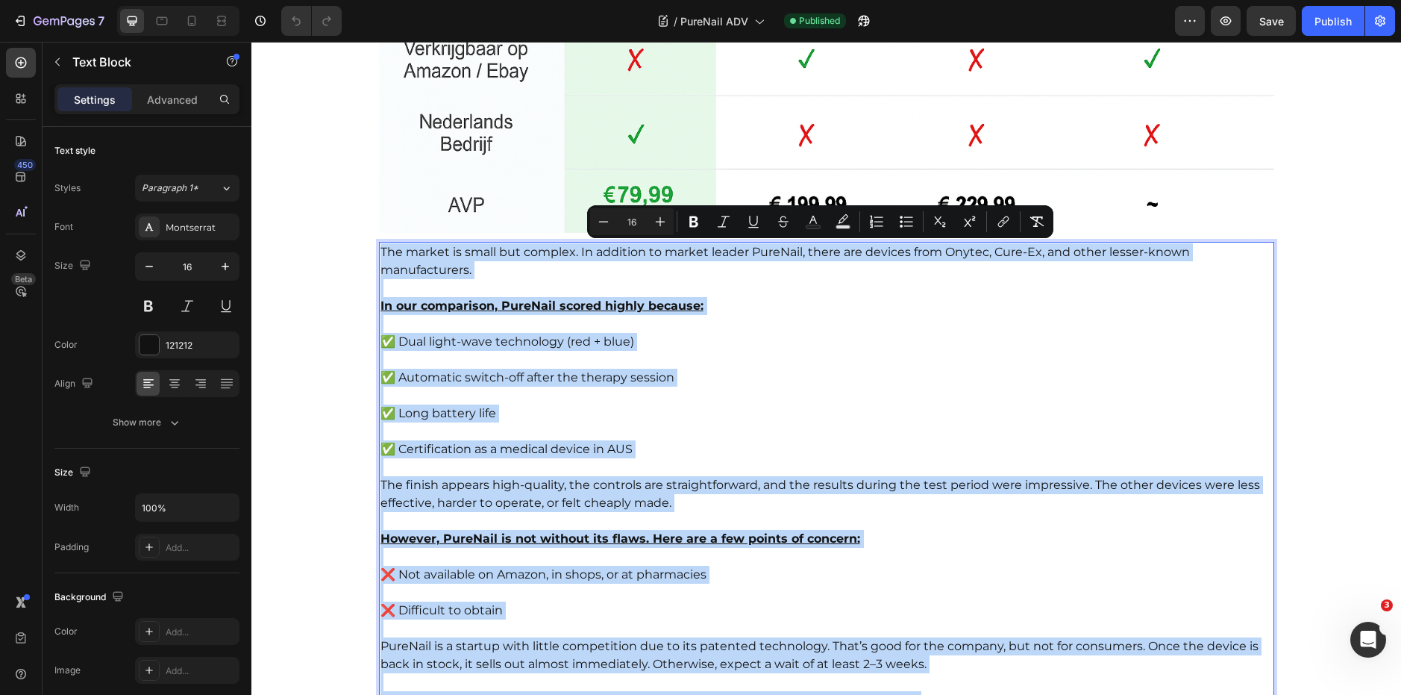
copy div "The market is small but complex. In addition to market leader PureNail, there a…"
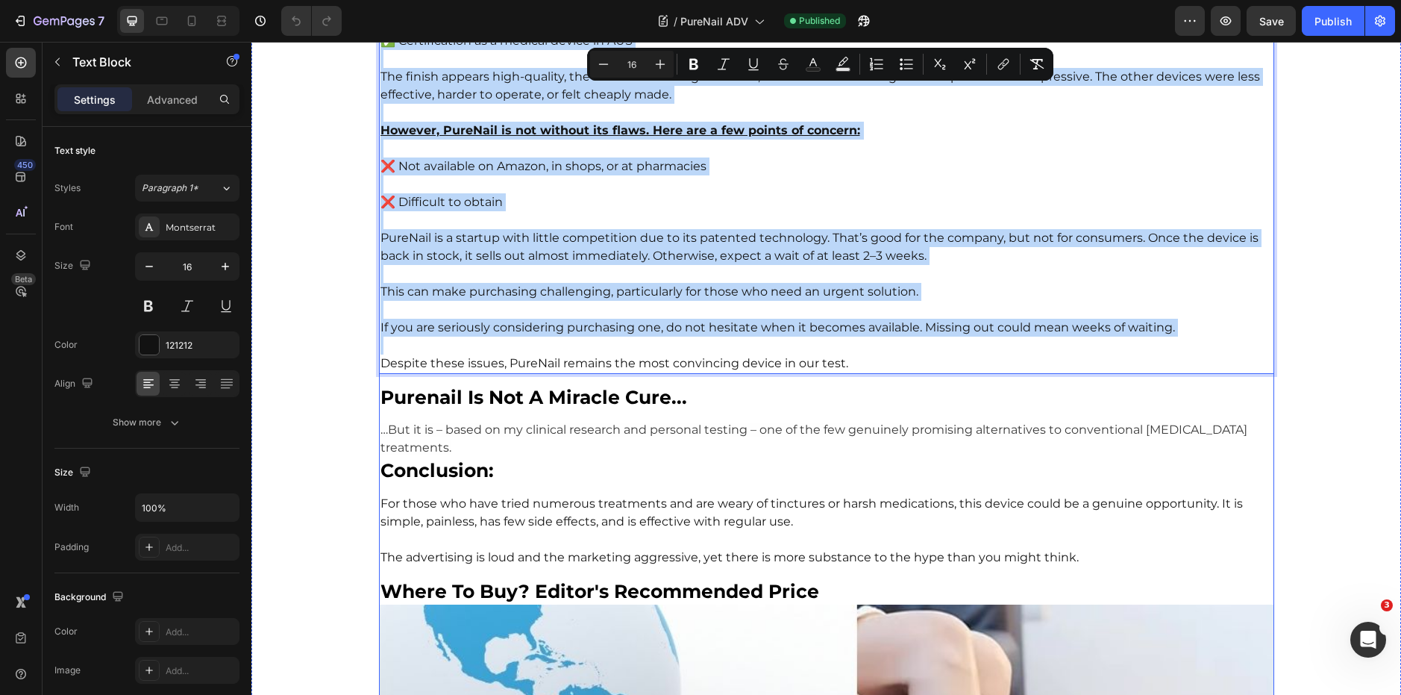
scroll to position [7222, 0]
click at [556, 460] on h2 "conclusion:" at bounding box center [826, 470] width 895 height 26
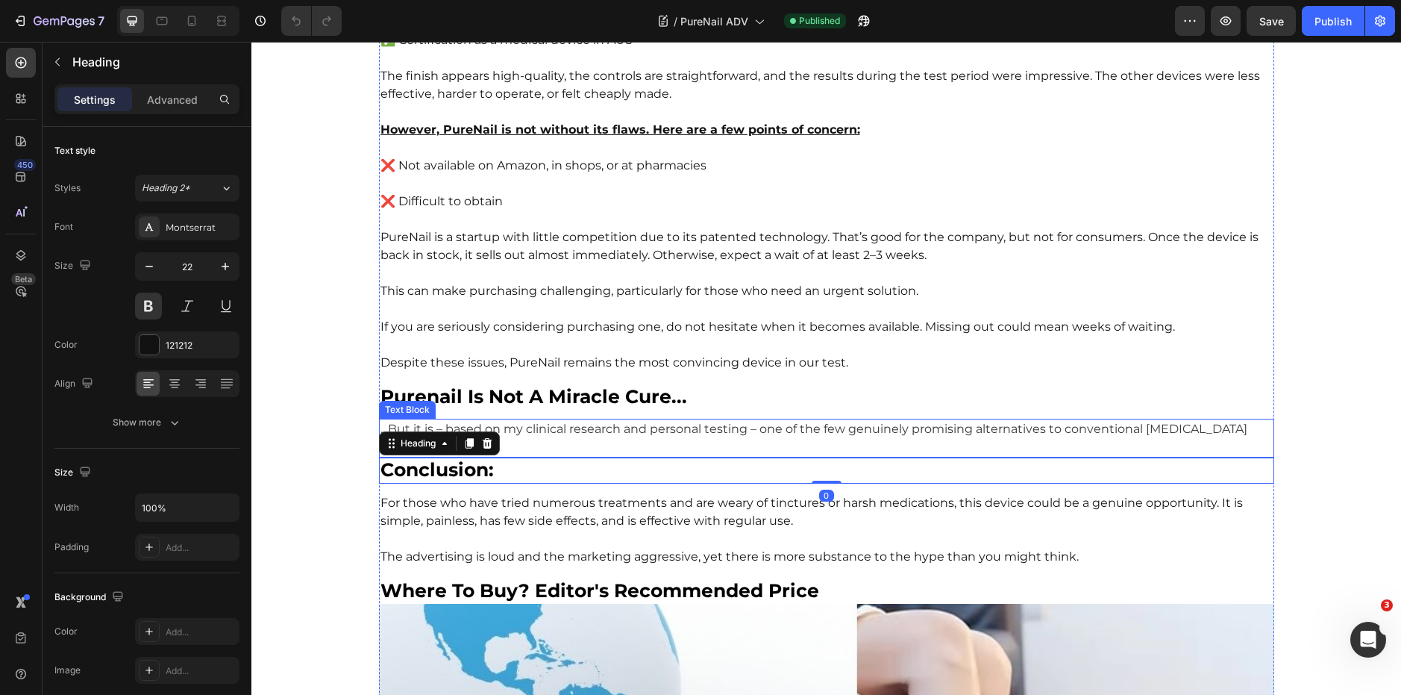
click at [564, 431] on span "…But it is – based on my clinical research and personal testing – one of the fe…" at bounding box center [814, 438] width 867 height 32
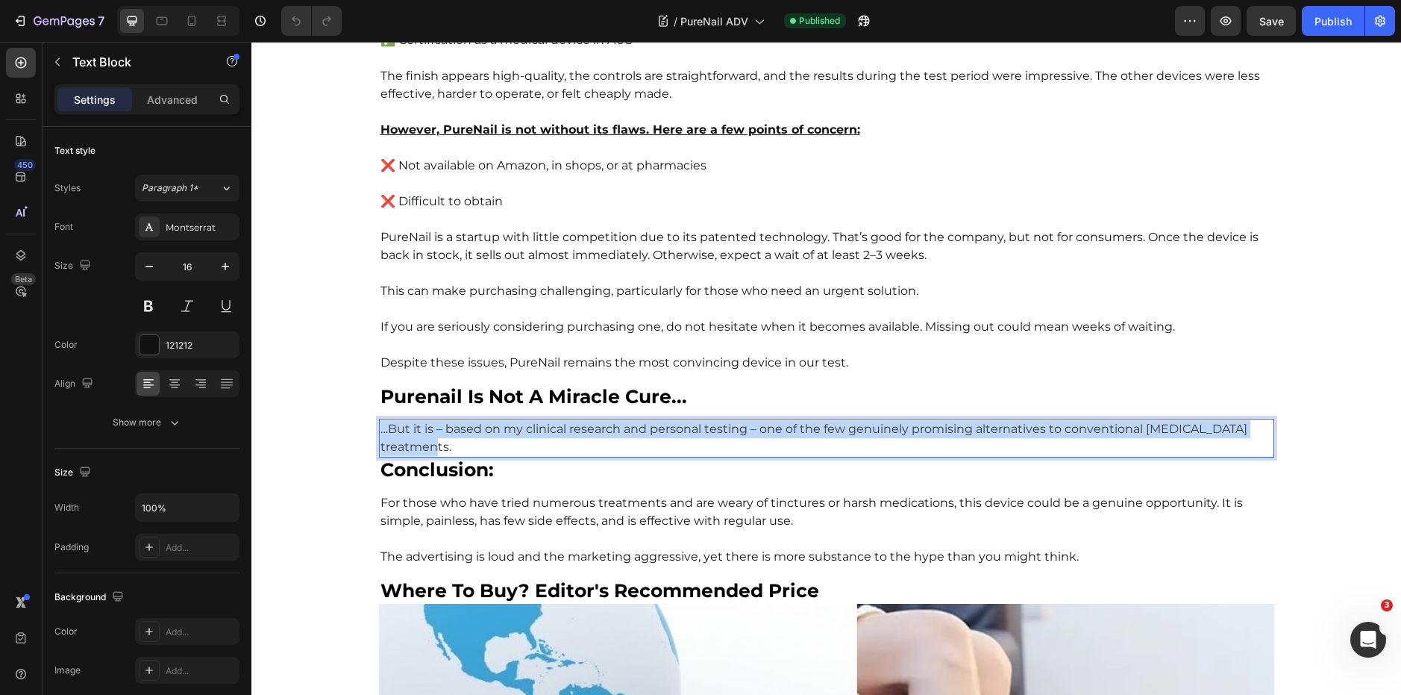
click at [564, 431] on span "…But it is – based on my clinical research and personal testing – one of the fe…" at bounding box center [814, 438] width 867 height 32
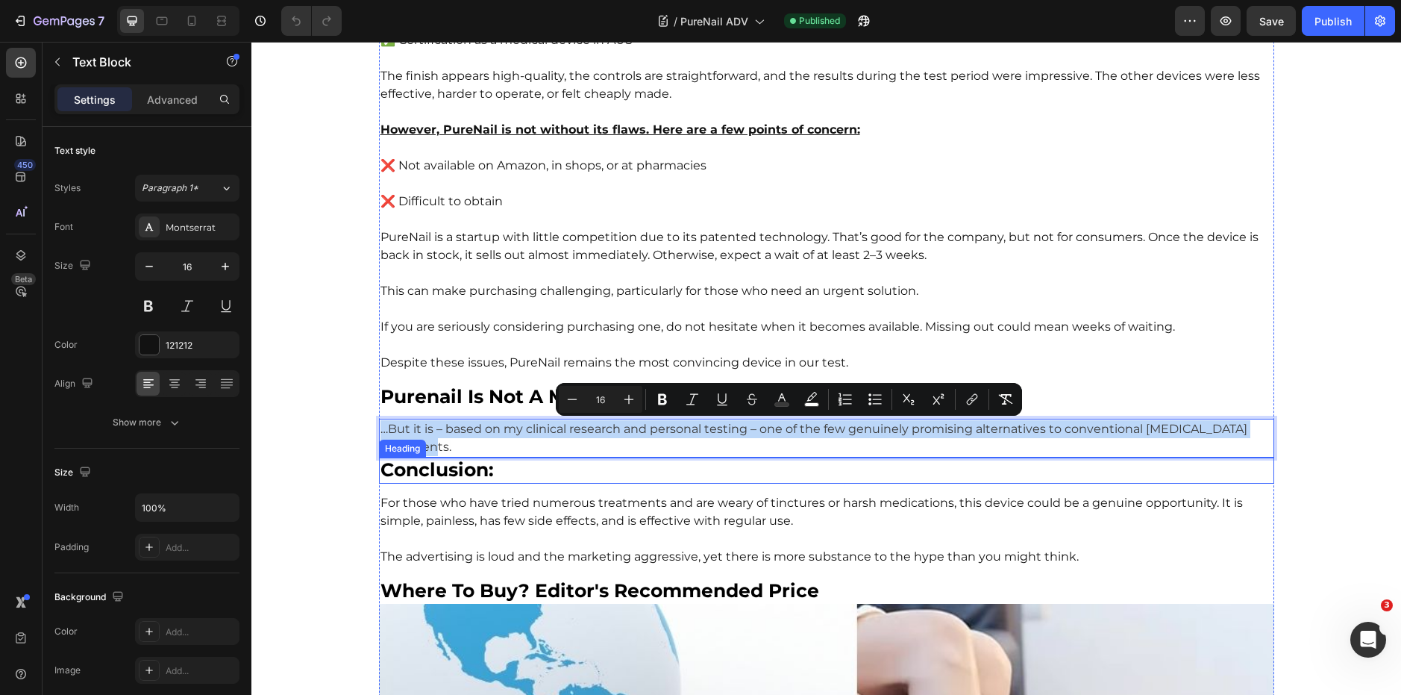
copy span "…But it is – based on my clinical research and personal testing – one of the fe…"
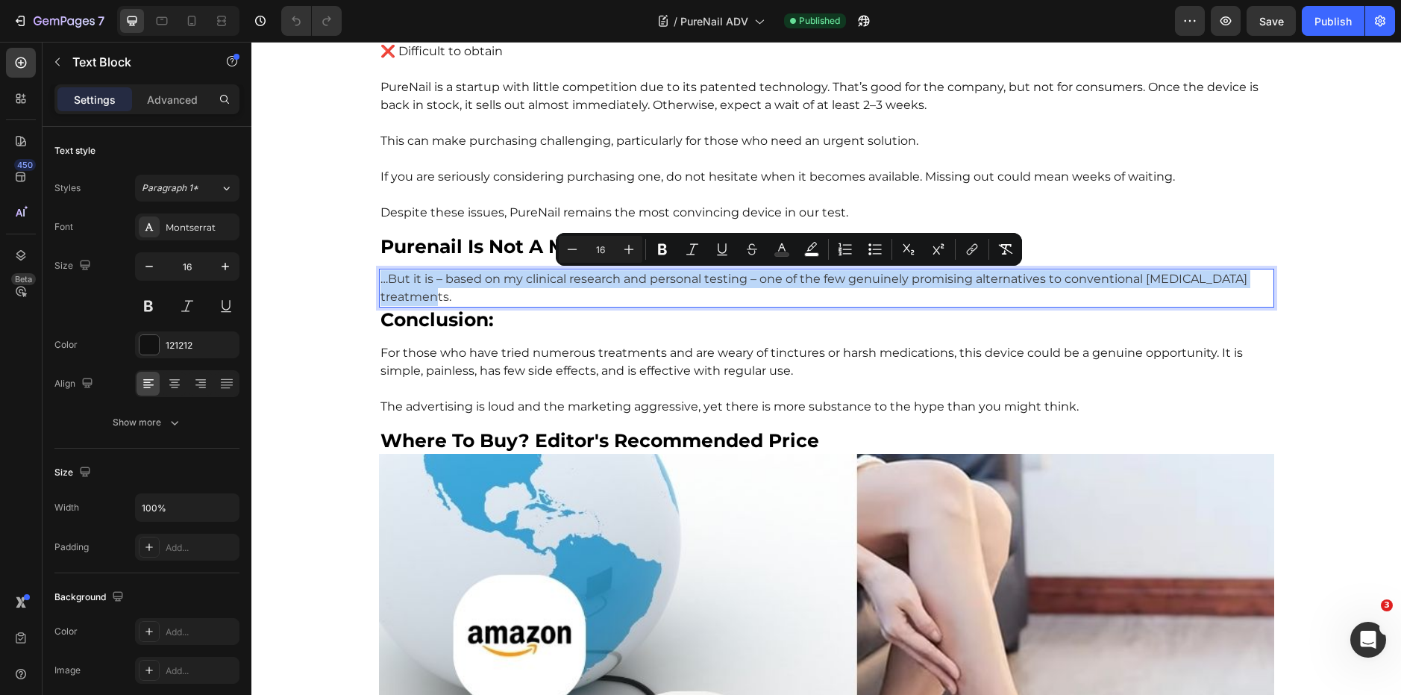
scroll to position [7373, 0]
click at [604, 373] on span "For those who have tried numerous treatments and are weary of tinctures or hars…" at bounding box center [812, 361] width 863 height 32
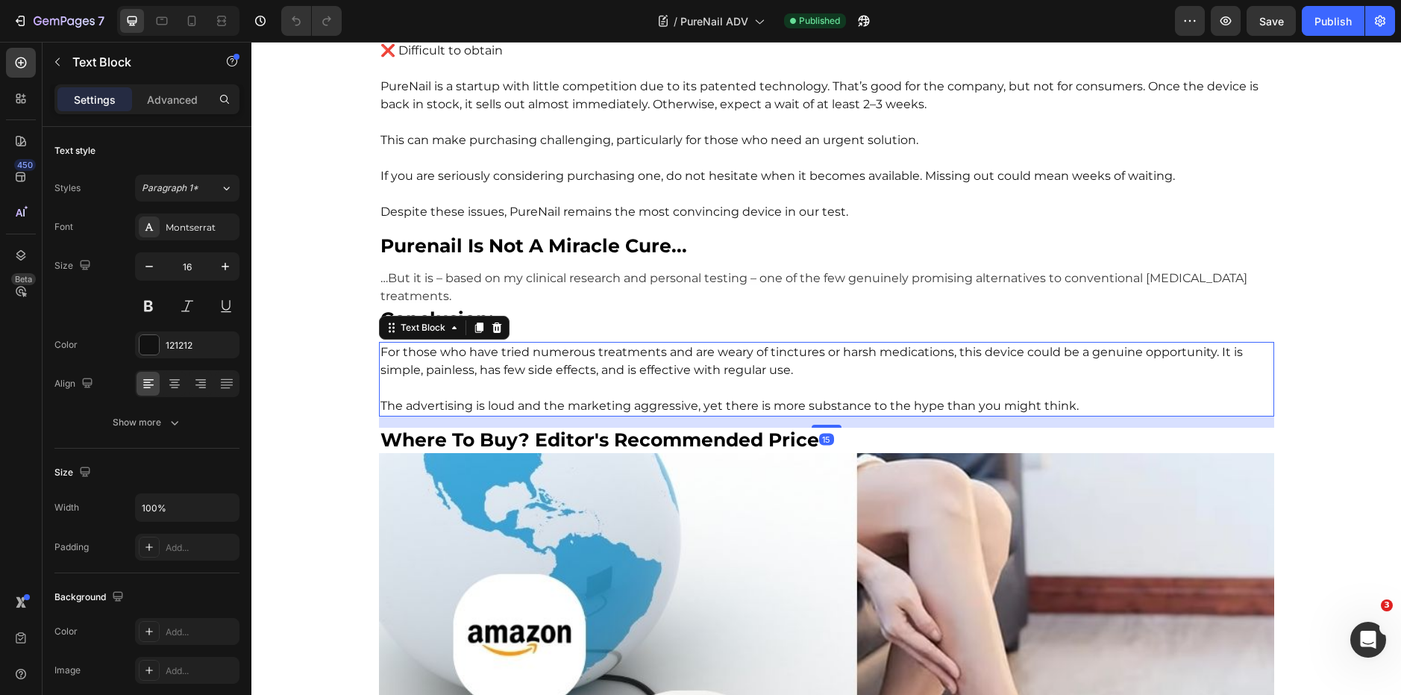
click at [604, 373] on span "For those who have tried numerous treatments and are weary of tinctures or hars…" at bounding box center [812, 361] width 863 height 32
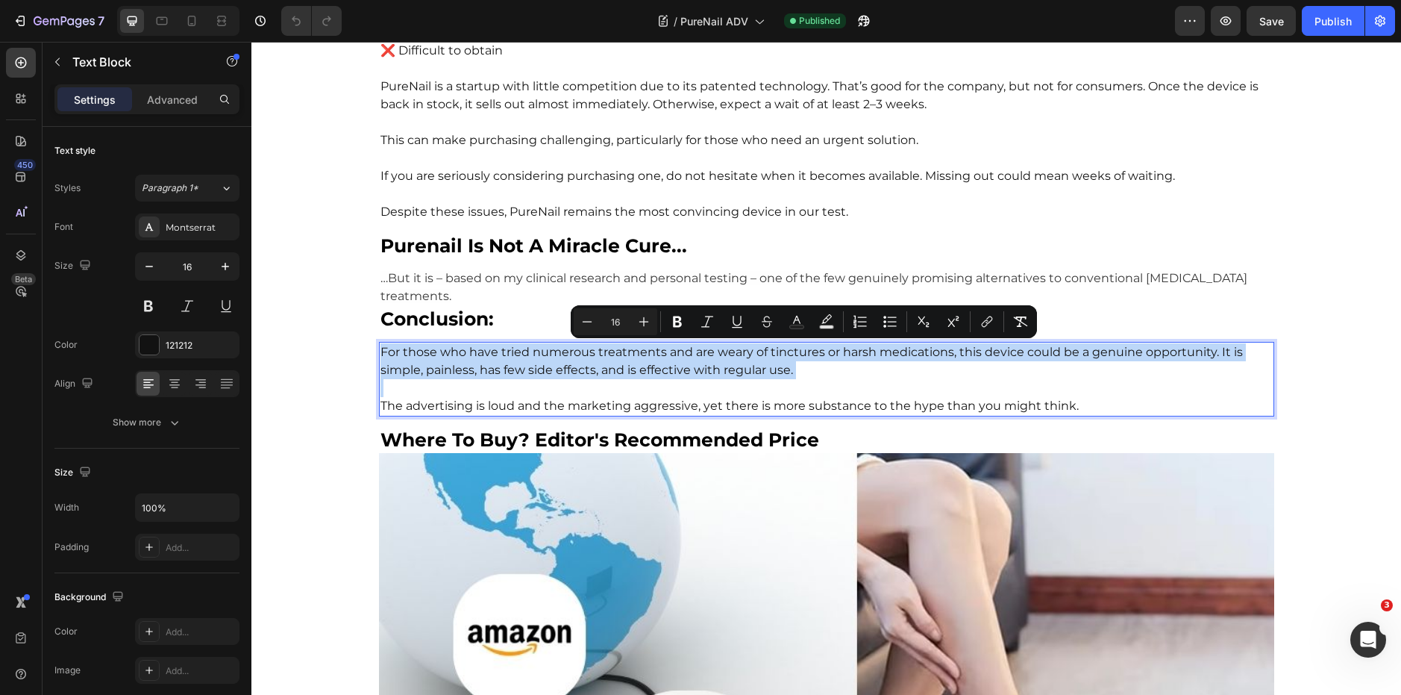
copy p "For those who have tried numerous treatments and are weary of tinctures or hars…"
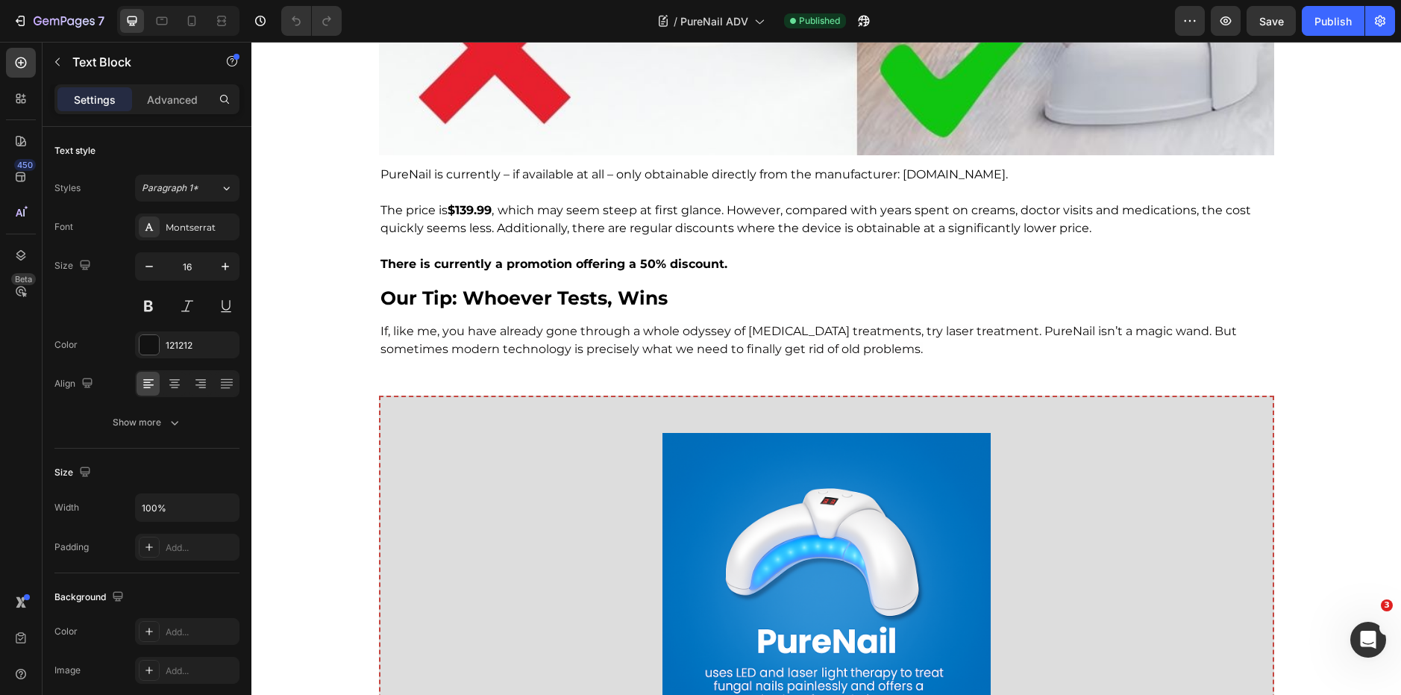
scroll to position [8207, 0]
click at [649, 226] on span "The price is $139.99 , which may seem steep at first glance. However, compared …" at bounding box center [816, 220] width 871 height 32
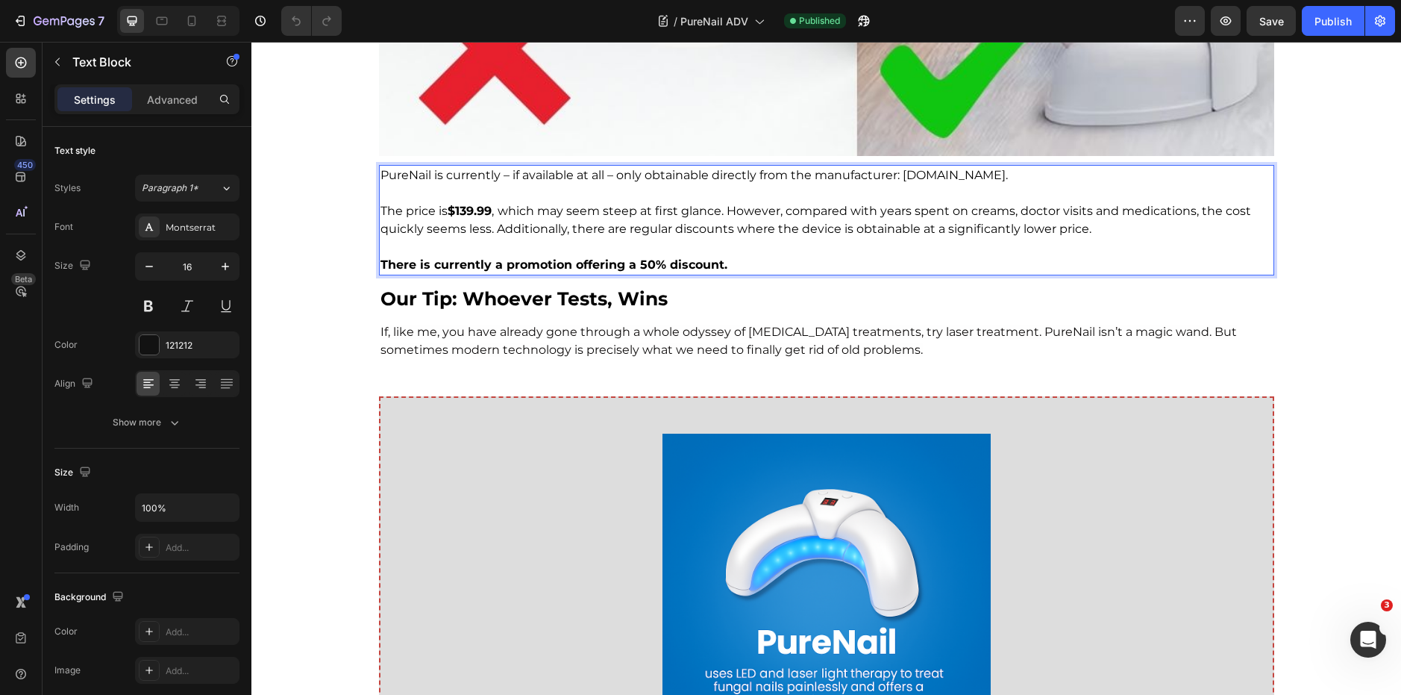
click at [649, 228] on span "The price is $139.99 , which may seem steep at first glance. However, compared …" at bounding box center [816, 220] width 871 height 32
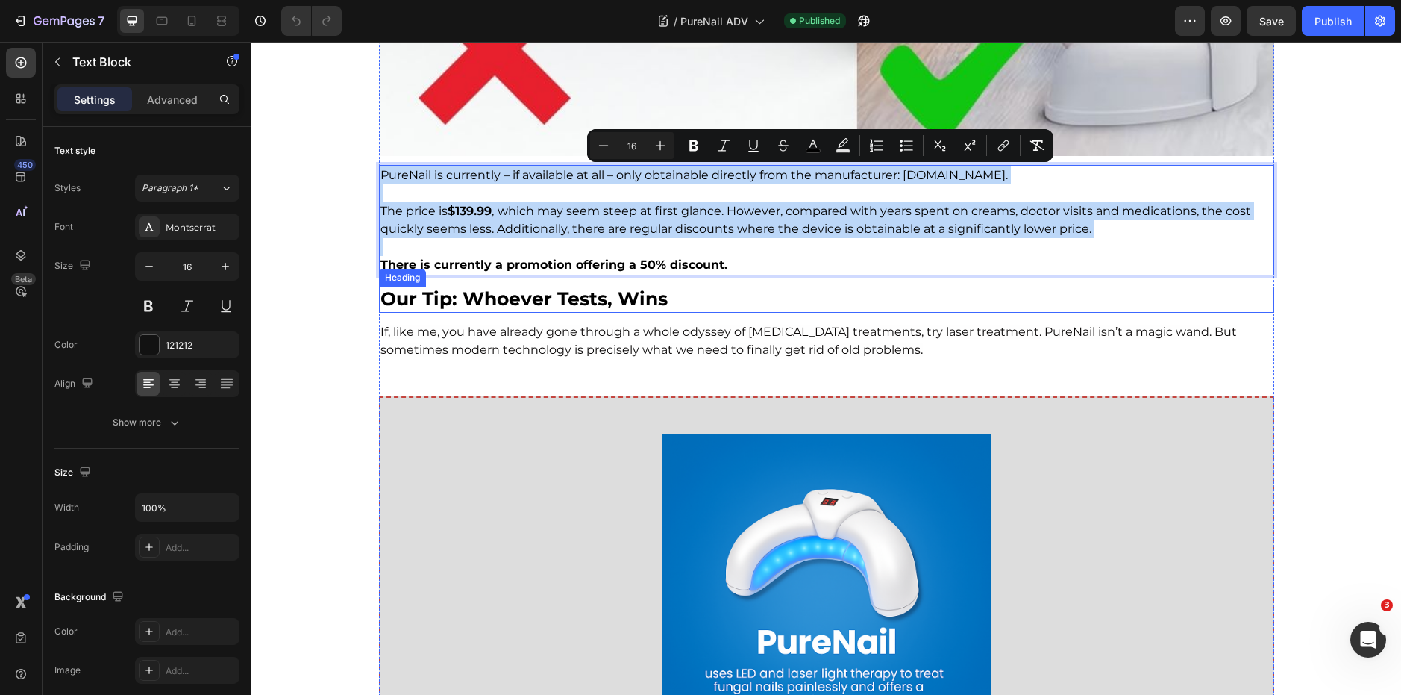
copy div "PureNail is currently – if available at all – only obtainable directly from the…"
click at [545, 332] on span "If, like me, you have already gone through a whole odyssey of nail fungus treat…" at bounding box center [809, 341] width 857 height 32
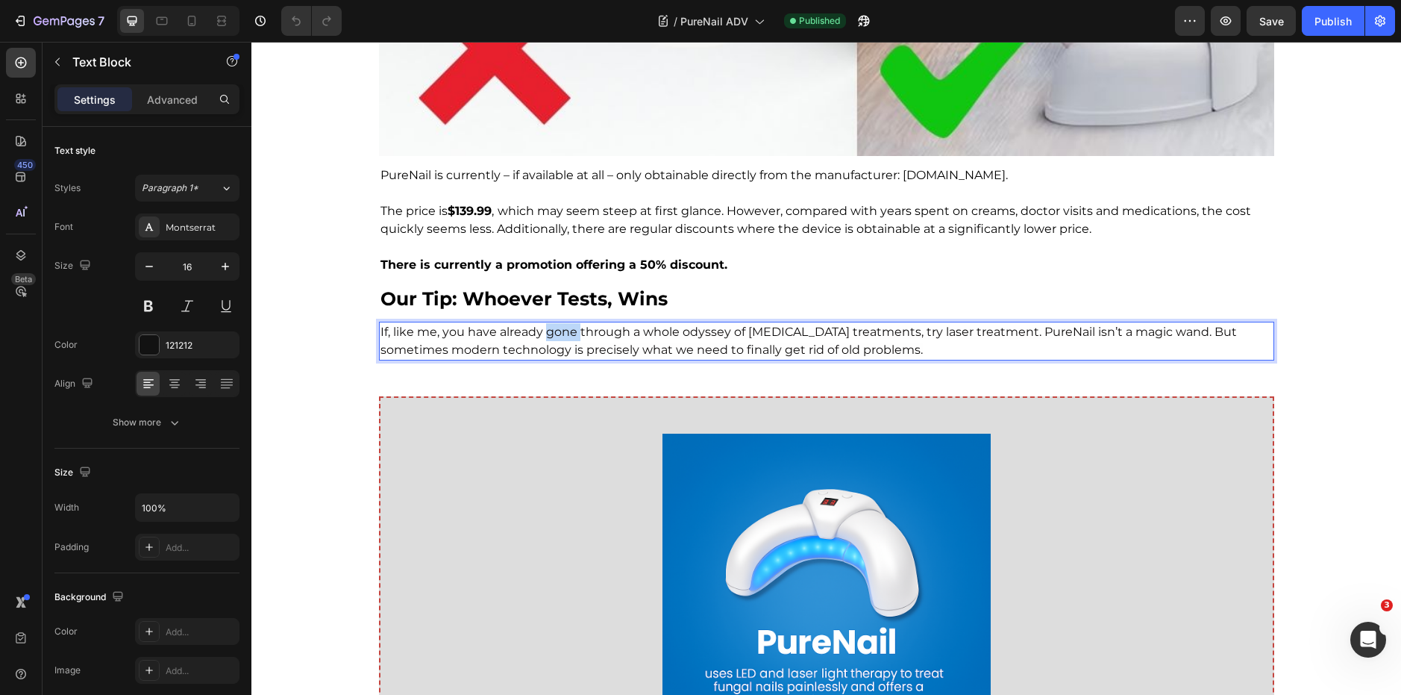
click at [545, 332] on span "If, like me, you have already gone through a whole odyssey of nail fungus treat…" at bounding box center [809, 341] width 857 height 32
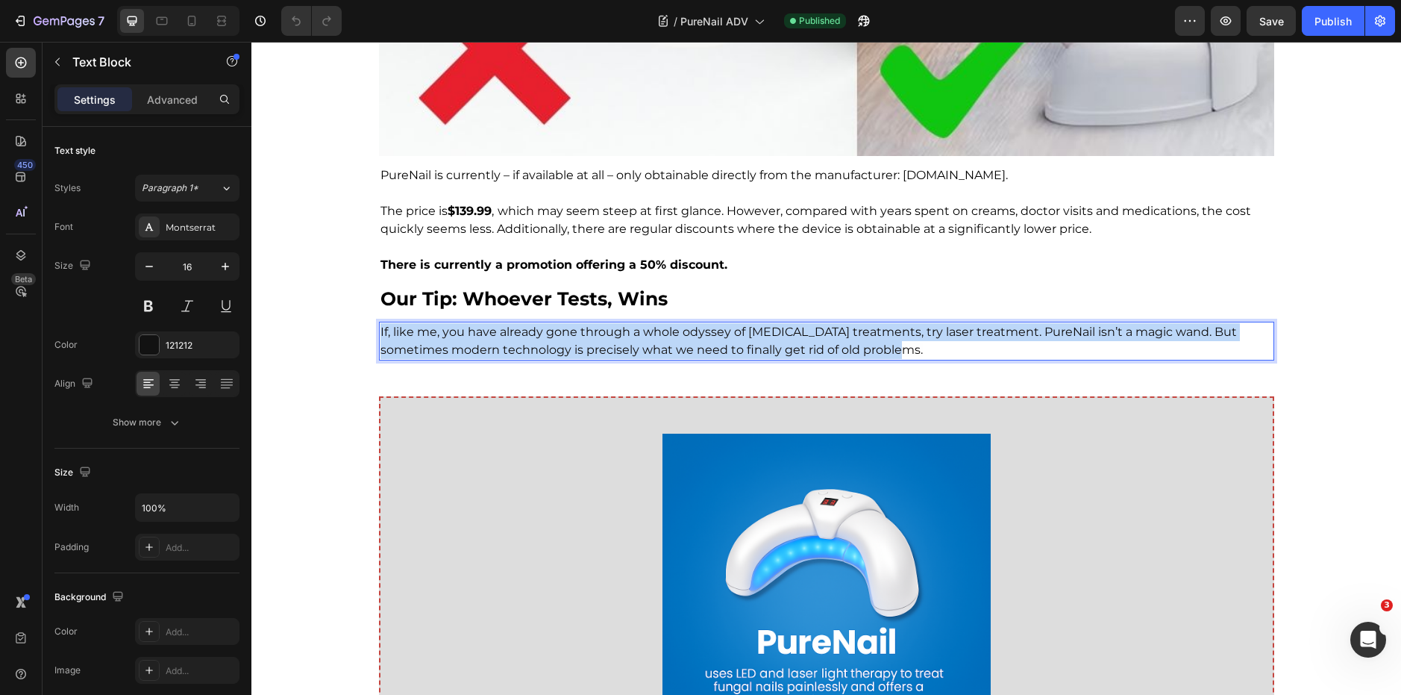
click at [545, 332] on span "If, like me, you have already gone through a whole odyssey of nail fungus treat…" at bounding box center [809, 341] width 857 height 32
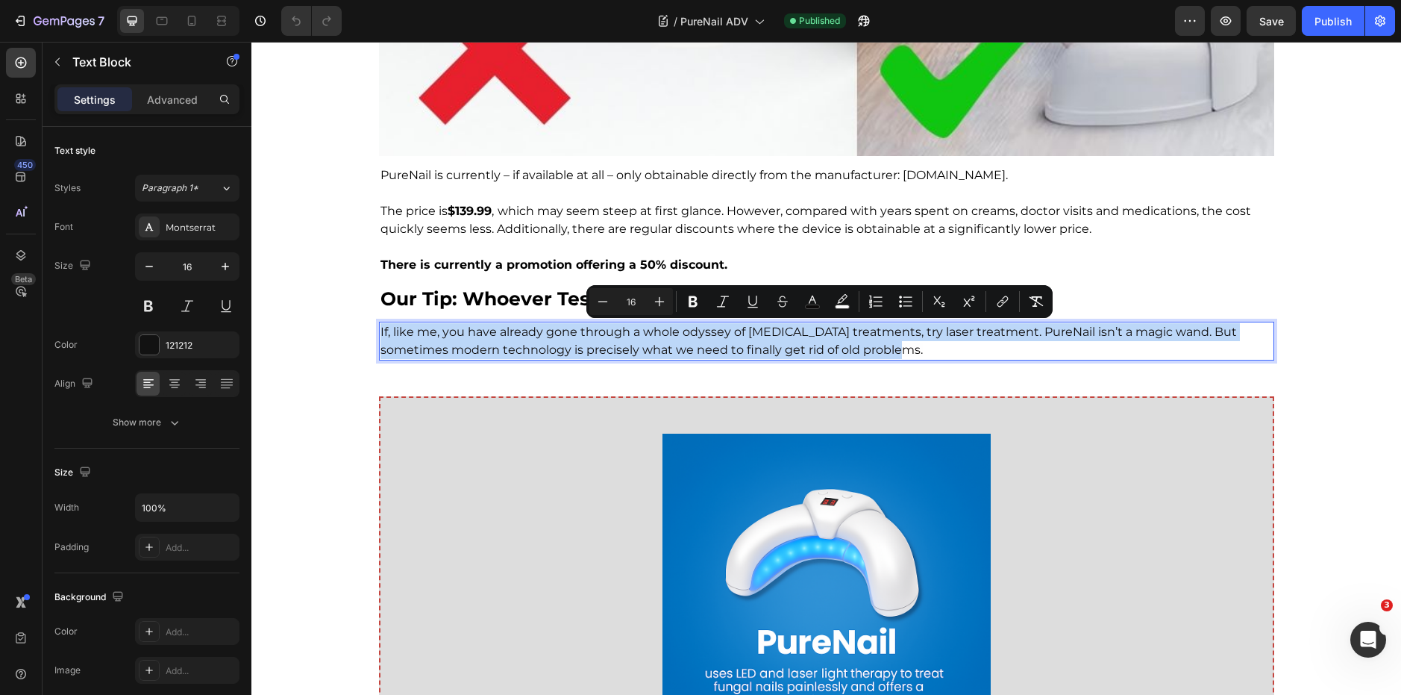
copy span "If, like me, you have already gone through a whole odyssey of nail fungus treat…"
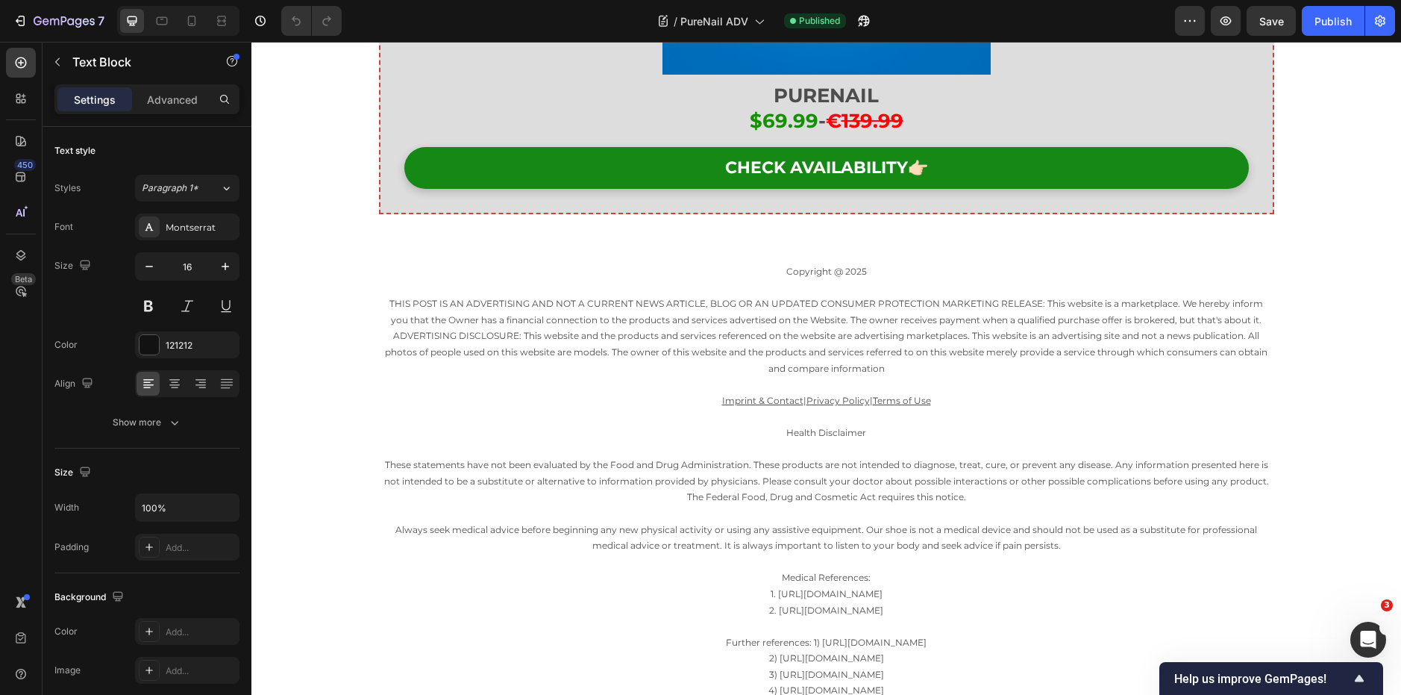
scroll to position [8893, 0]
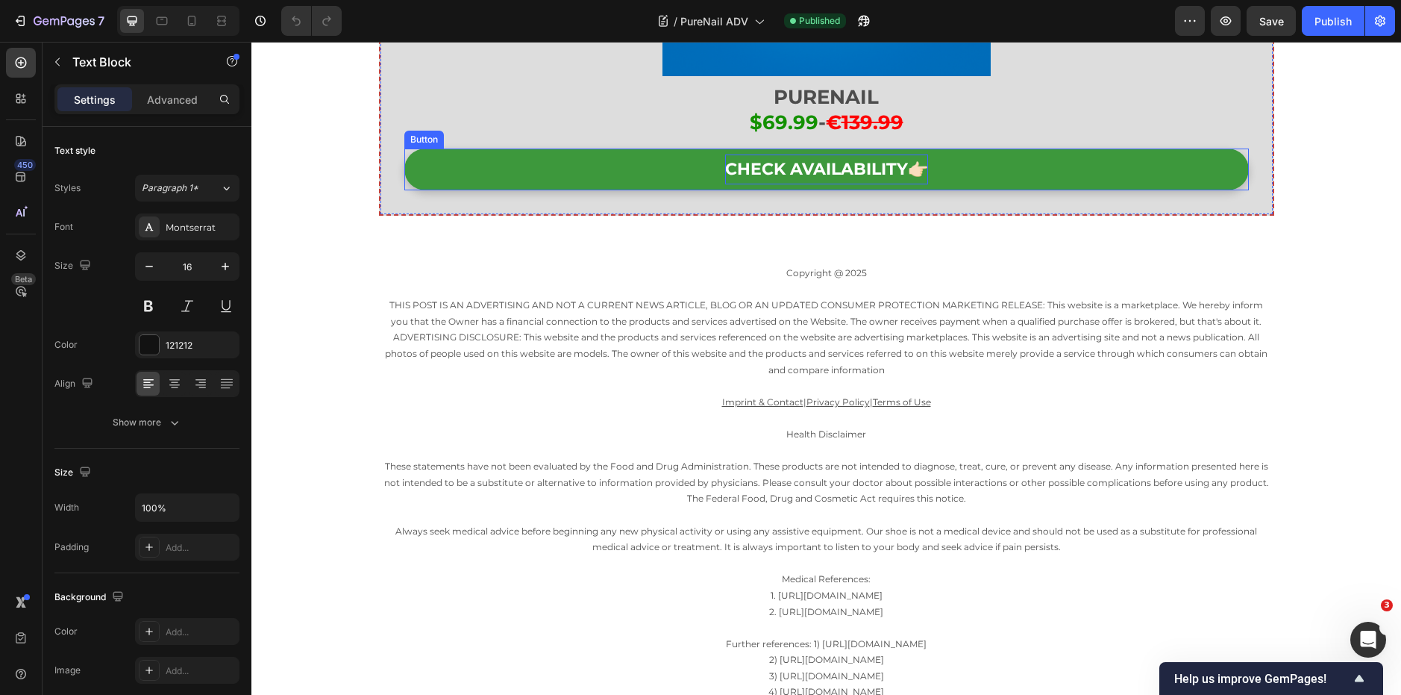
click at [833, 169] on span "CHECK AVAILABILITY👉🏻" at bounding box center [826, 169] width 203 height 20
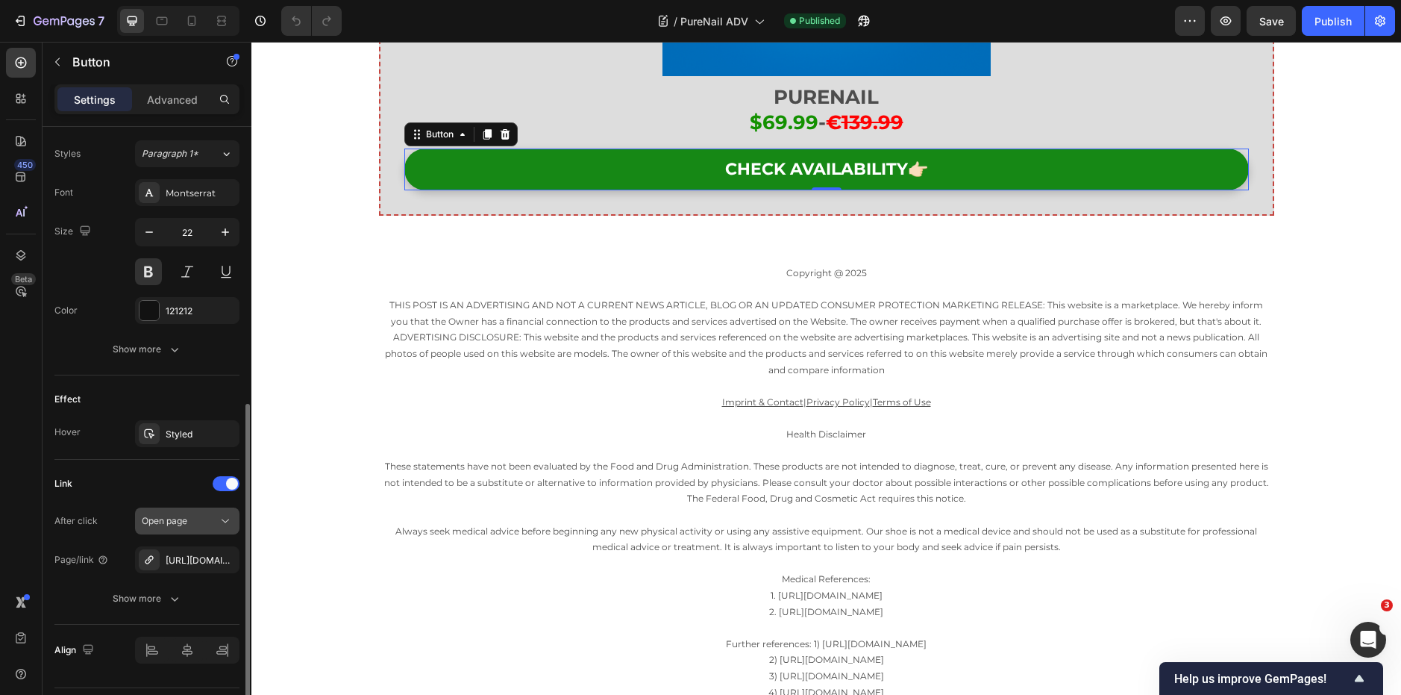
scroll to position [536, 0]
click at [204, 562] on div "https://rtrk.newsdigestau.com/click" at bounding box center [187, 559] width 43 height 13
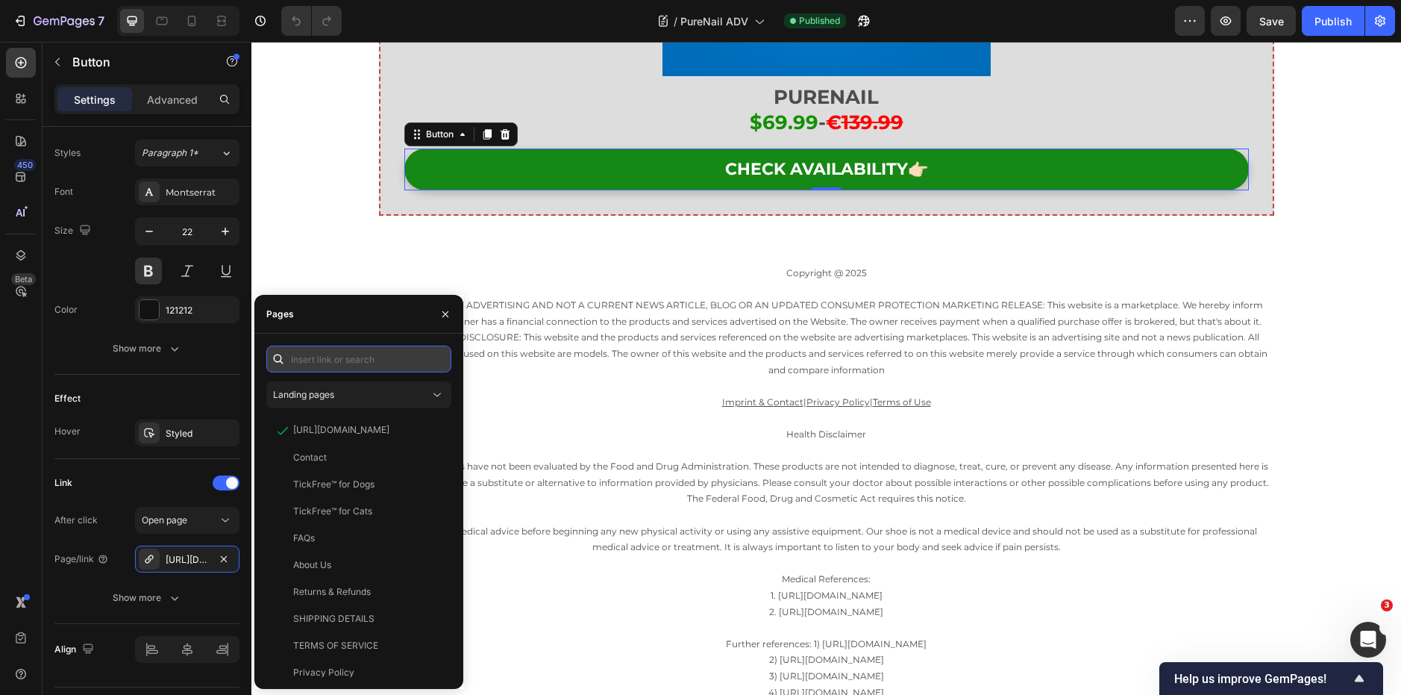
drag, startPoint x: 407, startPoint y: 425, endPoint x: 348, endPoint y: 360, distance: 88.2
click at [348, 360] on input "text" at bounding box center [358, 358] width 185 height 27
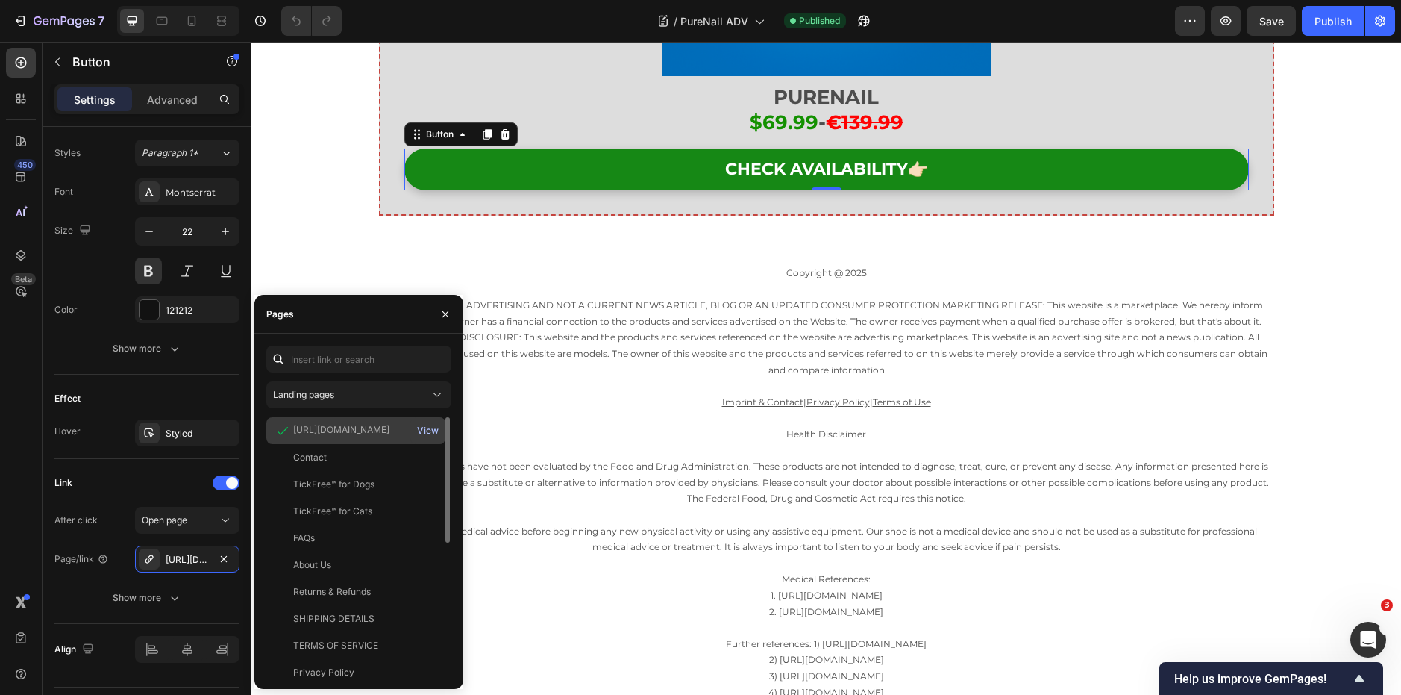
click at [432, 431] on div "View" at bounding box center [428, 430] width 22 height 13
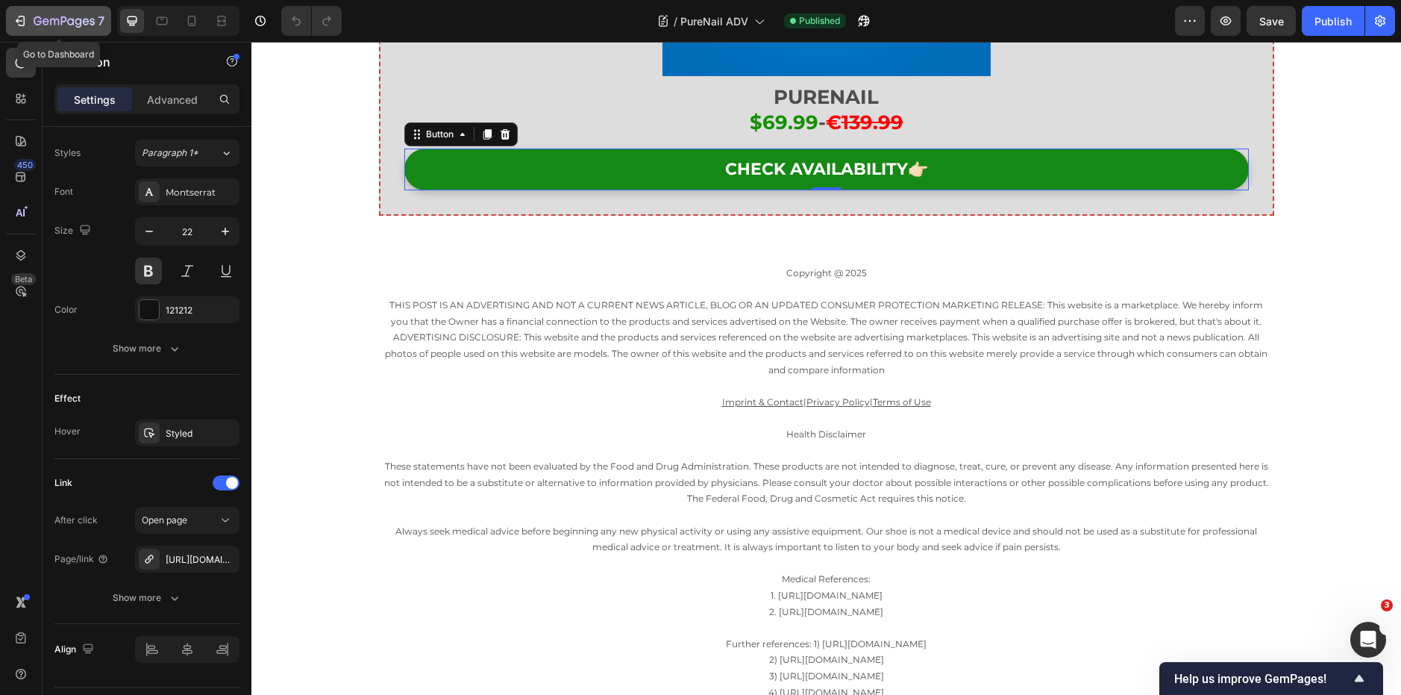
click at [77, 7] on button "7" at bounding box center [58, 21] width 105 height 30
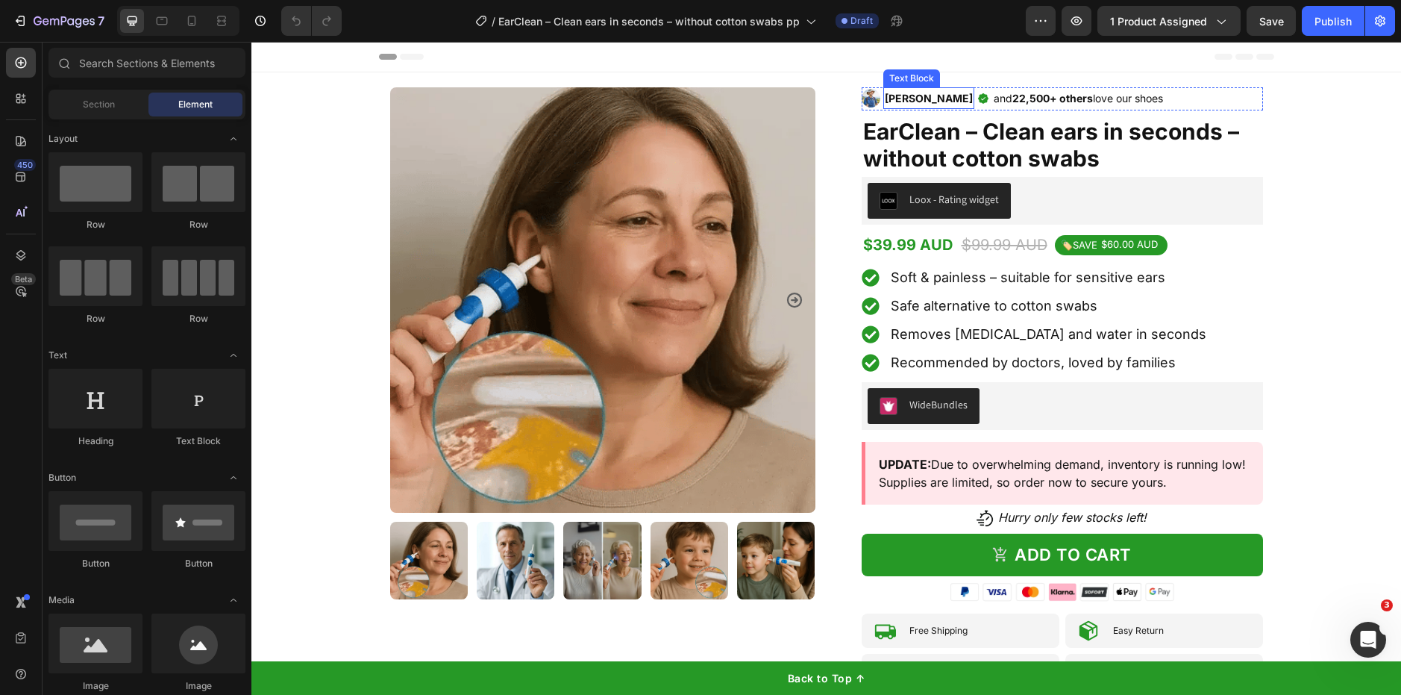
click at [924, 98] on strong "George F." at bounding box center [929, 98] width 88 height 13
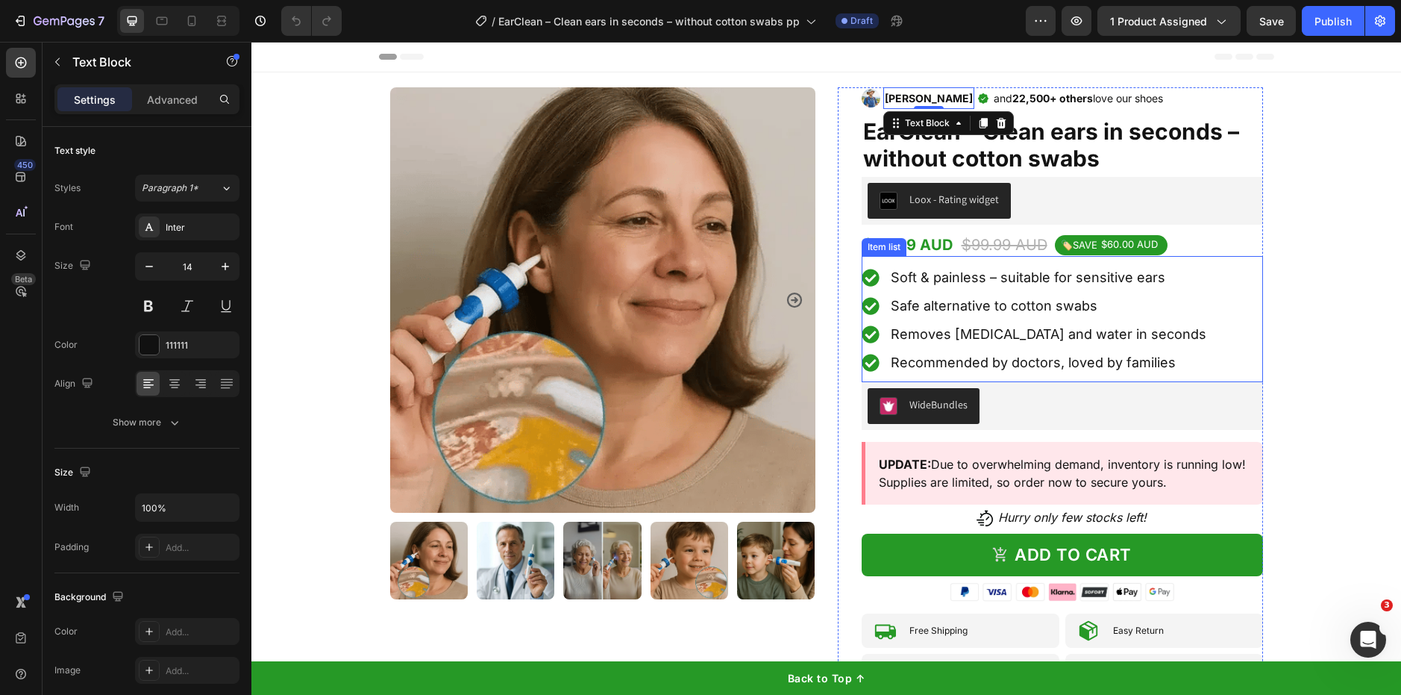
click at [1074, 301] on span "Safe alternative to cotton swabs" at bounding box center [994, 306] width 207 height 16
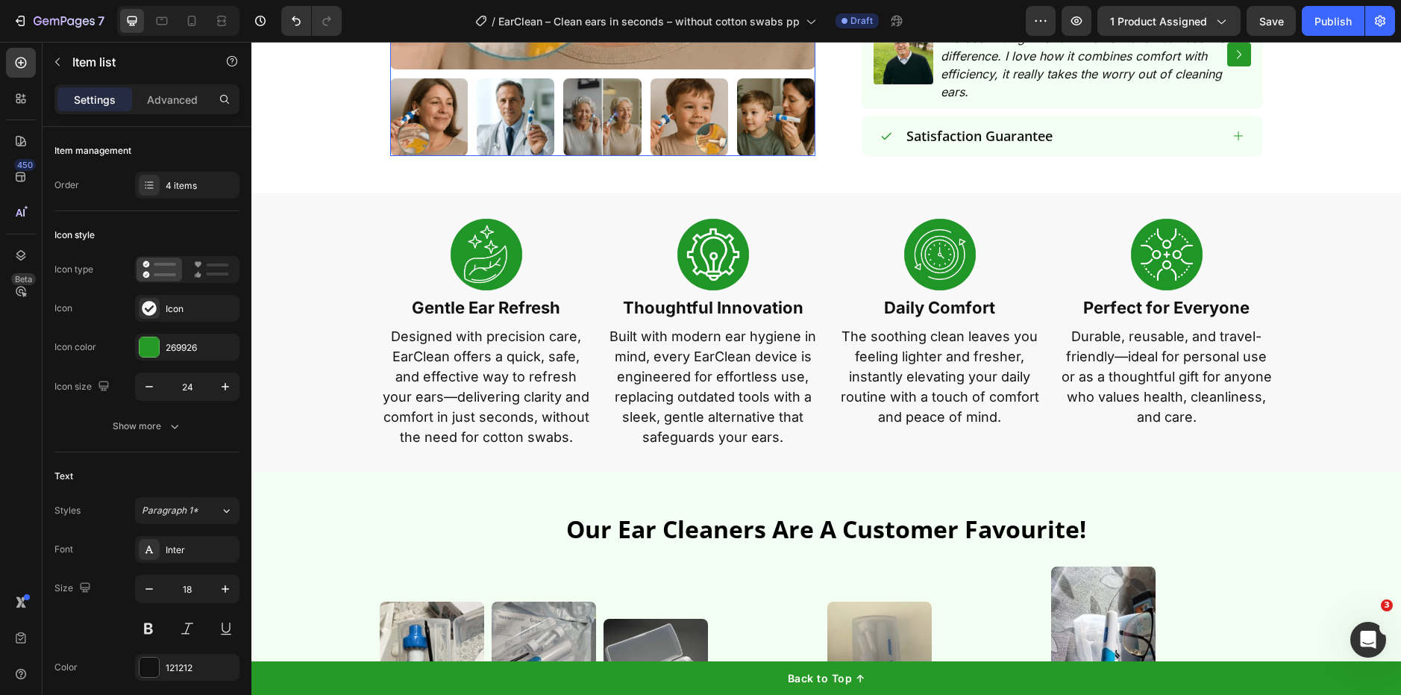
scroll to position [701, 0]
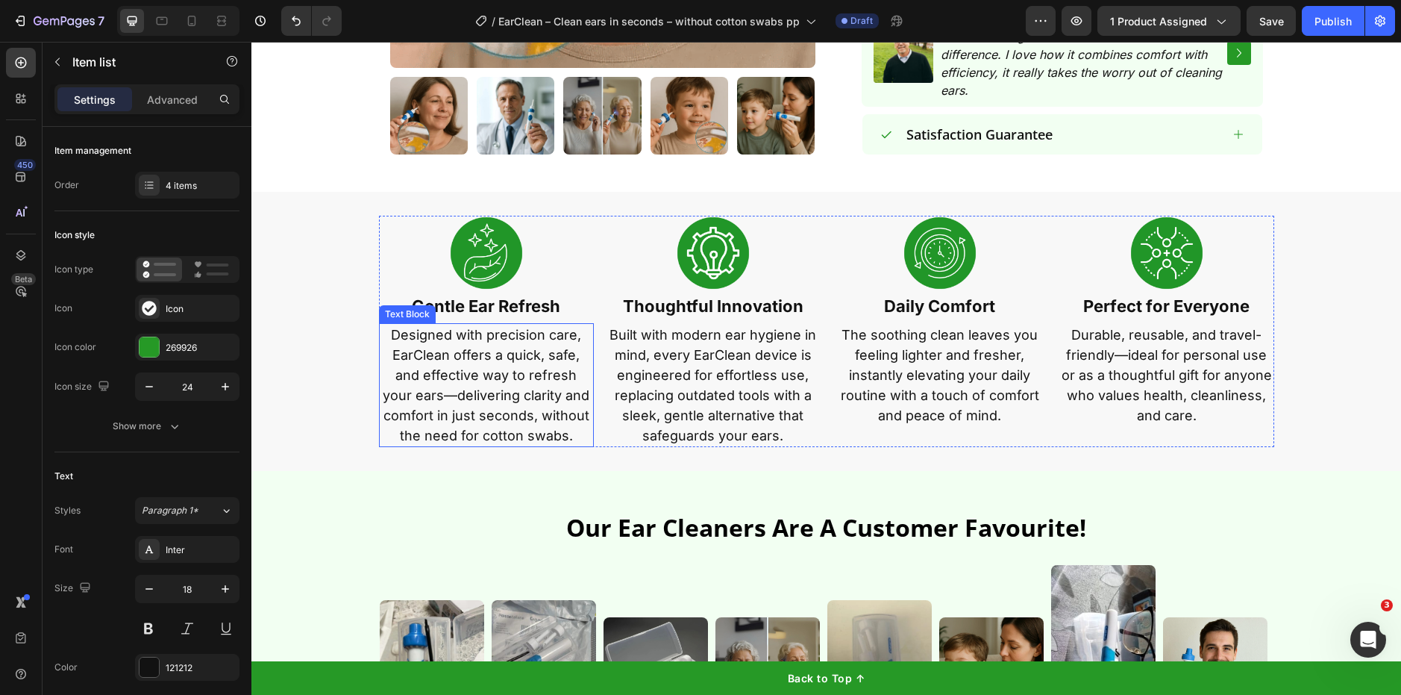
click at [504, 403] on p "Designed with precision care, EarClean offers a quick, safe, and effective way …" at bounding box center [487, 385] width 212 height 121
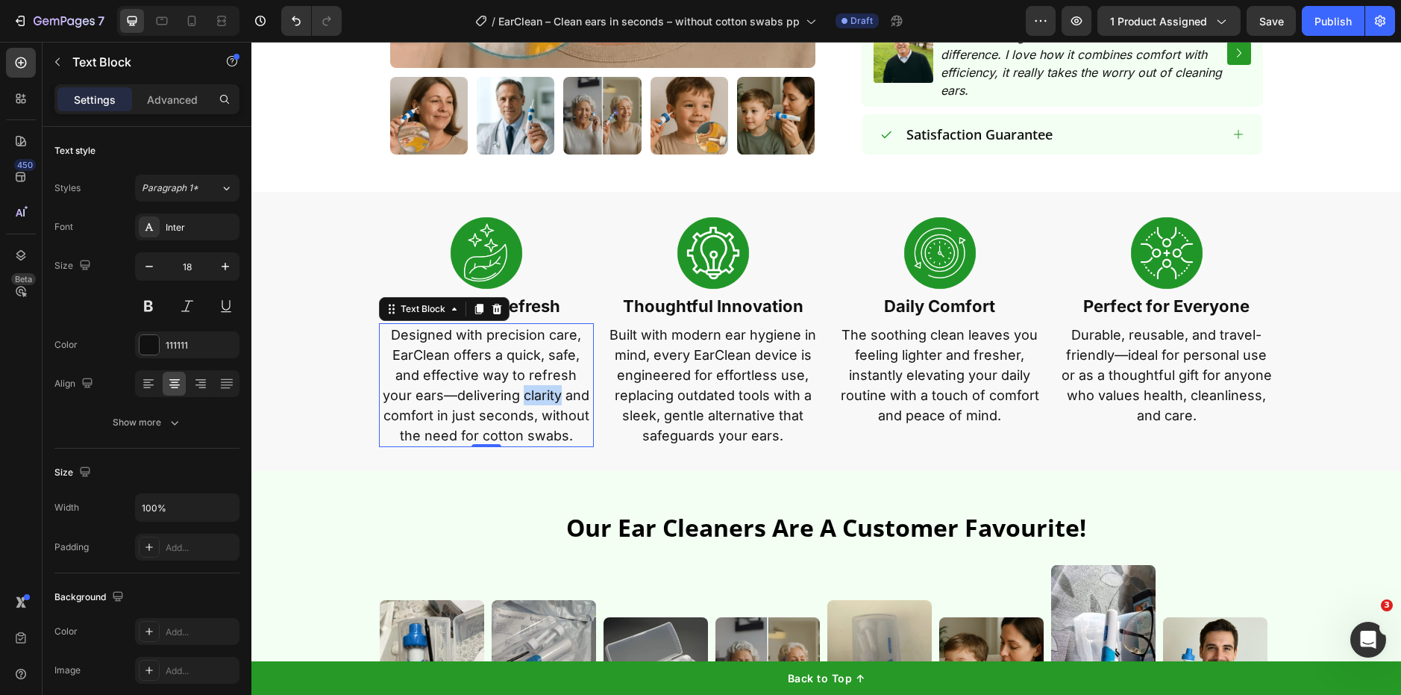
click at [505, 403] on p "Designed with precision care, EarClean offers a quick, safe, and effective way …" at bounding box center [487, 385] width 212 height 121
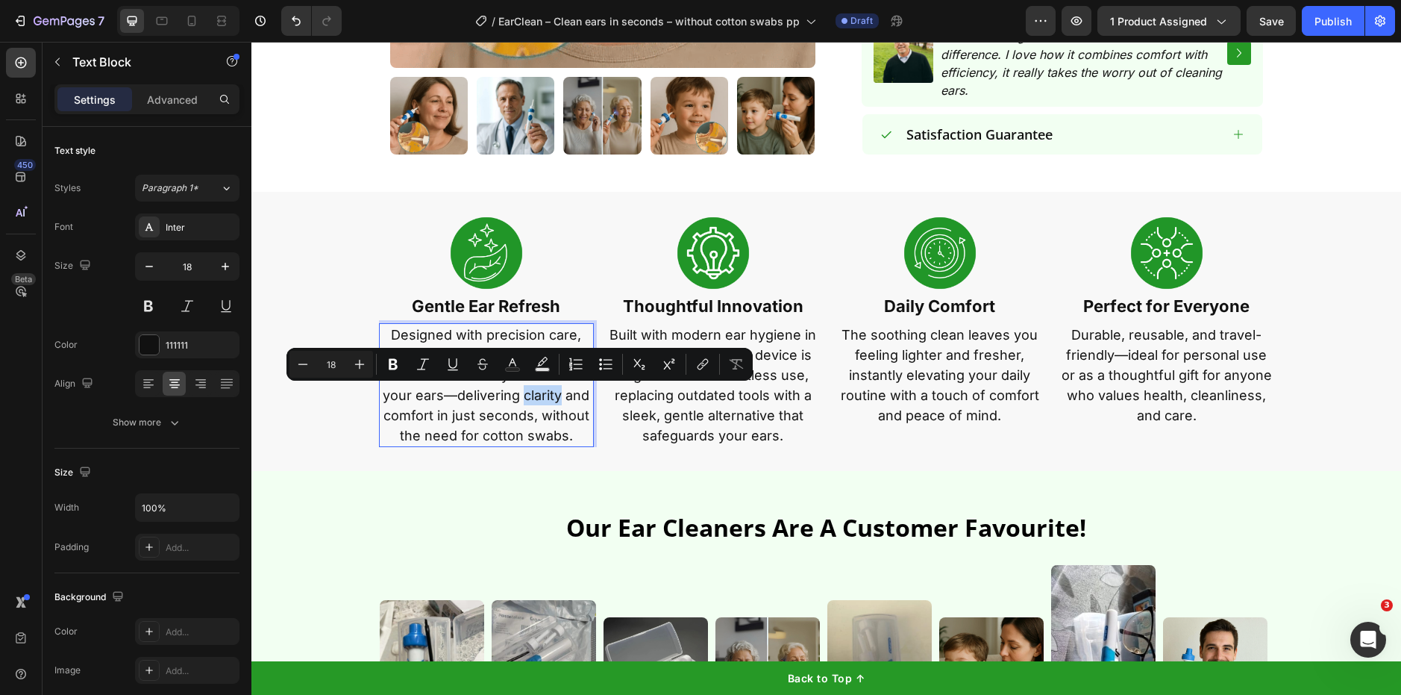
click at [506, 404] on p "Designed with precision care, EarClean offers a quick, safe, and effective way …" at bounding box center [487, 385] width 212 height 121
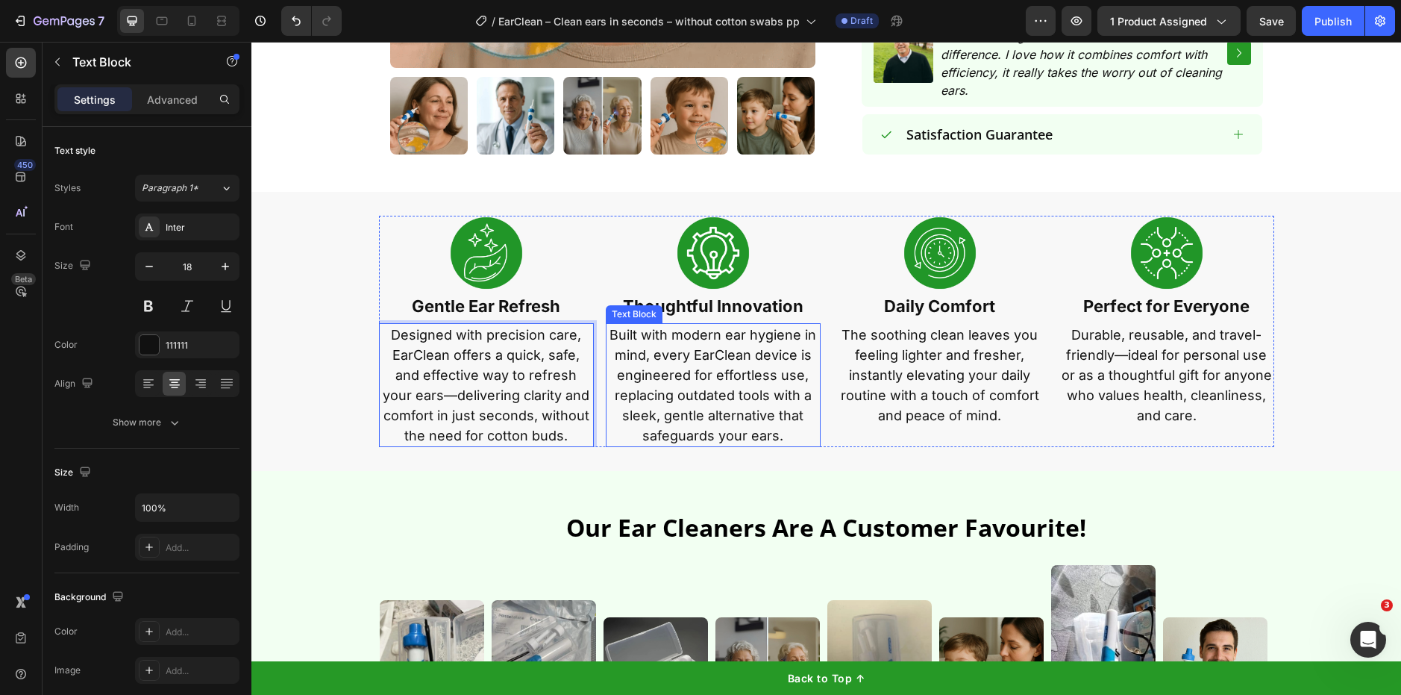
click at [722, 387] on p "Built with modern ear hygiene in mind, every EarClean device is engineered for …" at bounding box center [713, 385] width 212 height 121
click at [722, 390] on p "Built with modern ear hygiene in mind, every EarClean device is engineered for …" at bounding box center [713, 385] width 212 height 121
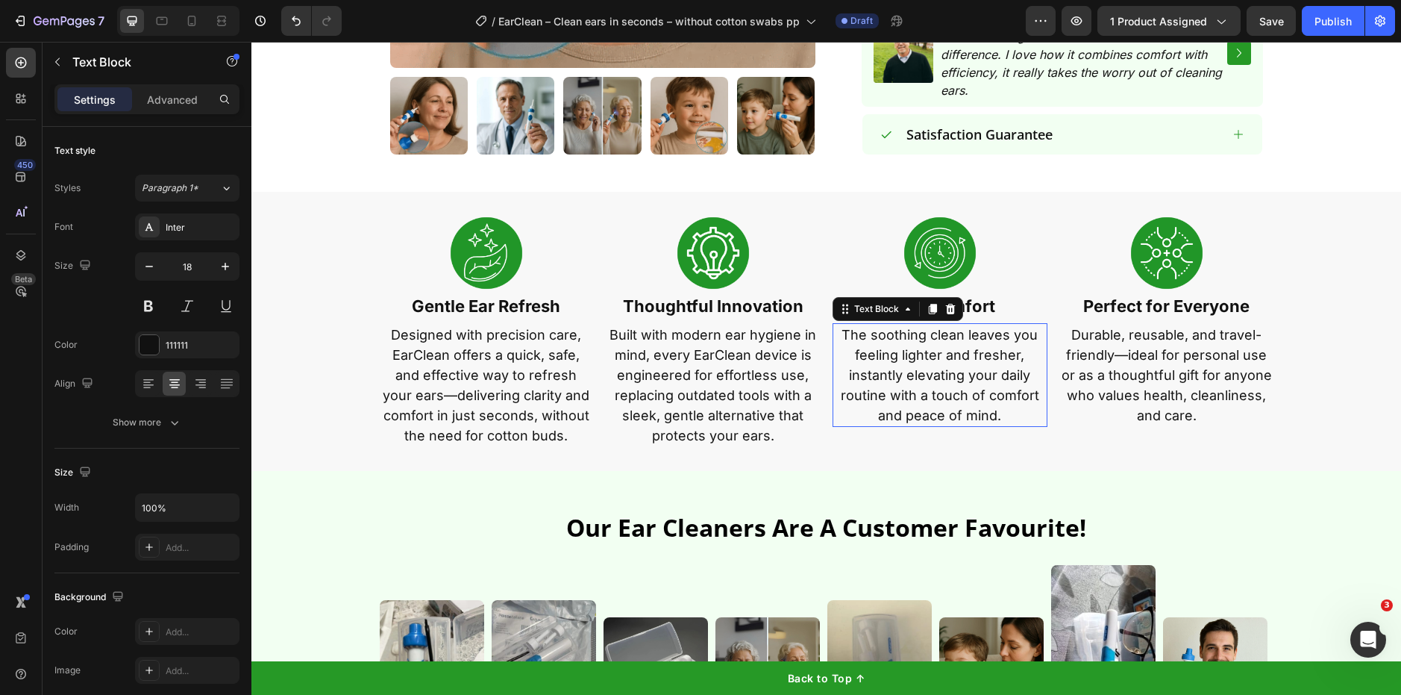
click at [936, 374] on p "The soothing clean leaves you feeling lighter and fresher, instantly elevating …" at bounding box center [940, 375] width 212 height 101
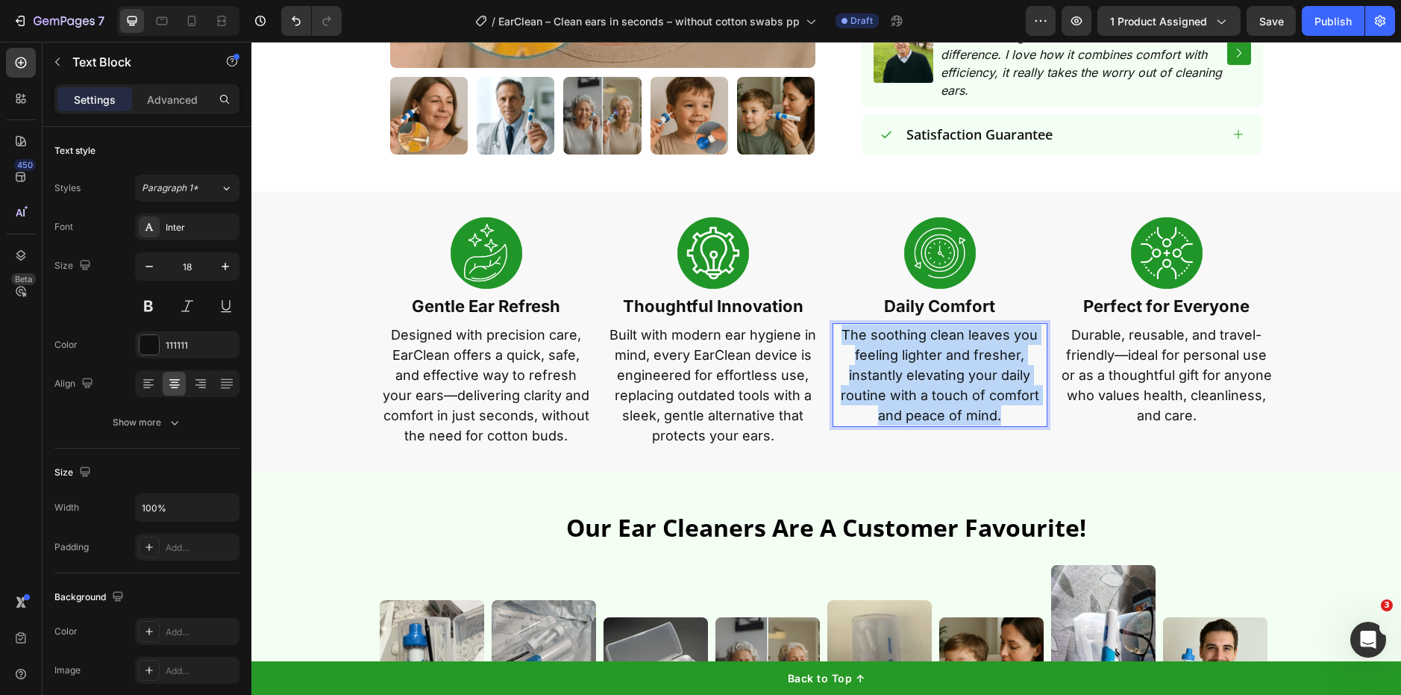
click at [936, 374] on p "The soothing clean leaves you feeling lighter and fresher, instantly elevating …" at bounding box center [940, 375] width 212 height 101
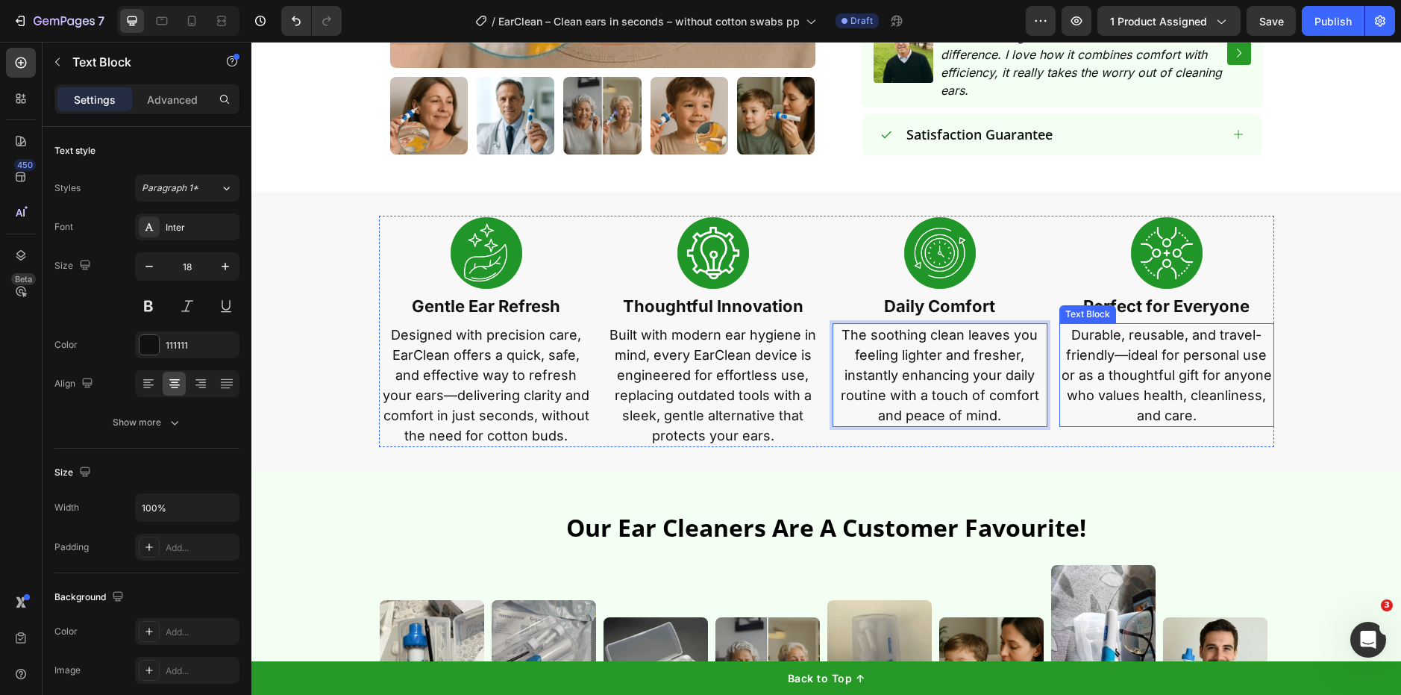
click at [1227, 354] on p "Durable, reusable, and travel-friendly—ideal for personal use or as a thoughtfu…" at bounding box center [1167, 375] width 212 height 101
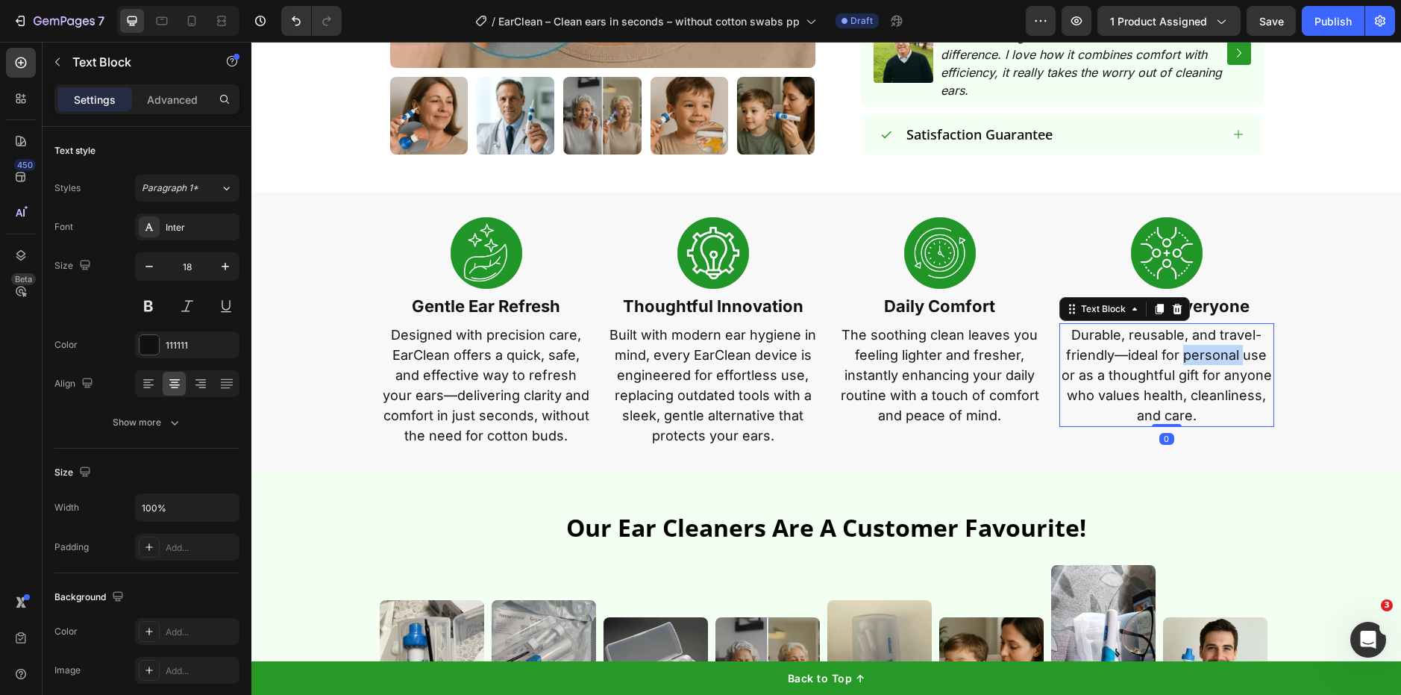
click at [1227, 355] on p "Durable, reusable, and travel-friendly—ideal for personal use or as a thoughtfu…" at bounding box center [1167, 375] width 212 height 101
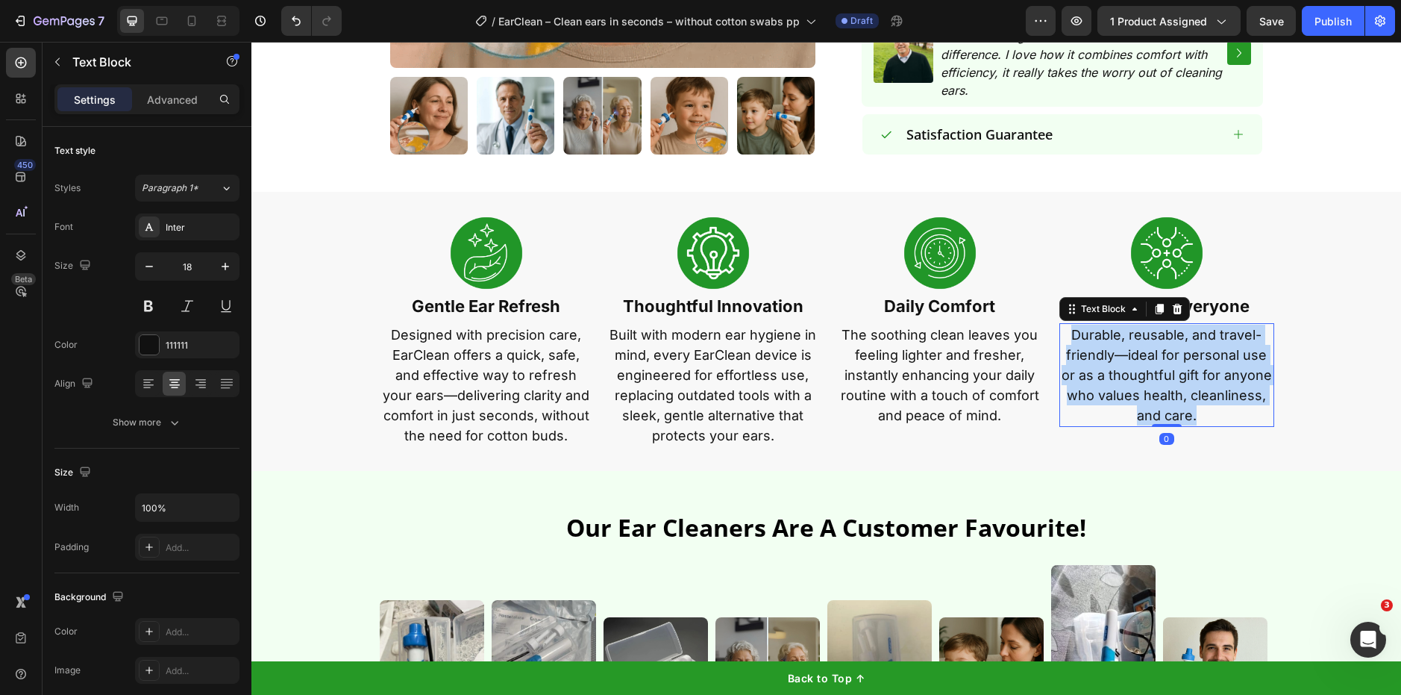
click at [1227, 355] on p "Durable, reusable, and travel-friendly—ideal for personal use or as a thoughtfu…" at bounding box center [1167, 375] width 212 height 101
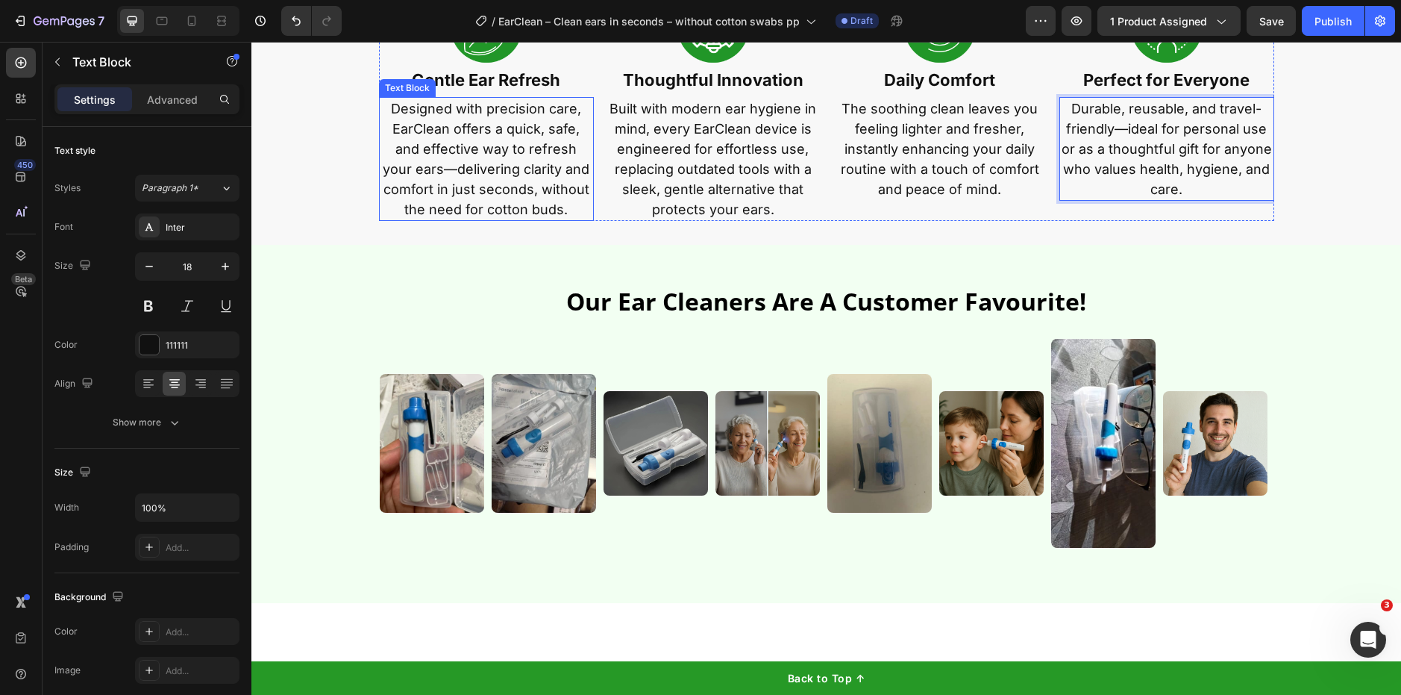
scroll to position [927, 0]
click at [774, 302] on p "our ear cleaners are a customer favourite!" at bounding box center [827, 301] width 892 height 36
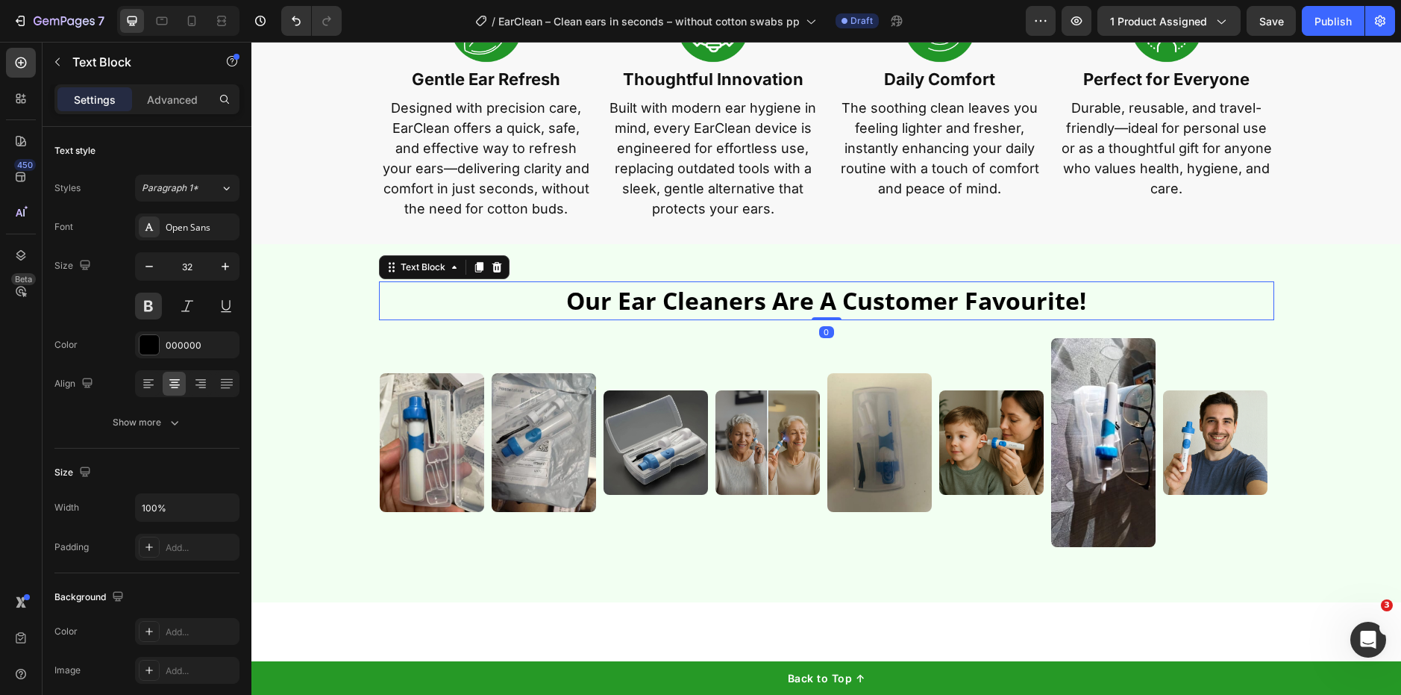
click at [774, 302] on p "our ear cleaners are a customer favourite!" at bounding box center [827, 301] width 892 height 36
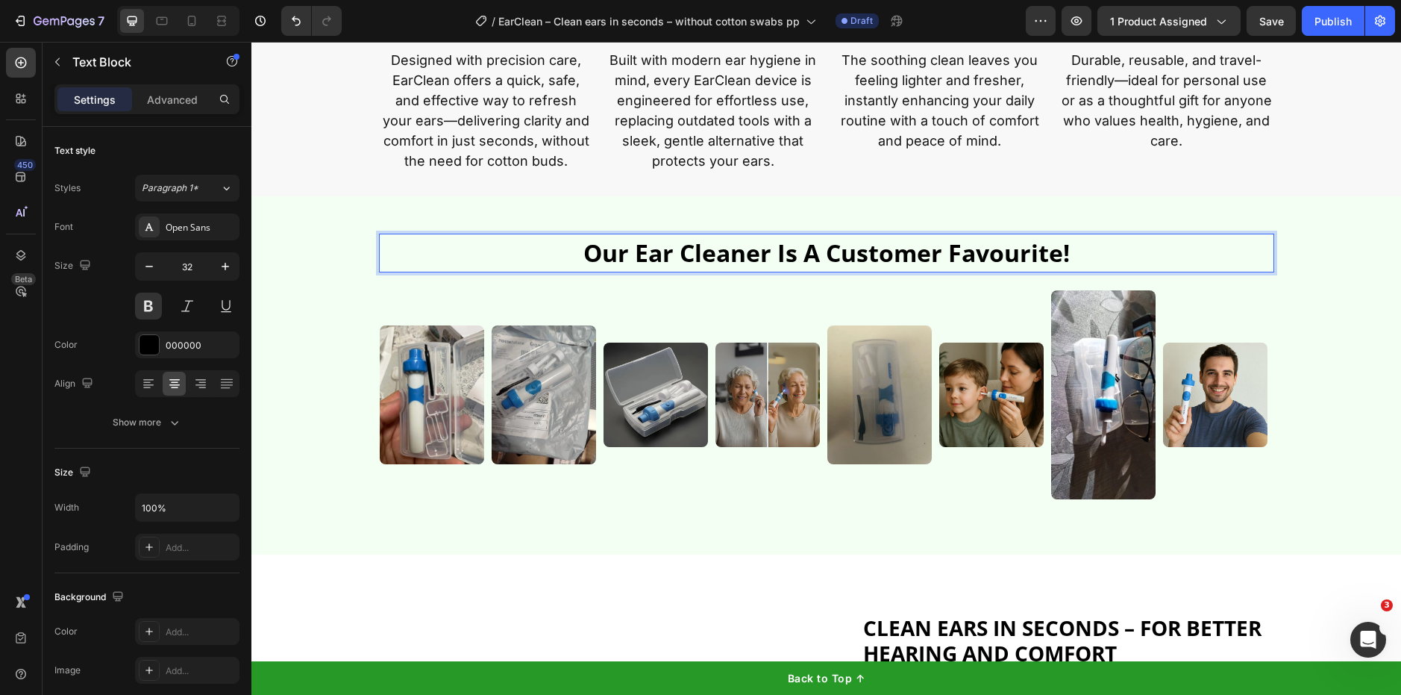
scroll to position [974, 0]
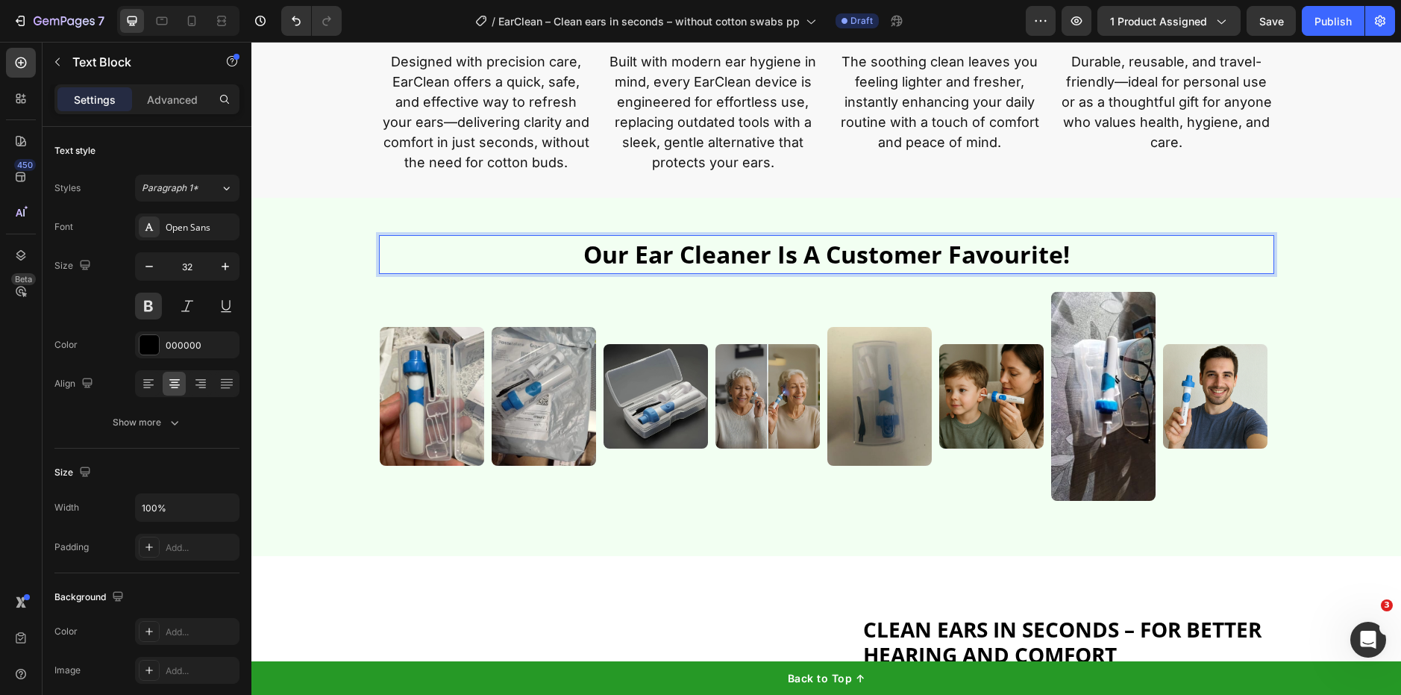
click at [601, 264] on p "our ear cleaner Is a customer favourite!" at bounding box center [827, 255] width 892 height 36
click at [251, 42] on lt-strong "O" at bounding box center [251, 42] width 0 height 0
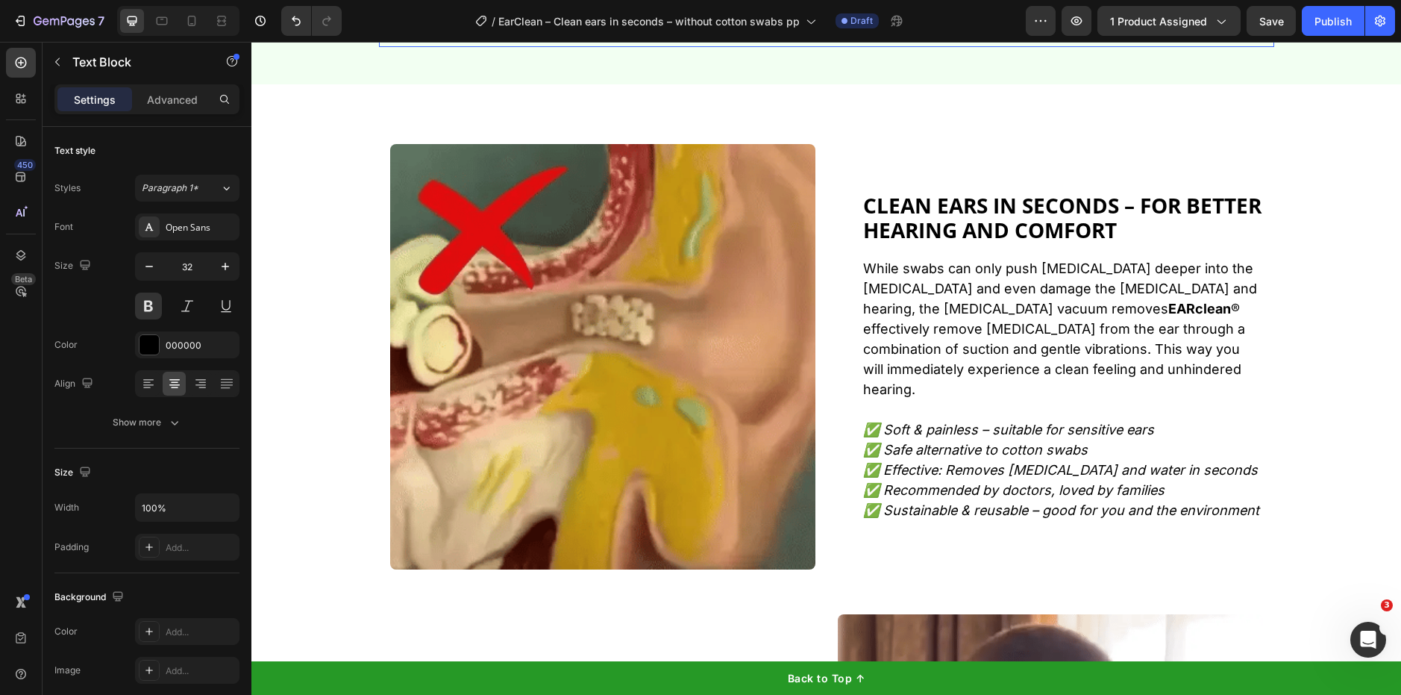
scroll to position [1448, 0]
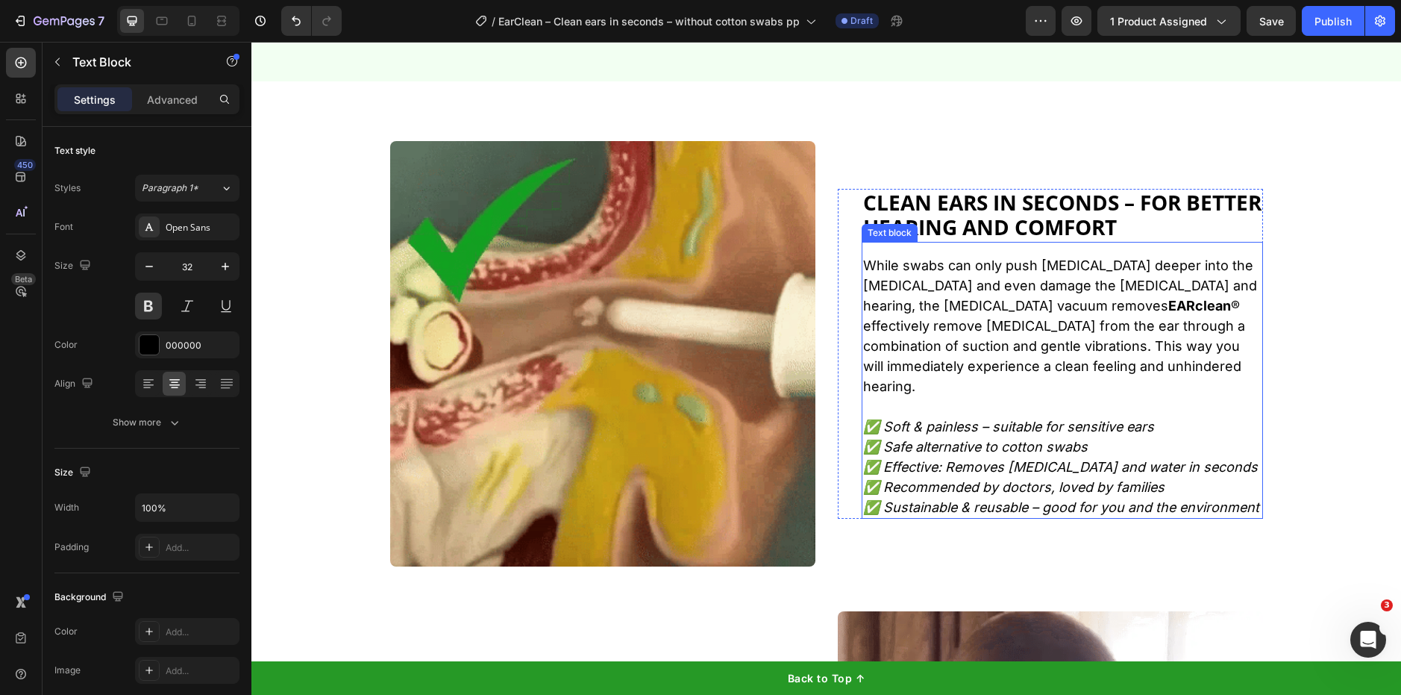
click at [982, 366] on p "While swabs can only push earwax deeper into the ear canal and even damage the …" at bounding box center [1062, 325] width 398 height 141
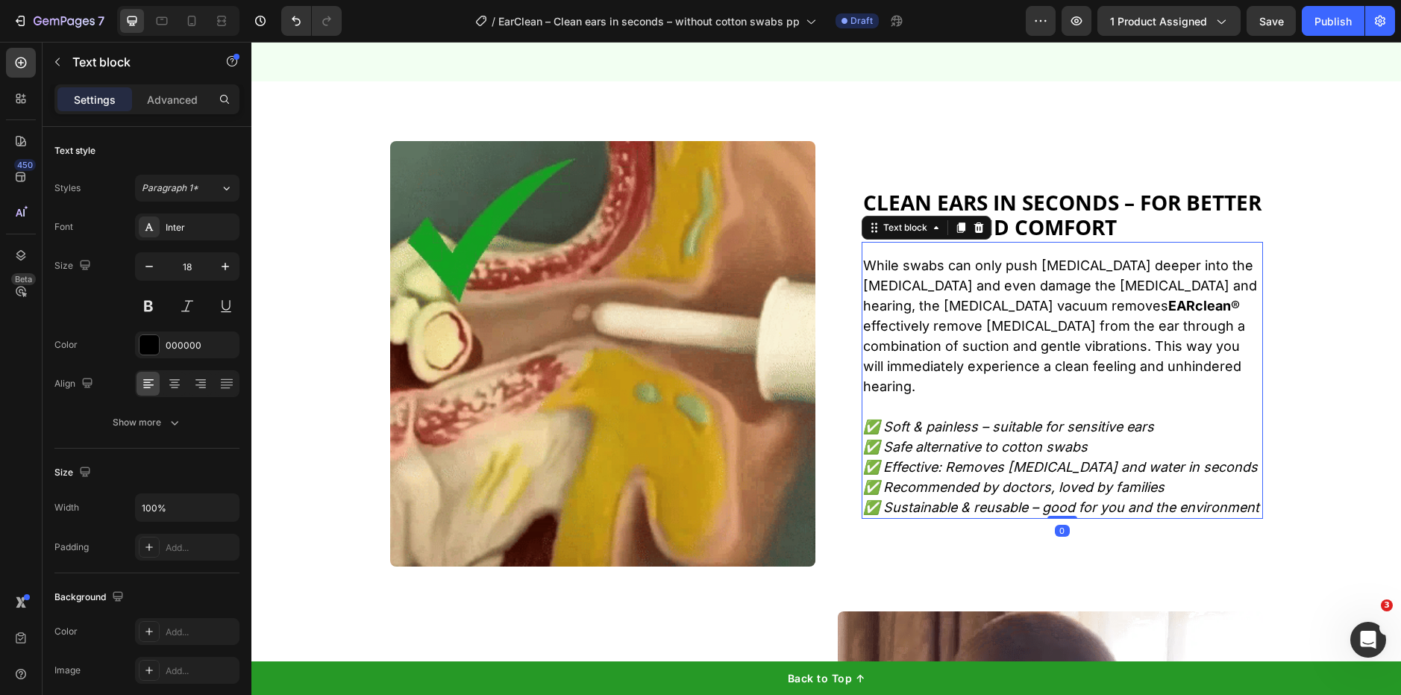
click at [982, 364] on p "While swabs can only push earwax deeper into the ear canal and even damage the …" at bounding box center [1062, 325] width 398 height 141
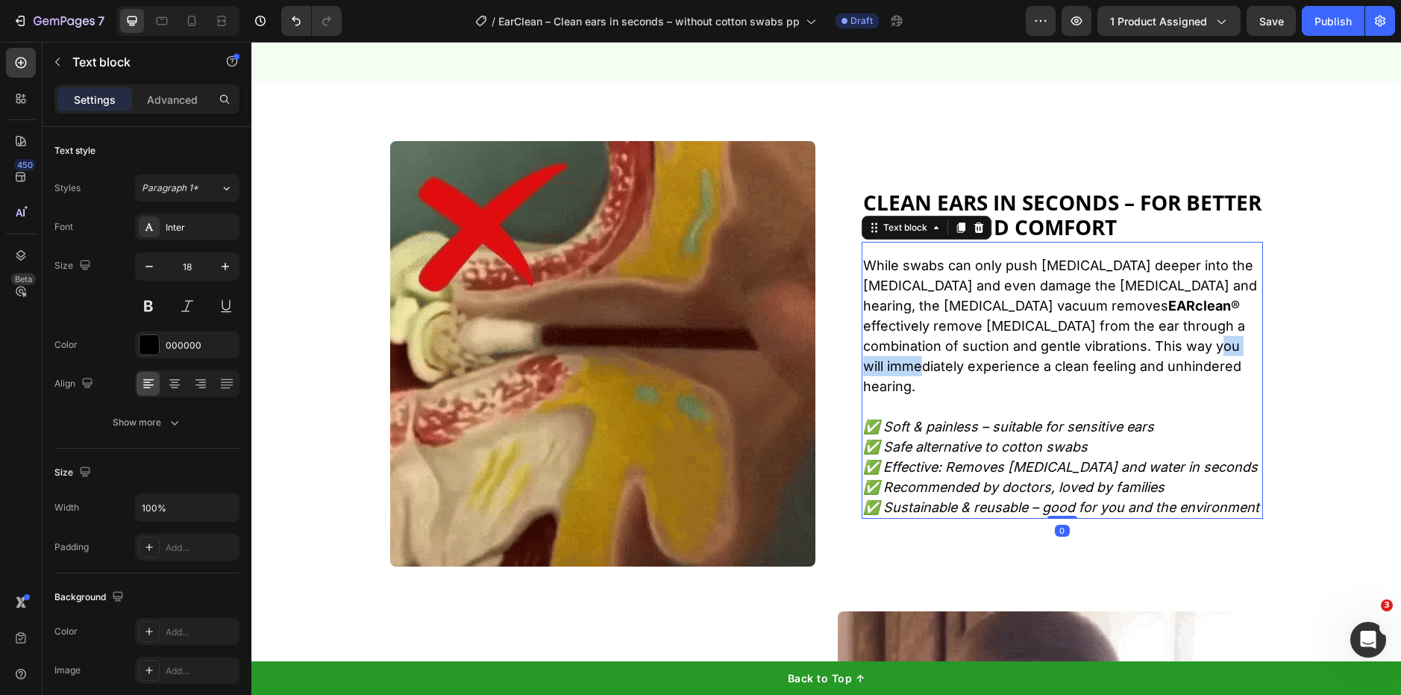
click at [982, 364] on p "While swabs can only push earwax deeper into the ear canal and even damage the …" at bounding box center [1062, 325] width 398 height 141
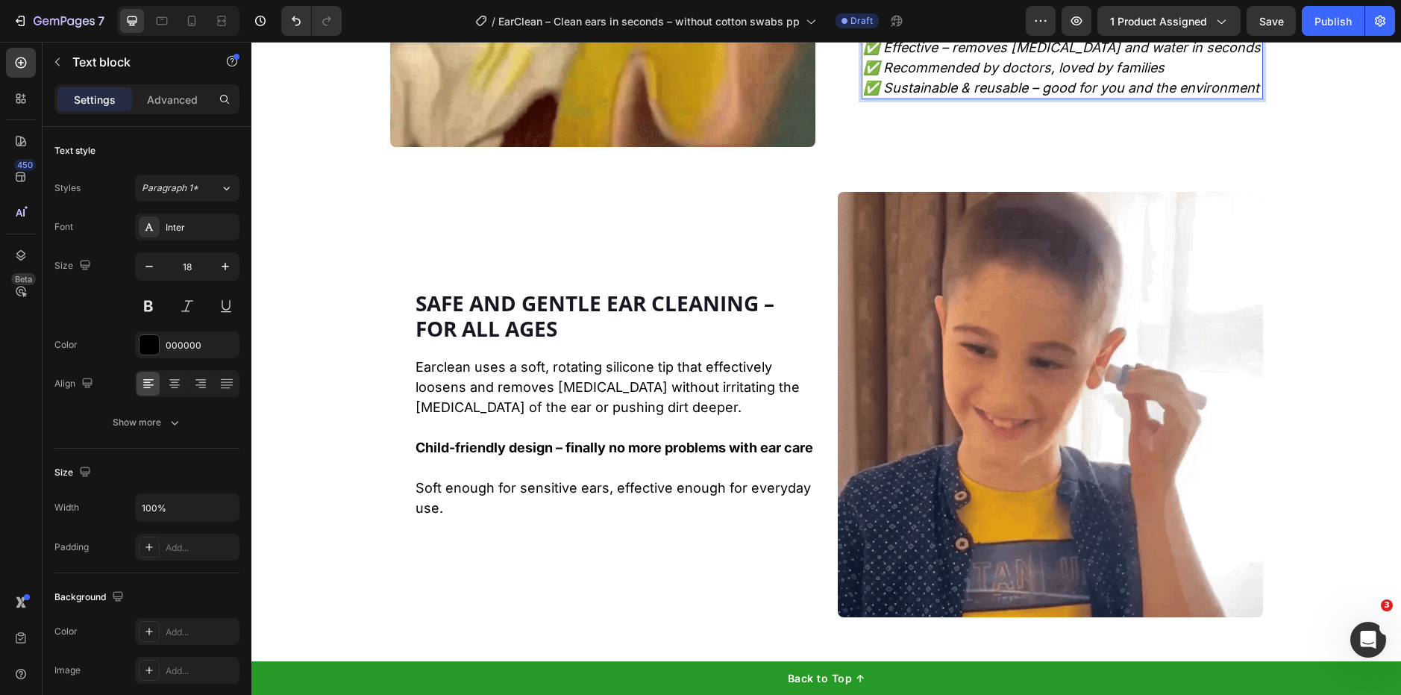
scroll to position [1915, 0]
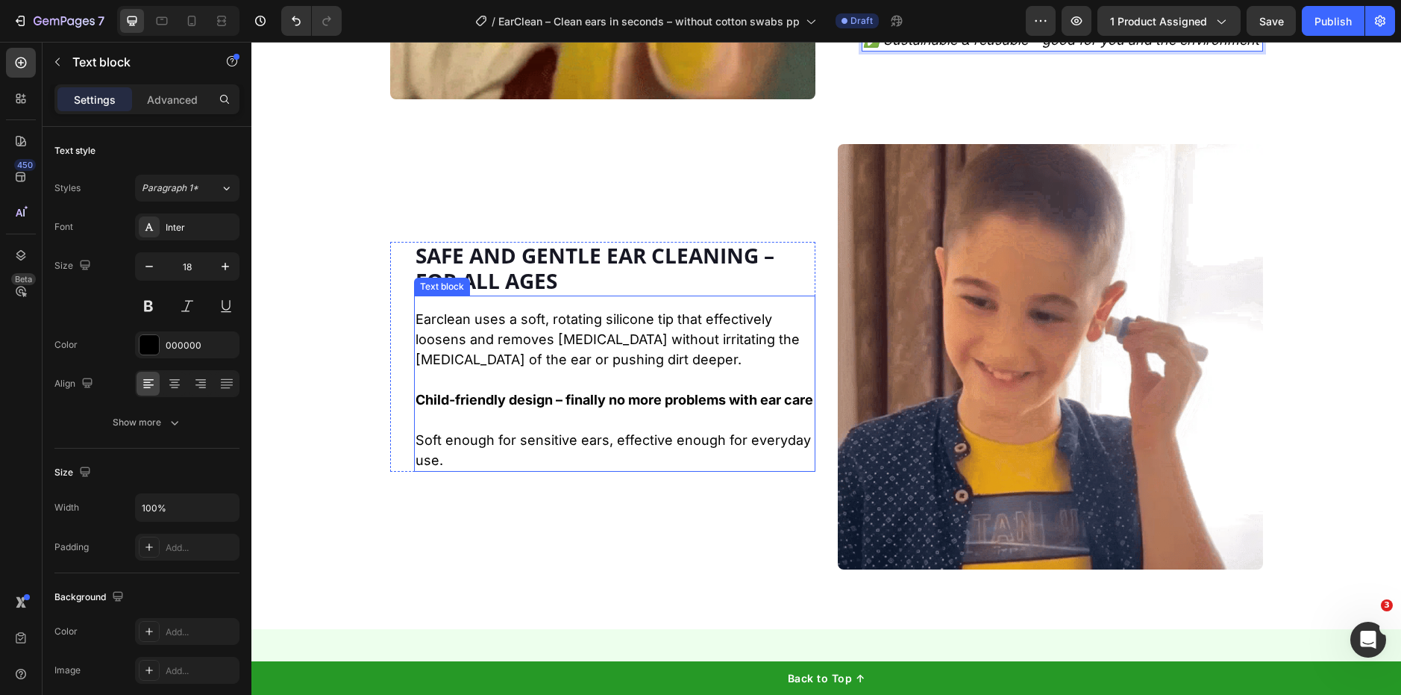
click at [731, 439] on p "Soft enough for sensitive ears, effective enough for everyday use." at bounding box center [615, 450] width 398 height 40
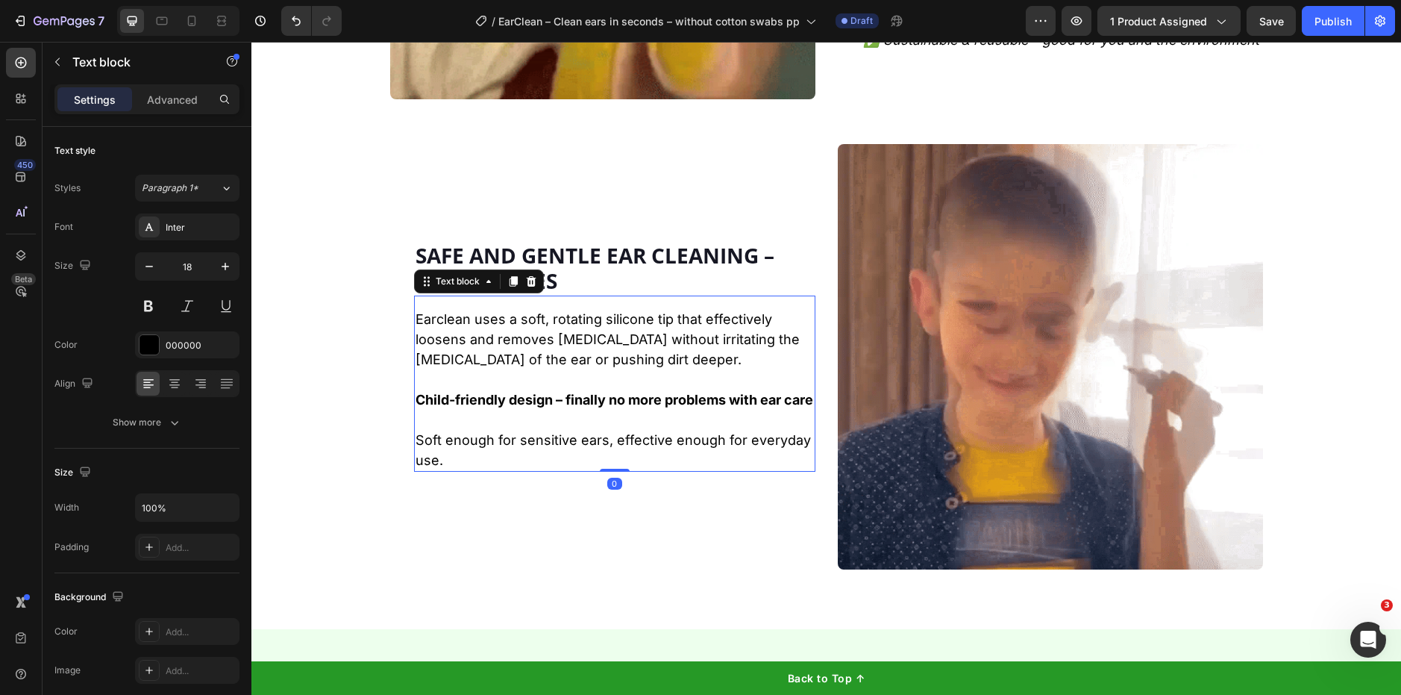
click at [731, 439] on p "Soft enough for sensitive ears, effective enough for everyday use." at bounding box center [615, 450] width 398 height 40
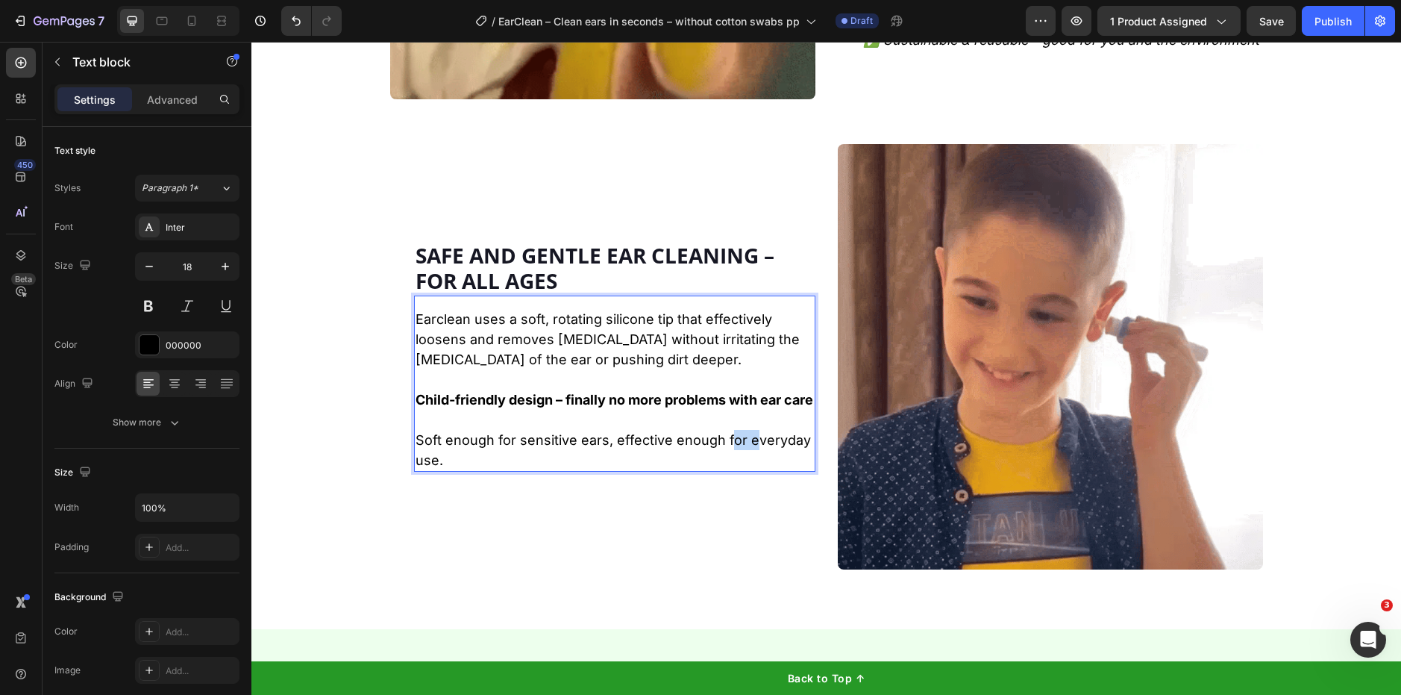
click at [731, 439] on p "Soft enough for sensitive ears, effective enough for everyday use." at bounding box center [615, 450] width 398 height 40
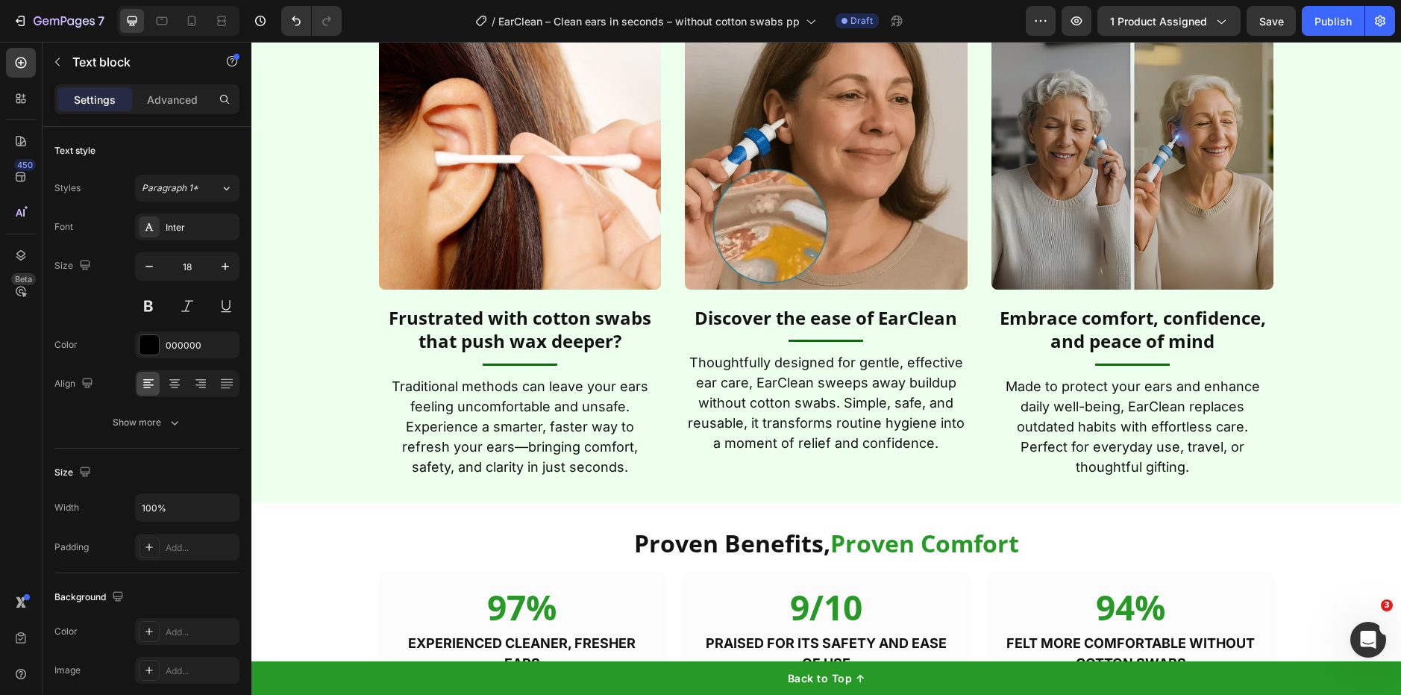
scroll to position [2608, 0]
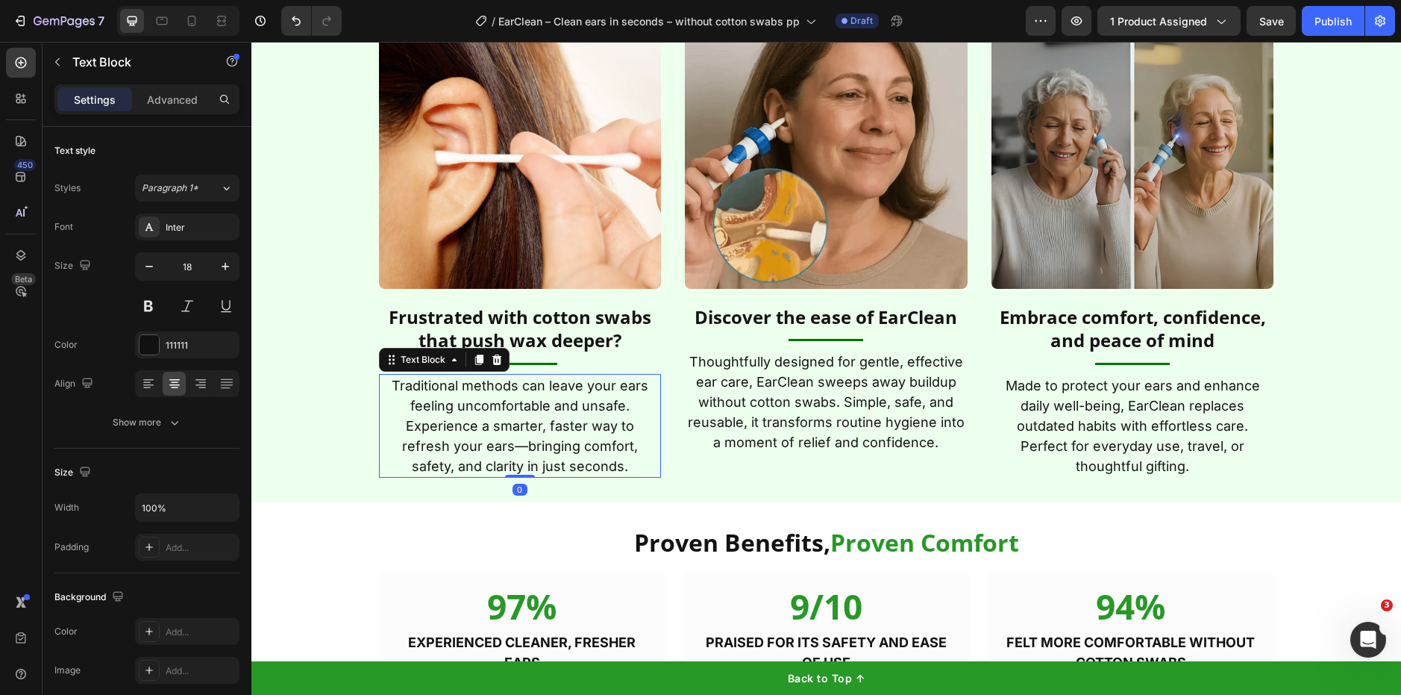
click at [533, 469] on p "Traditional methods can leave your ears feeling uncomfortable and unsafe. Exper…" at bounding box center [521, 425] width 280 height 101
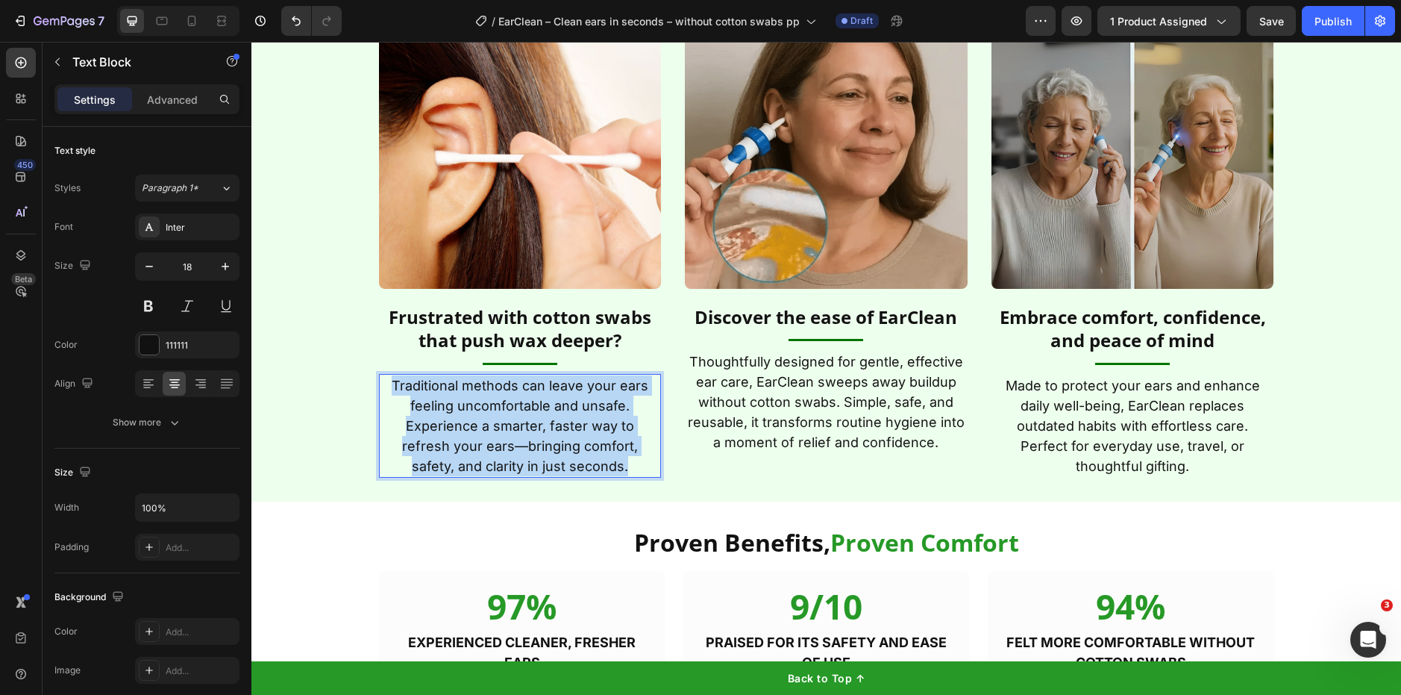
click at [533, 469] on p "Traditional methods can leave your ears feeling uncomfortable and unsafe. Exper…" at bounding box center [521, 425] width 280 height 101
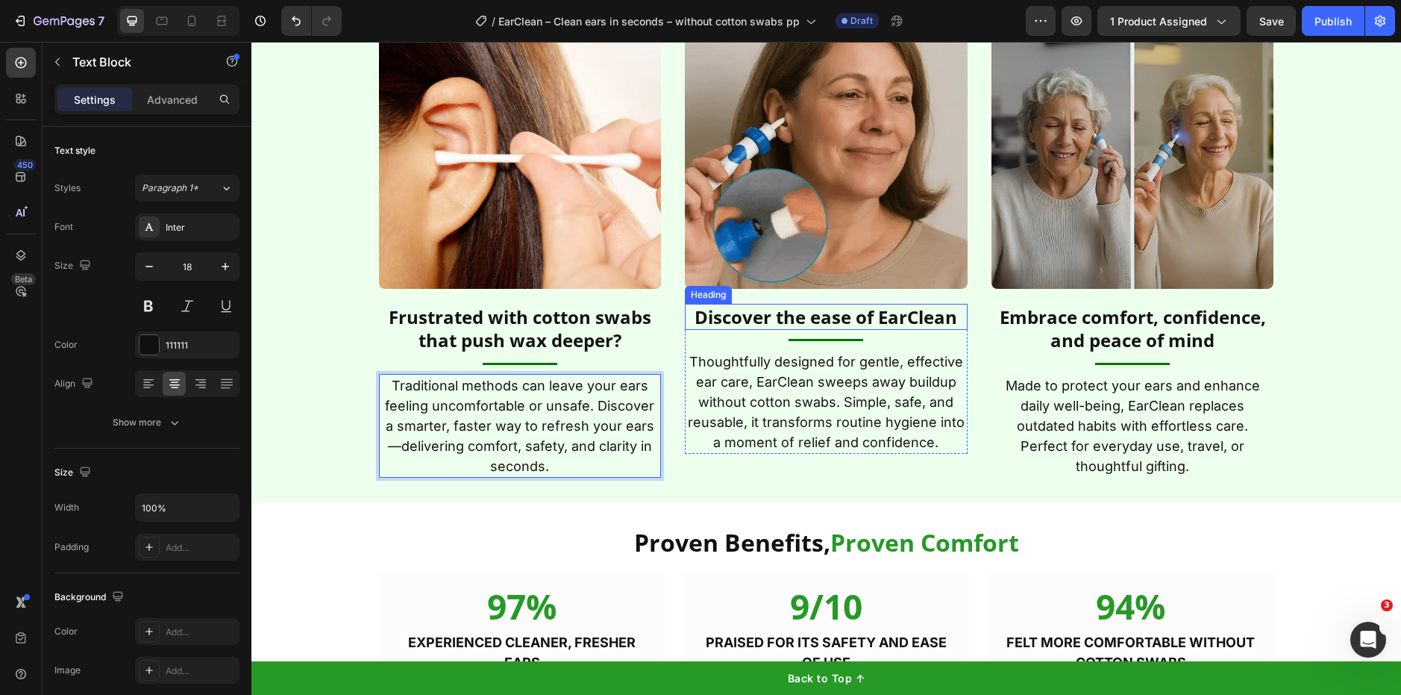
click at [838, 325] on h2 "Discover the ease of EarClean" at bounding box center [826, 317] width 283 height 26
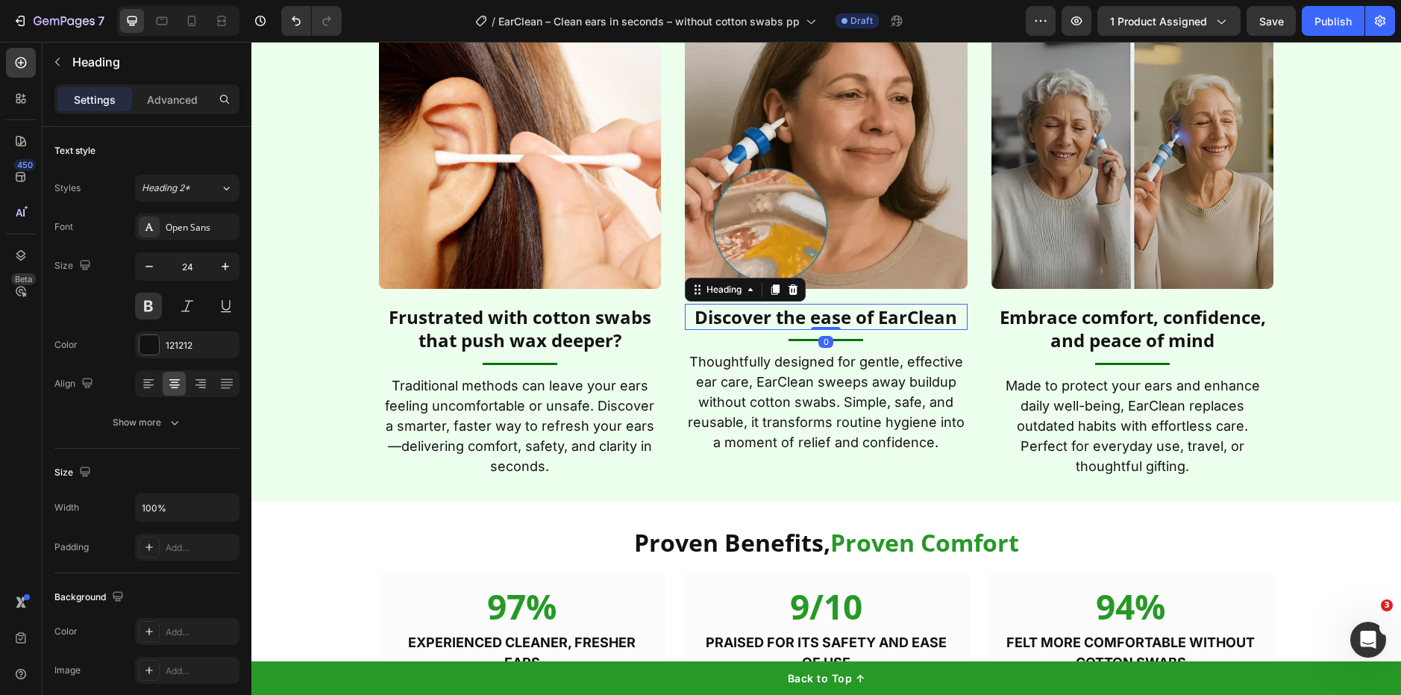
click at [837, 325] on h2 "Discover the ease of EarClean" at bounding box center [826, 317] width 283 height 26
click at [837, 325] on p "Discover the ease of EarClean" at bounding box center [826, 316] width 280 height 23
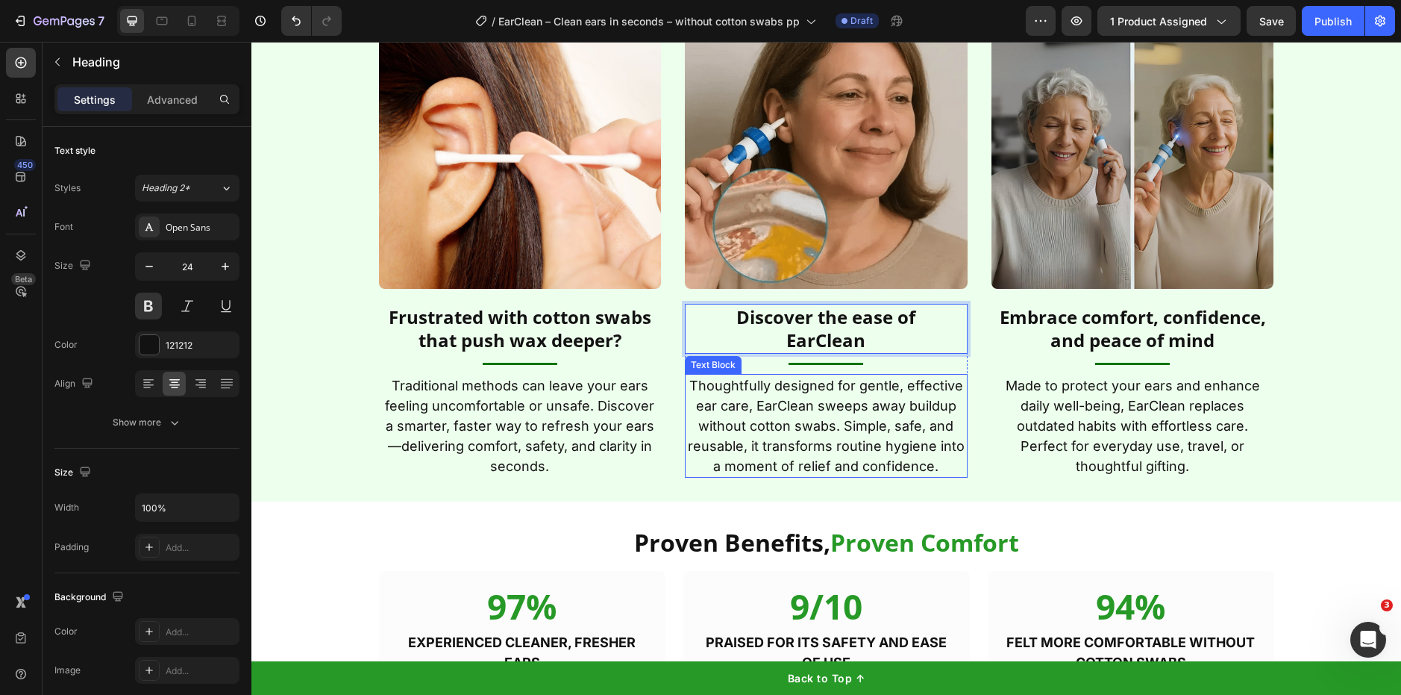
click at [863, 412] on p "Thoughtfully designed for gentle, effective ear care, EarClean sweeps away buil…" at bounding box center [826, 425] width 280 height 101
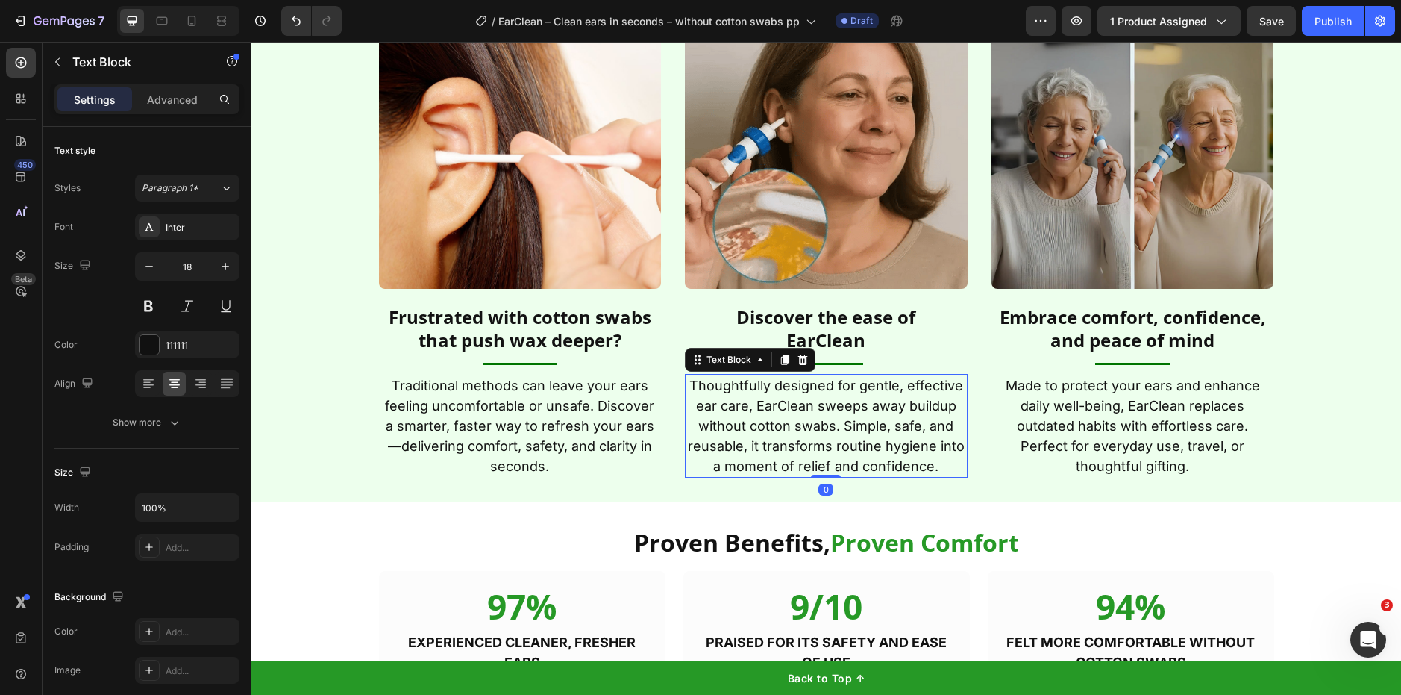
click at [862, 410] on p "Thoughtfully designed for gentle, effective ear care, EarClean sweeps away buil…" at bounding box center [826, 425] width 280 height 101
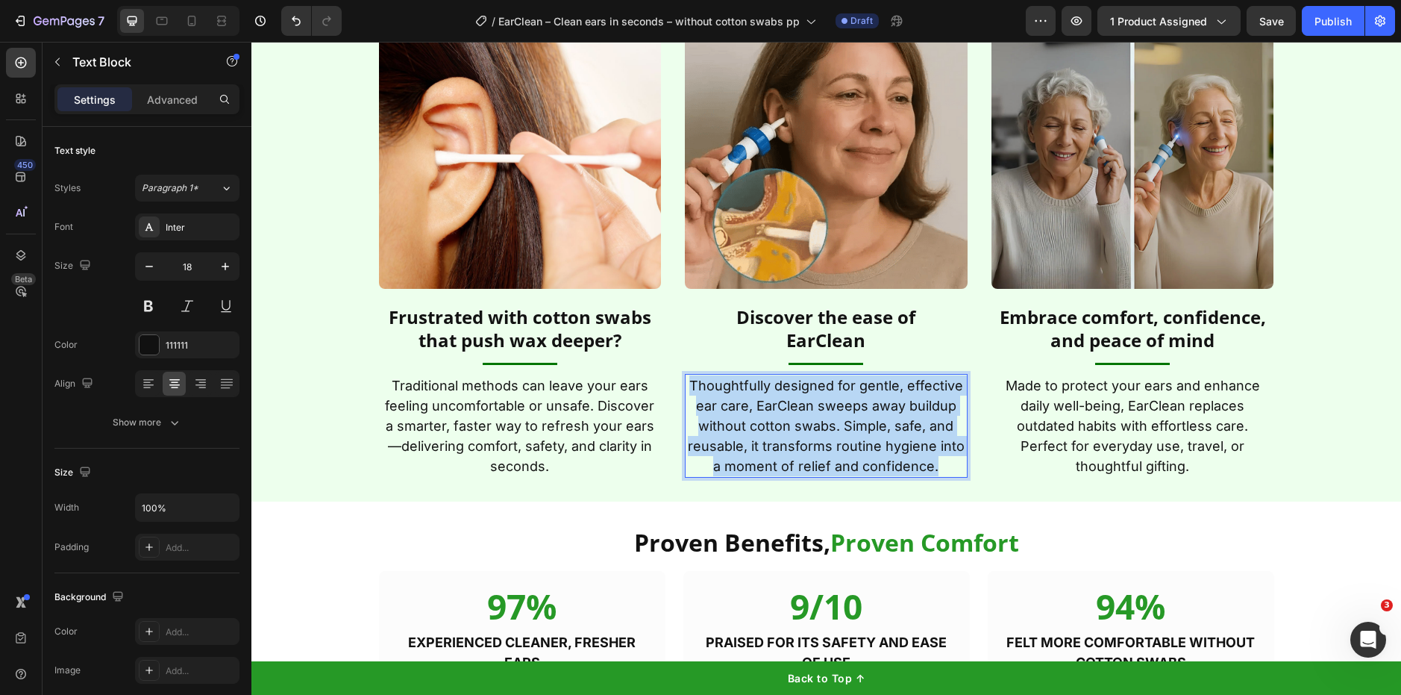
click at [862, 410] on p "Thoughtfully designed for gentle, effective ear care, EarClean sweeps away buil…" at bounding box center [826, 425] width 280 height 101
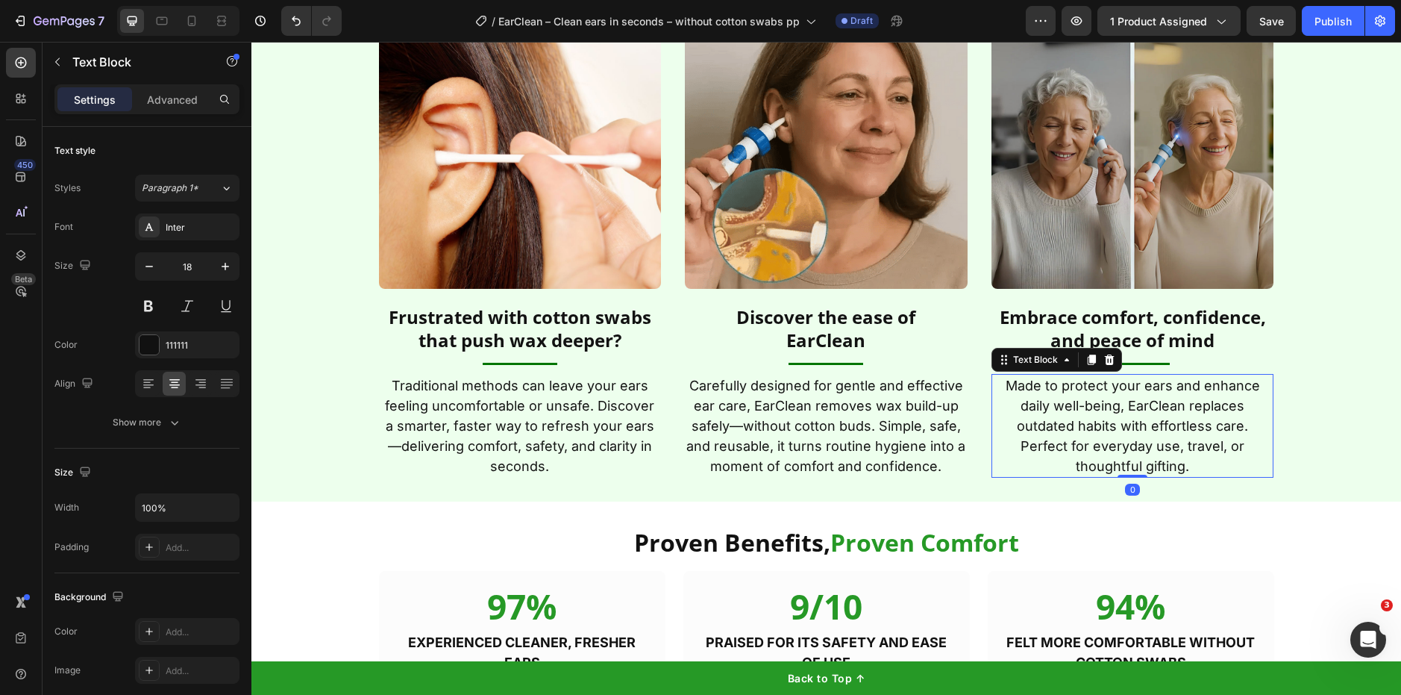
click at [1055, 445] on p "Made to protect your ears and enhance daily well-being, EarClean replaces outda…" at bounding box center [1133, 425] width 280 height 101
click at [1055, 443] on p "Made to protect your ears and enhance daily well-being, EarClean replaces outda…" at bounding box center [1133, 425] width 280 height 101
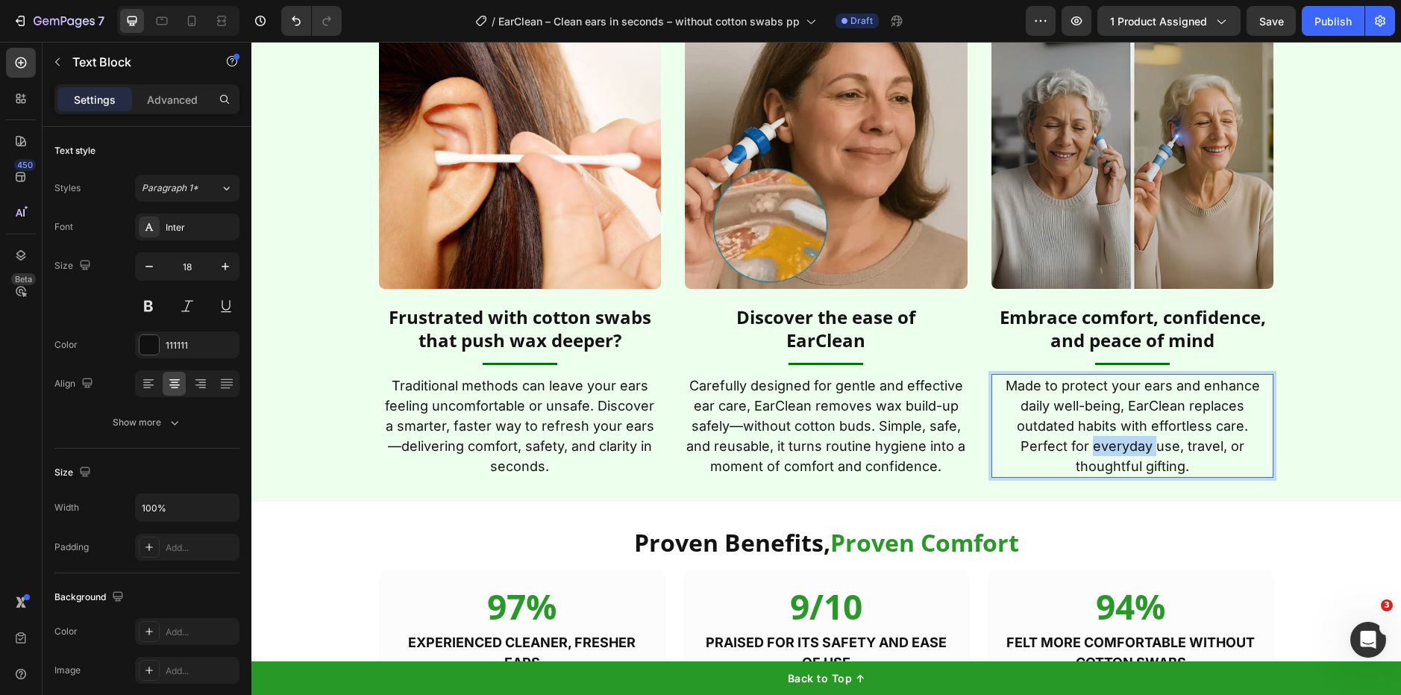
click at [1055, 443] on p "Made to protect your ears and enhance daily well-being, EarClean replaces outda…" at bounding box center [1133, 425] width 280 height 101
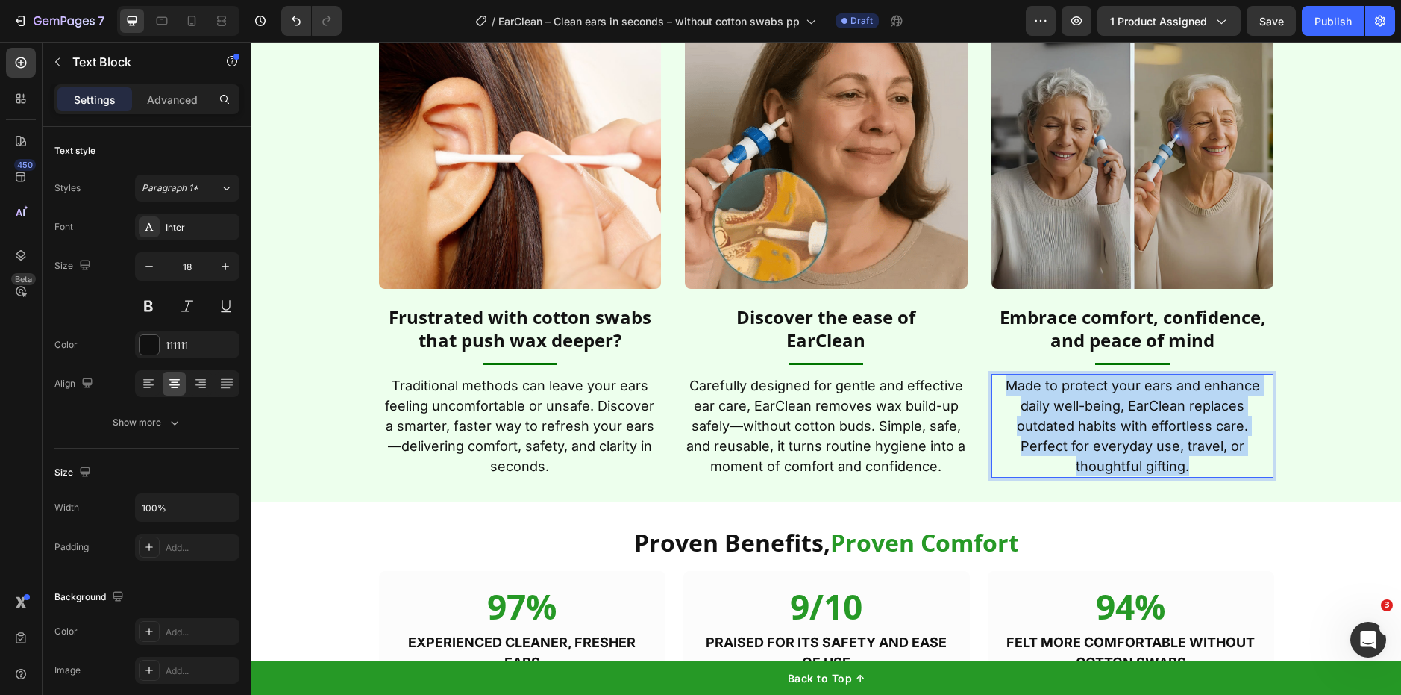
click at [1055, 443] on p "Made to protect your ears and enhance daily well-being, EarClean replaces outda…" at bounding box center [1133, 425] width 280 height 101
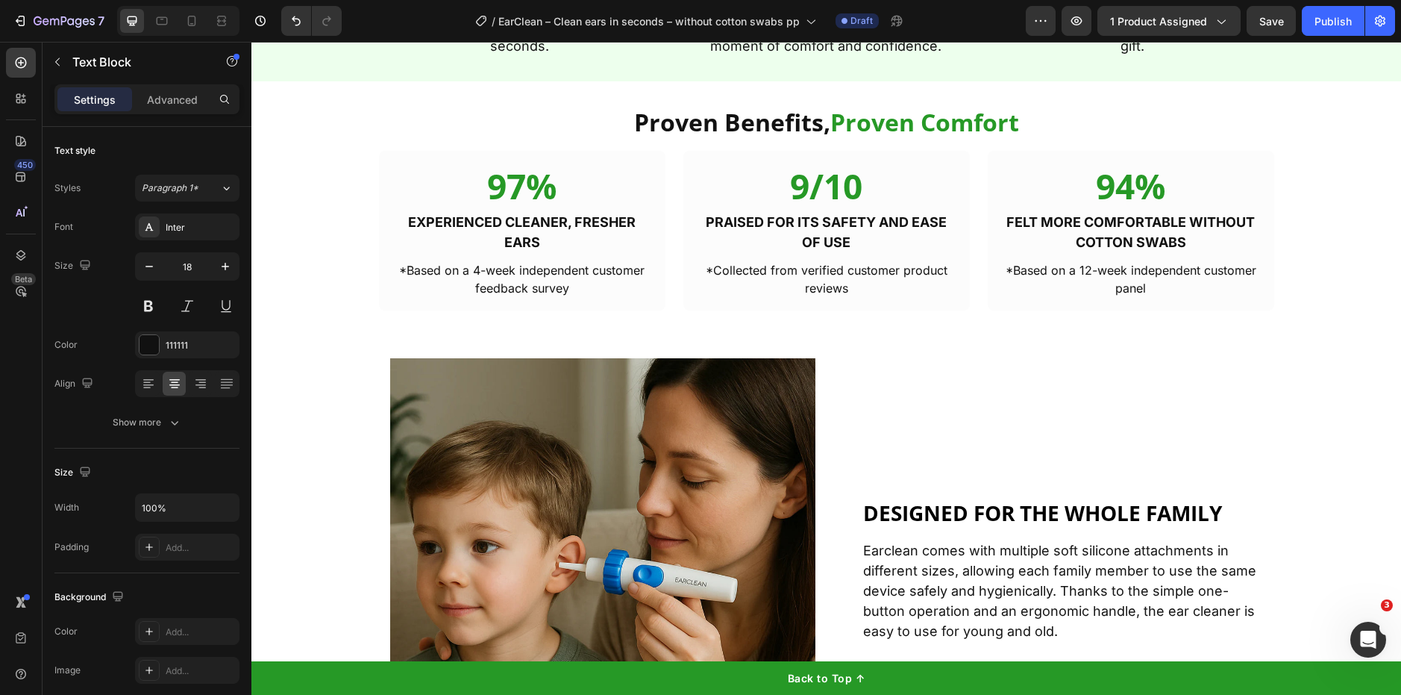
scroll to position [3033, 0]
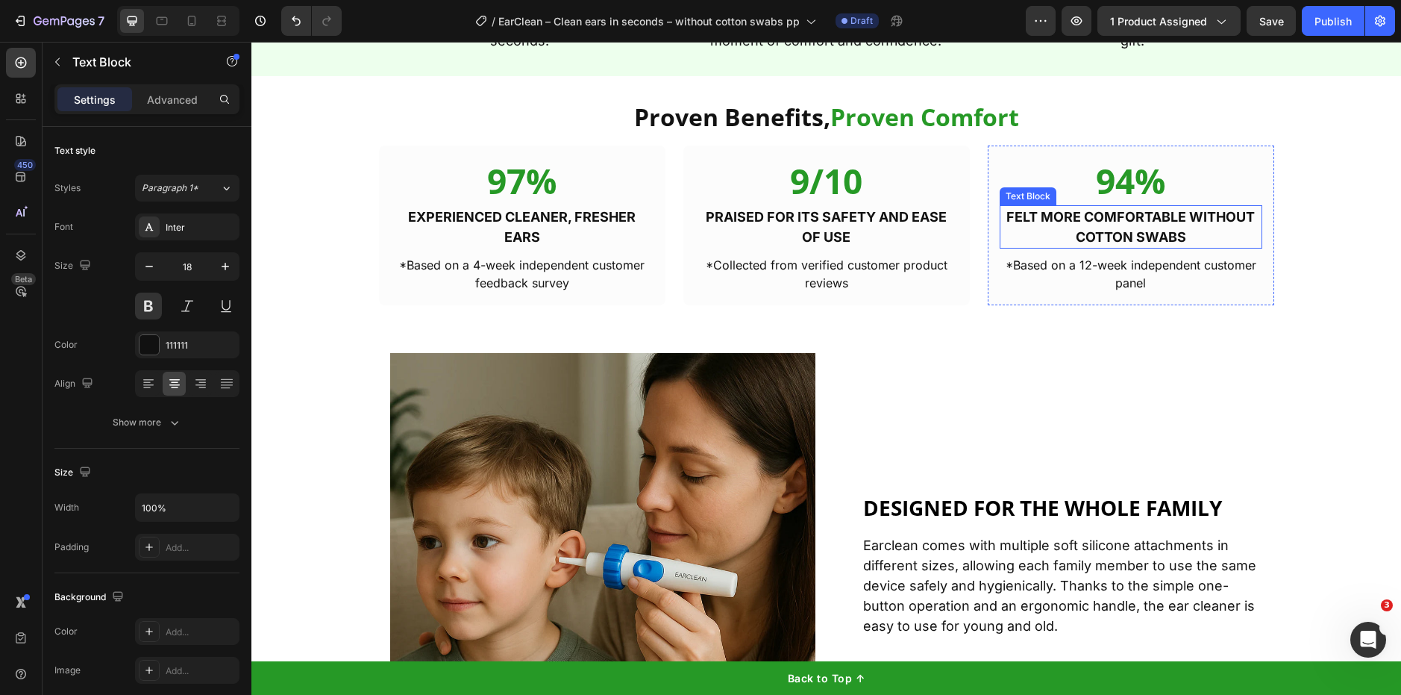
click at [1154, 240] on strong "FELT MORE COMFORTABLE WITHOUT COTTON SWABS" at bounding box center [1131, 227] width 248 height 36
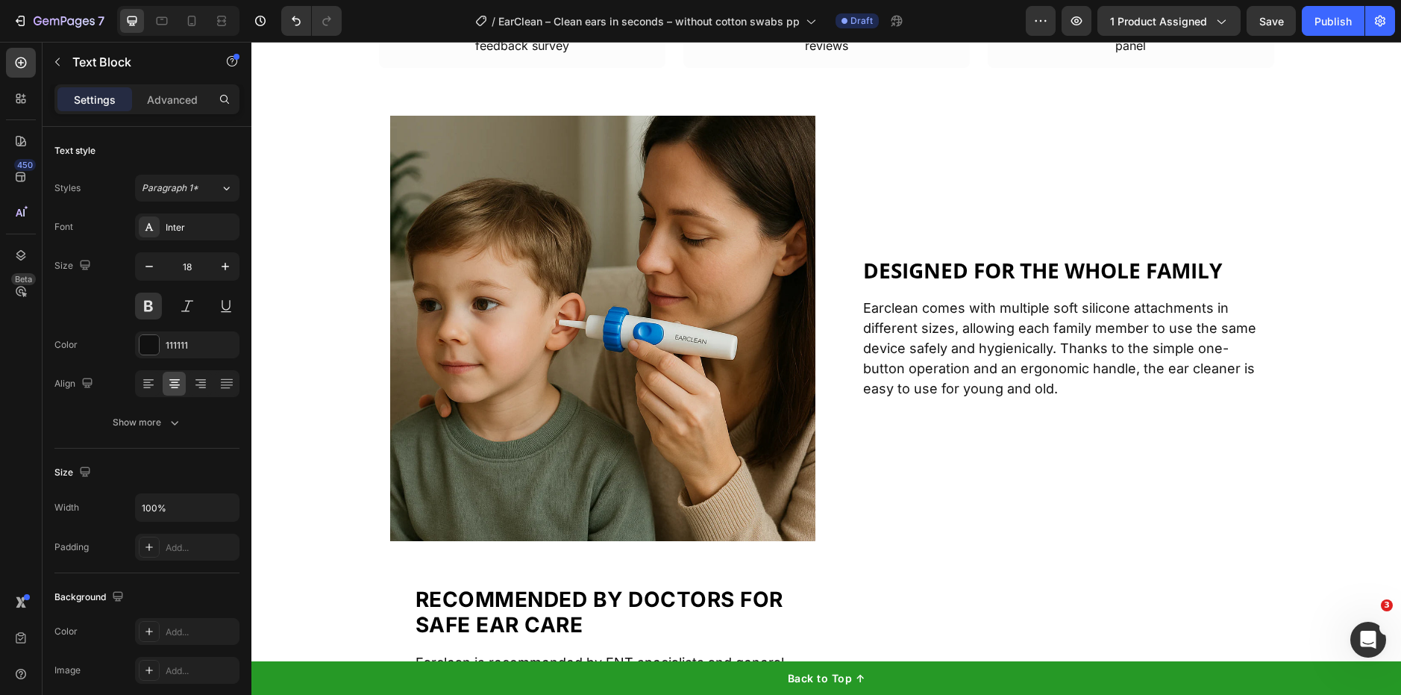
scroll to position [3271, 0]
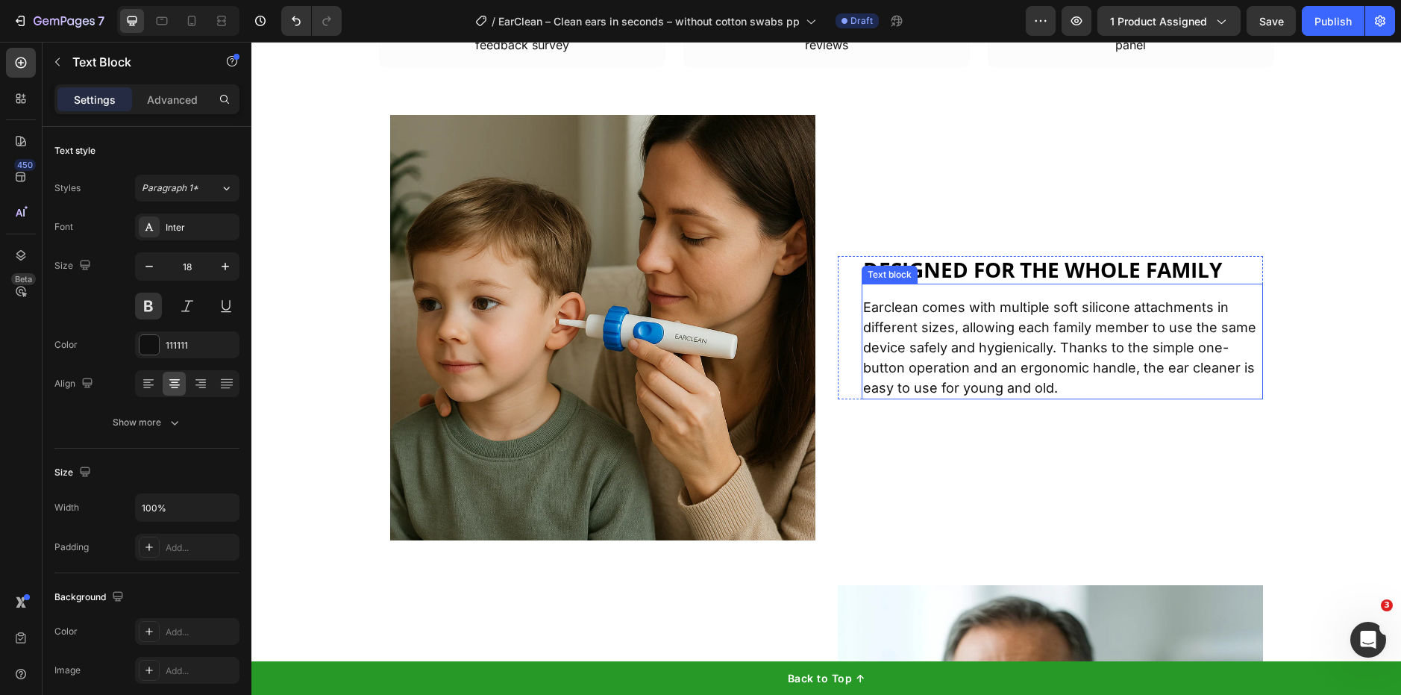
click at [916, 357] on p "Earclean comes with multiple soft silicone attachments in different sizes, allo…" at bounding box center [1062, 347] width 398 height 101
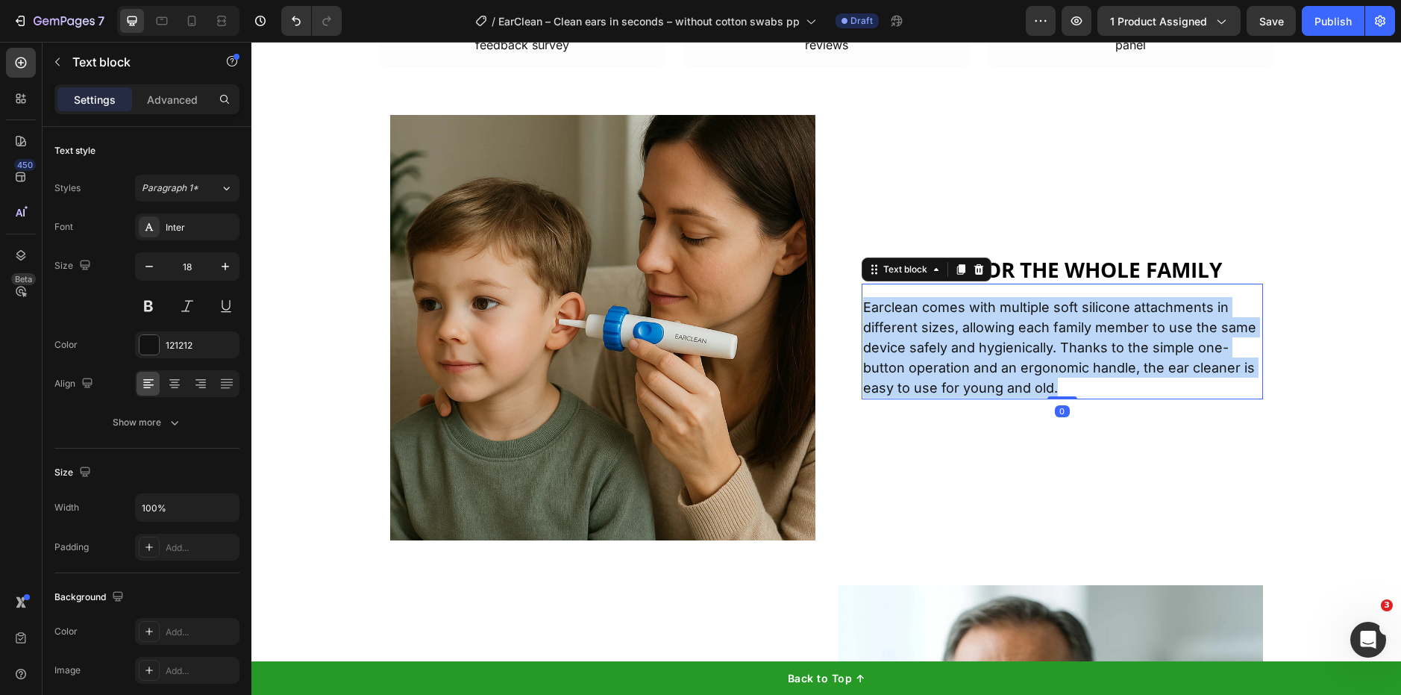
click at [916, 357] on p "Earclean comes with multiple soft silicone attachments in different sizes, allo…" at bounding box center [1062, 347] width 398 height 101
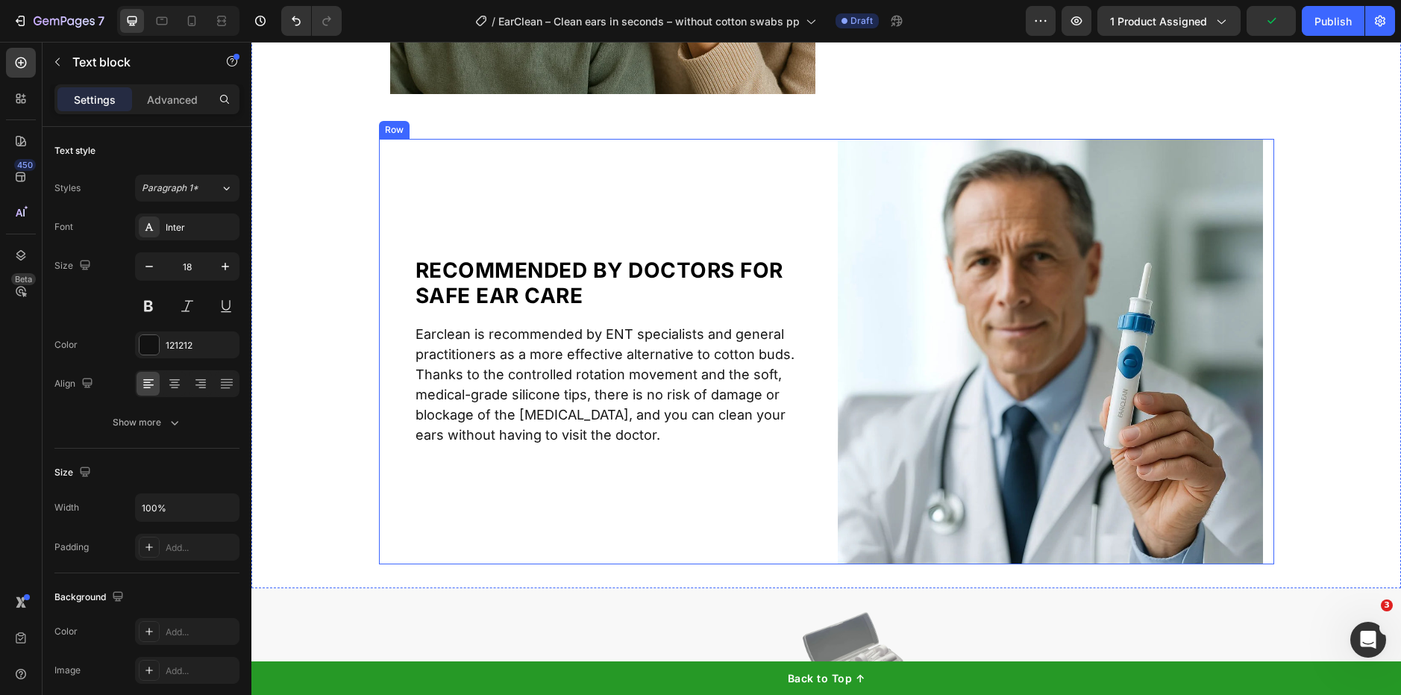
scroll to position [3718, 0]
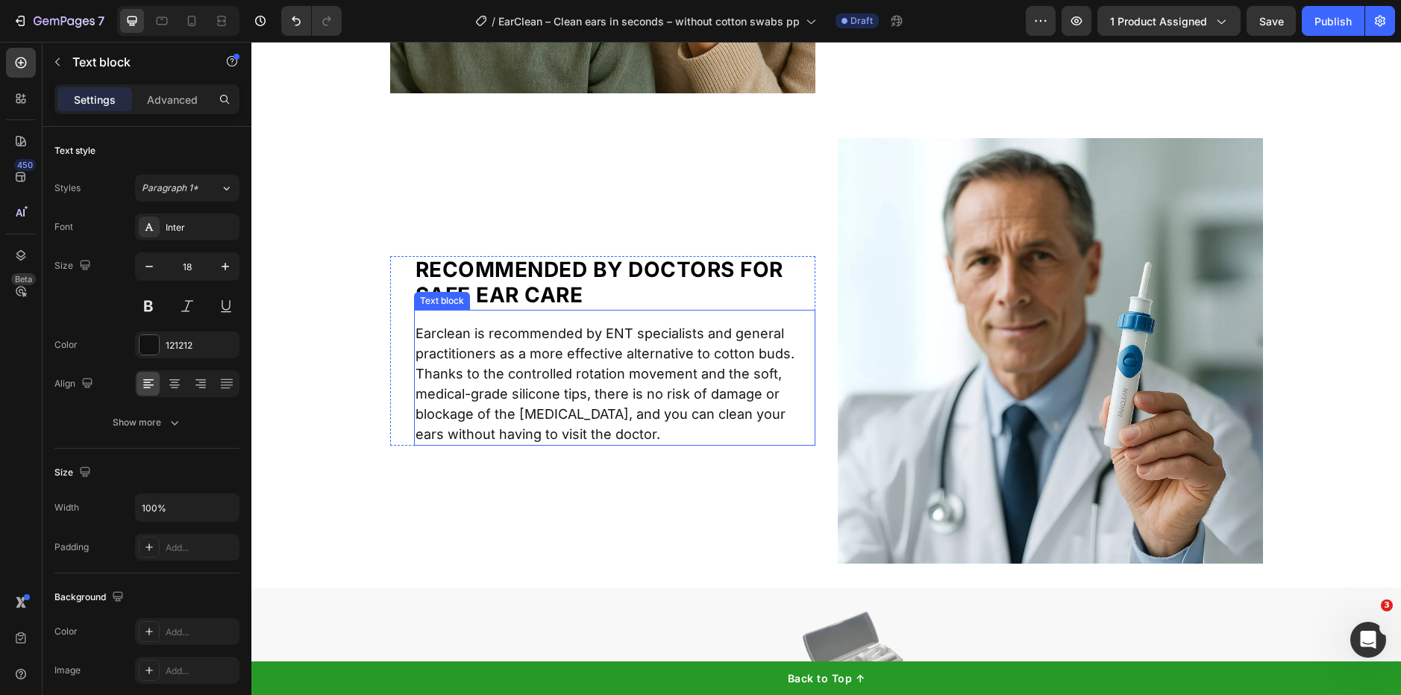
click at [647, 406] on p "Earclean is recommended by ENT specialists and general practitioners as a more …" at bounding box center [615, 383] width 398 height 121
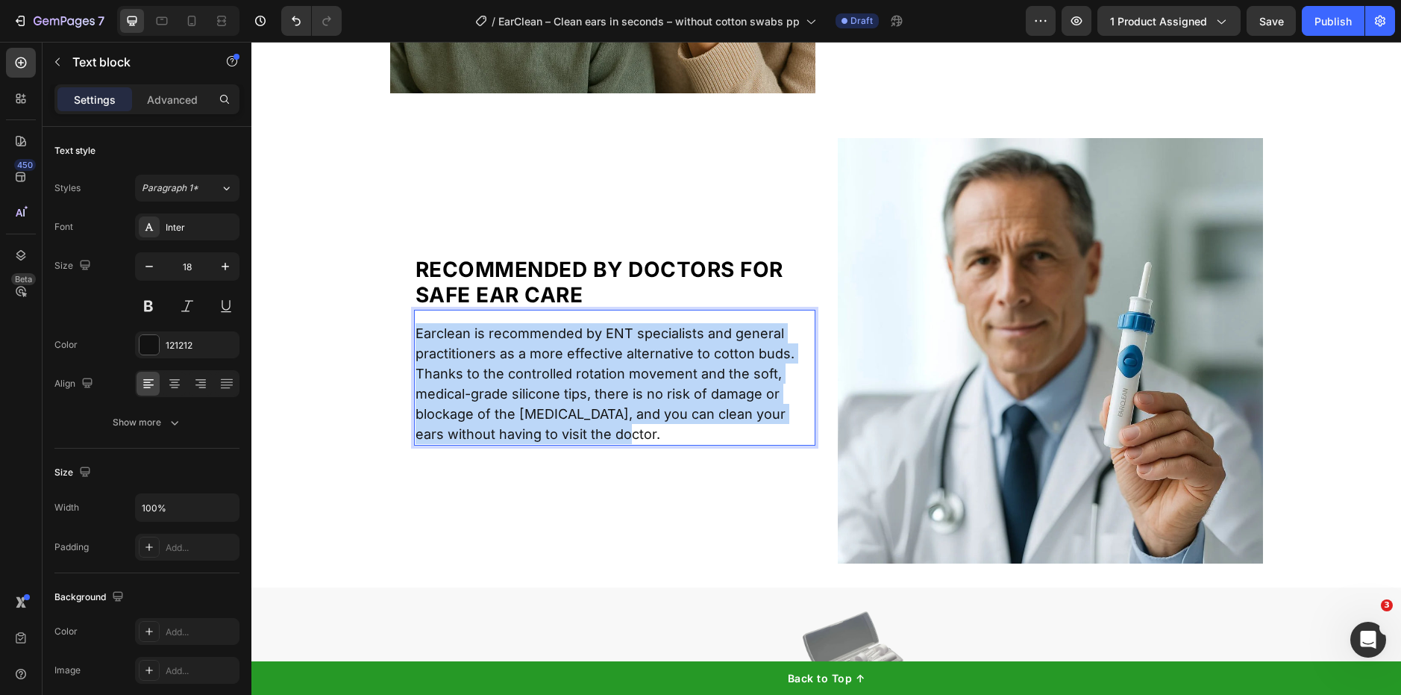
click at [647, 406] on p "Earclean is recommended by ENT specialists and general practitioners as a more …" at bounding box center [615, 383] width 398 height 121
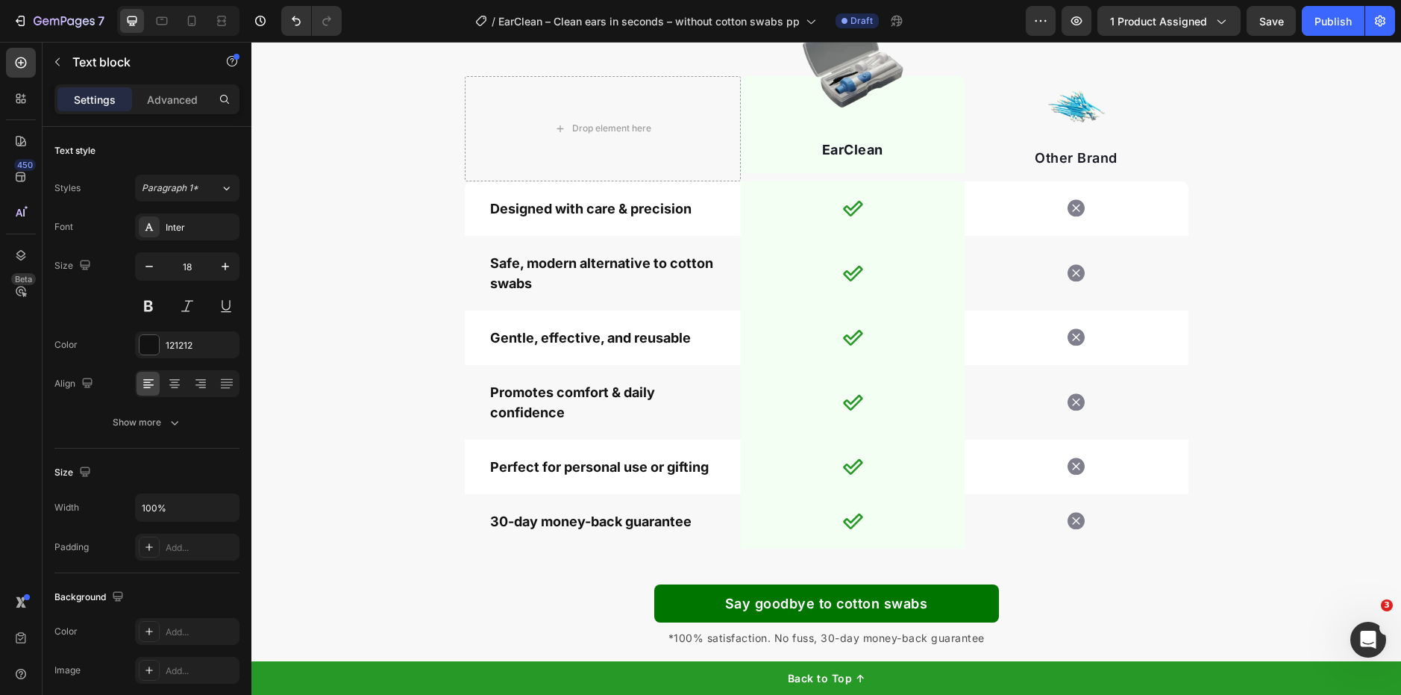
scroll to position [4310, 0]
click at [509, 281] on p "Safe, modern alternative to cotton swabs" at bounding box center [602, 272] width 225 height 40
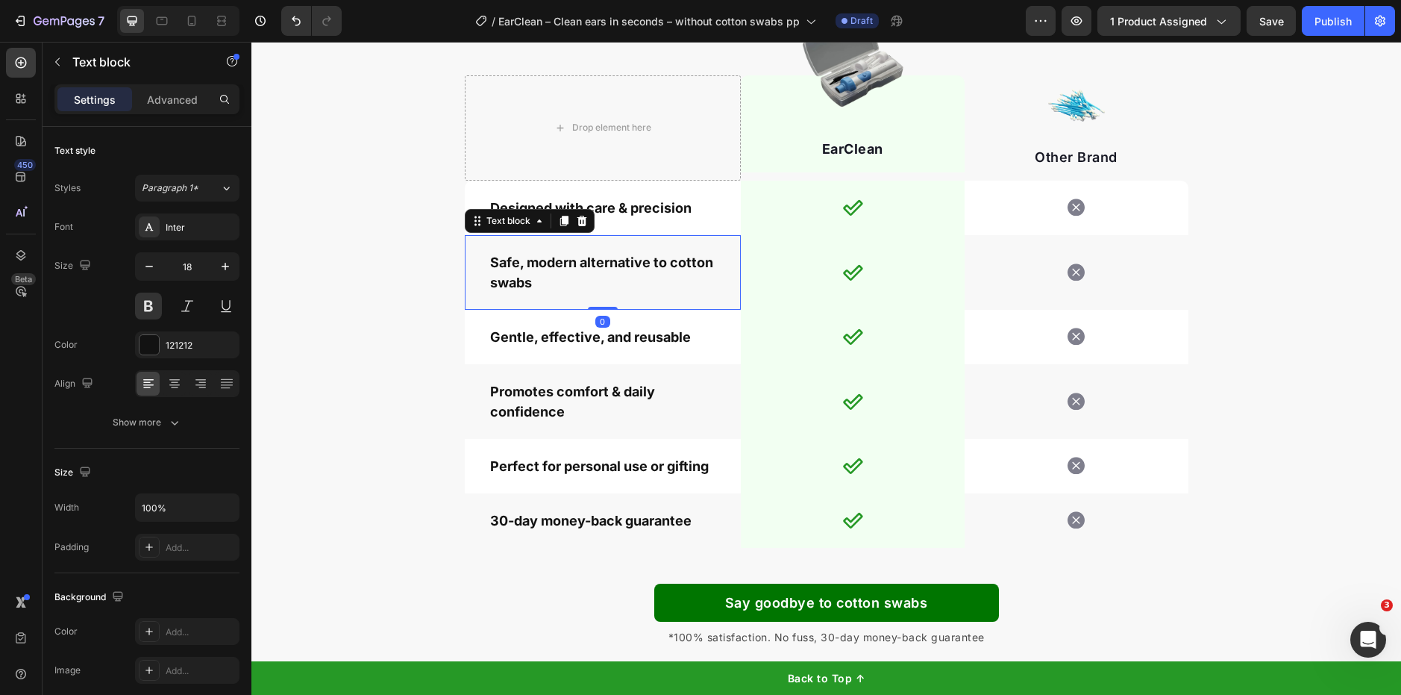
click at [509, 281] on p "Safe, modern alternative to cotton swabs" at bounding box center [602, 272] width 225 height 40
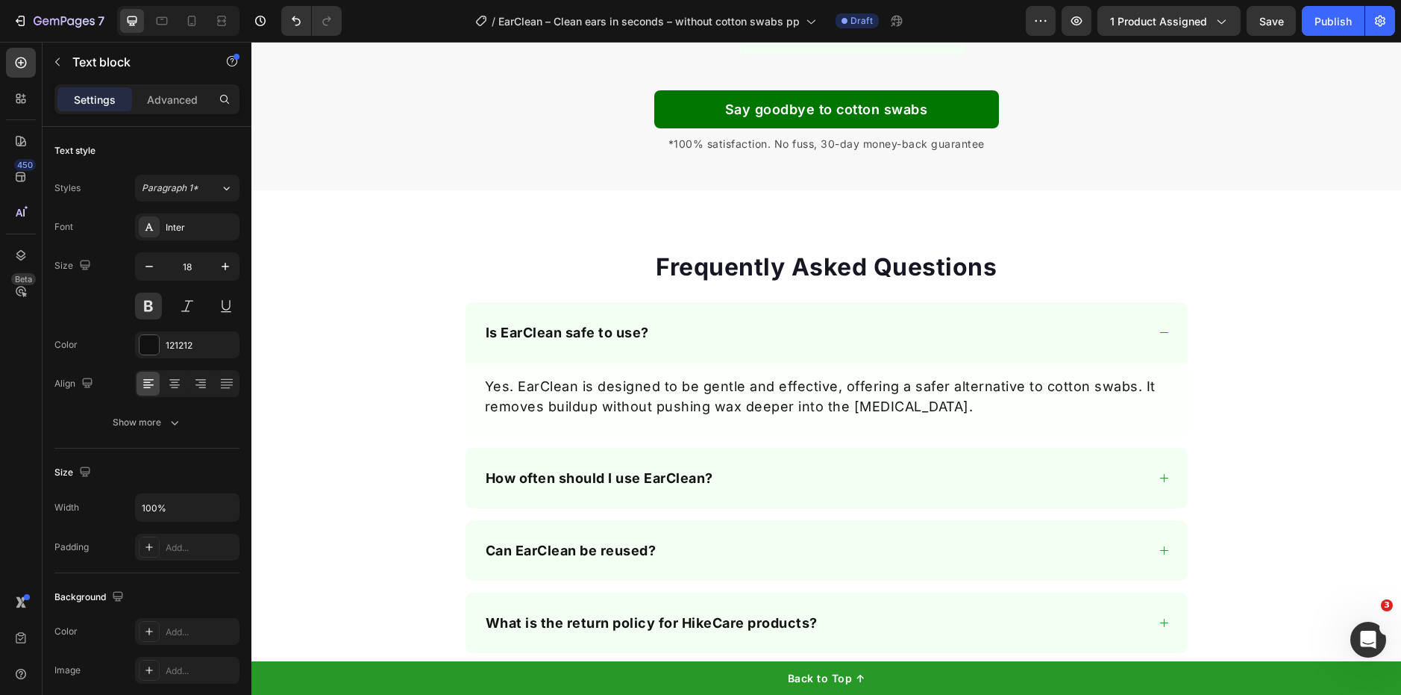
scroll to position [4804, 0]
click at [1107, 386] on p "Yes. EarClean is designed to be gentle and effective, offering a safer alternat…" at bounding box center [826, 395] width 683 height 40
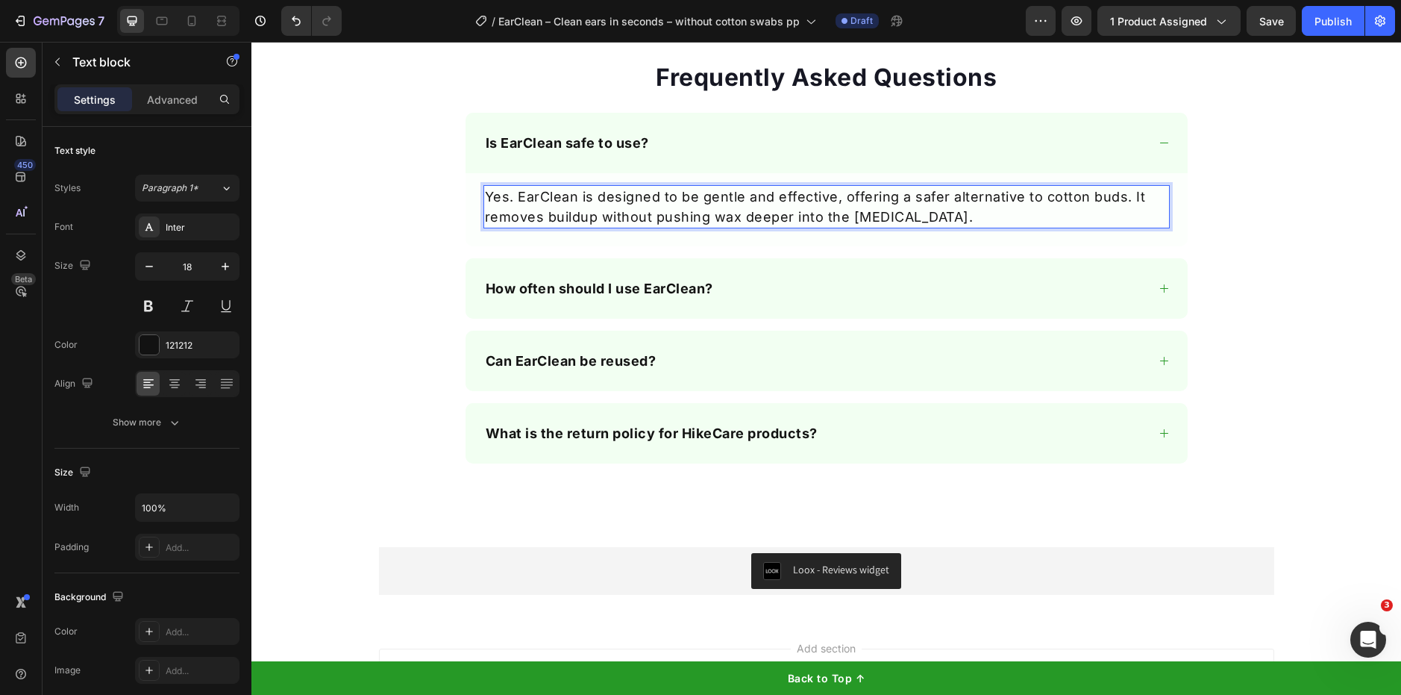
scroll to position [4994, 0]
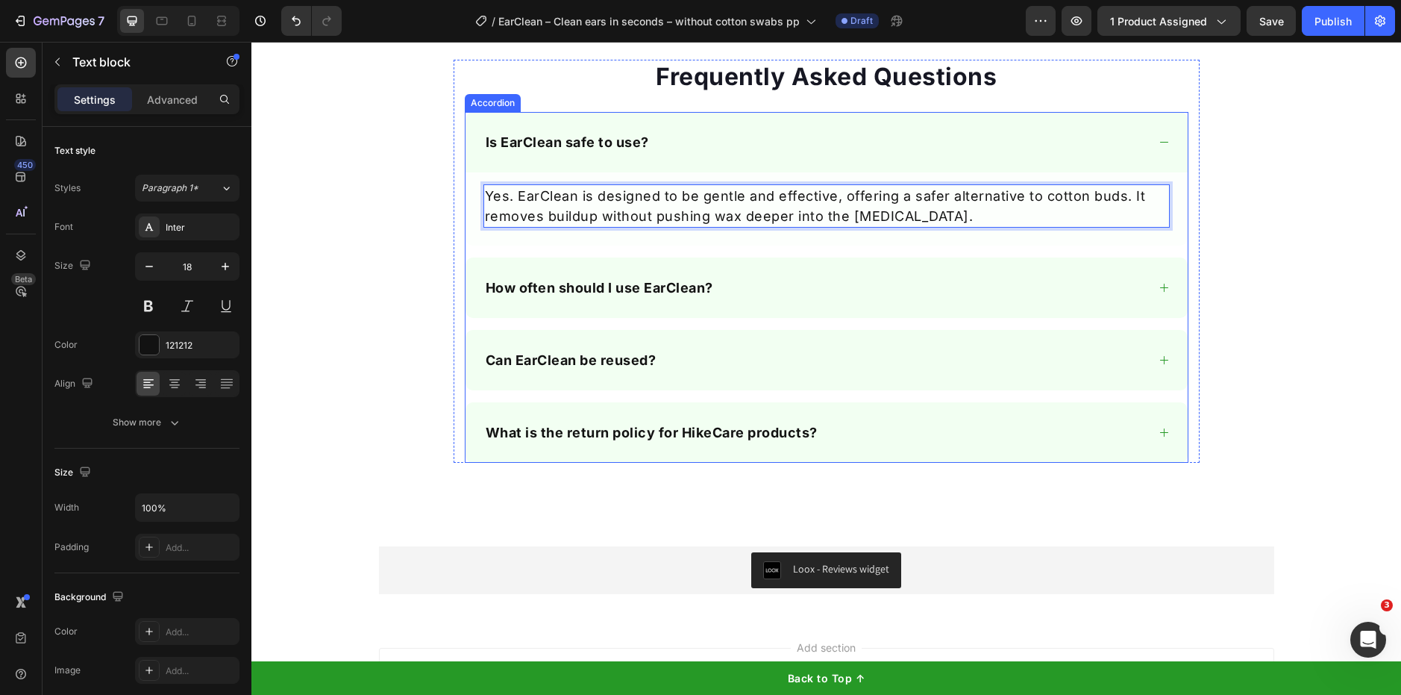
click at [845, 292] on div "How often should I use EarClean?" at bounding box center [814, 287] width 663 height 25
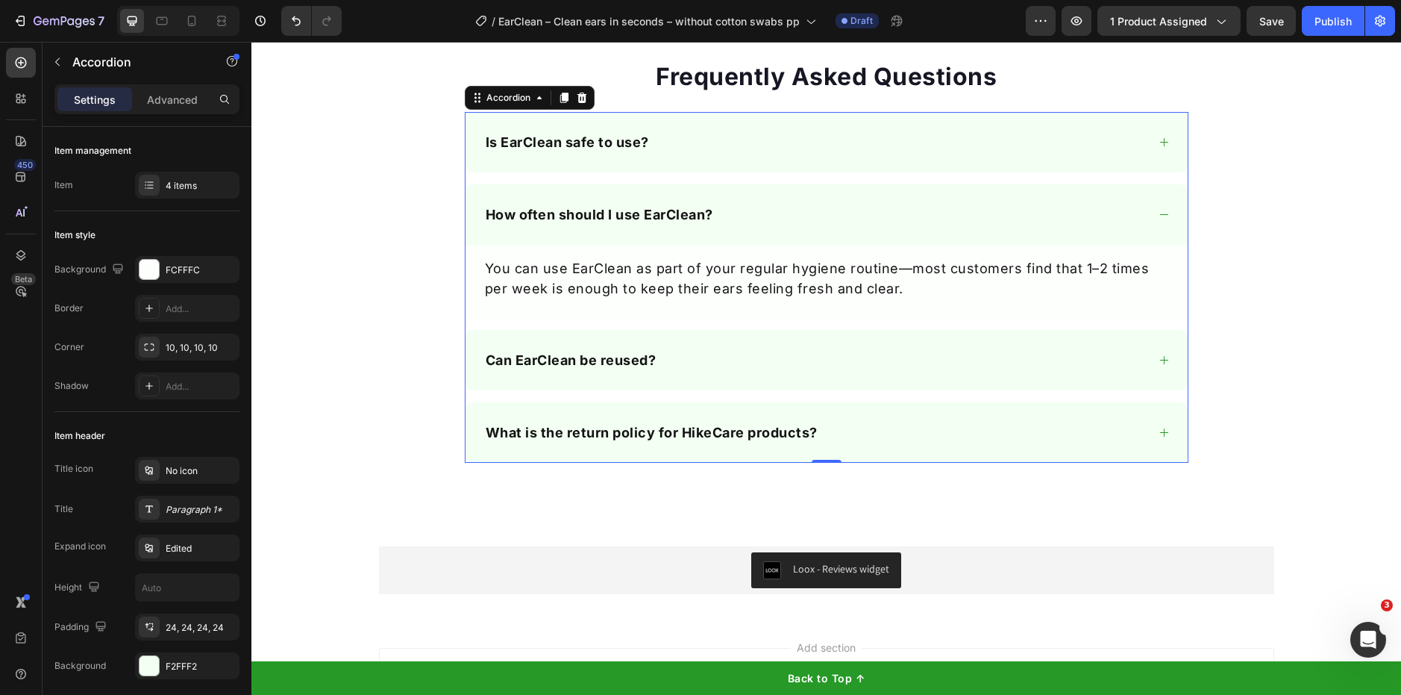
click at [856, 364] on div "Can EarClean be reused?" at bounding box center [814, 360] width 663 height 25
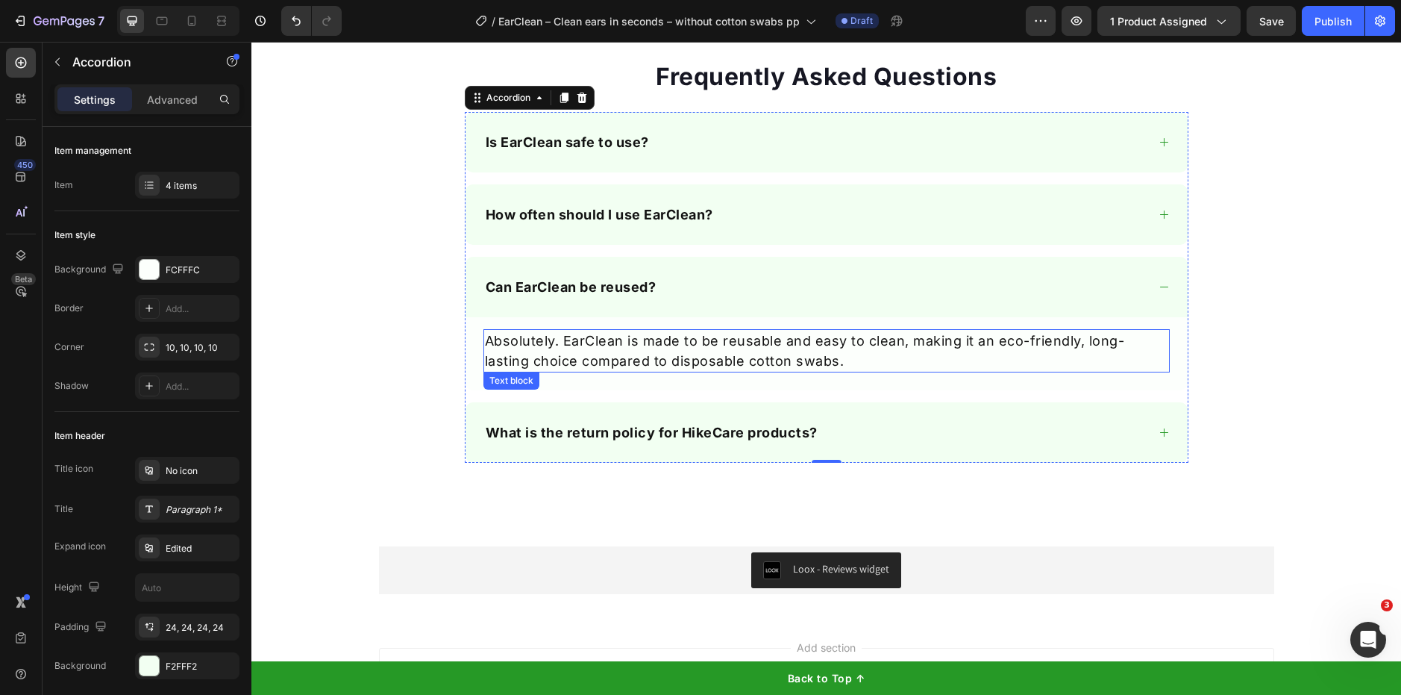
click at [751, 360] on p "Absolutely. EarClean is made to be reusable and easy to clean, making it an eco…" at bounding box center [826, 351] width 683 height 40
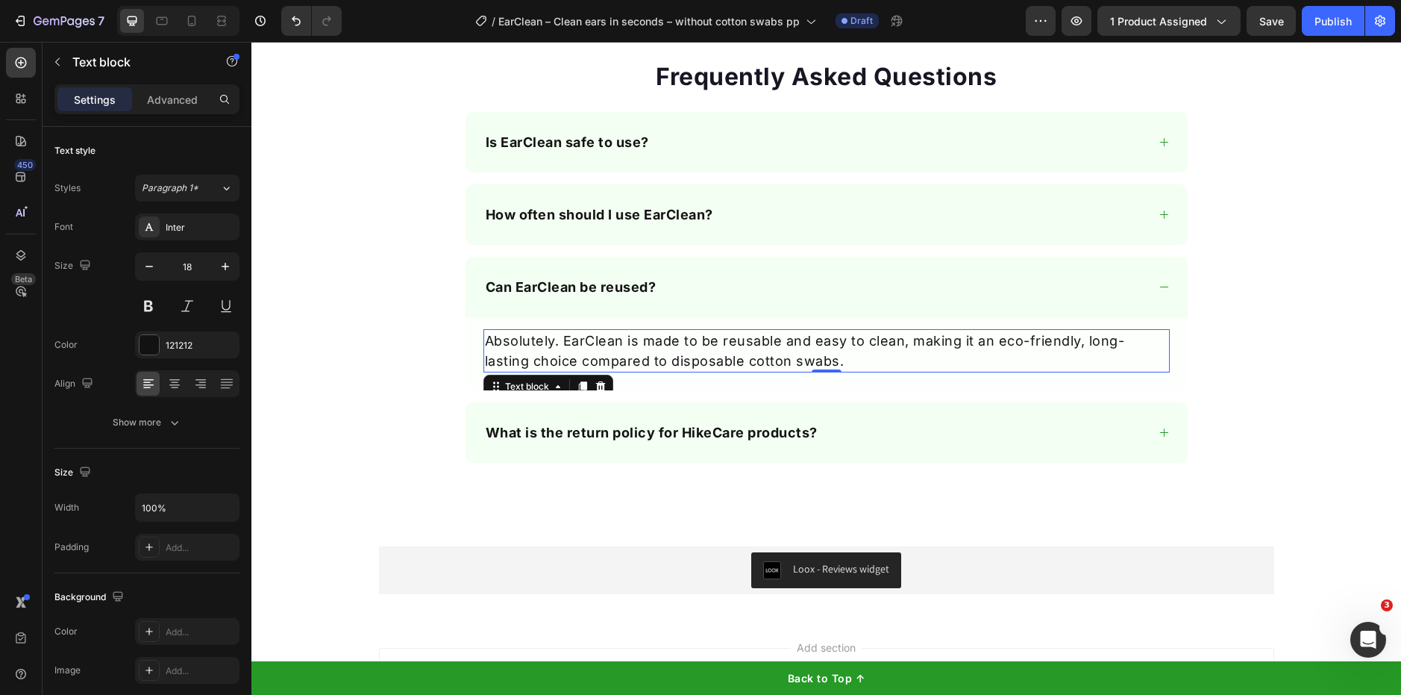
click at [751, 360] on p "Absolutely. EarClean is made to be reusable and easy to clean, making it an eco…" at bounding box center [826, 351] width 683 height 40
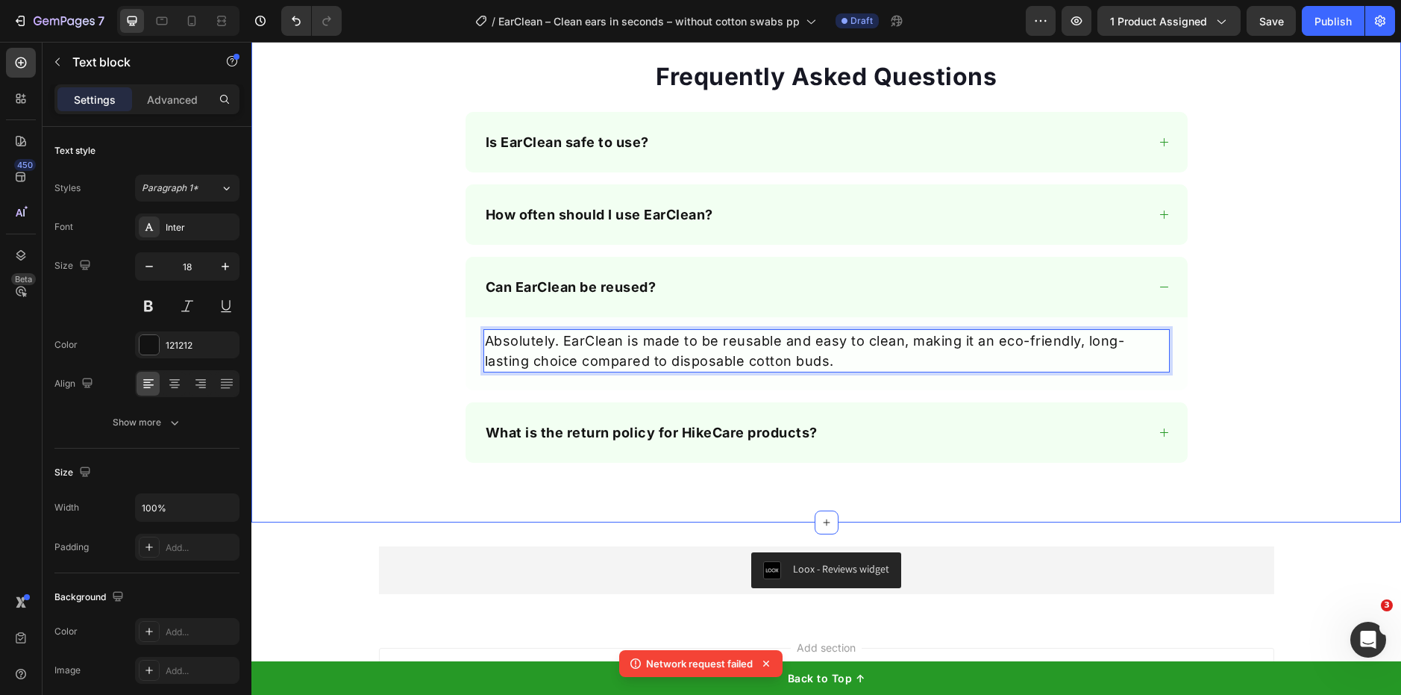
scroll to position [5096, 0]
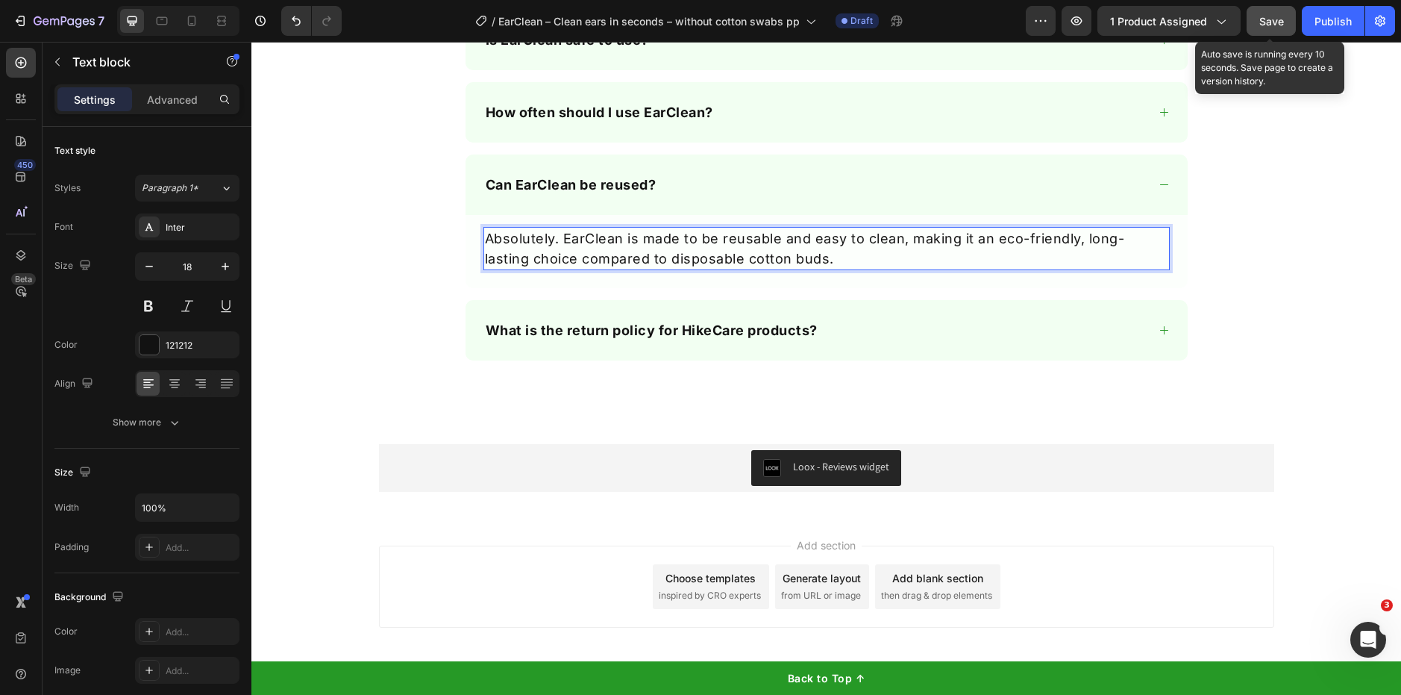
click at [1261, 14] on button "Save" at bounding box center [1271, 21] width 49 height 30
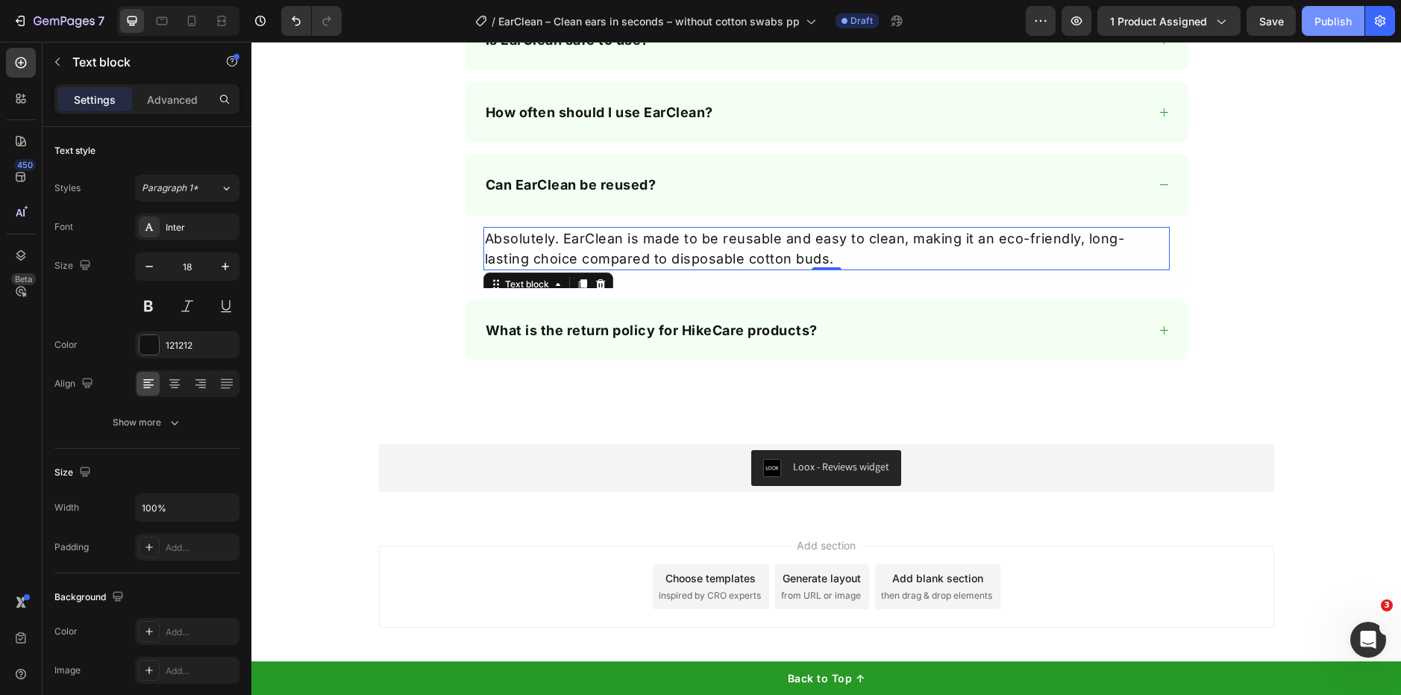
click at [1317, 32] on button "Publish" at bounding box center [1333, 21] width 63 height 30
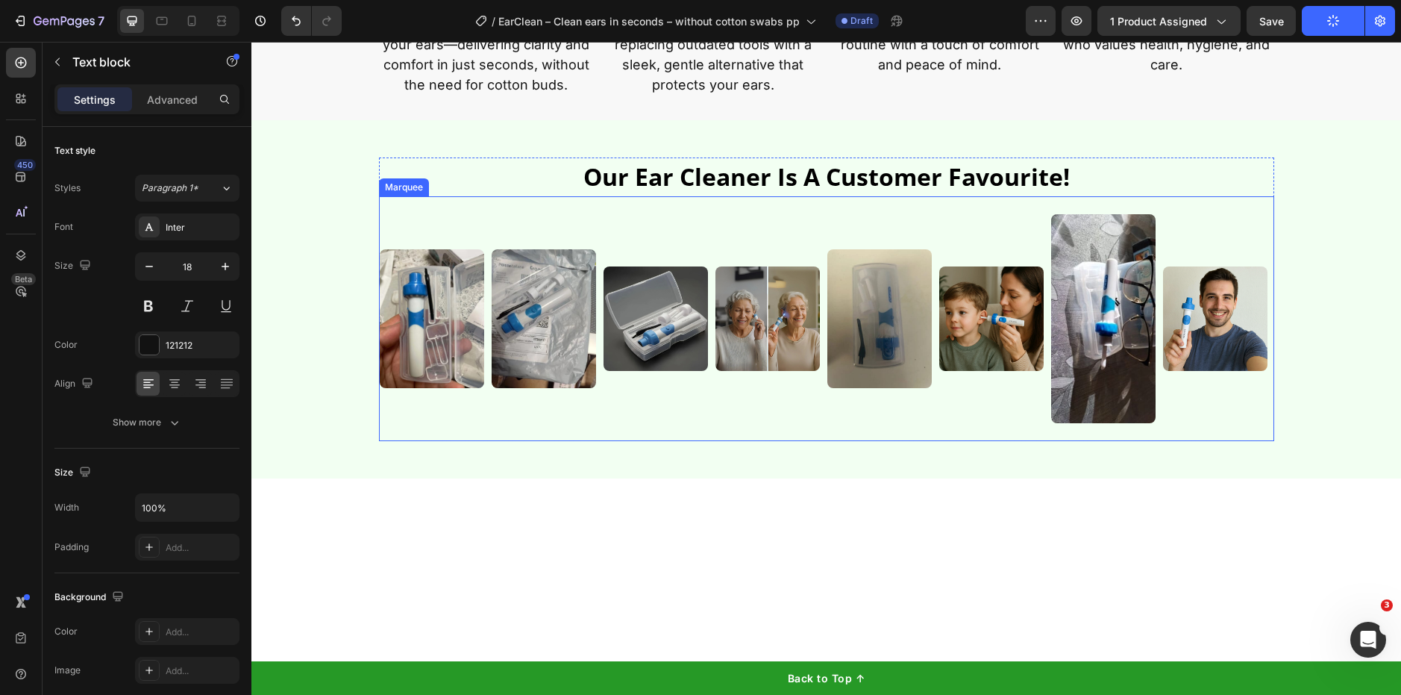
scroll to position [0, 0]
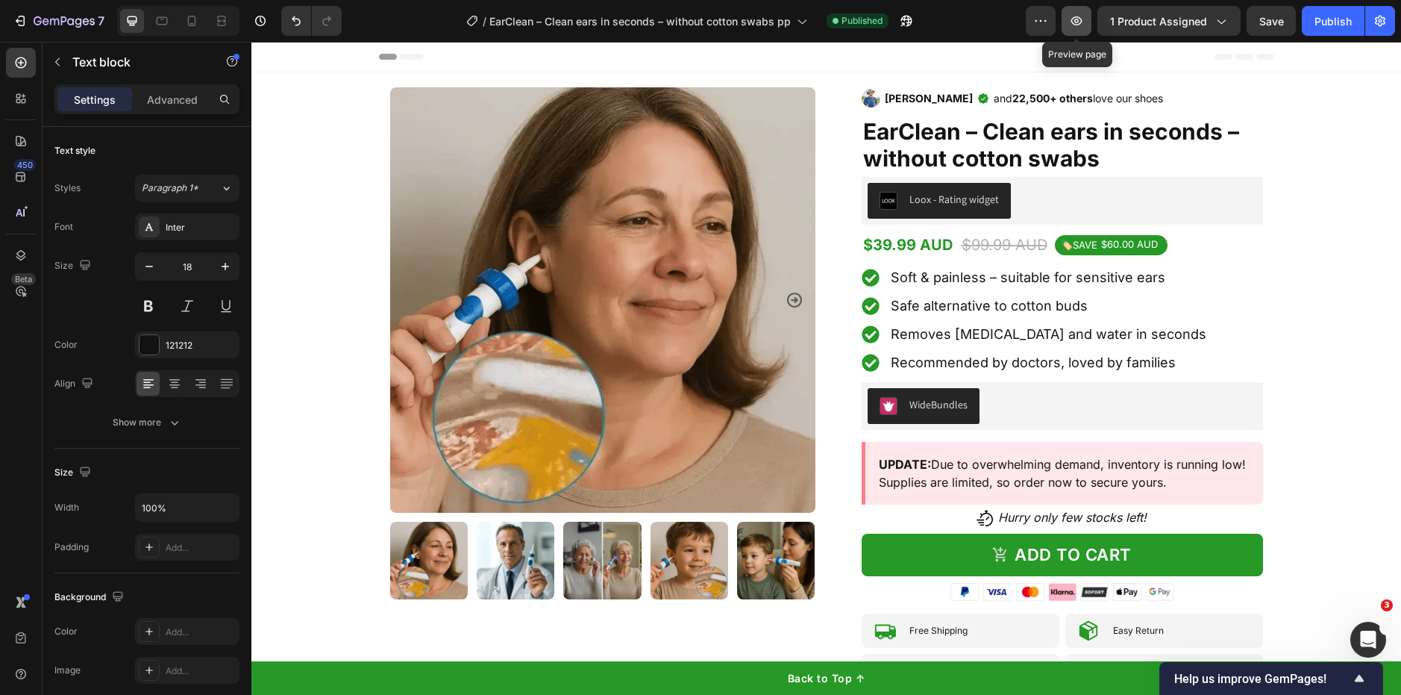
click at [1065, 16] on button "button" at bounding box center [1077, 21] width 30 height 30
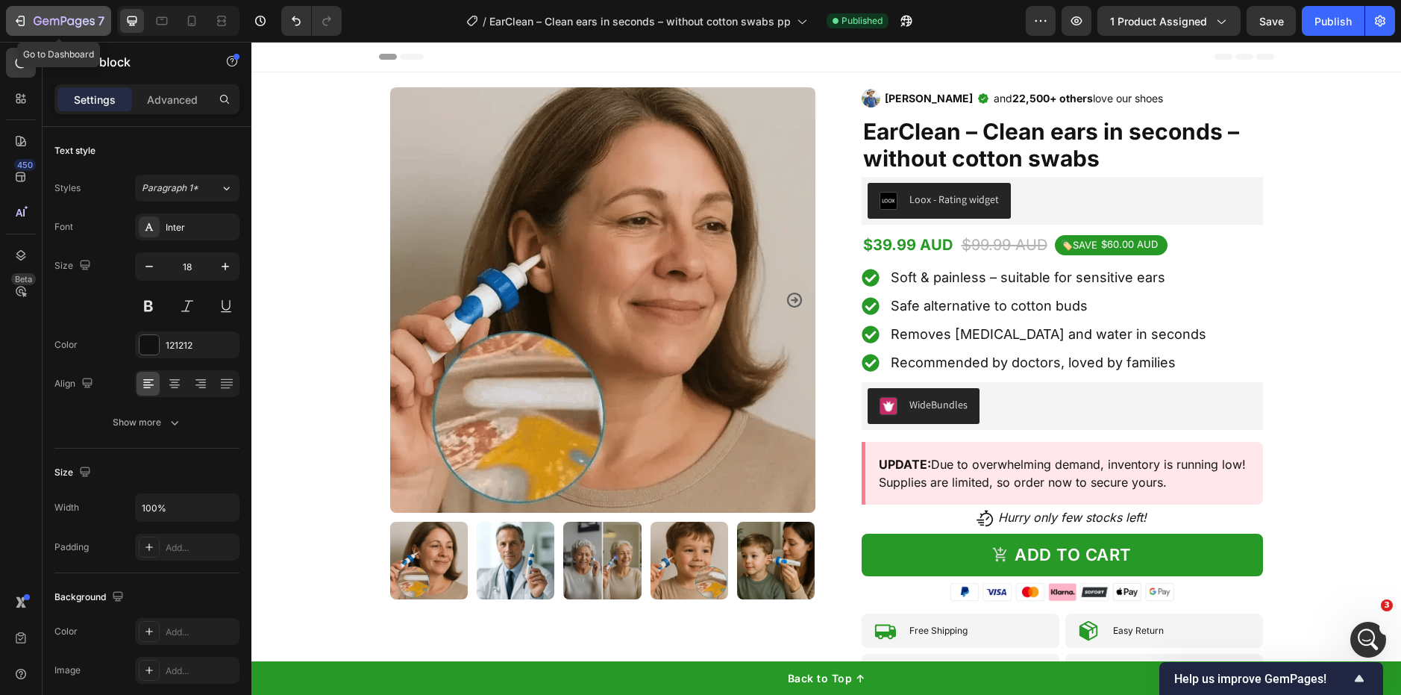
click at [70, 27] on icon "button" at bounding box center [64, 22] width 61 height 13
